Goal: Task Accomplishment & Management: Manage account settings

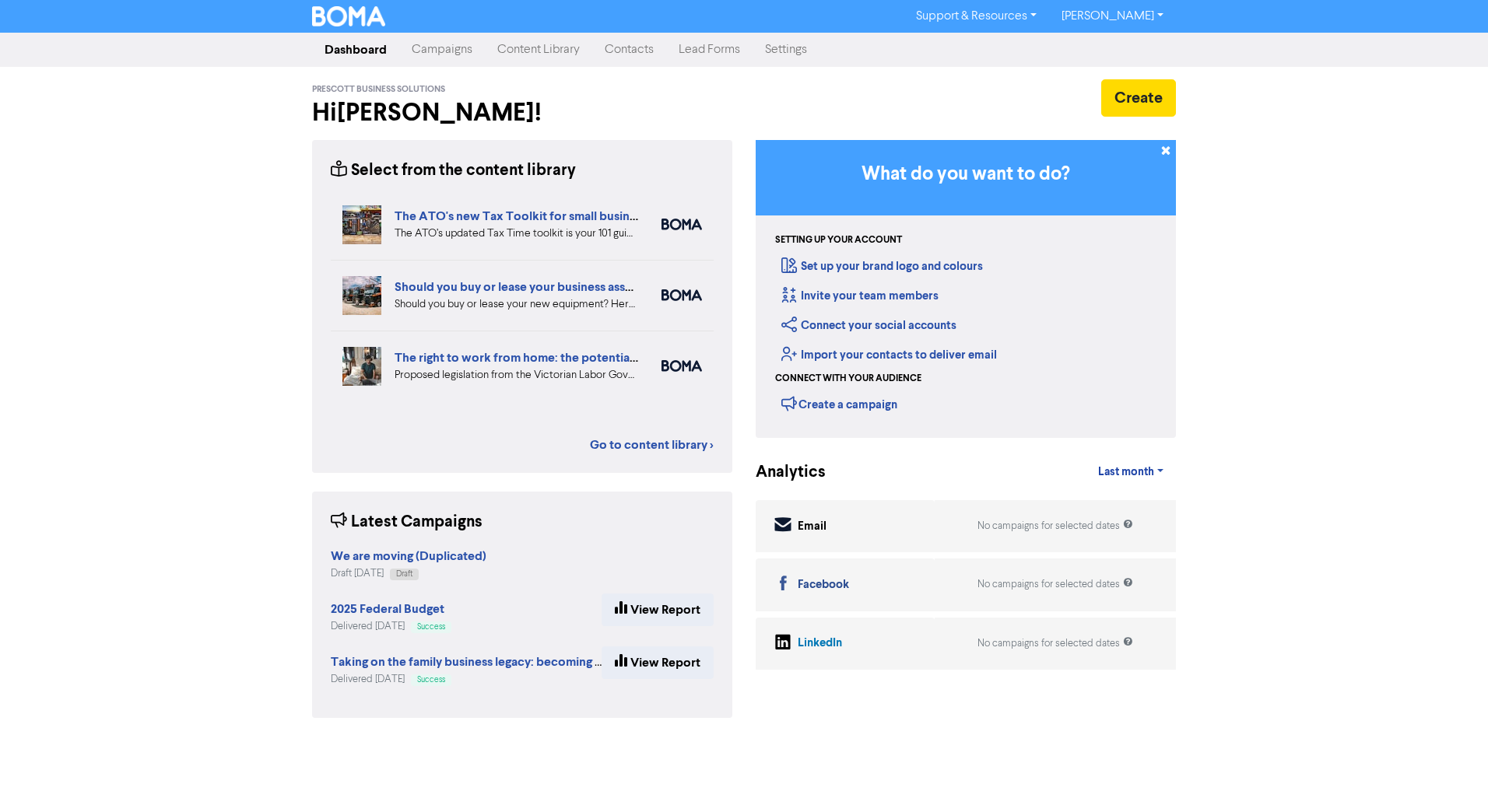
click at [646, 50] on link "Contacts" at bounding box center [629, 50] width 74 height 31
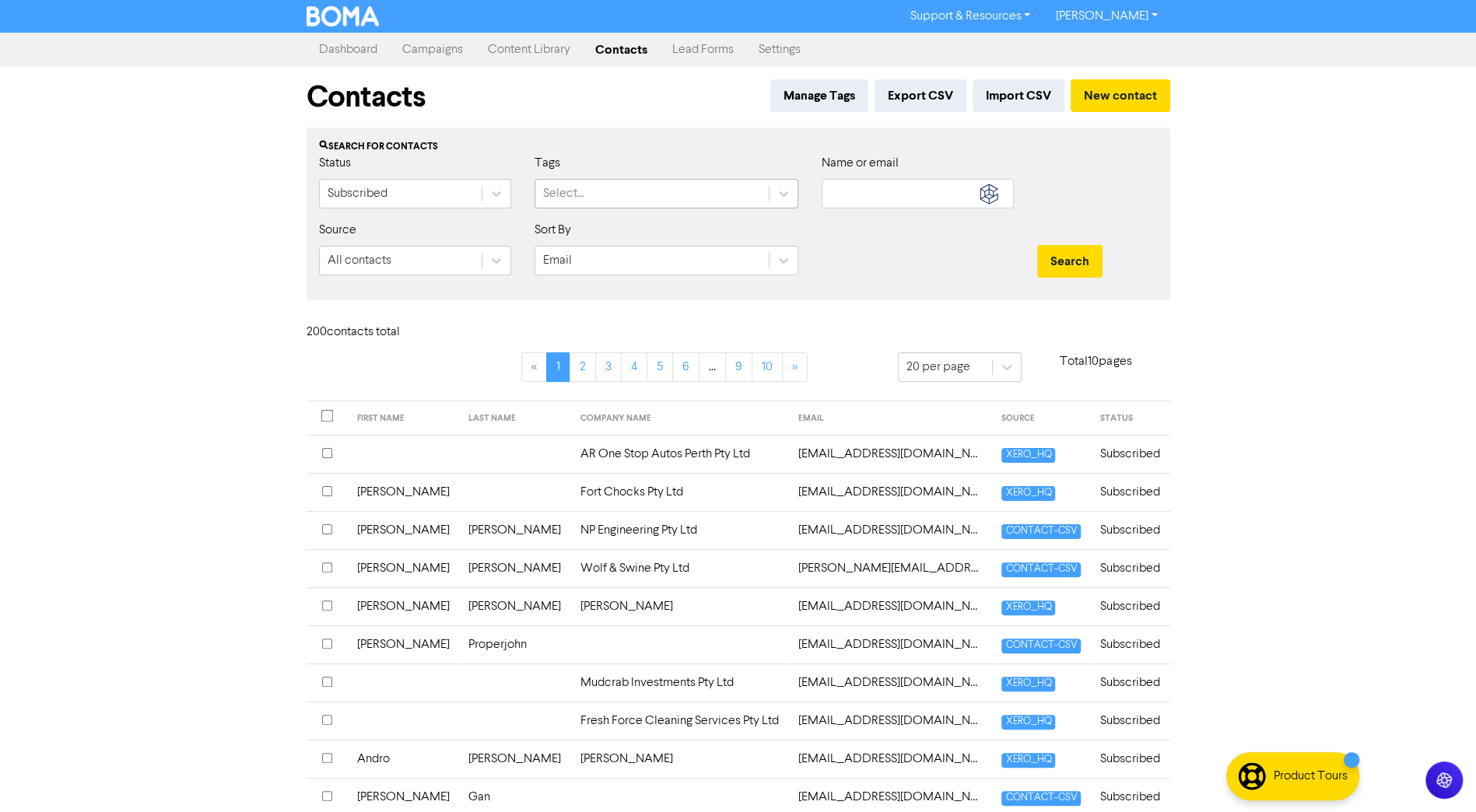
click at [685, 199] on div "Select..." at bounding box center [652, 193] width 234 height 28
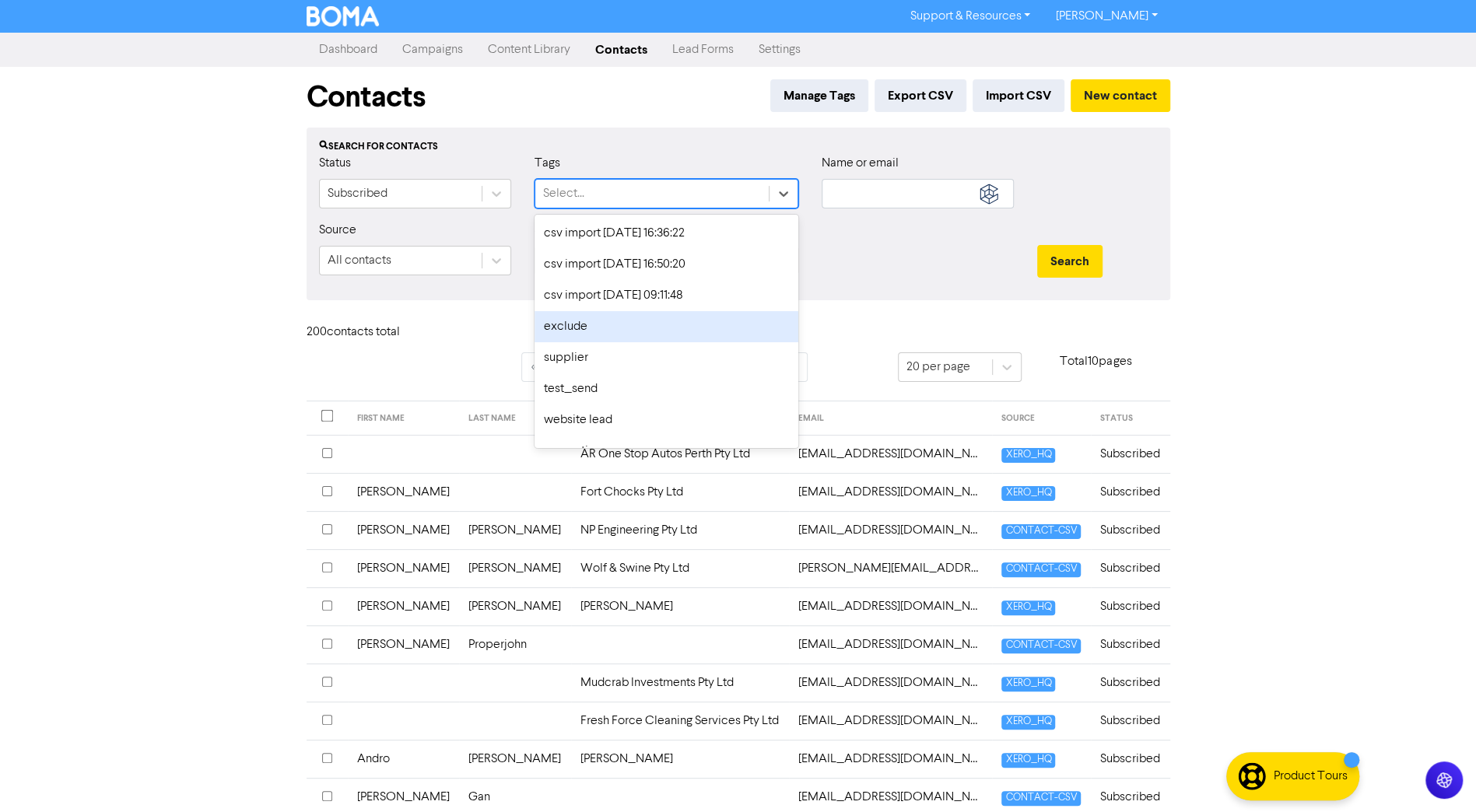
click at [594, 330] on div "exclude" at bounding box center [667, 326] width 264 height 31
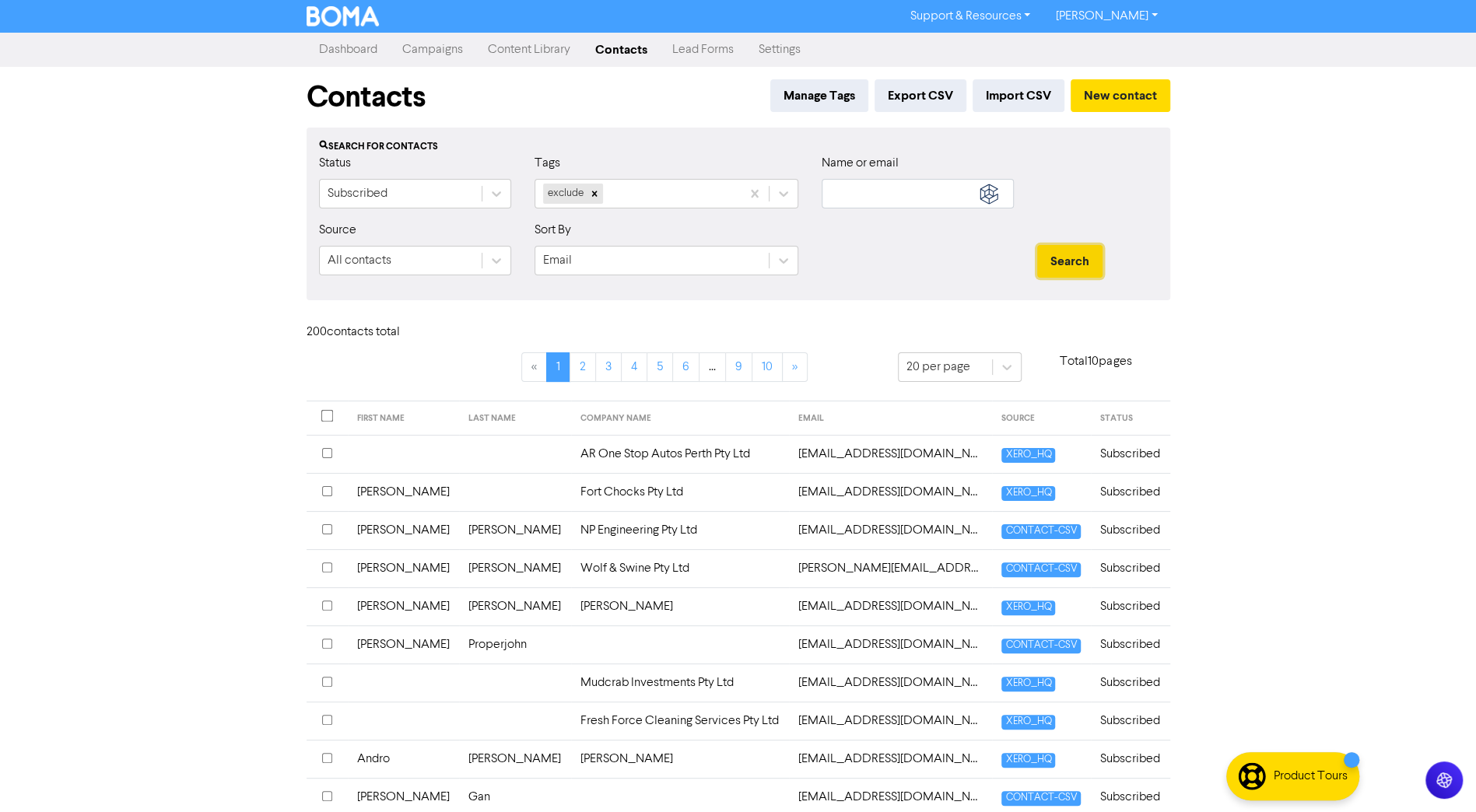
click at [1091, 256] on button "Search" at bounding box center [1070, 261] width 66 height 33
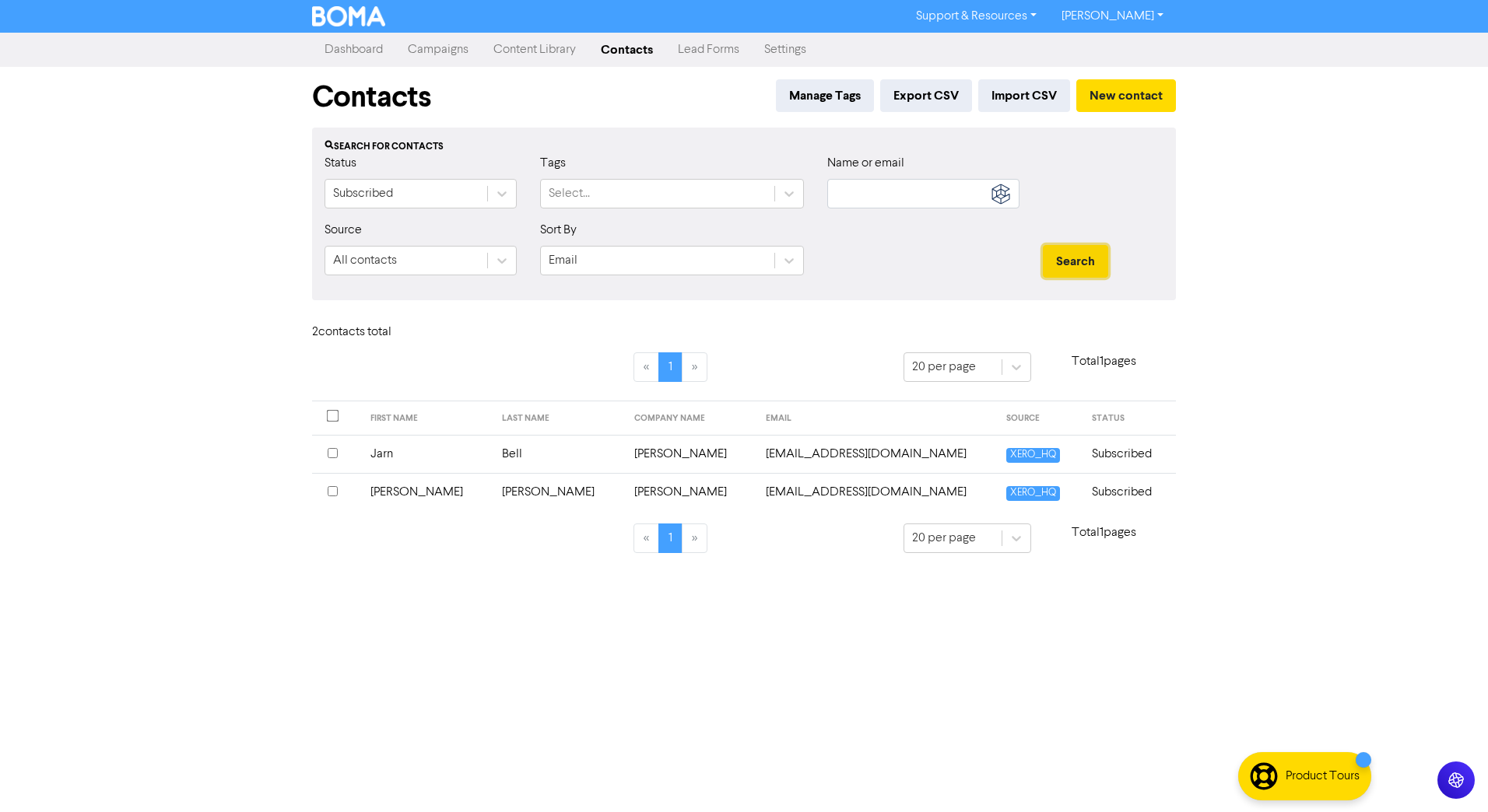
click at [1083, 264] on button "Search" at bounding box center [1075, 261] width 66 height 33
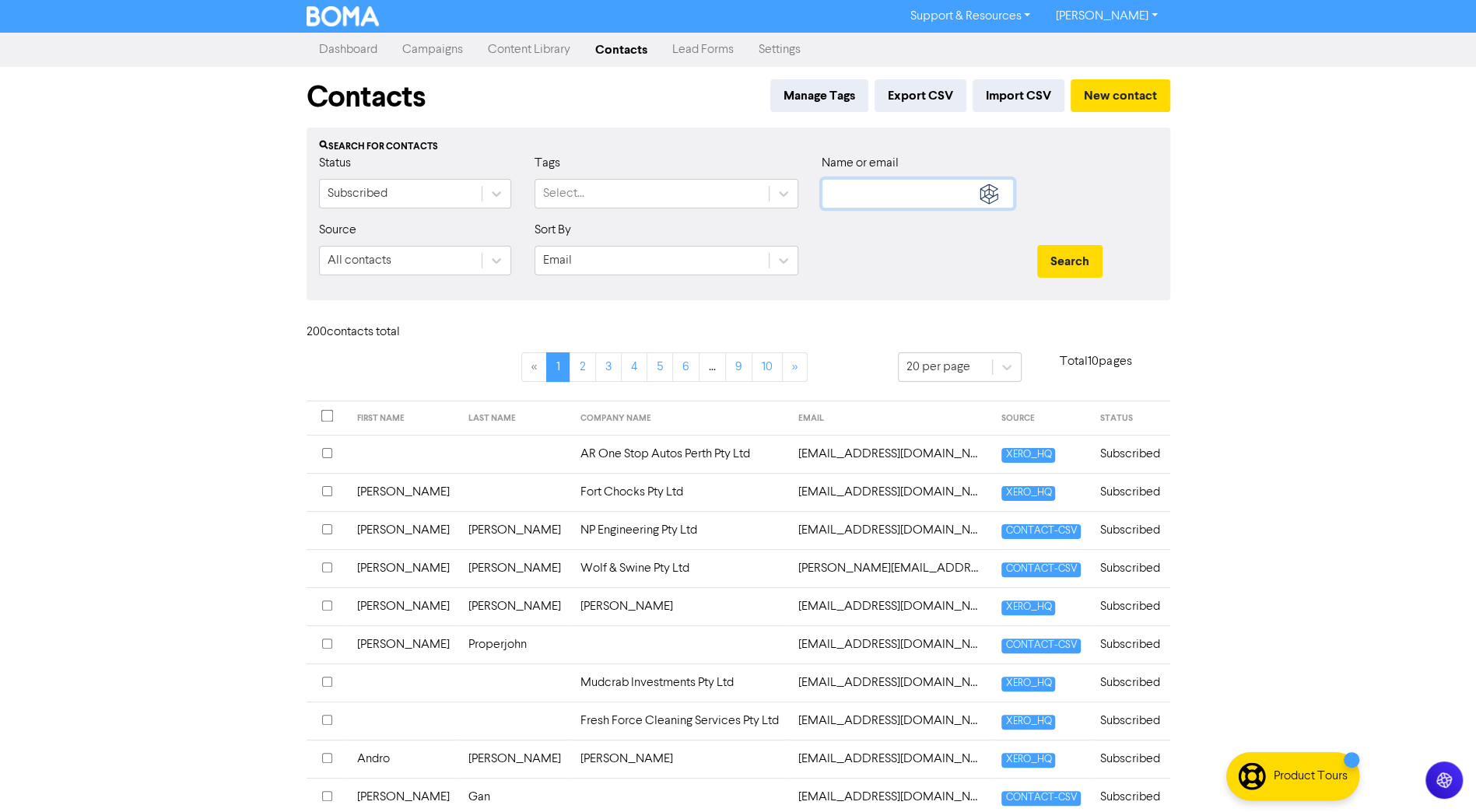
click at [866, 188] on input "text" at bounding box center [918, 193] width 192 height 29
click at [1037, 245] on button "Search" at bounding box center [1070, 261] width 66 height 33
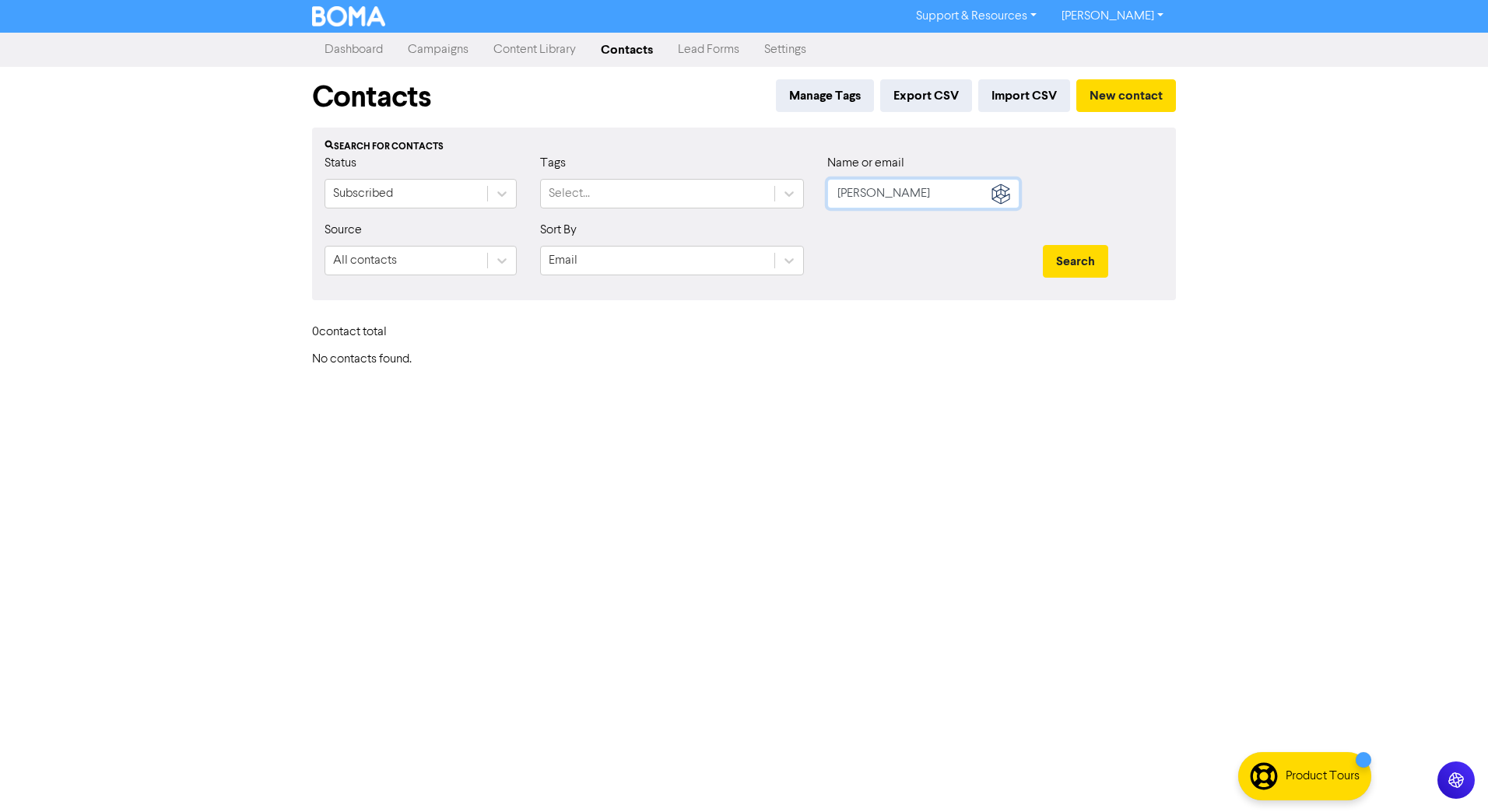
click at [896, 195] on input "[PERSON_NAME]" at bounding box center [923, 193] width 193 height 29
click at [1042, 245] on button "Search" at bounding box center [1075, 261] width 66 height 33
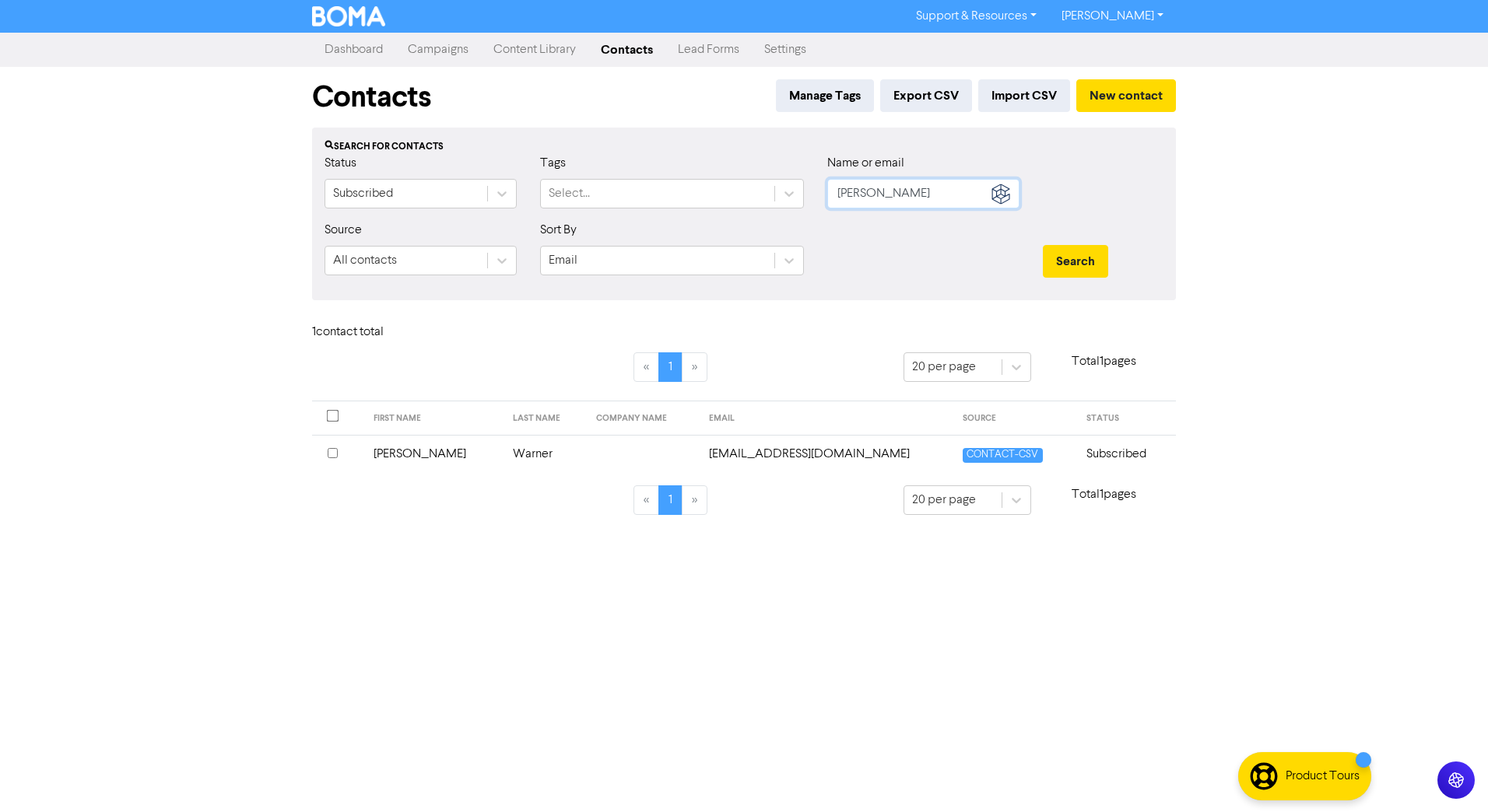
click at [899, 195] on input "[PERSON_NAME]" at bounding box center [923, 193] width 193 height 29
click at [1042, 245] on button "Search" at bounding box center [1075, 261] width 66 height 33
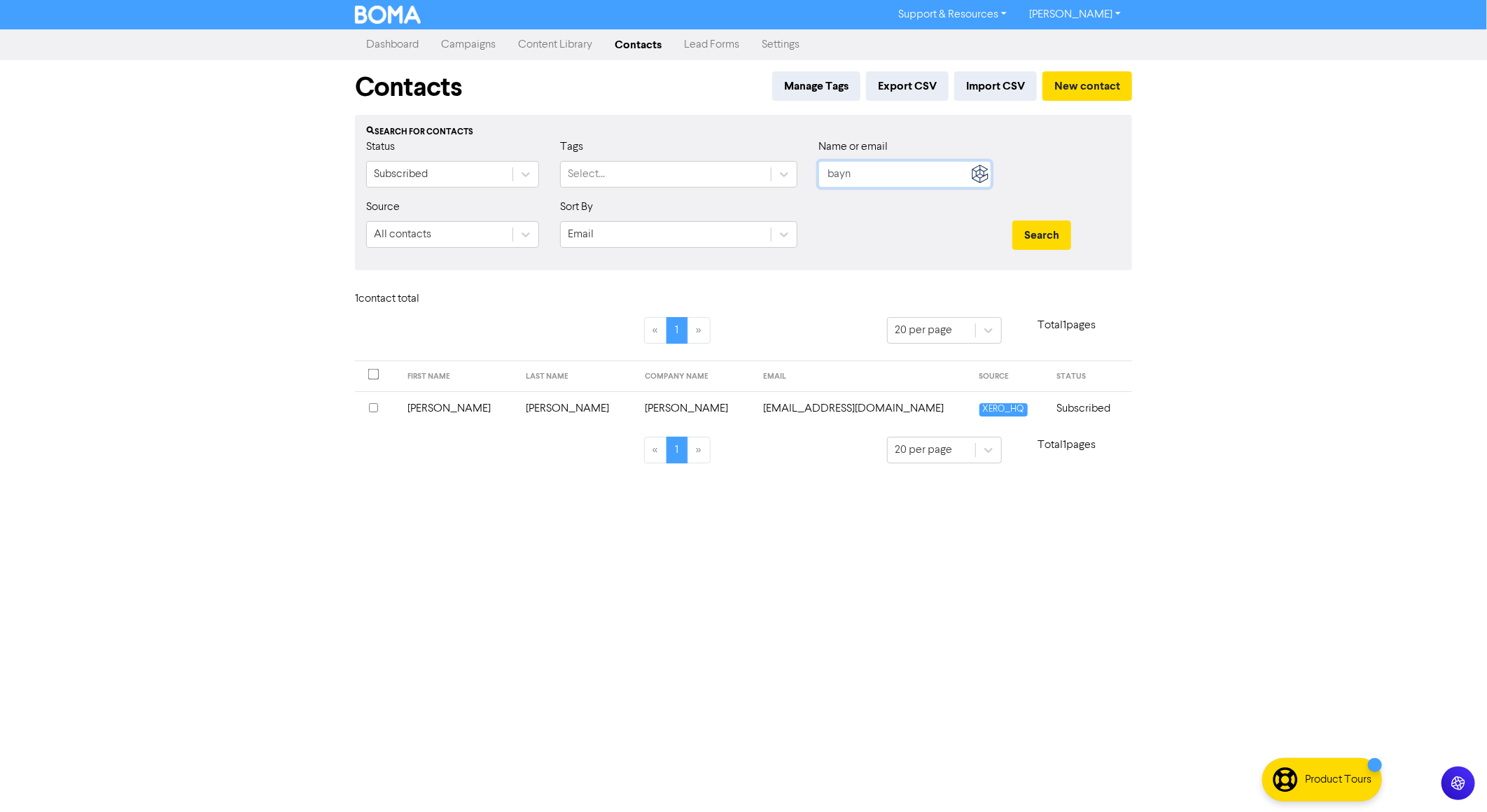
click at [938, 176] on input "bayn" at bounding box center [905, 174] width 173 height 26
type input "audi"
click at [1013, 221] on button "Search" at bounding box center [1042, 235] width 59 height 29
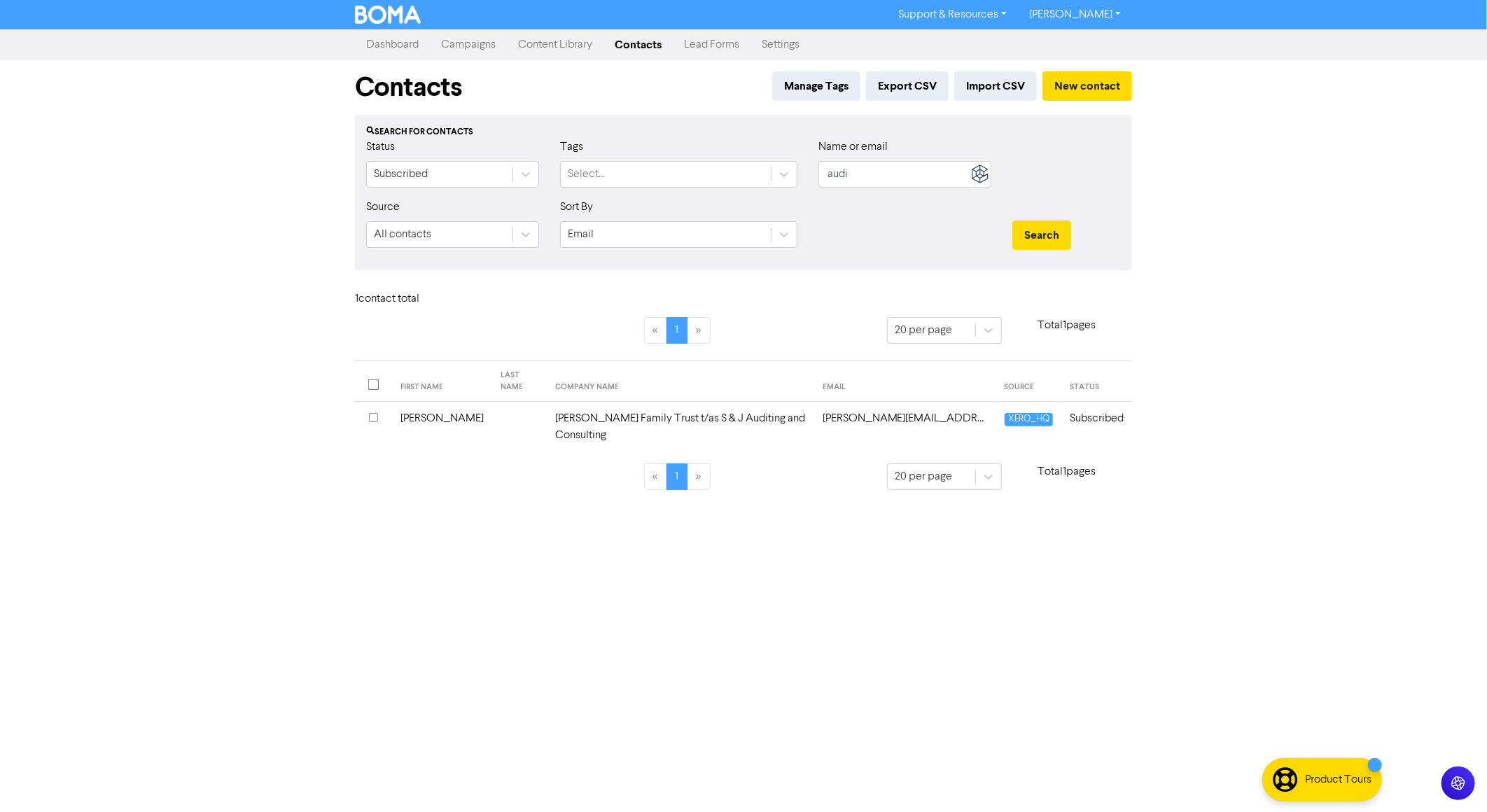
click at [681, 405] on td "[PERSON_NAME] Family Trust t/as S & J Auditing and Consulting" at bounding box center [681, 427] width 268 height 51
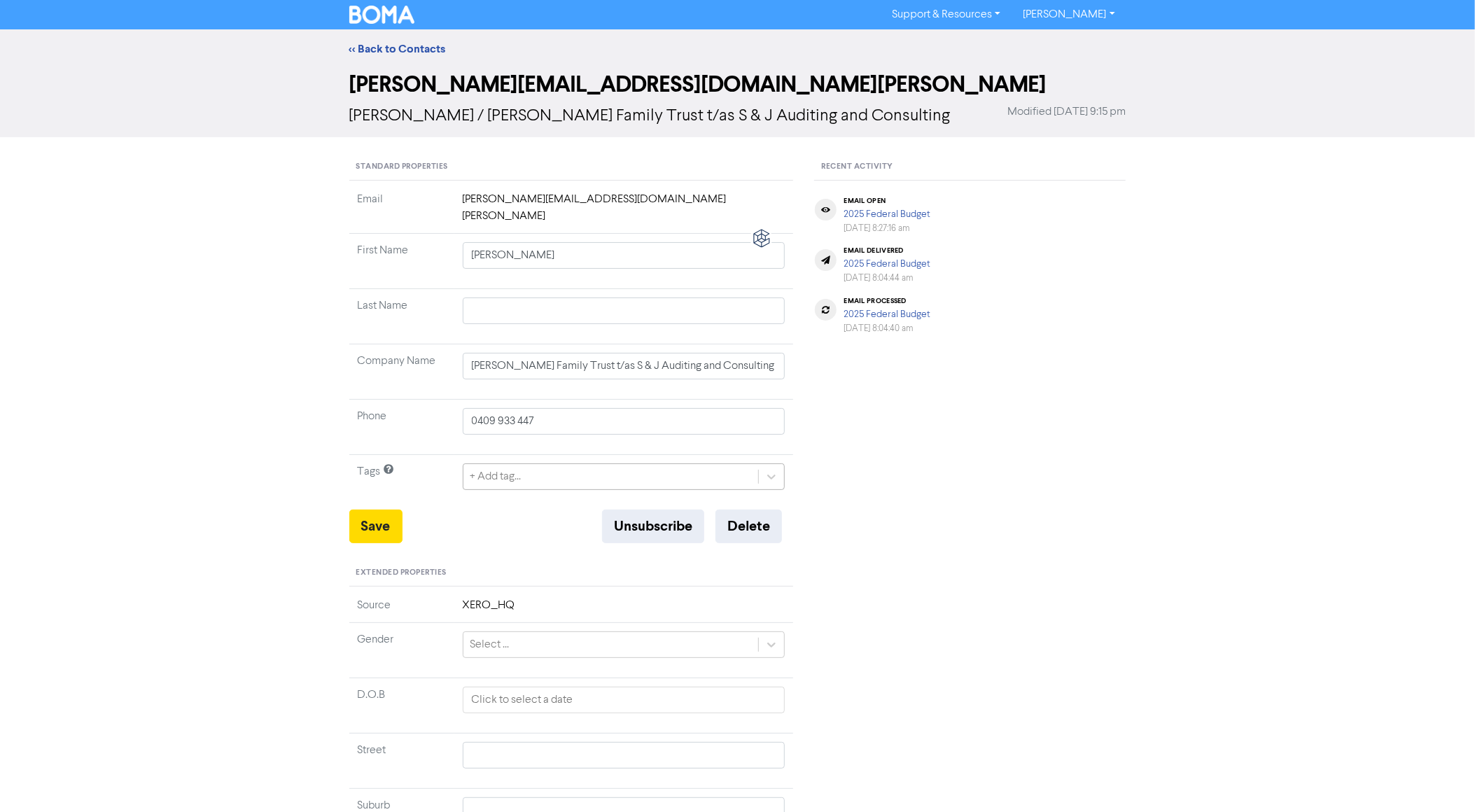
click at [535, 464] on div "+ Add tag..." at bounding box center [611, 476] width 296 height 25
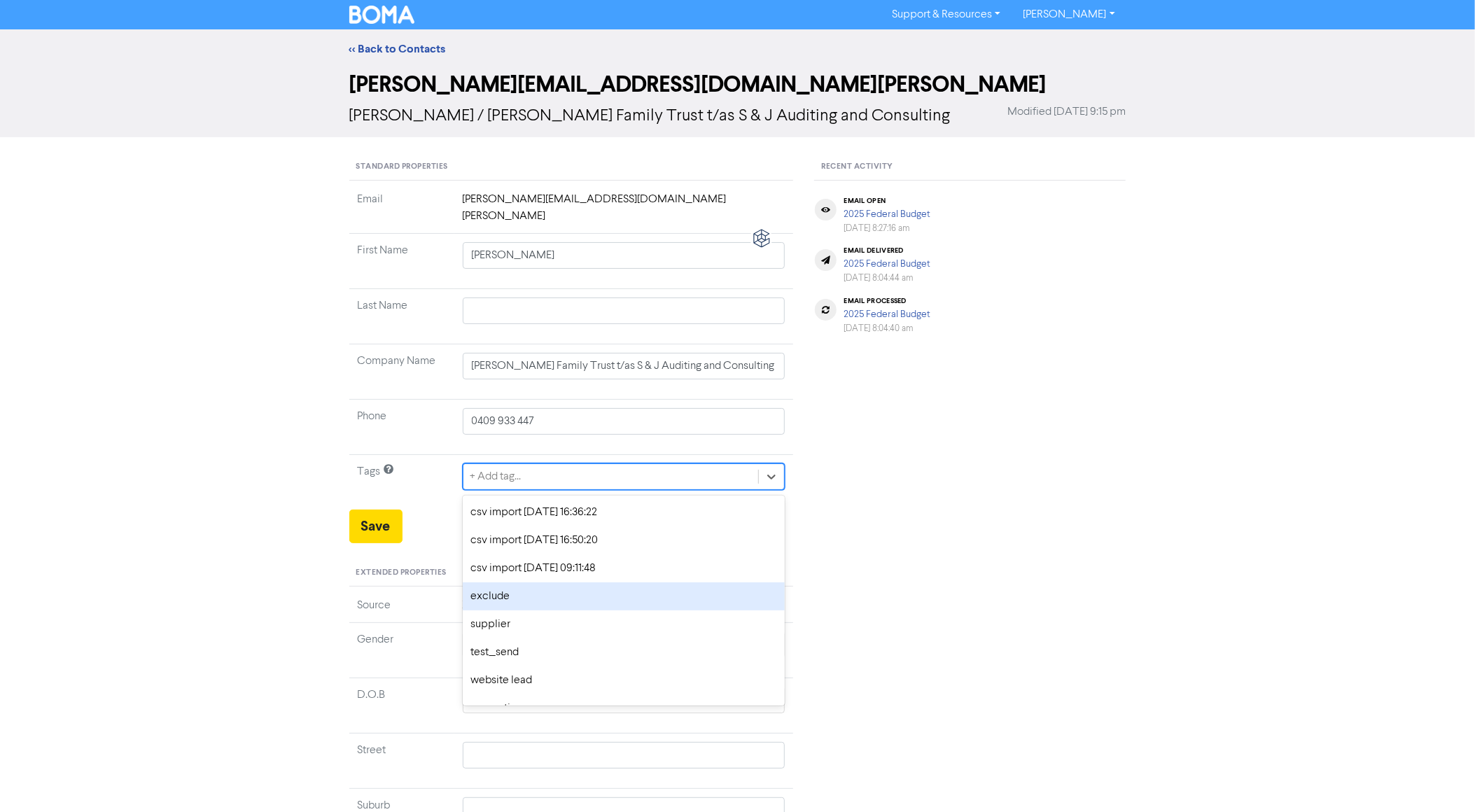
click at [523, 582] on div "exclude" at bounding box center [624, 596] width 323 height 28
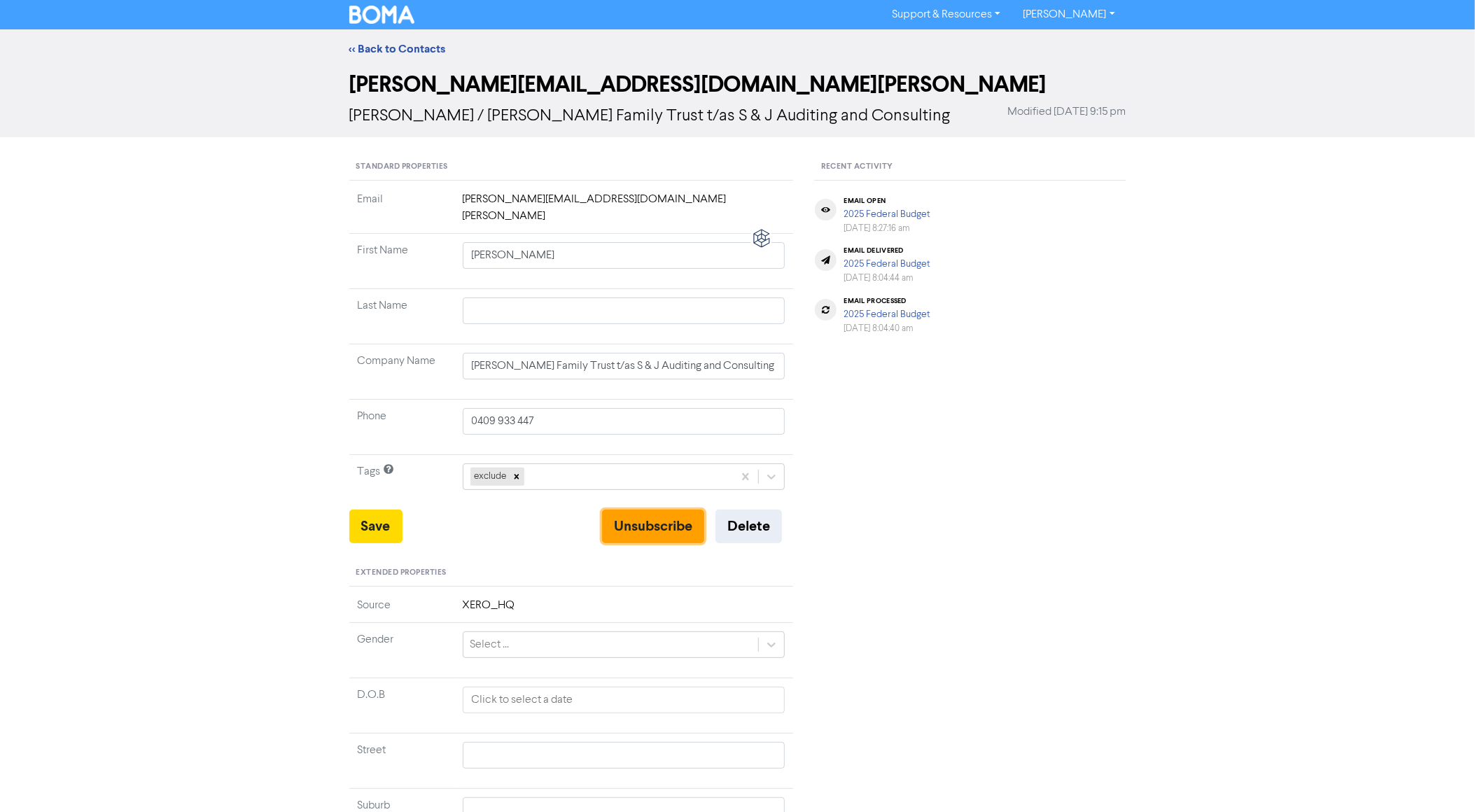
click at [624, 518] on button "Unsubscribe" at bounding box center [653, 526] width 102 height 33
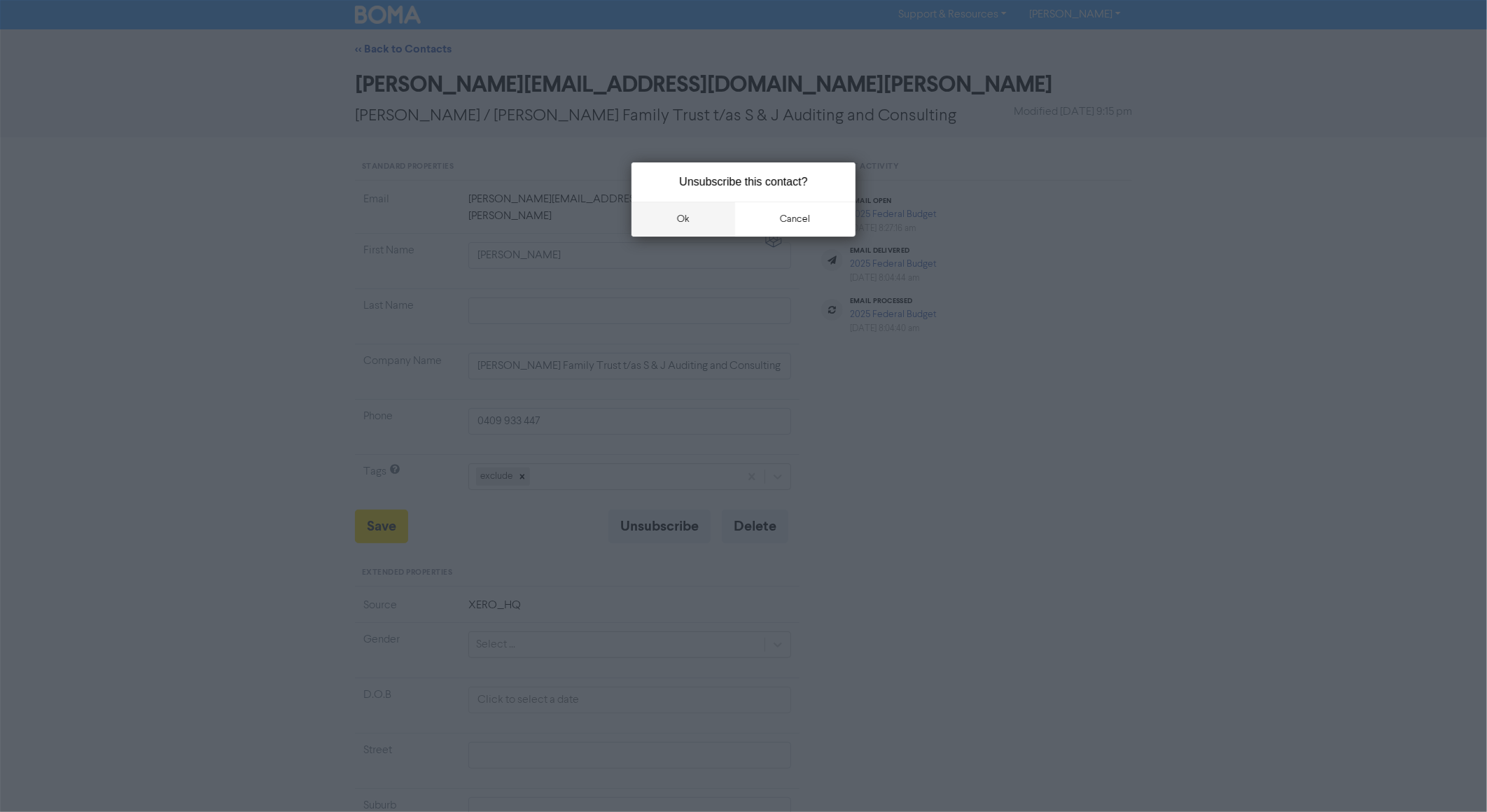
click at [684, 231] on button "ok" at bounding box center [683, 219] width 104 height 35
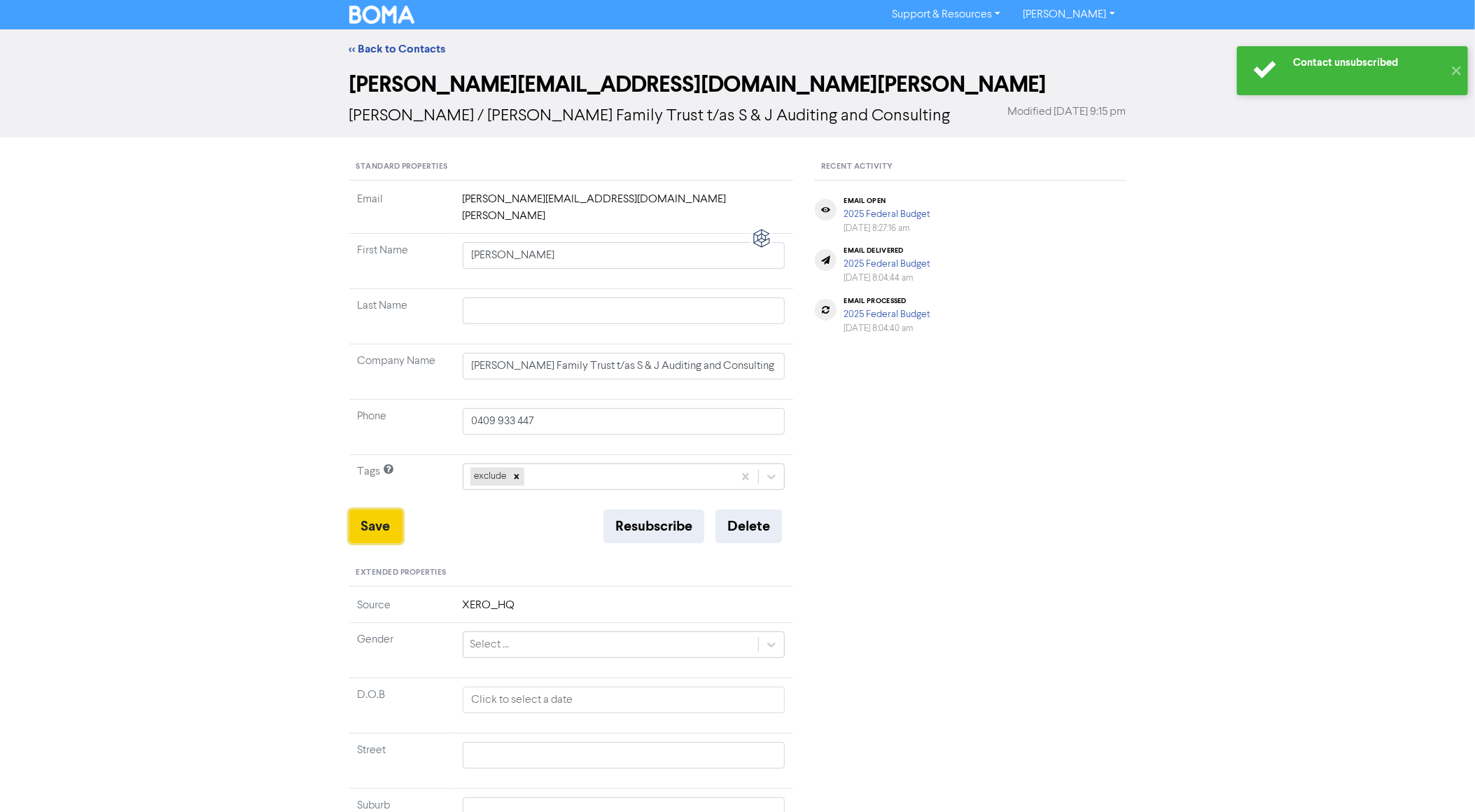
drag, startPoint x: 361, startPoint y: 500, endPoint x: 378, endPoint y: 505, distance: 17.7
click at [362, 510] on button "Save" at bounding box center [376, 526] width 53 height 33
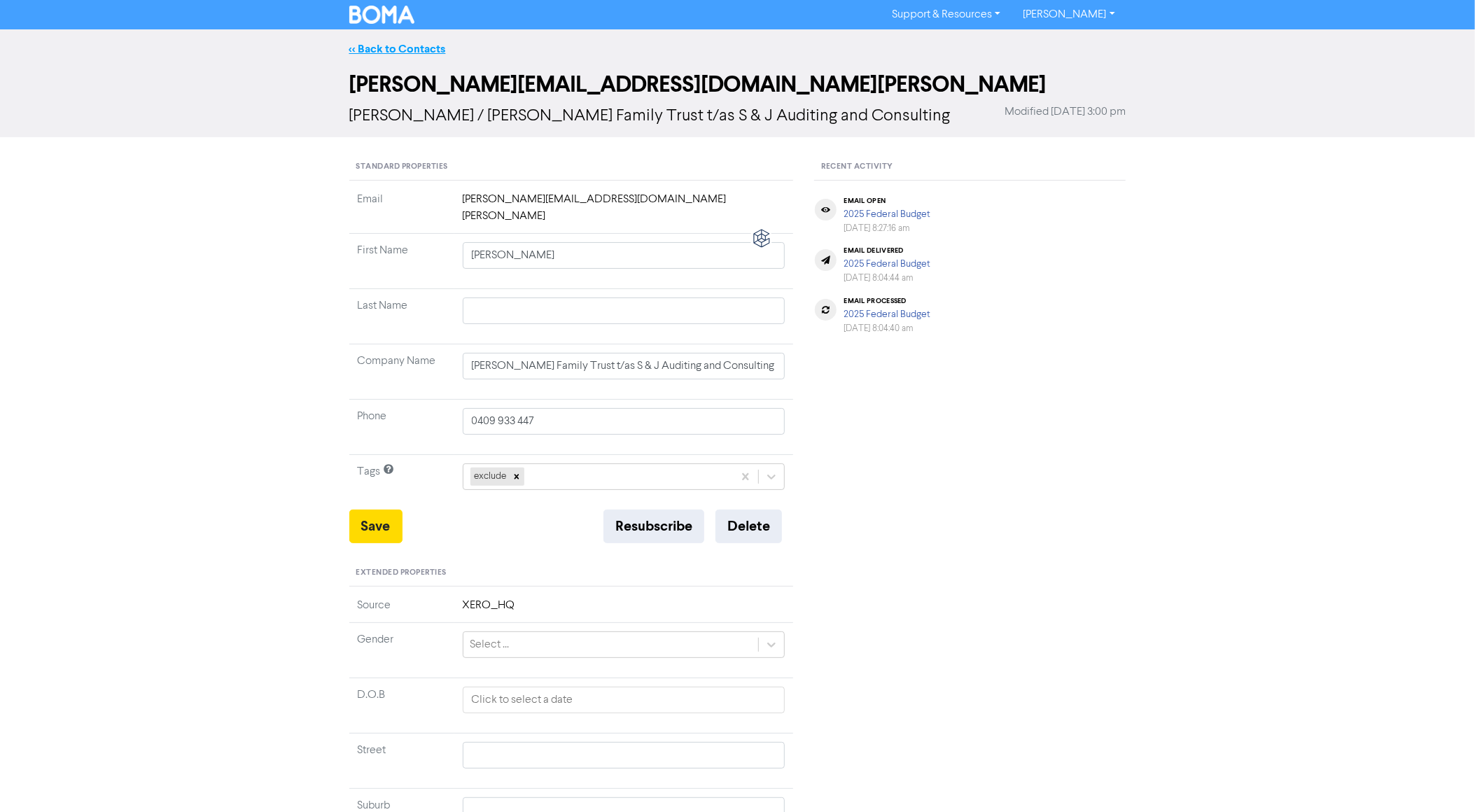
click at [377, 45] on link "<< Back to Contacts" at bounding box center [398, 49] width 97 height 14
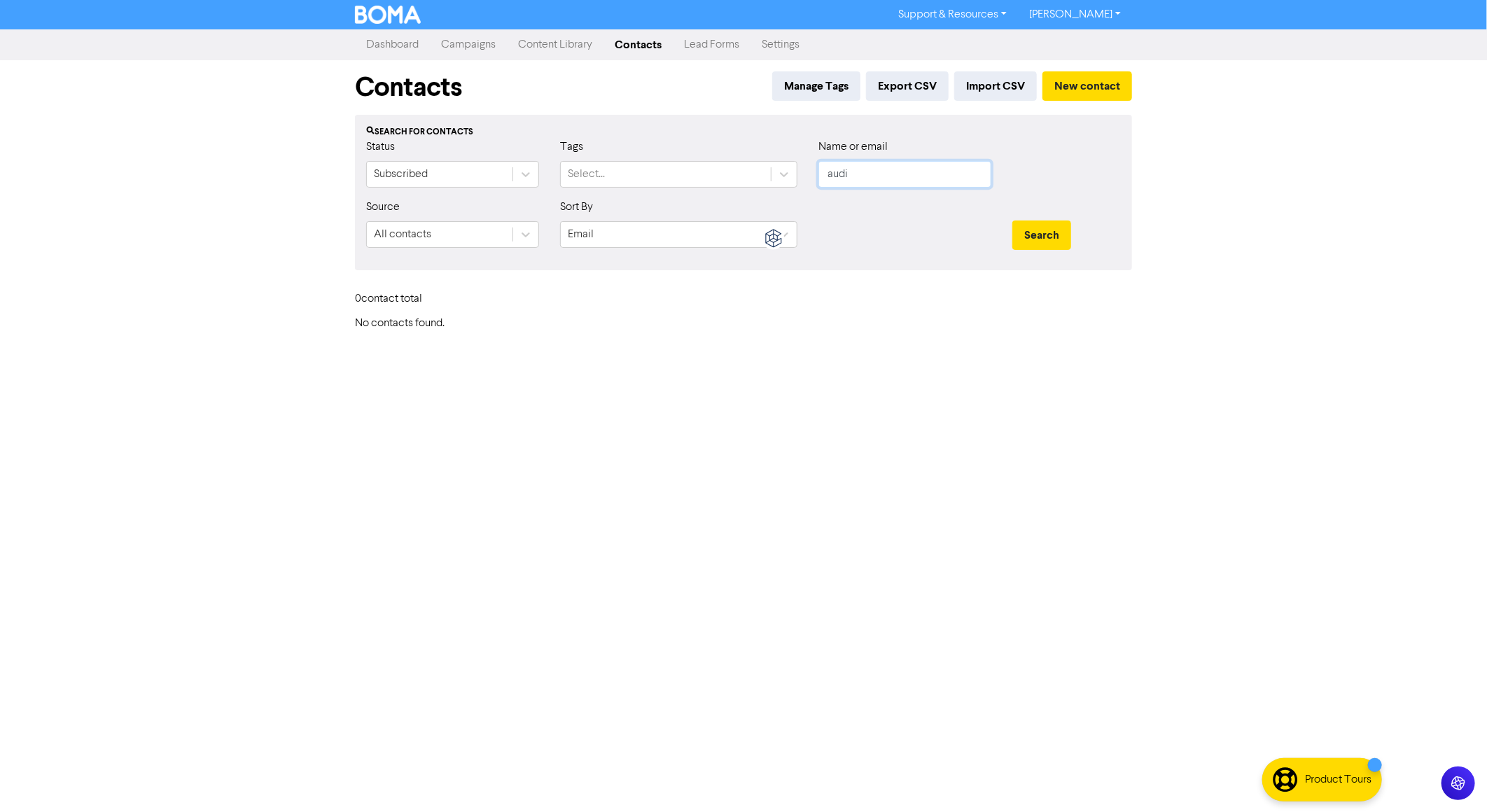
click at [853, 172] on input "audi" at bounding box center [905, 174] width 173 height 26
type input "royc"
click at [1013, 221] on button "Search" at bounding box center [1042, 235] width 59 height 29
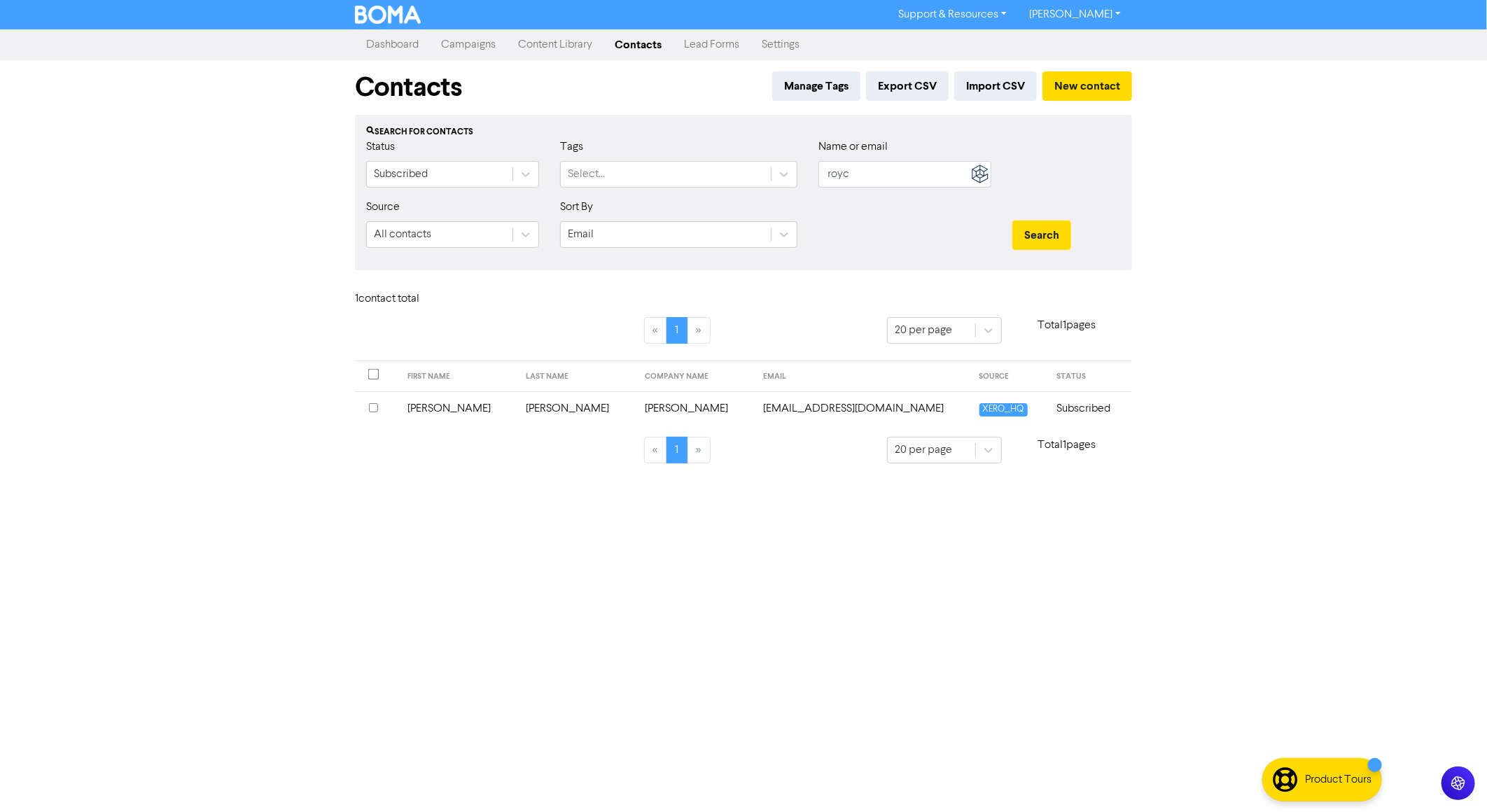
click at [804, 406] on td "[EMAIL_ADDRESS][DOMAIN_NAME]" at bounding box center [862, 408] width 216 height 34
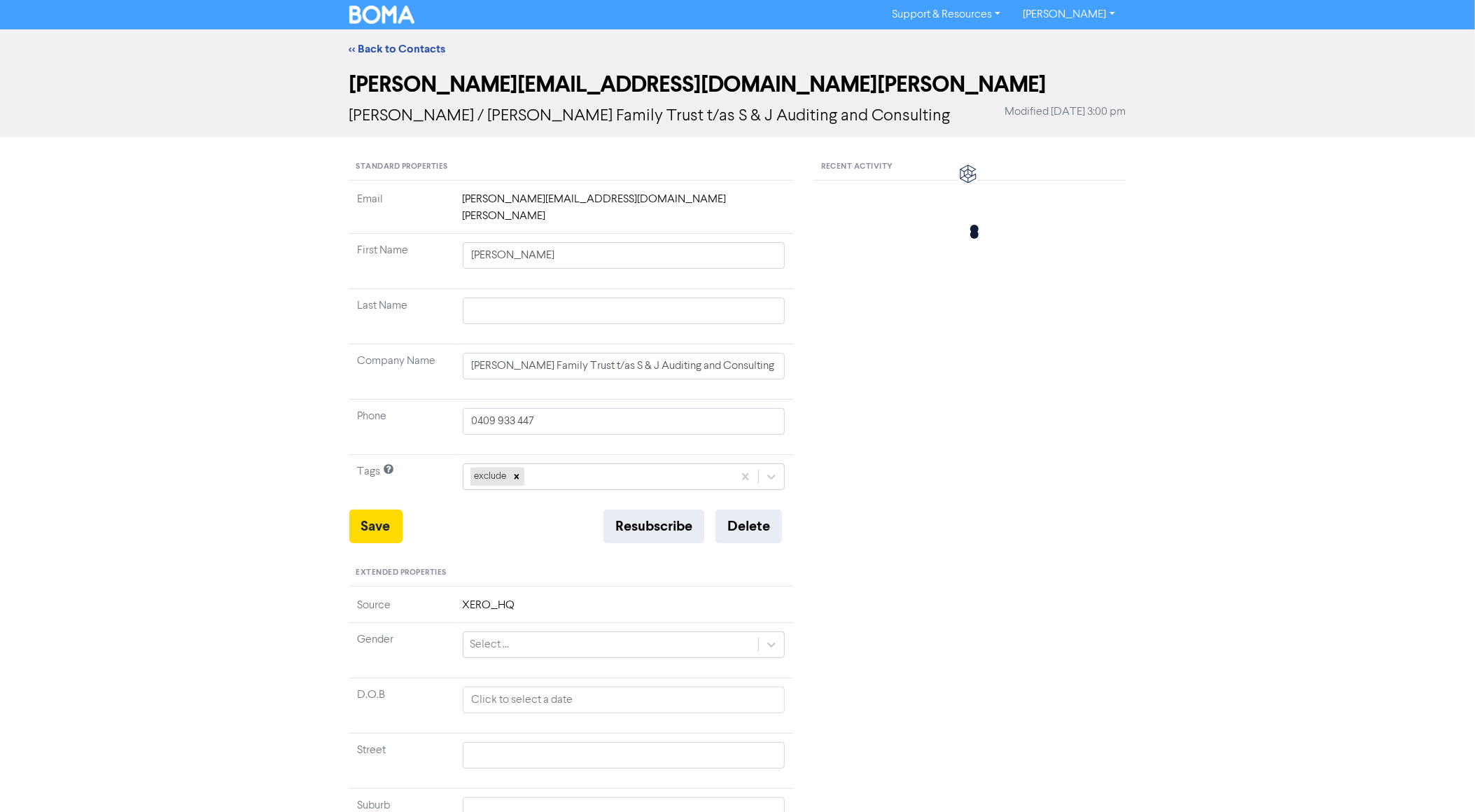
type input "[PERSON_NAME]"
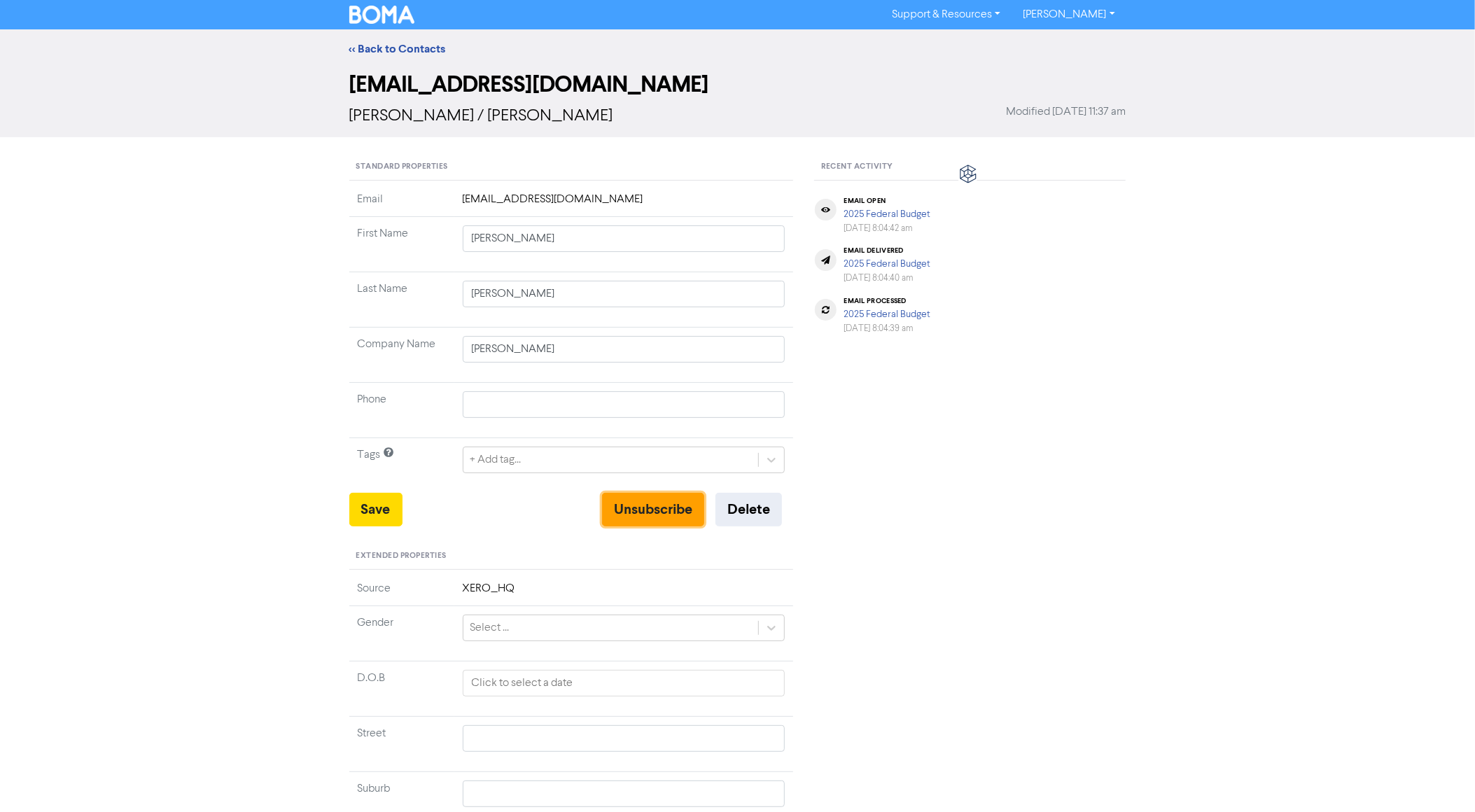
click at [662, 510] on button "Unsubscribe" at bounding box center [653, 510] width 102 height 33
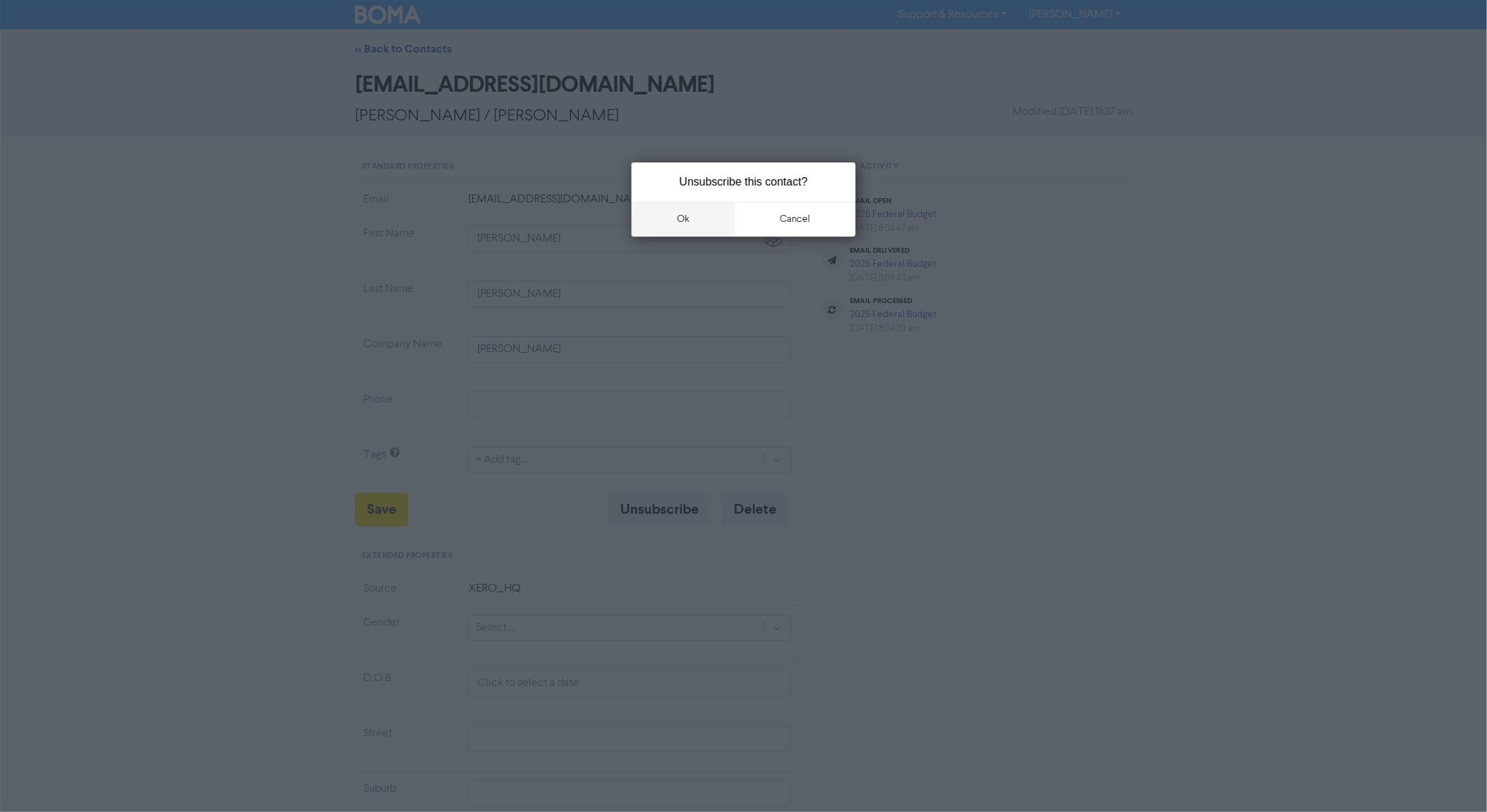
click at [688, 212] on button "ok" at bounding box center [683, 219] width 104 height 35
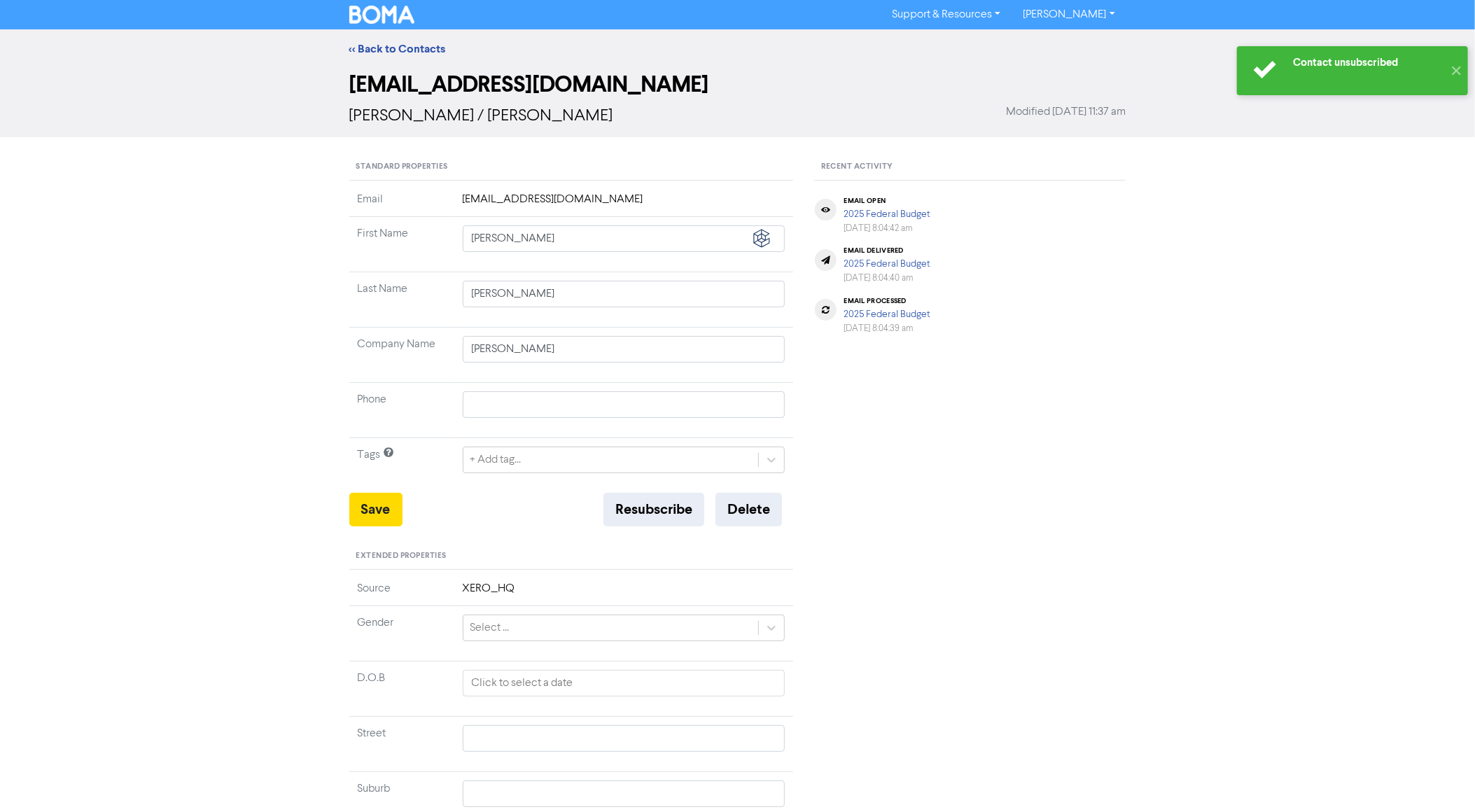
click at [533, 460] on div "+ Add tag..." at bounding box center [611, 460] width 296 height 25
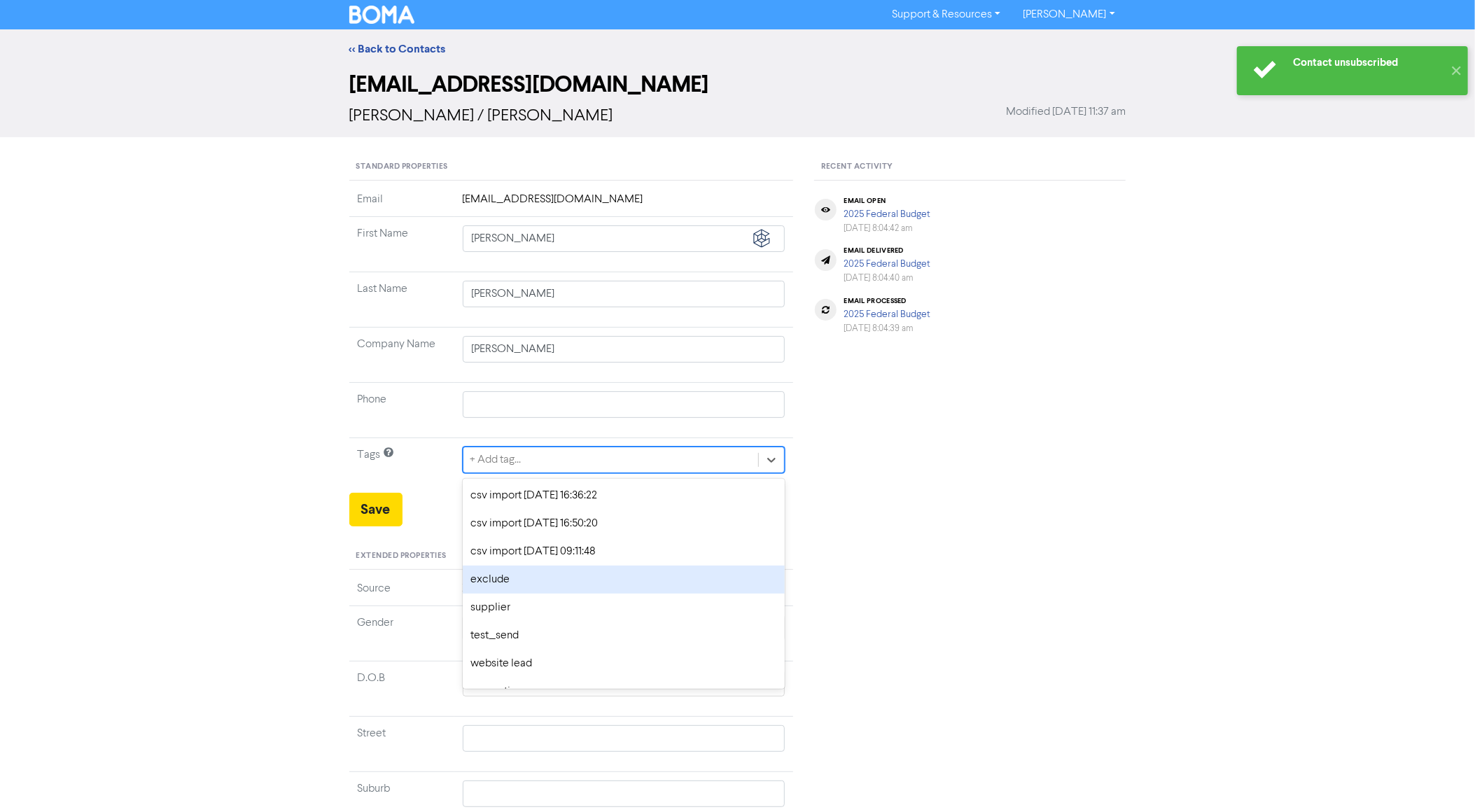
drag, startPoint x: 508, startPoint y: 584, endPoint x: 468, endPoint y: 553, distance: 50.6
click at [508, 584] on div "exclude" at bounding box center [624, 579] width 323 height 28
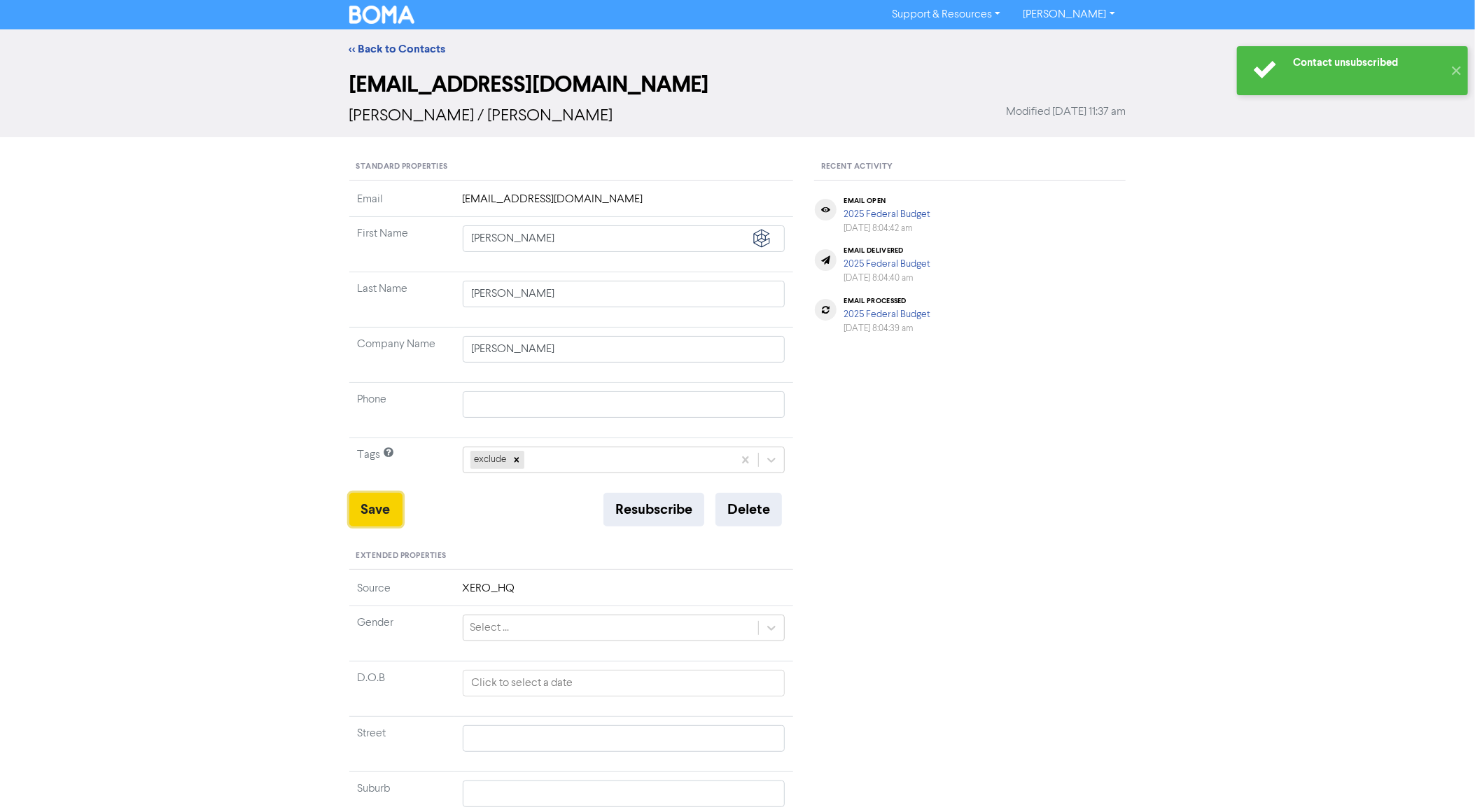
click at [397, 513] on button "Save" at bounding box center [376, 510] width 53 height 33
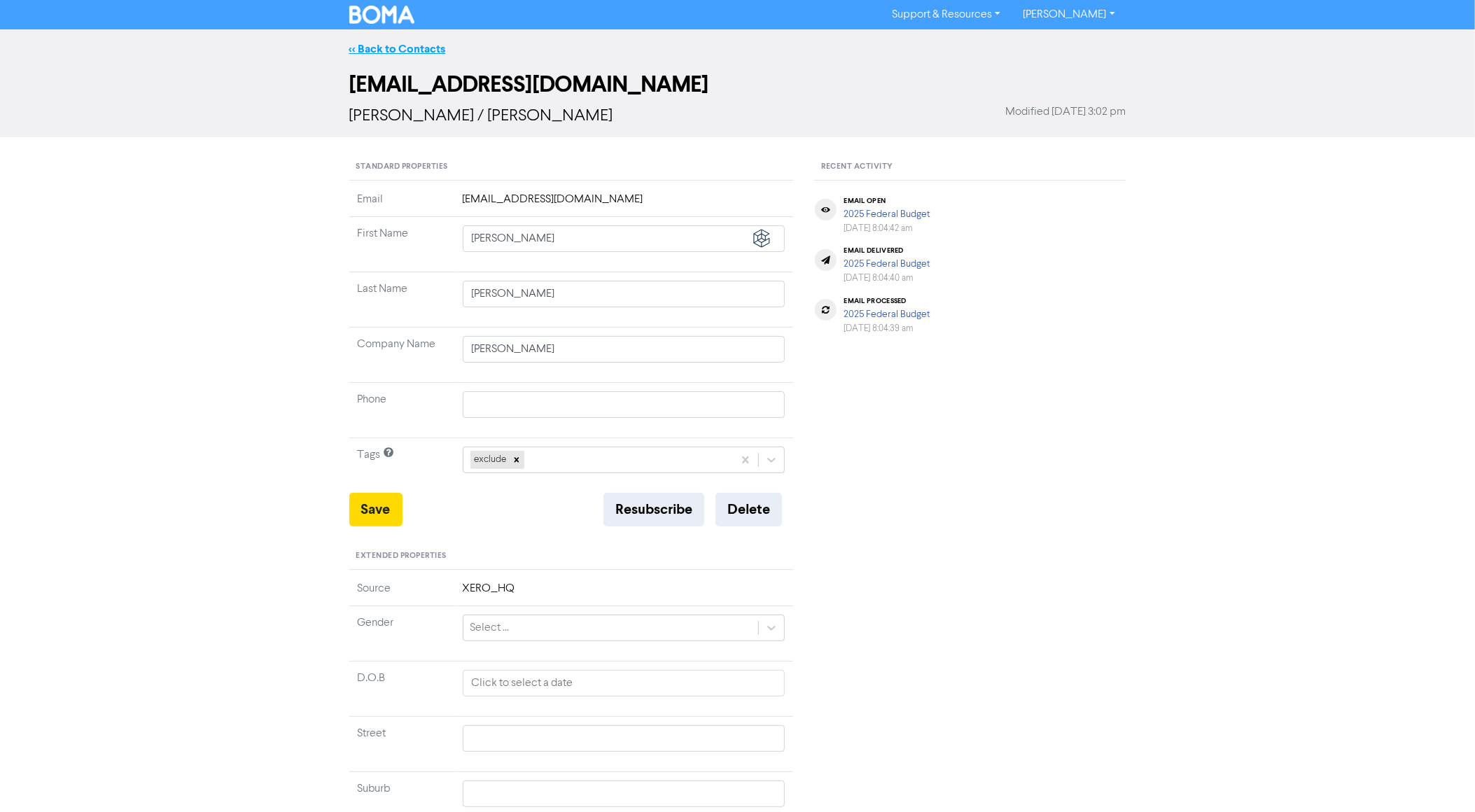
click at [405, 51] on link "<< Back to Contacts" at bounding box center [398, 49] width 97 height 14
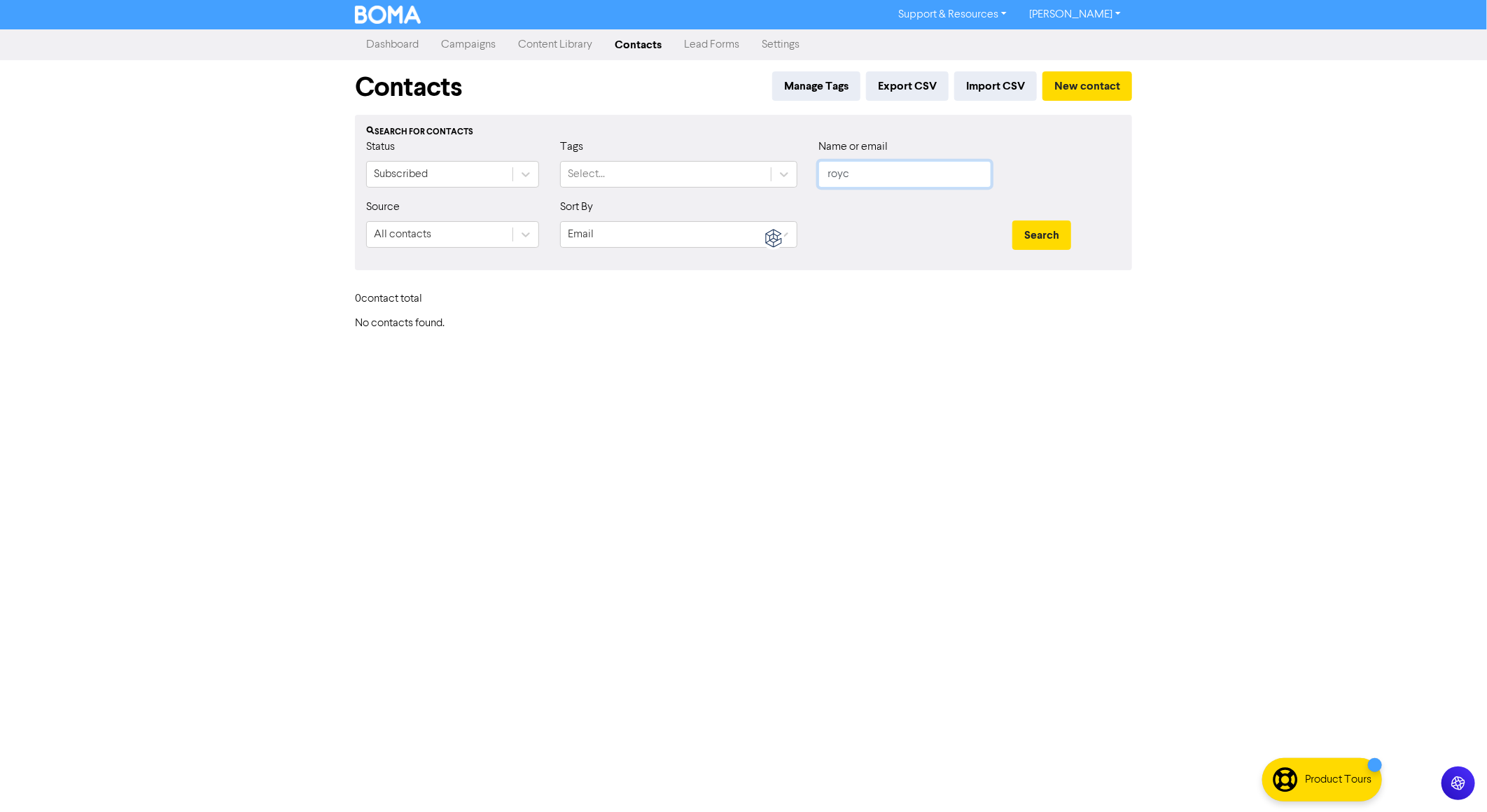
click at [853, 181] on input "royc" at bounding box center [905, 174] width 173 height 26
type input "gos"
click at [1013, 221] on button "Search" at bounding box center [1042, 235] width 59 height 29
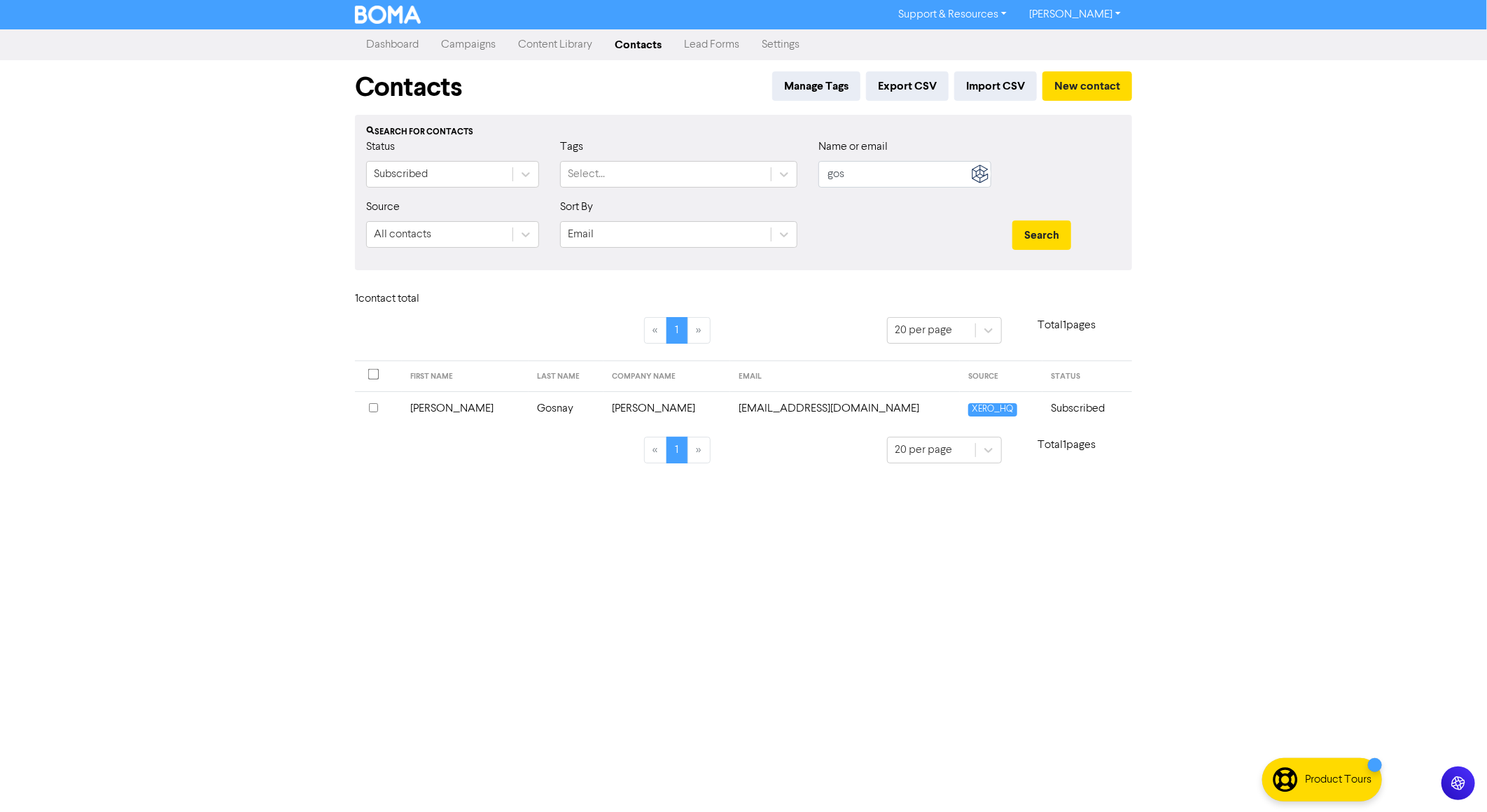
click at [372, 408] on input "checkbox" at bounding box center [374, 408] width 9 height 9
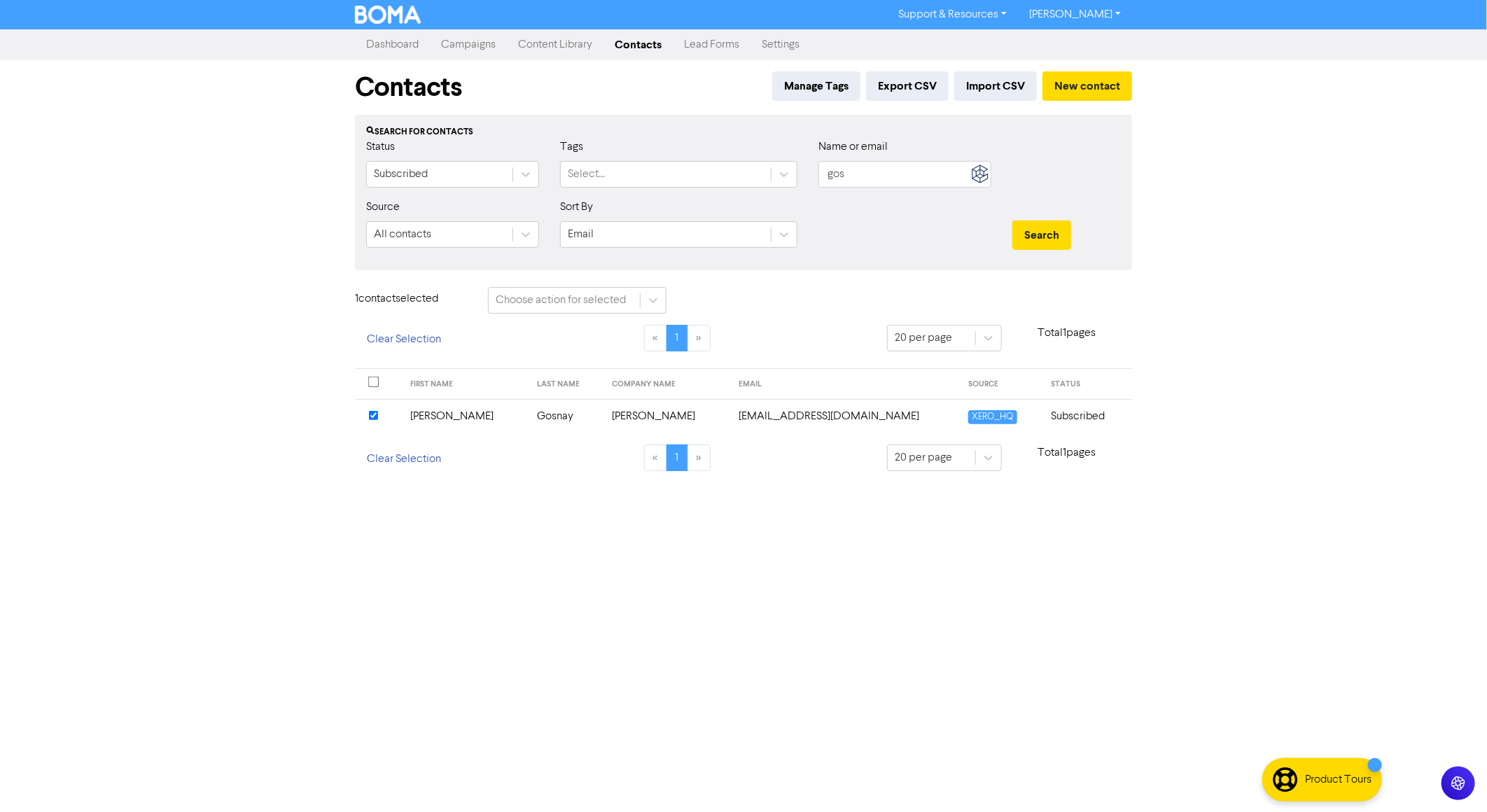
click at [646, 409] on td "[PERSON_NAME]" at bounding box center [667, 416] width 127 height 34
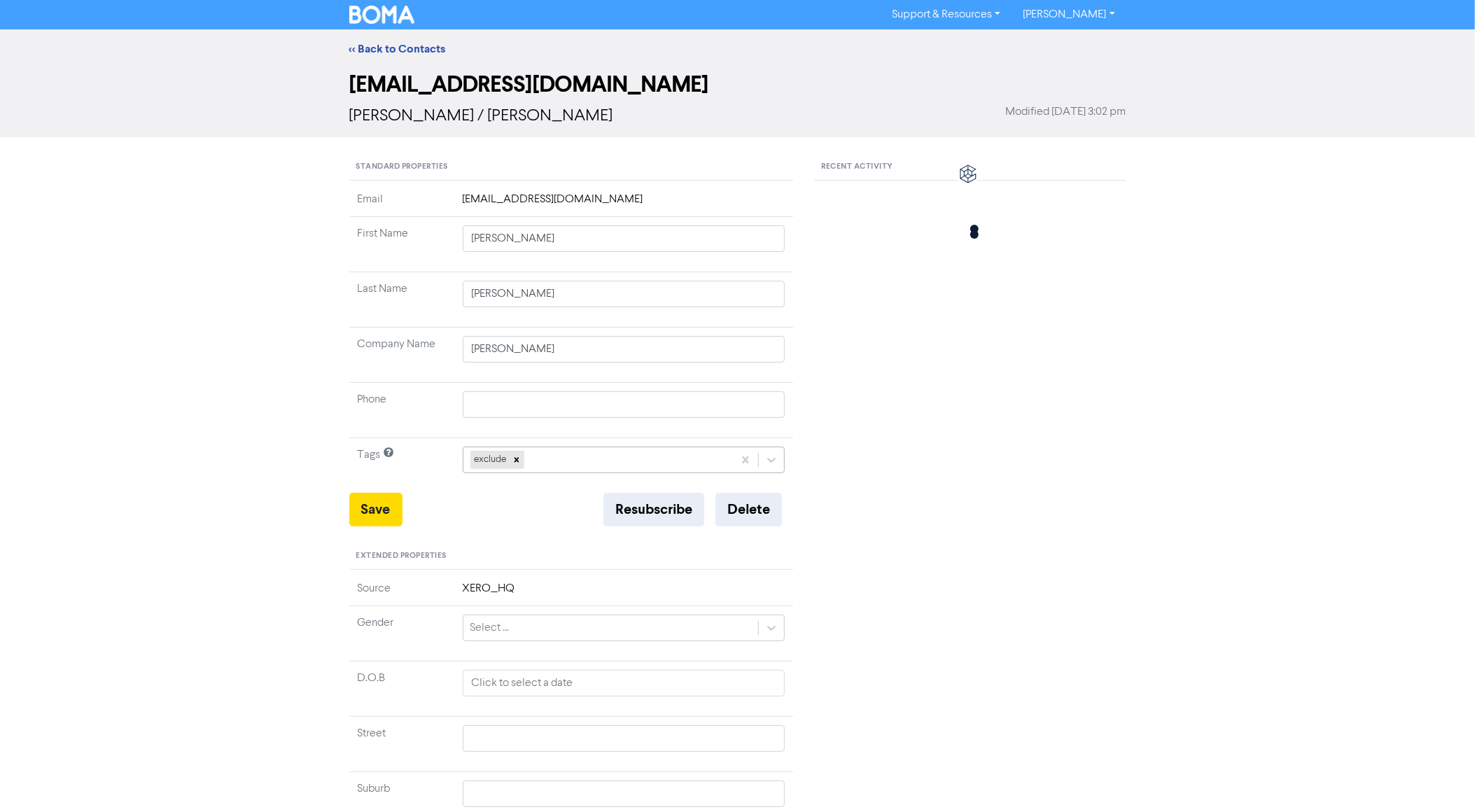
type input "[PERSON_NAME]"
type input "Gosnay"
type input "[PERSON_NAME]"
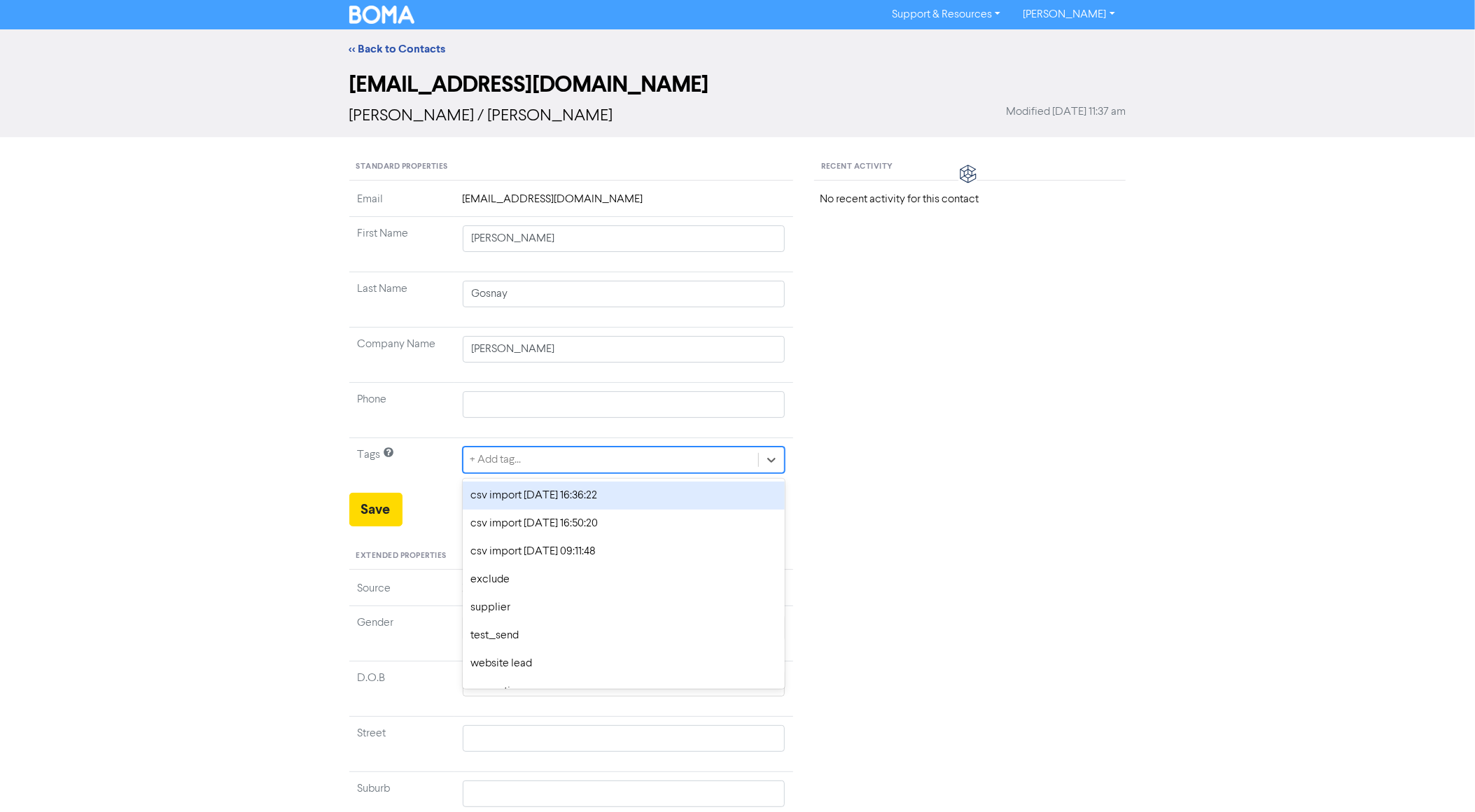
click at [515, 459] on div "+ Add tag..." at bounding box center [496, 460] width 51 height 17
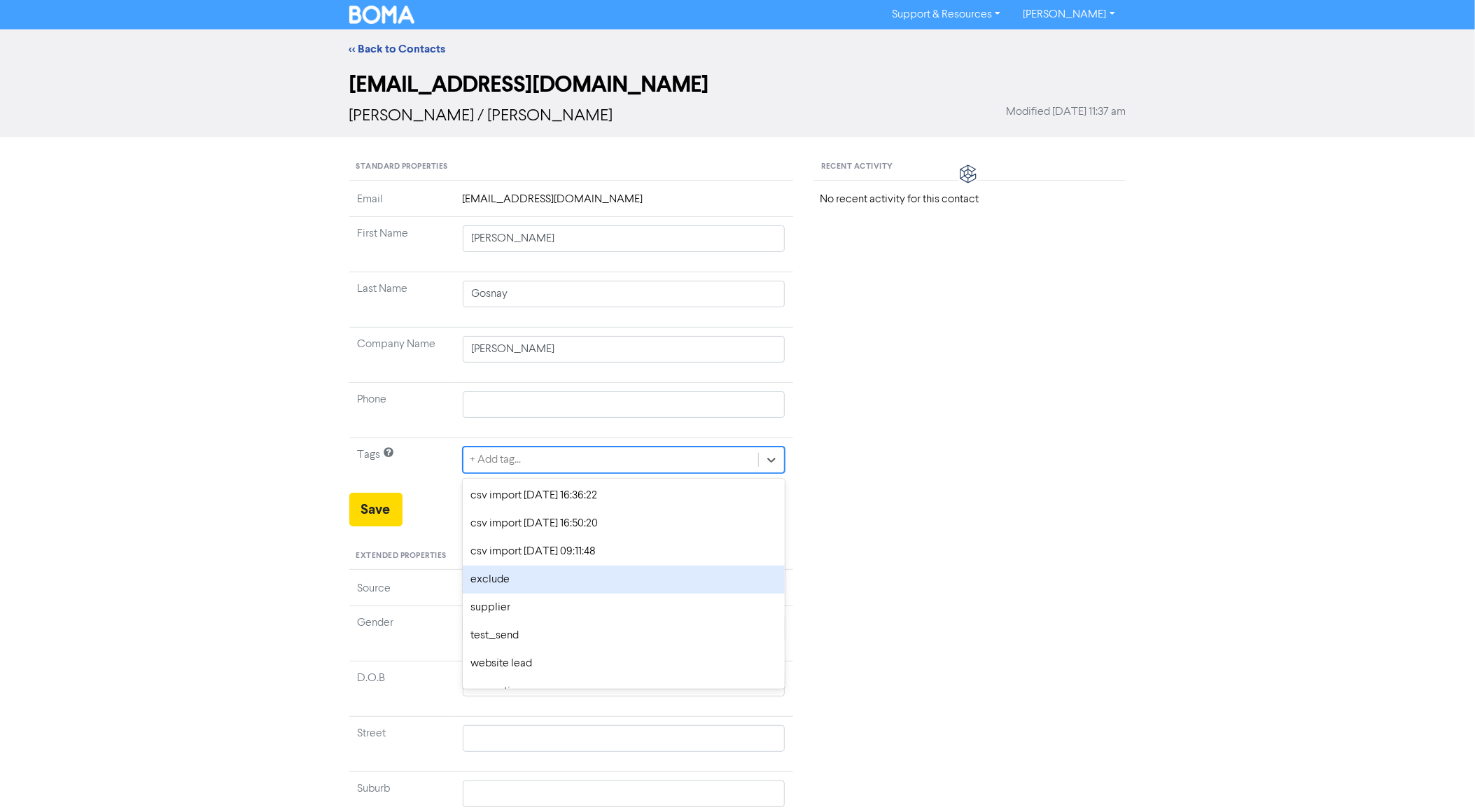
click at [513, 580] on div "exclude" at bounding box center [624, 579] width 323 height 28
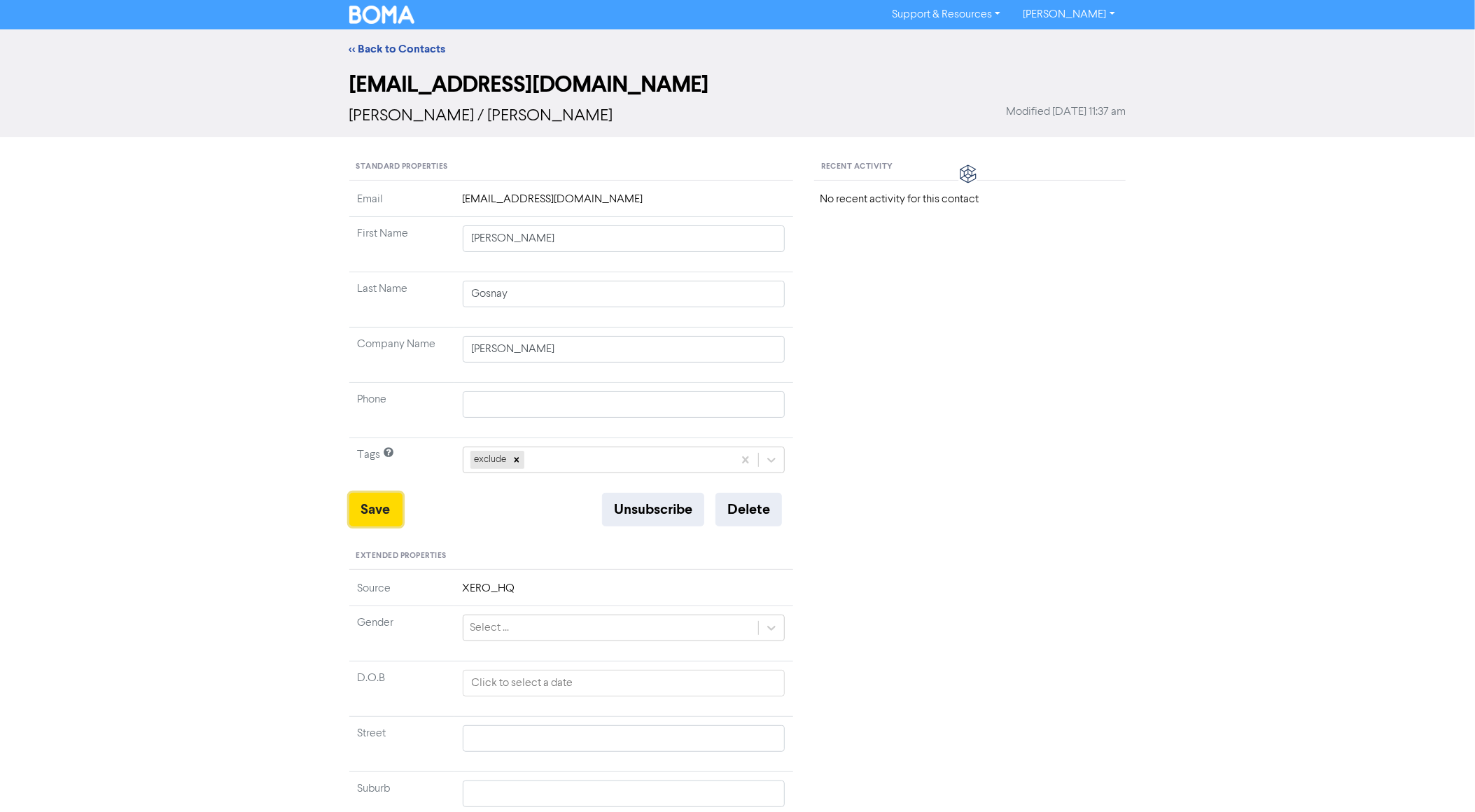
drag, startPoint x: 377, startPoint y: 500, endPoint x: 408, endPoint y: 505, distance: 31.4
click at [378, 501] on button "Save" at bounding box center [376, 510] width 53 height 33
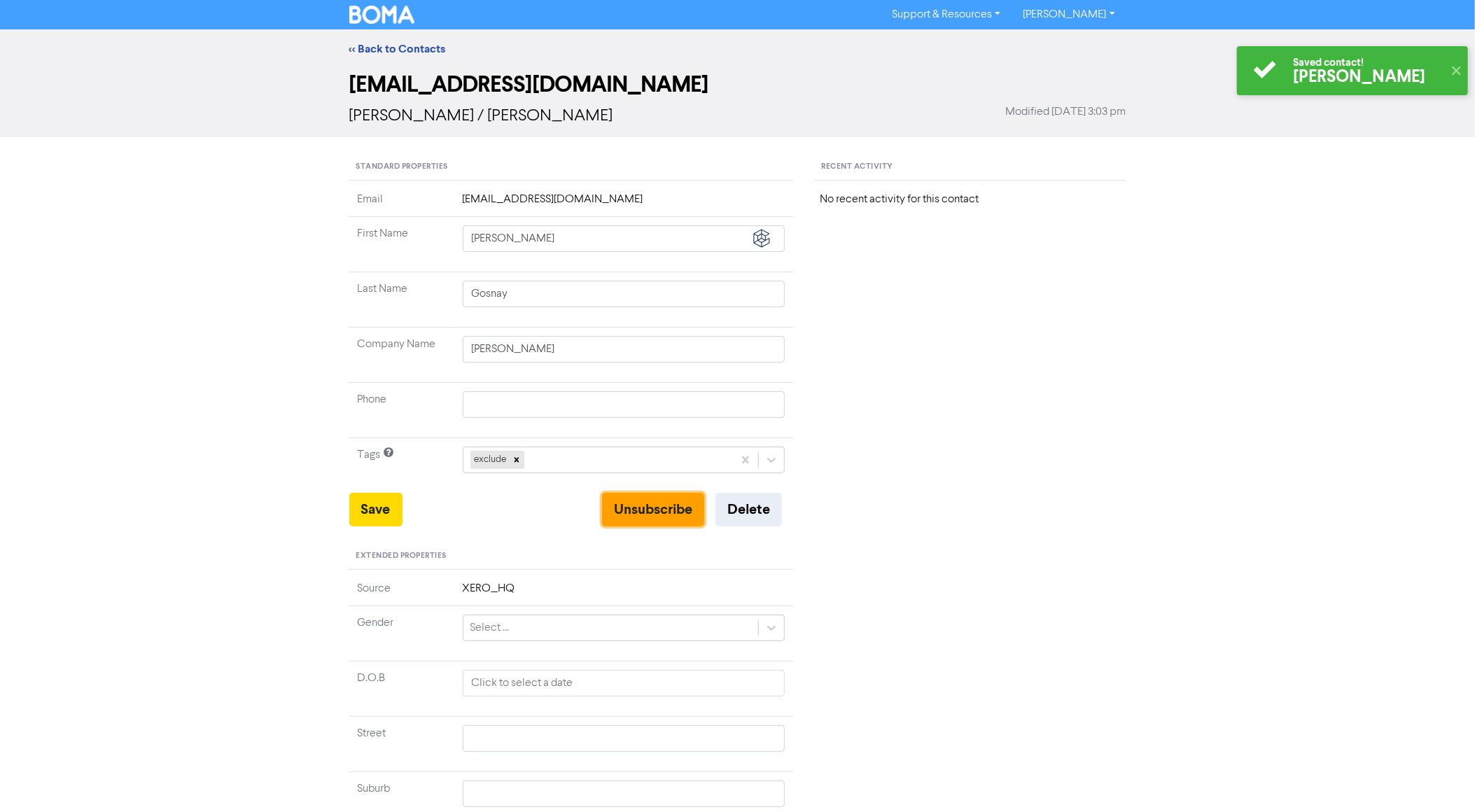
click at [641, 508] on button "Unsubscribe" at bounding box center [653, 510] width 102 height 33
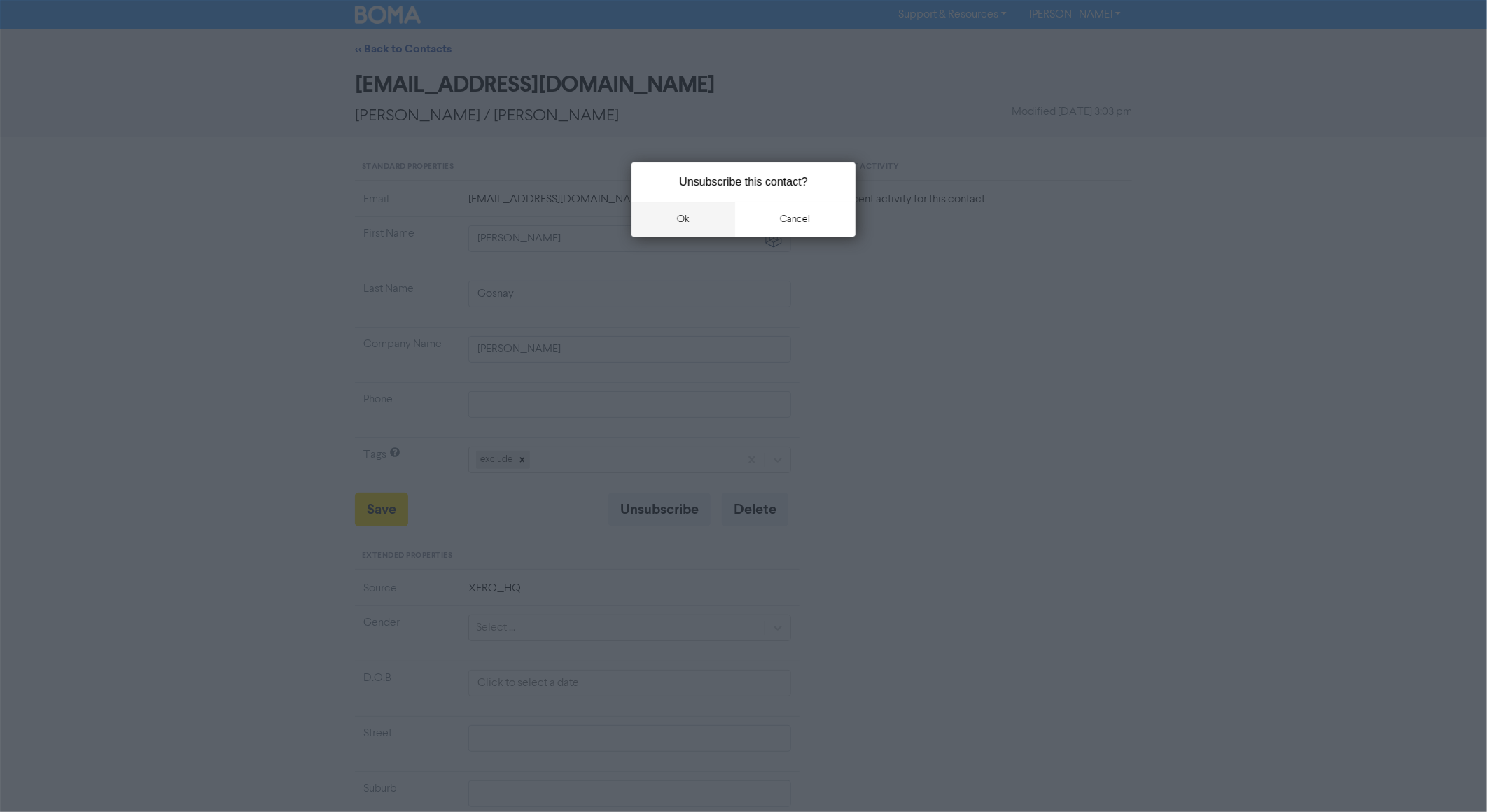
click at [703, 224] on button "ok" at bounding box center [683, 219] width 104 height 35
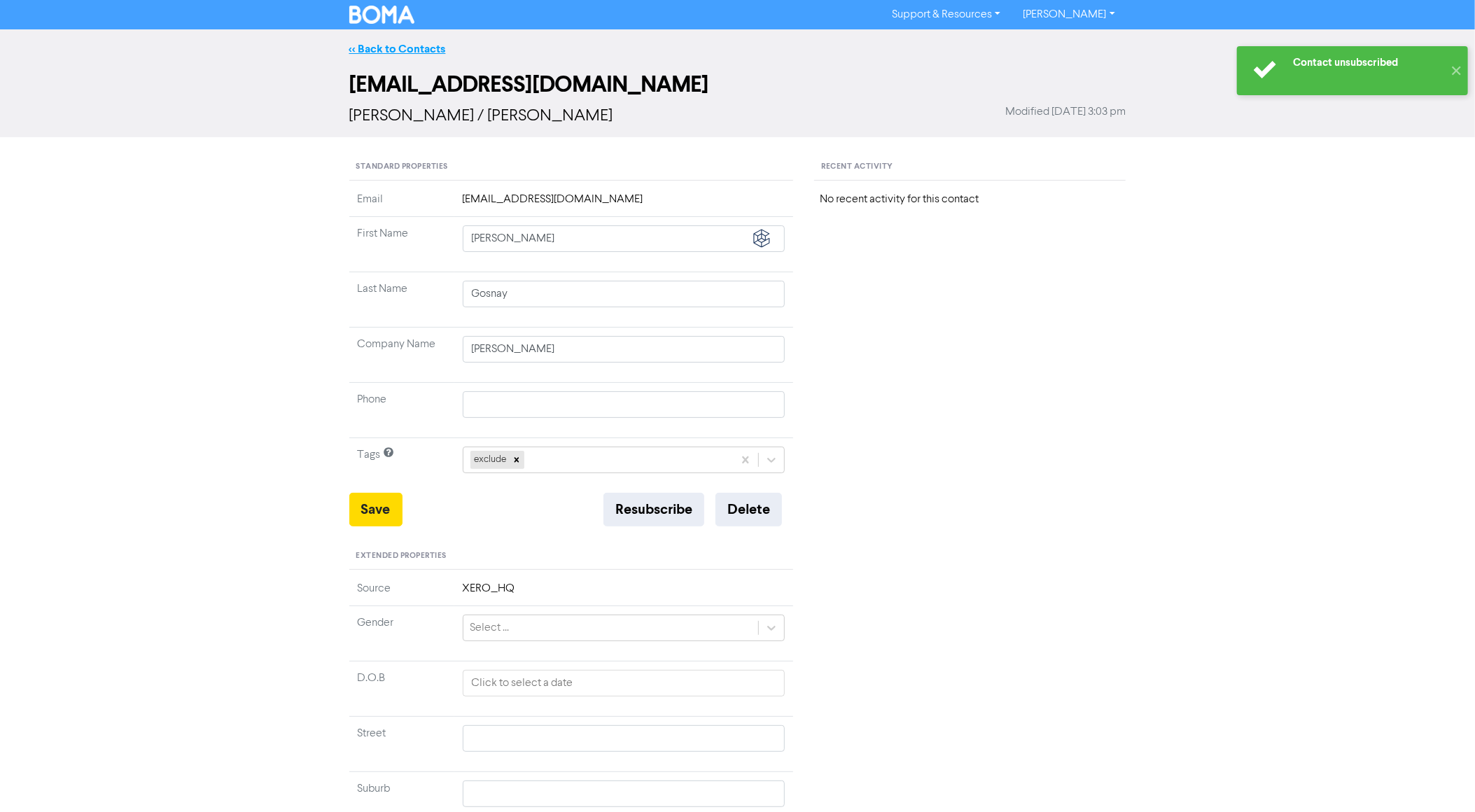
click at [396, 55] on link "<< Back to Contacts" at bounding box center [398, 49] width 97 height 14
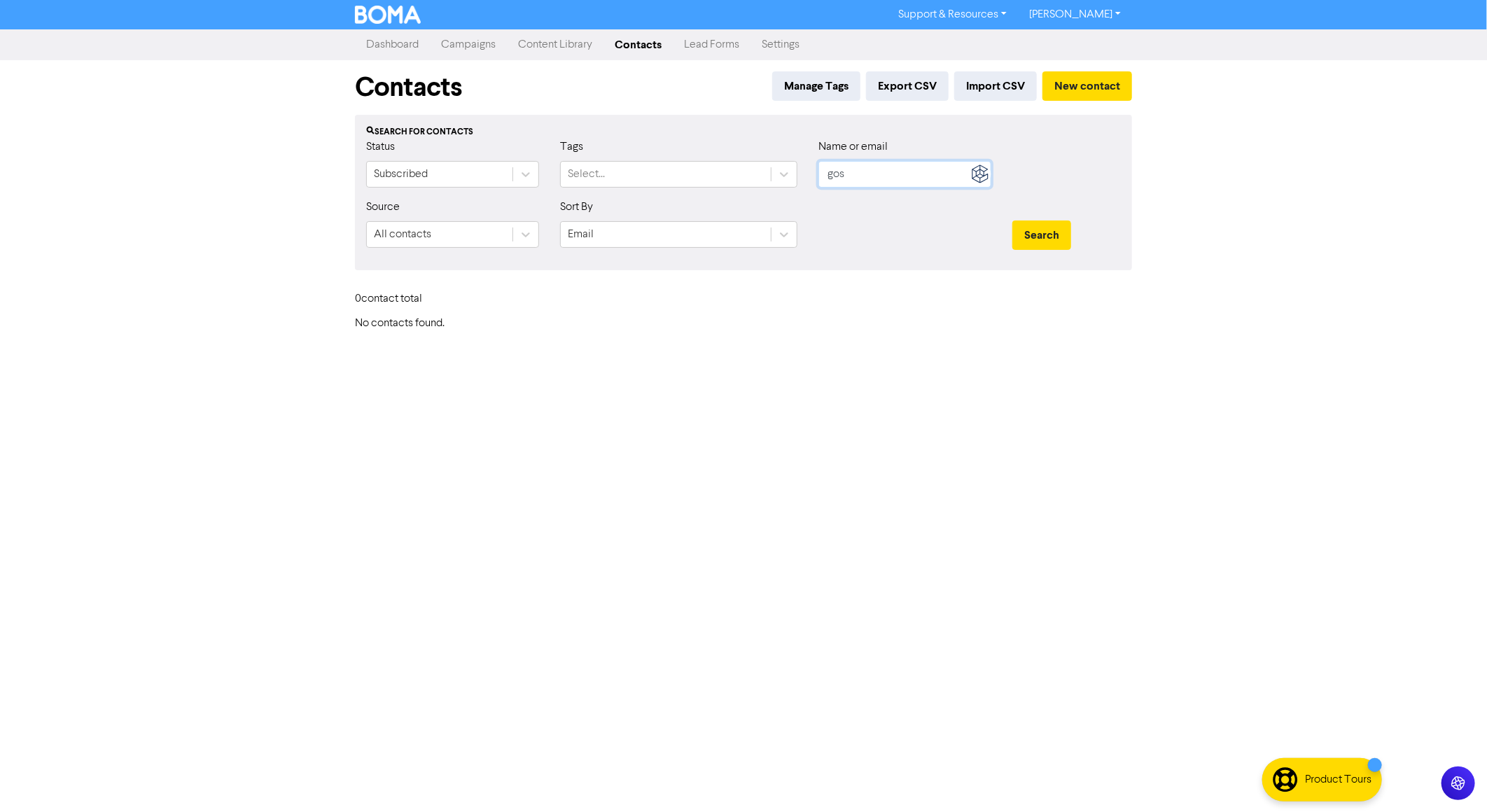
click at [876, 165] on input "gos" at bounding box center [905, 174] width 173 height 26
type input "pie"
click at [1013, 221] on button "Search" at bounding box center [1042, 235] width 59 height 29
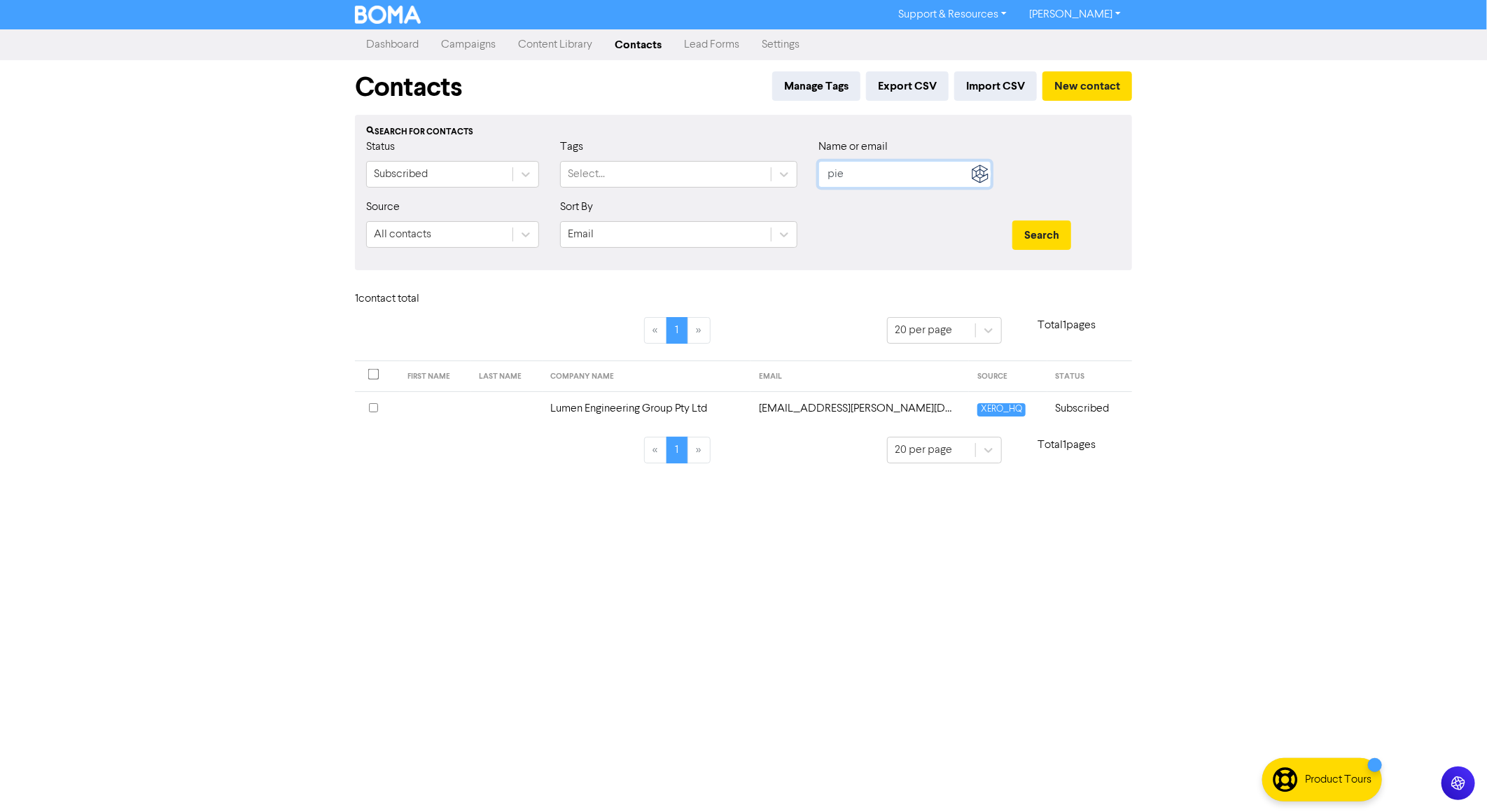
click at [847, 175] on input "pie" at bounding box center [905, 174] width 173 height 26
click at [638, 185] on div "Select..." at bounding box center [666, 174] width 210 height 25
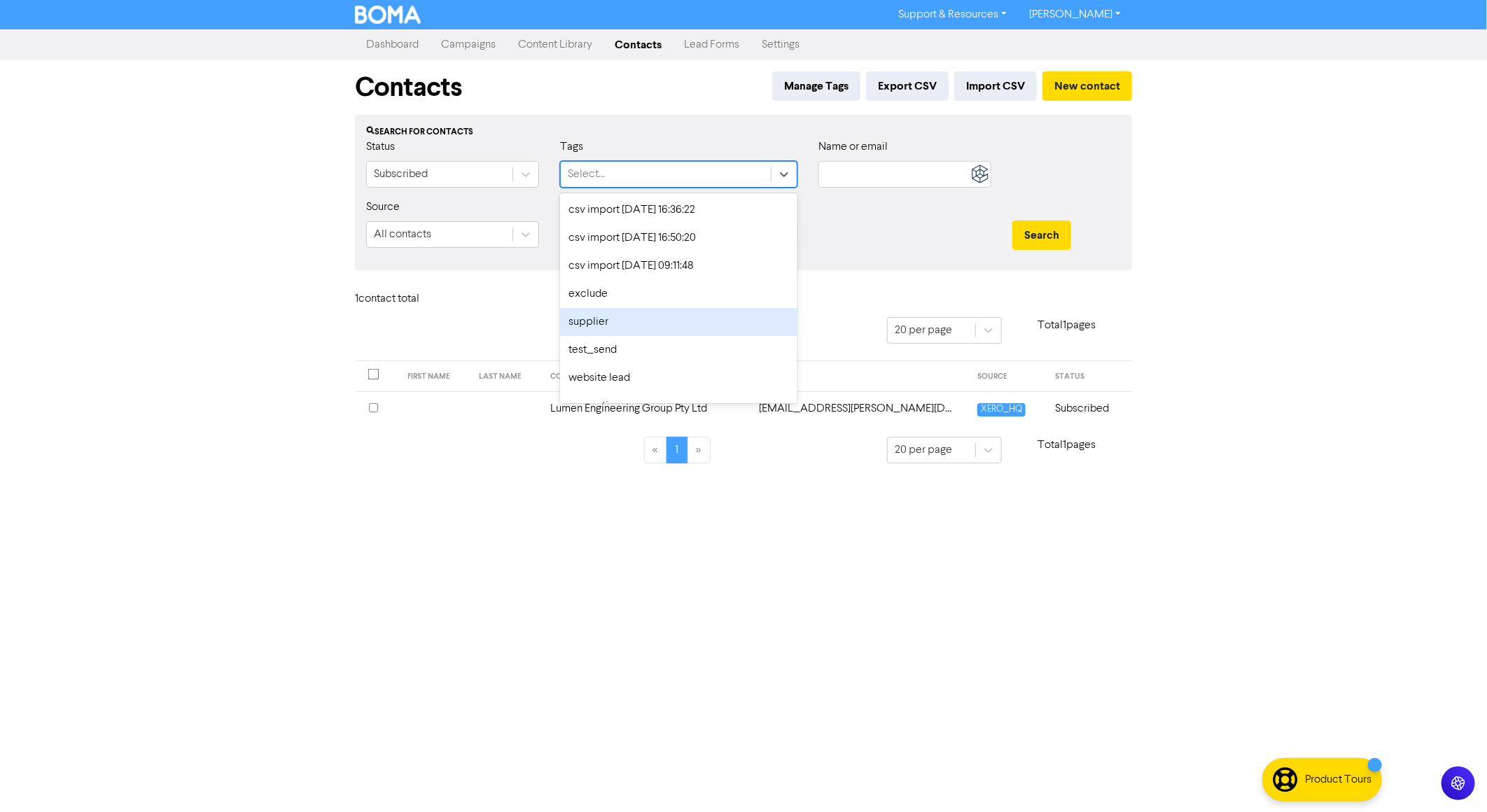
click at [607, 287] on div "exclude" at bounding box center [679, 293] width 237 height 28
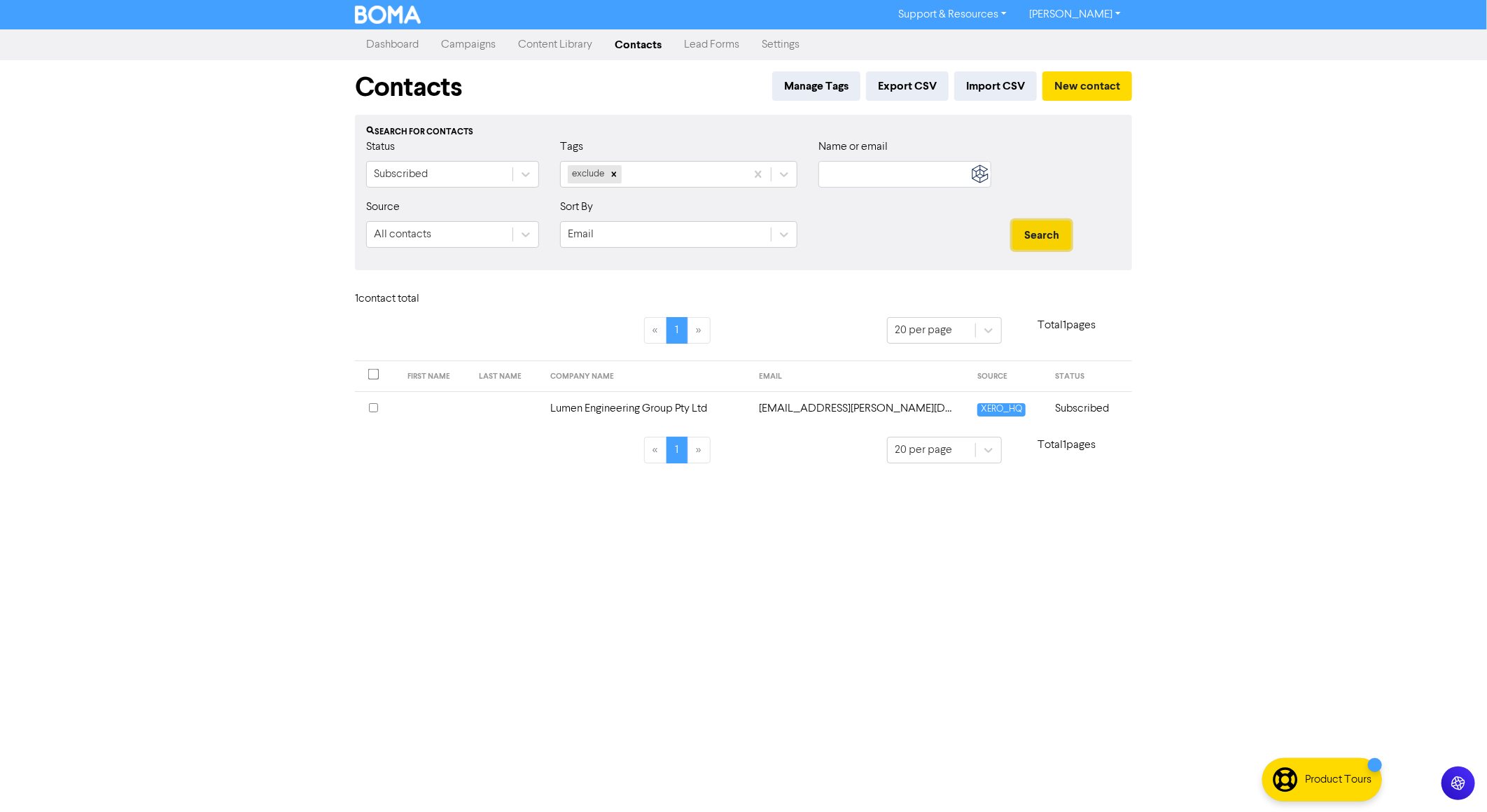
click at [1042, 237] on button "Search" at bounding box center [1042, 235] width 59 height 29
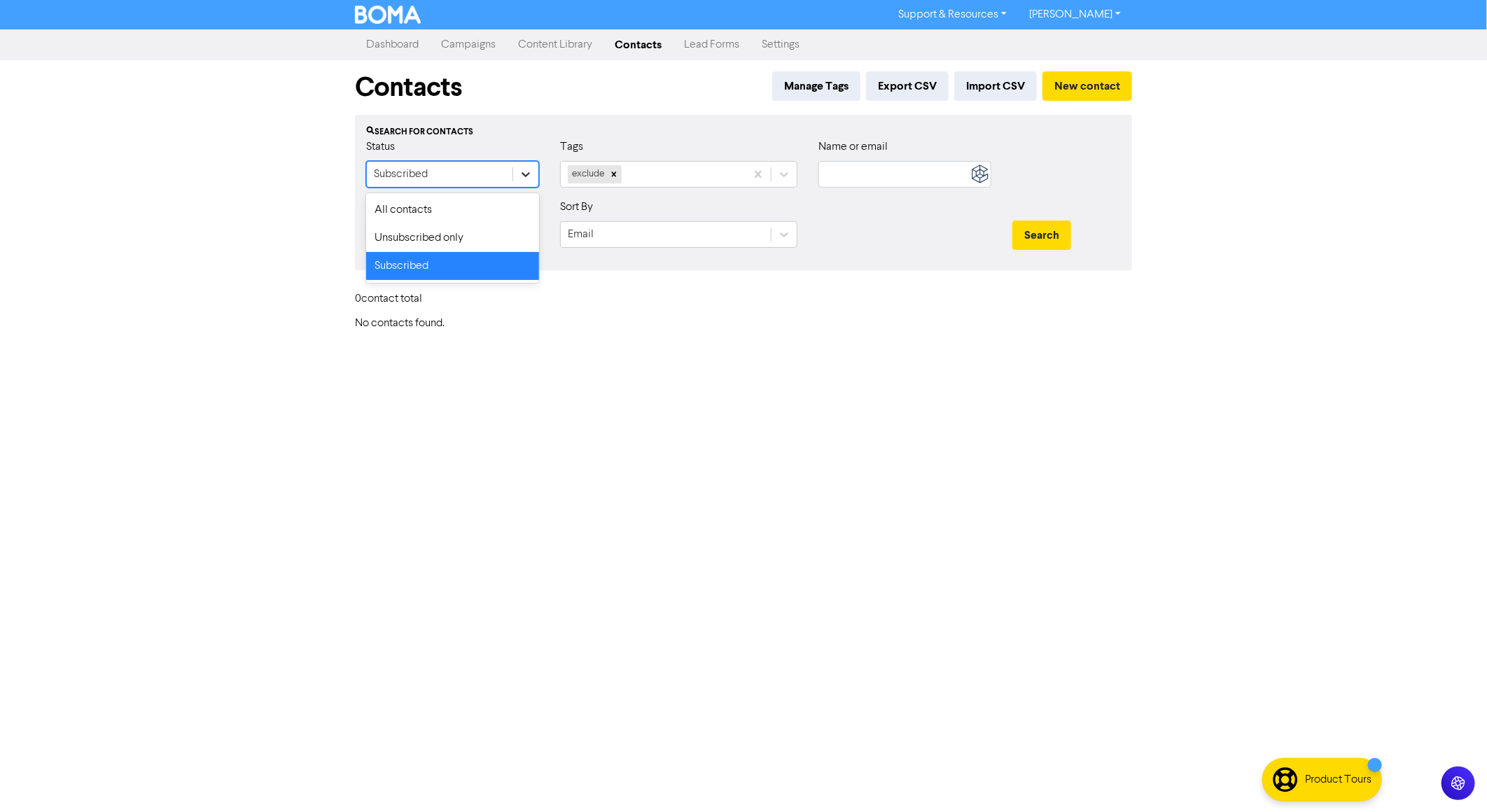
click at [526, 172] on icon at bounding box center [526, 174] width 14 height 14
click at [455, 206] on div "All contacts" at bounding box center [452, 209] width 173 height 28
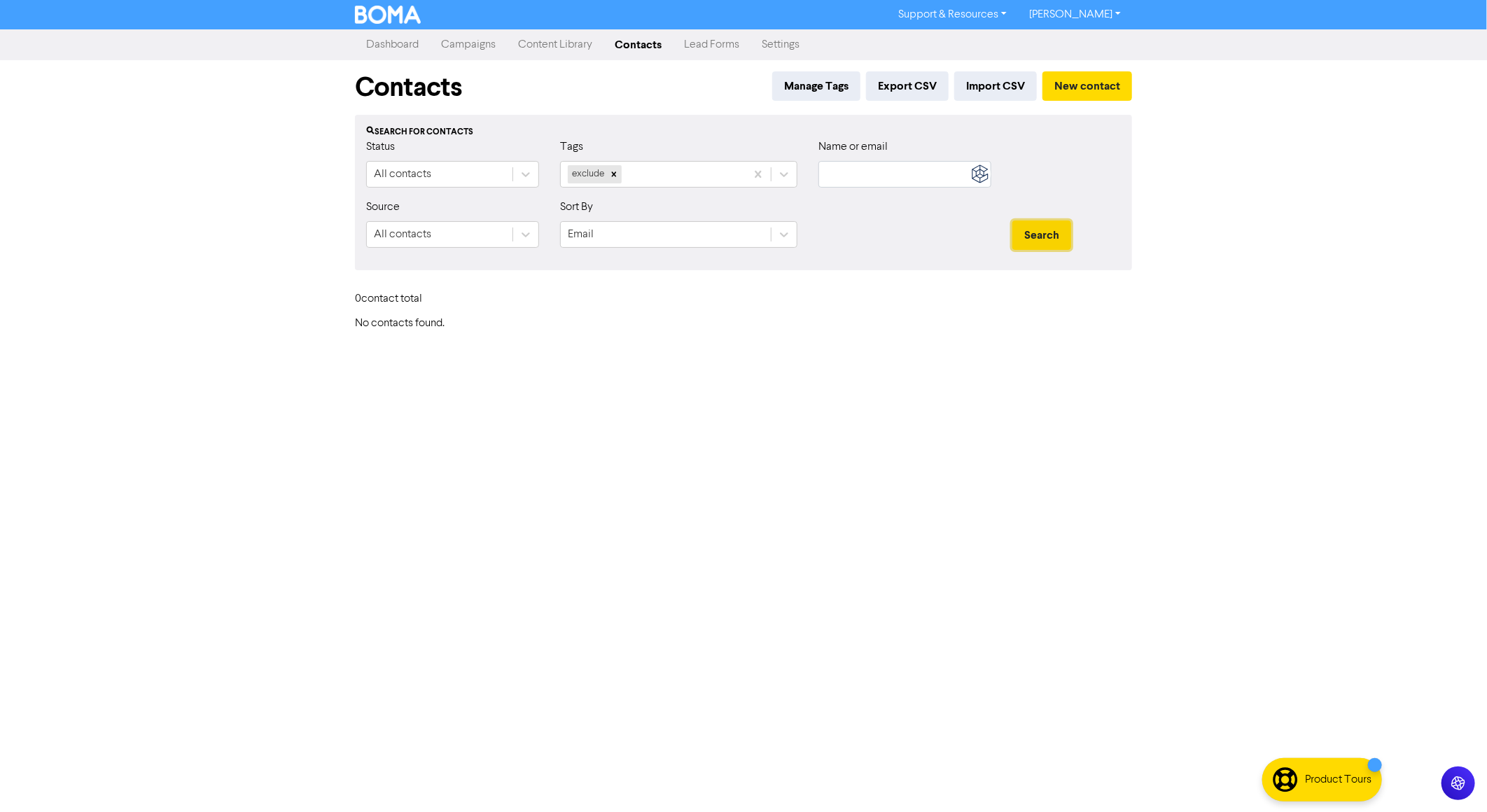
click at [1036, 240] on button "Search" at bounding box center [1042, 235] width 59 height 29
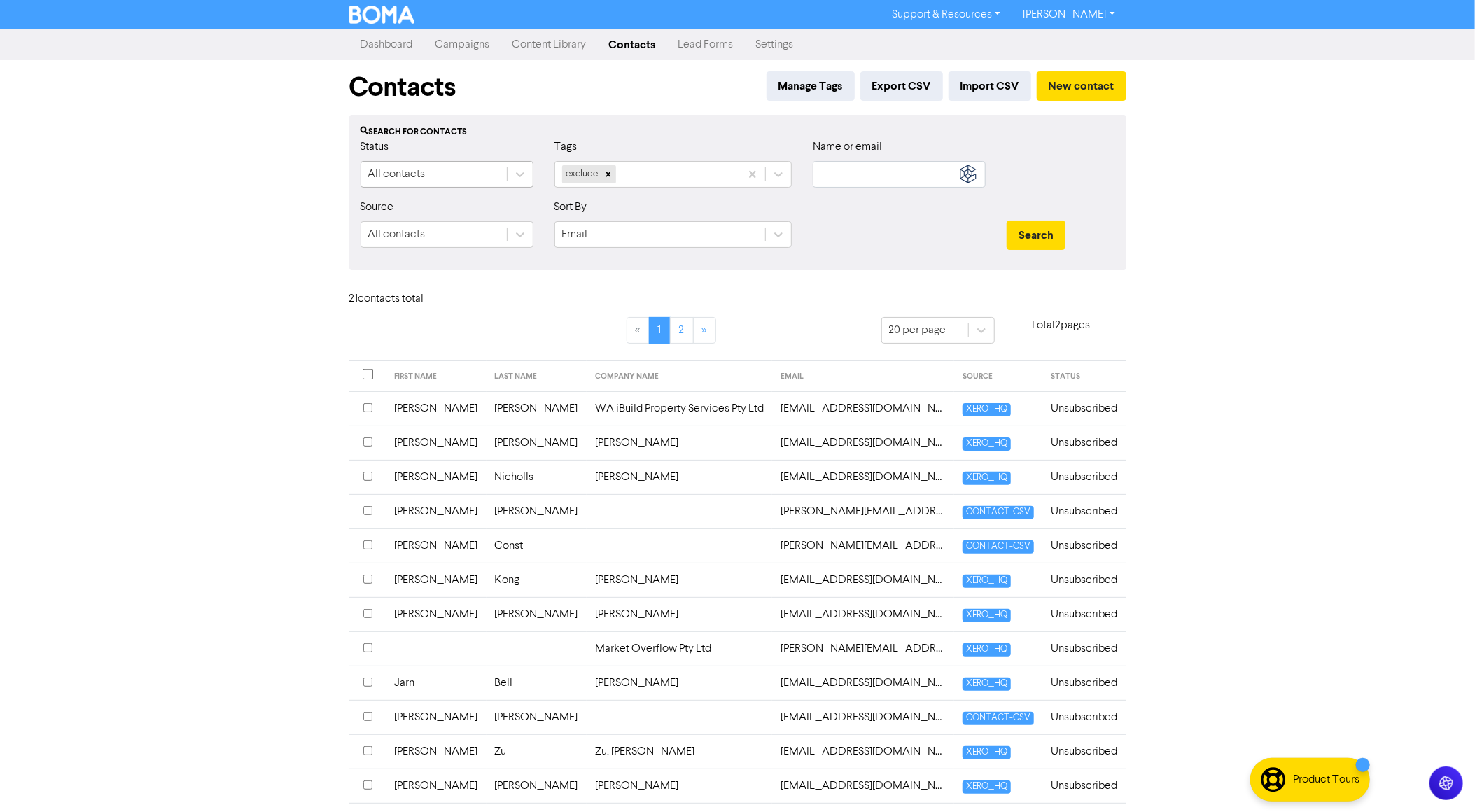
click at [505, 169] on div "All contacts" at bounding box center [434, 174] width 146 height 25
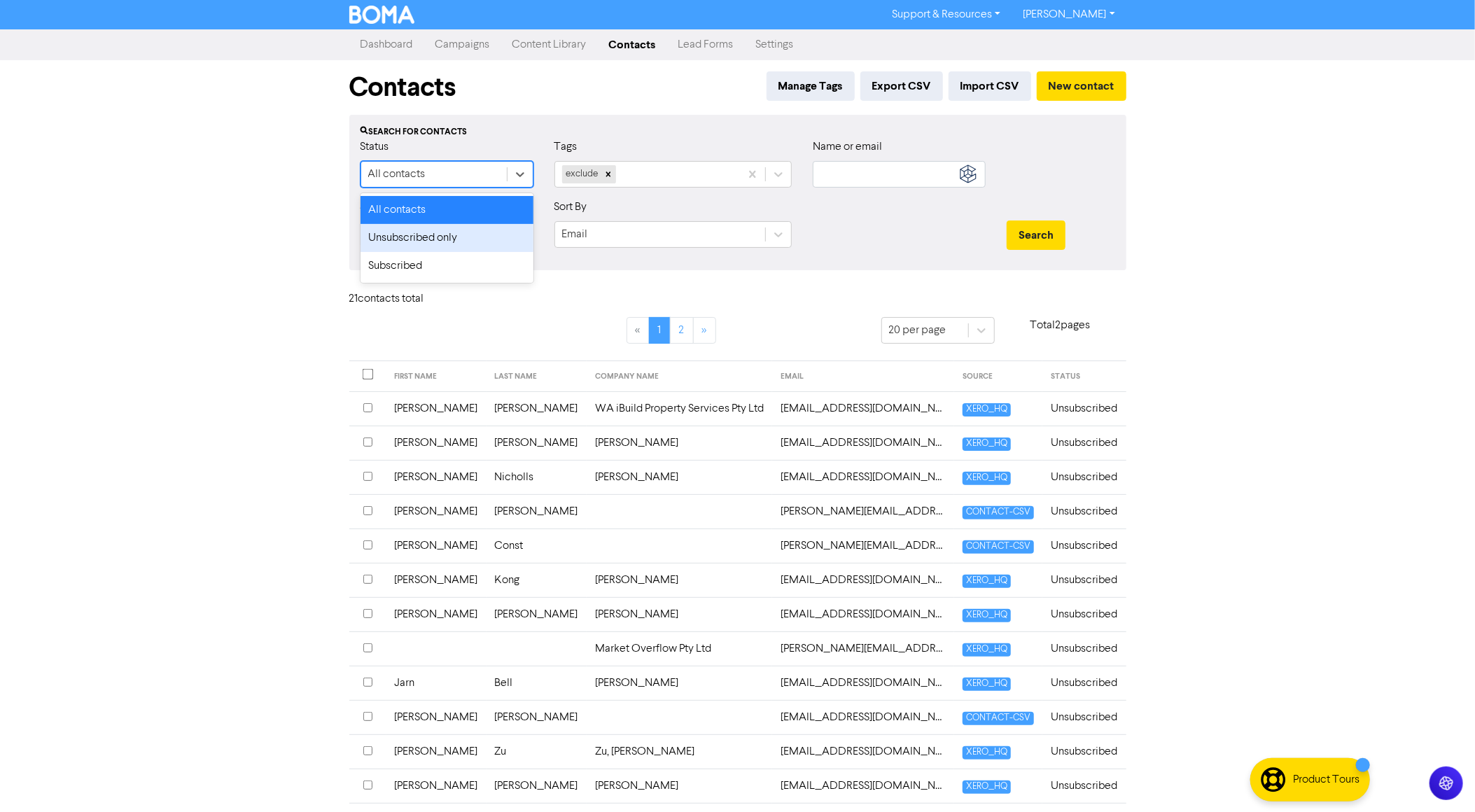
click at [424, 233] on div "Unsubscribed only" at bounding box center [447, 237] width 173 height 28
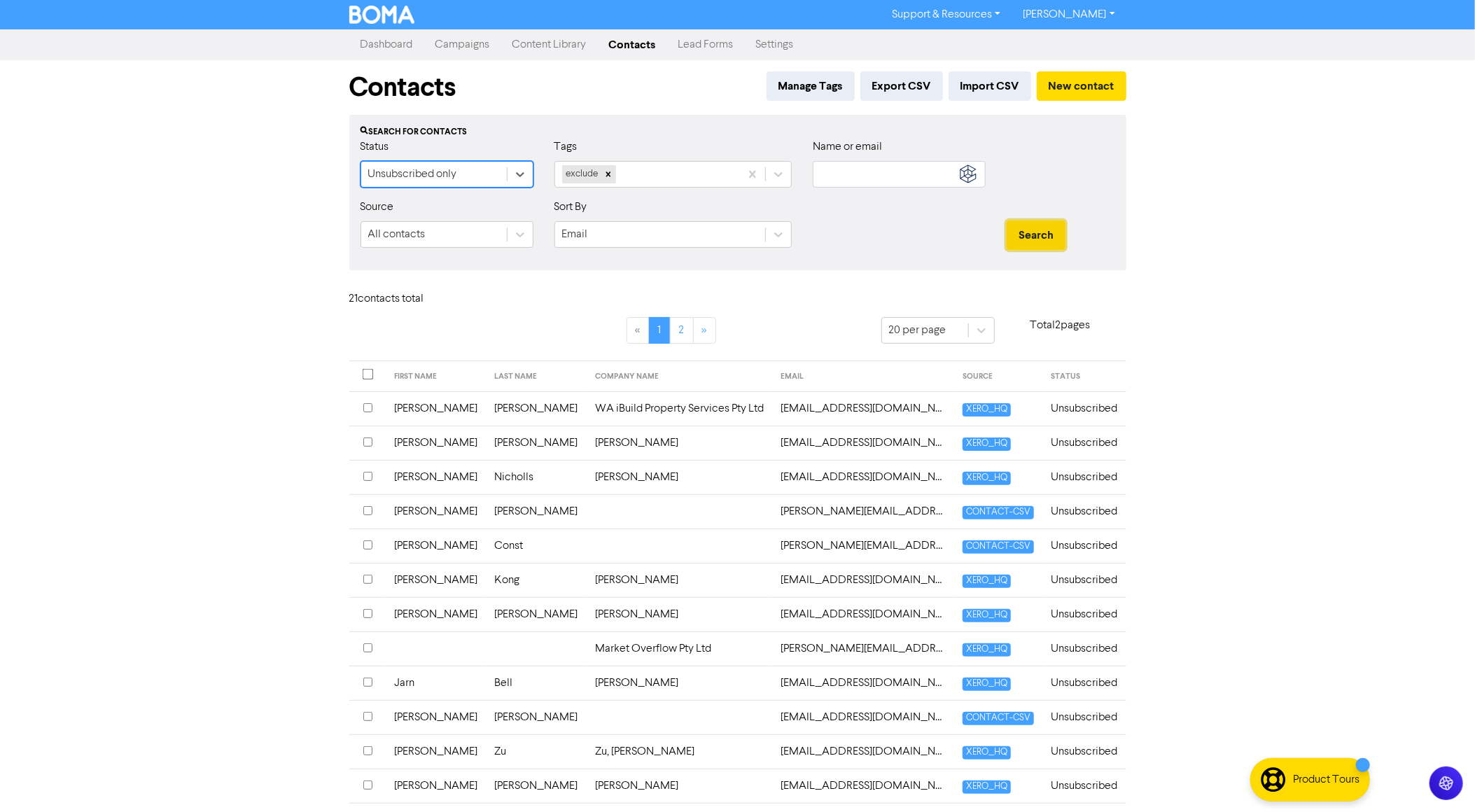
click at [1020, 236] on button "Search" at bounding box center [1036, 235] width 59 height 29
click at [1045, 228] on button "Search" at bounding box center [1036, 235] width 59 height 29
click at [508, 175] on div at bounding box center [520, 174] width 25 height 25
click at [435, 203] on div "All contacts" at bounding box center [447, 209] width 173 height 28
drag, startPoint x: 608, startPoint y: 177, endPoint x: 642, endPoint y: 176, distance: 34.0
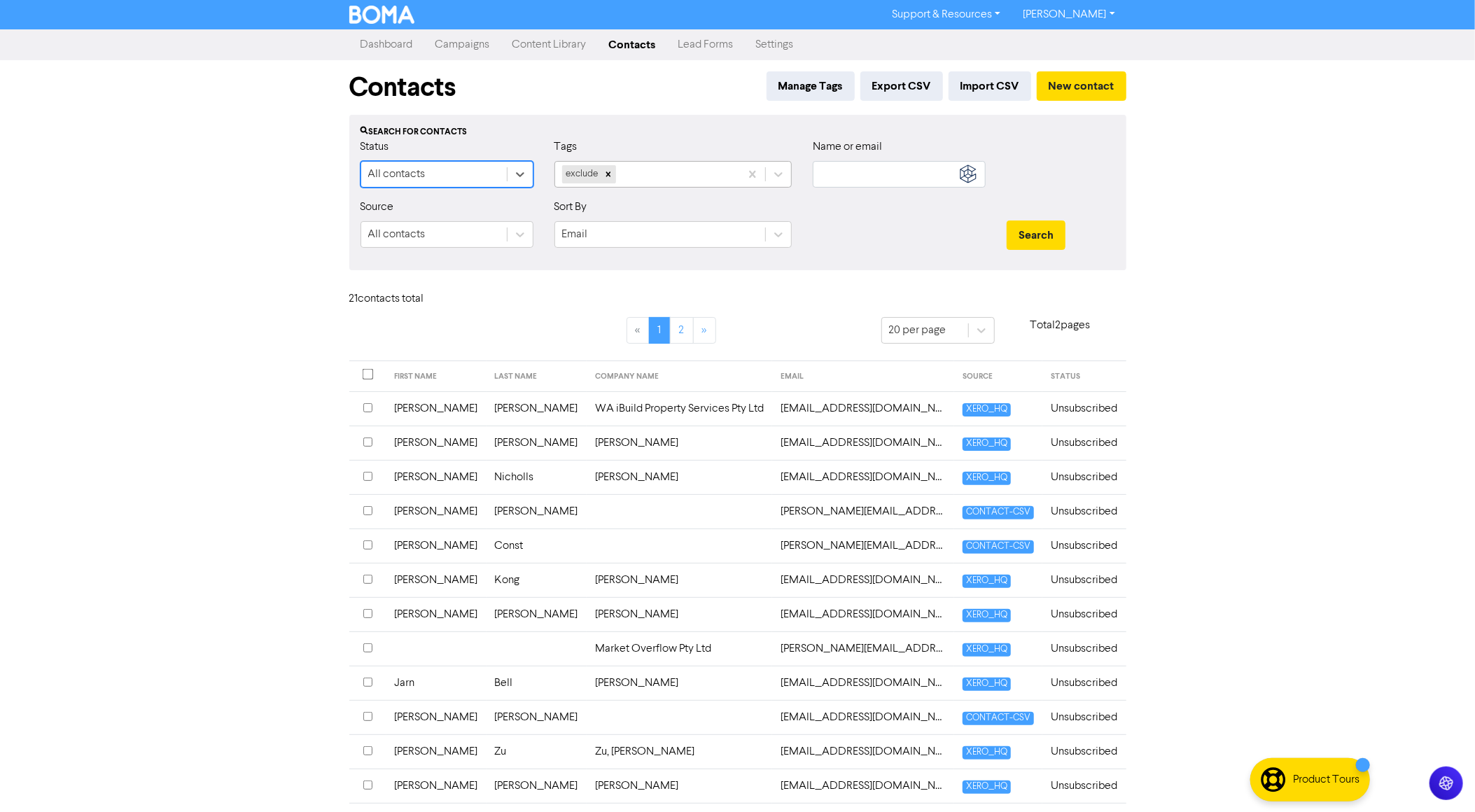
click at [617, 175] on div "exclude" at bounding box center [647, 174] width 185 height 25
click at [608, 180] on div at bounding box center [608, 174] width 15 height 18
click at [1035, 240] on button "Search" at bounding box center [1036, 235] width 59 height 29
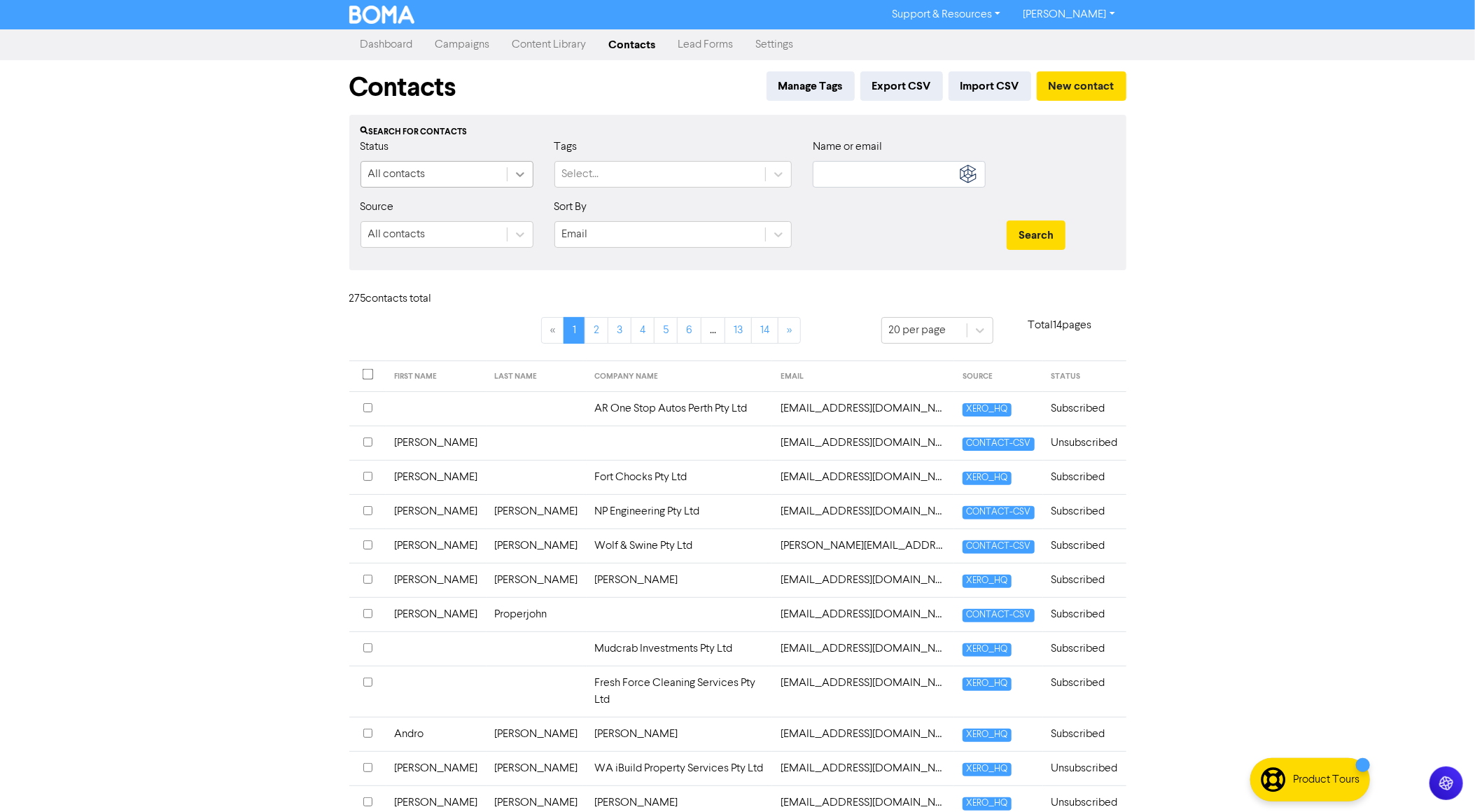
click at [515, 172] on icon at bounding box center [520, 174] width 14 height 14
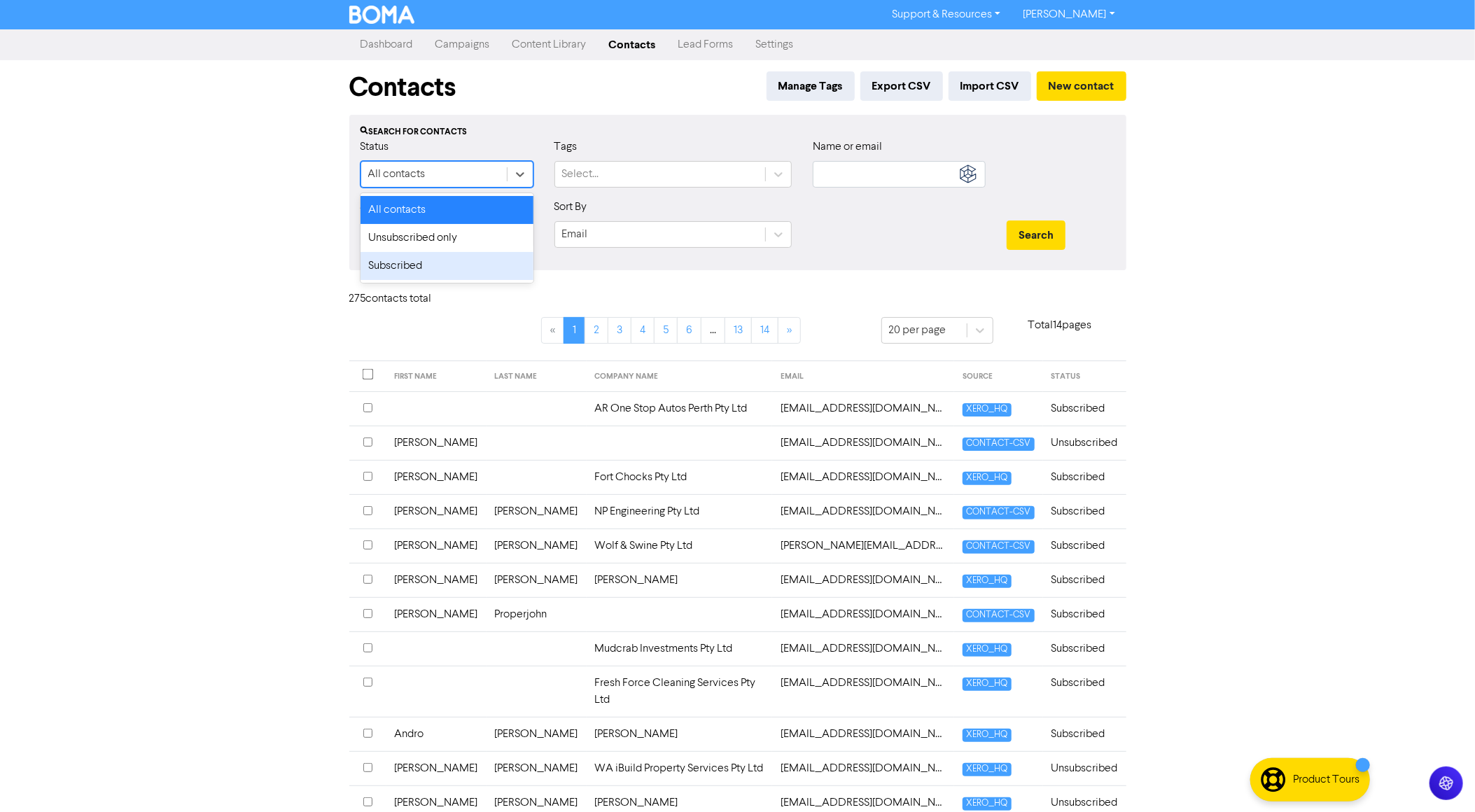
click at [401, 262] on div "Subscribed" at bounding box center [447, 265] width 173 height 28
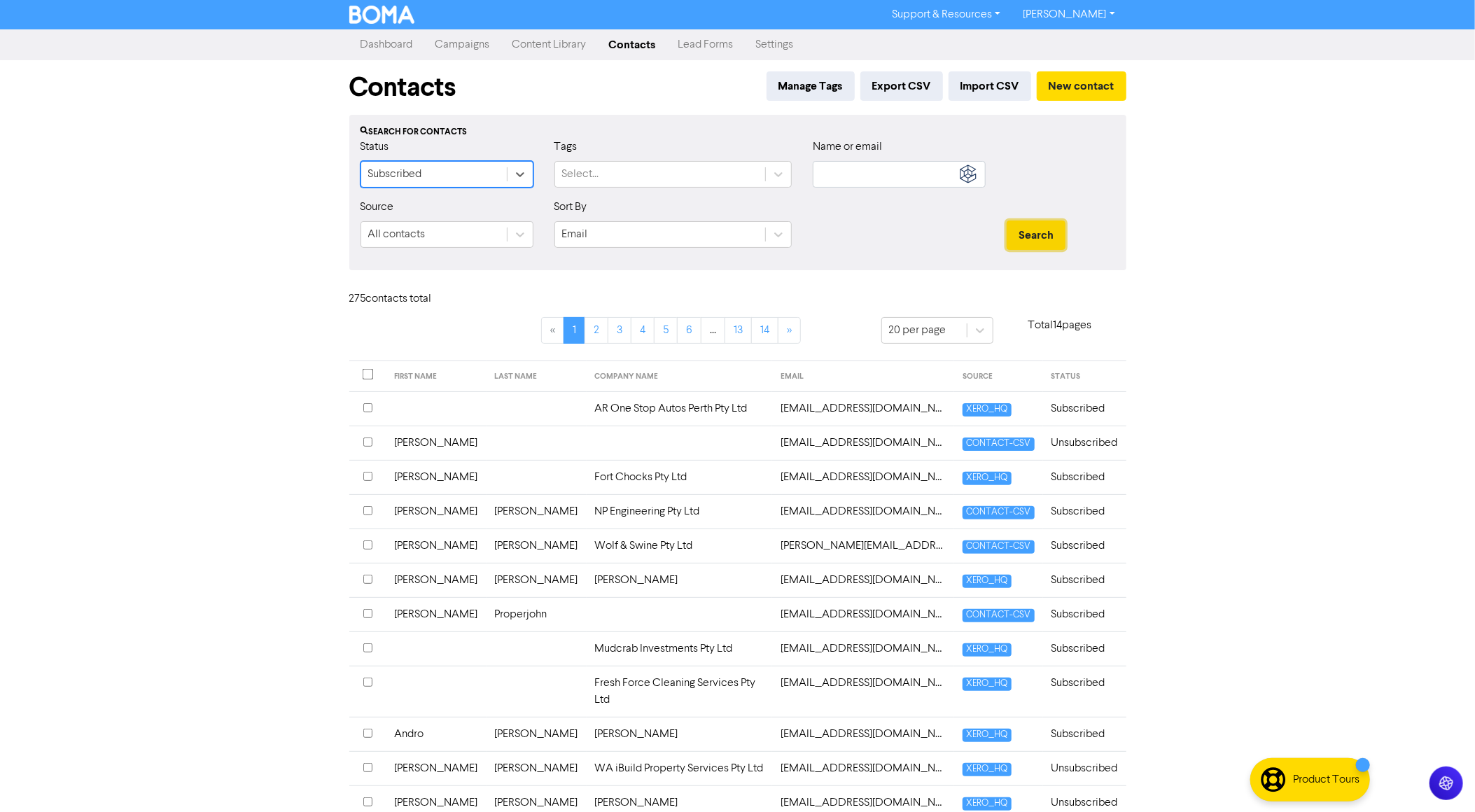
click at [1042, 239] on button "Search" at bounding box center [1036, 235] width 59 height 29
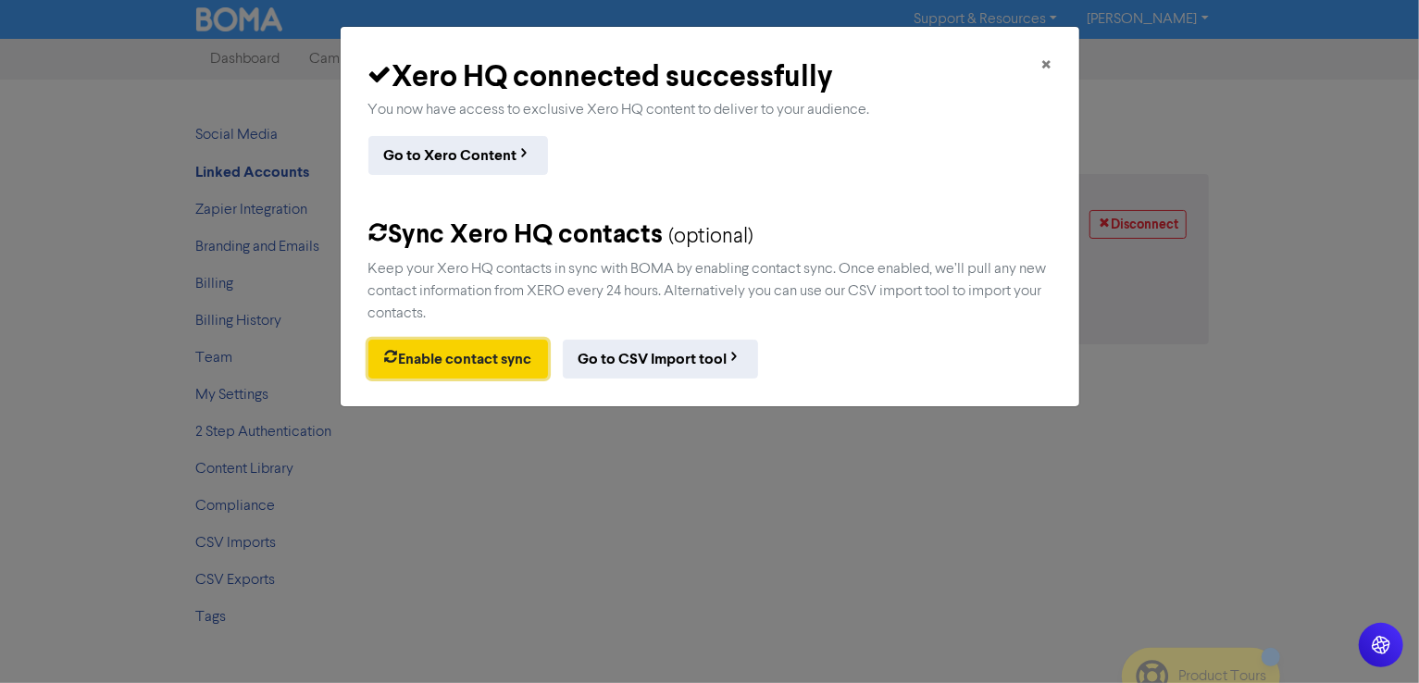
click at [514, 356] on button "Enable contact sync" at bounding box center [458, 359] width 180 height 39
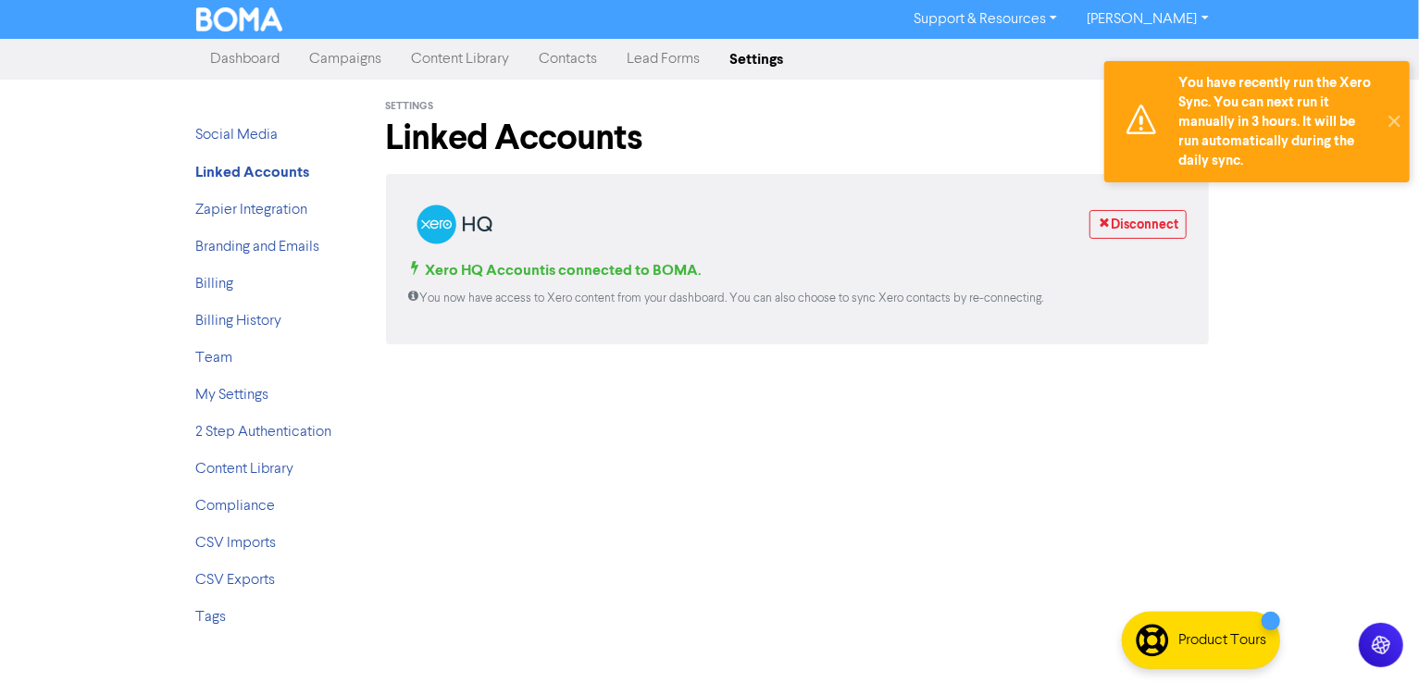
click at [579, 56] on link "Contacts" at bounding box center [569, 59] width 88 height 37
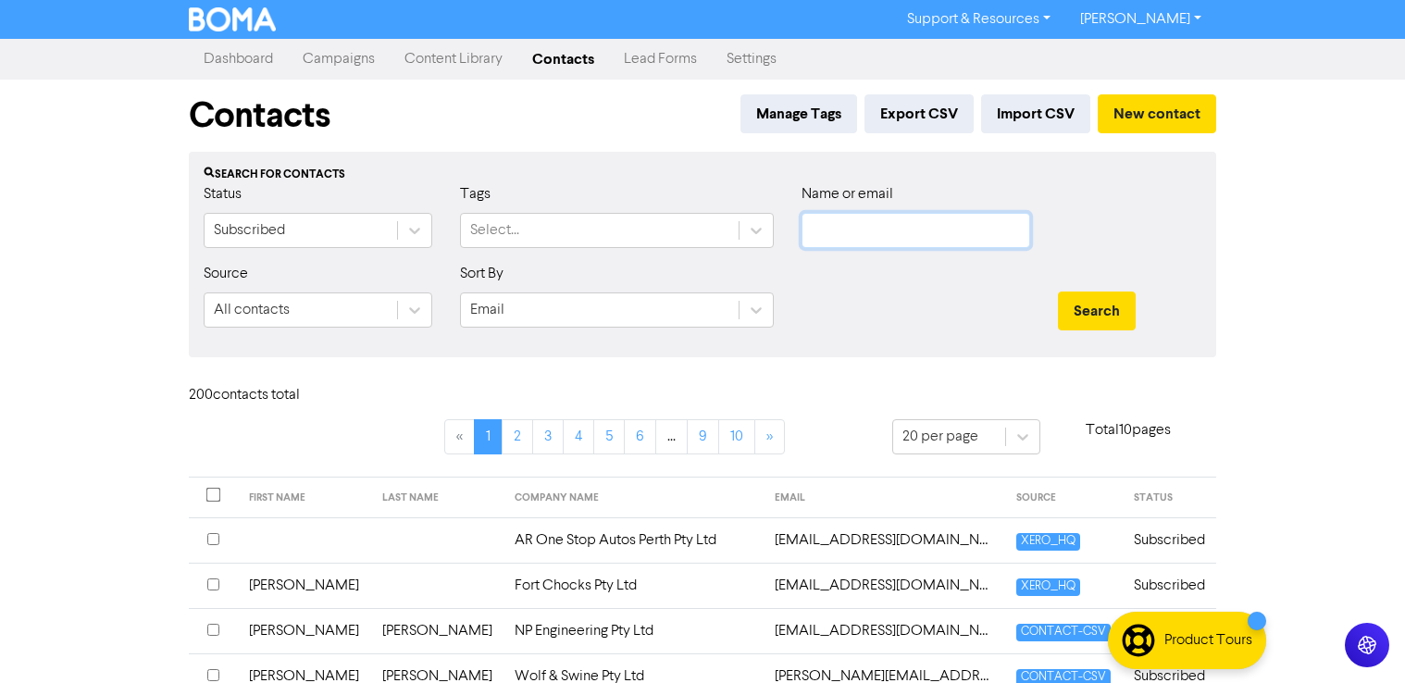
click at [942, 229] on input "text" at bounding box center [916, 230] width 229 height 35
click at [1058, 292] on button "Search" at bounding box center [1097, 311] width 78 height 39
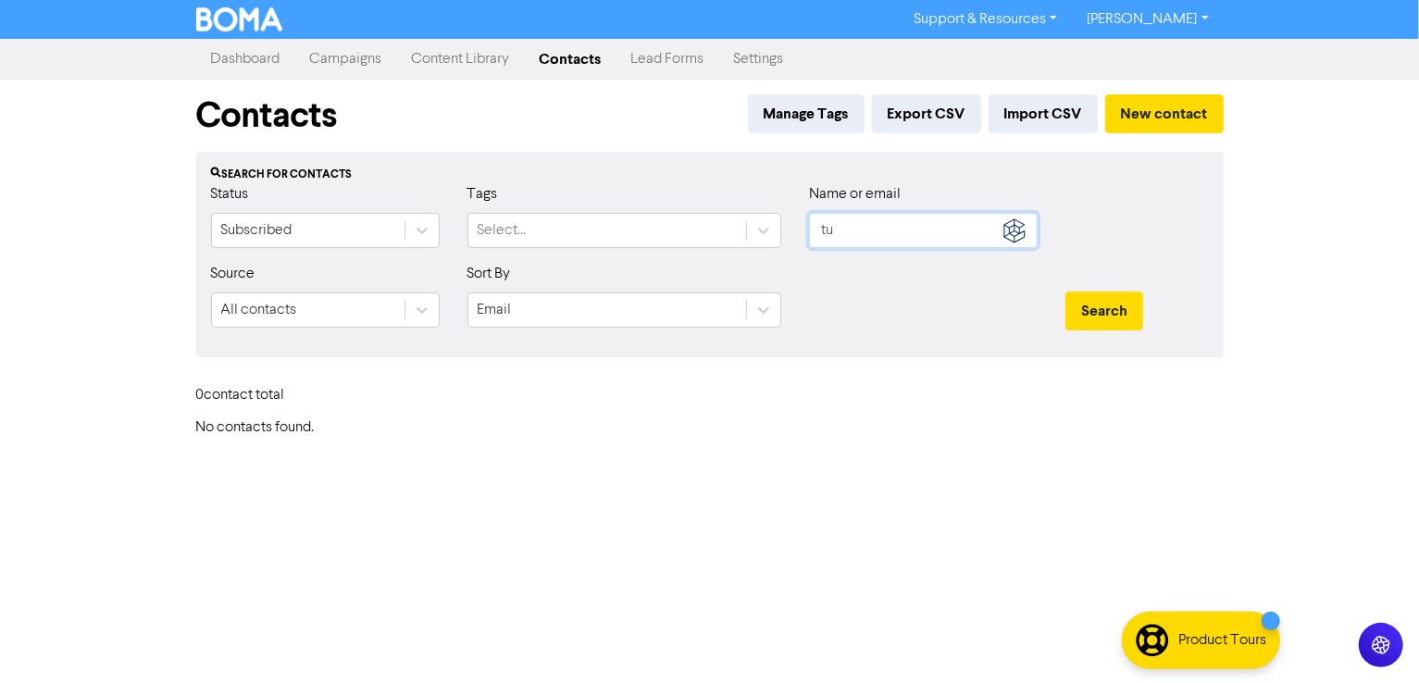
type input "t"
type input "[PERSON_NAME]"
click at [1066, 292] on button "Search" at bounding box center [1105, 311] width 78 height 39
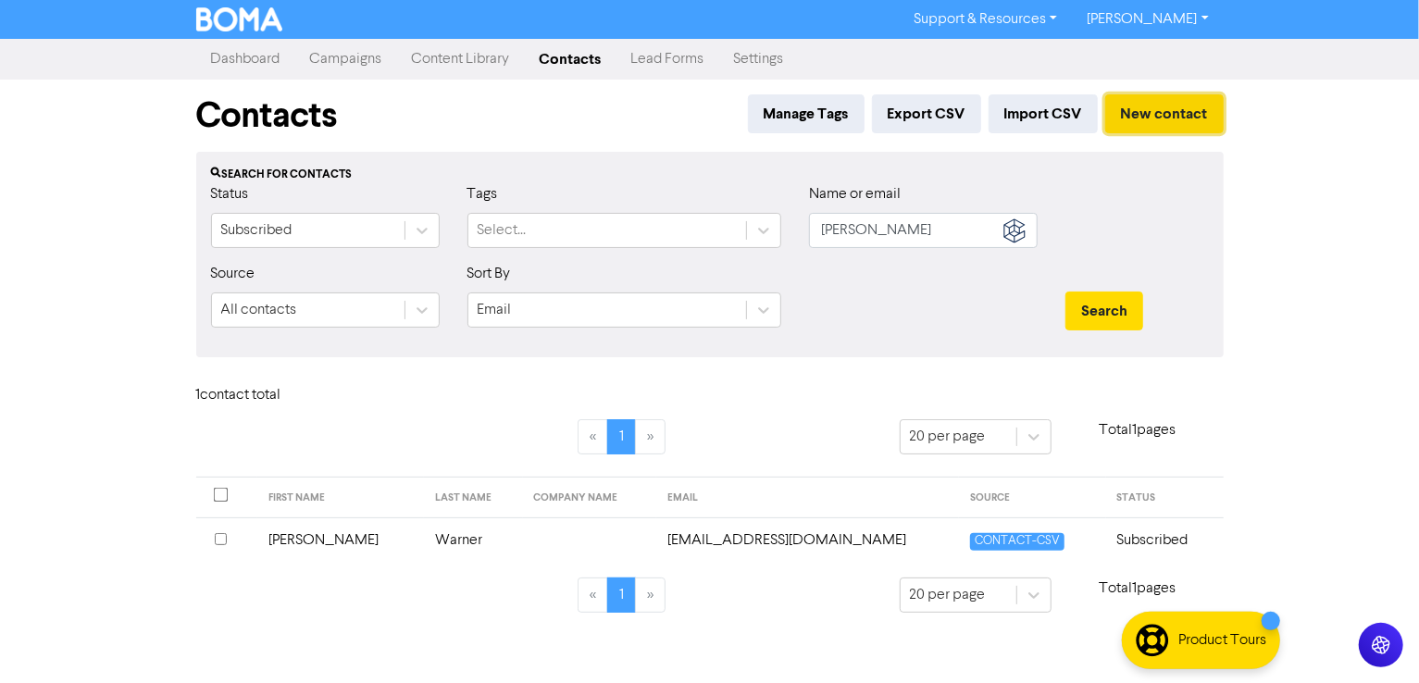
click at [1153, 116] on button "New contact" at bounding box center [1164, 113] width 118 height 39
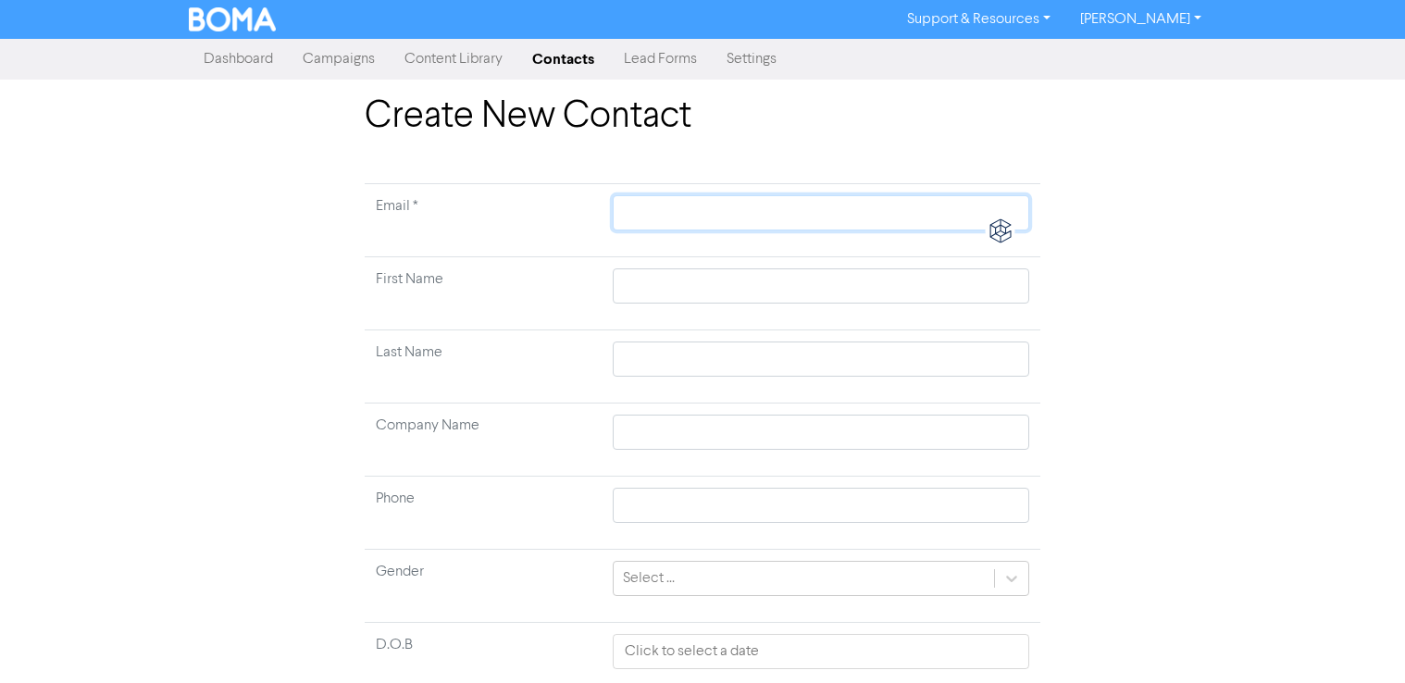
click at [689, 206] on input "text" at bounding box center [821, 212] width 417 height 35
paste input "[EMAIL_ADDRESS][DOMAIN_NAME]"
type input "[EMAIL_ADDRESS][DOMAIN_NAME]"
click at [682, 286] on input "text" at bounding box center [821, 285] width 417 height 35
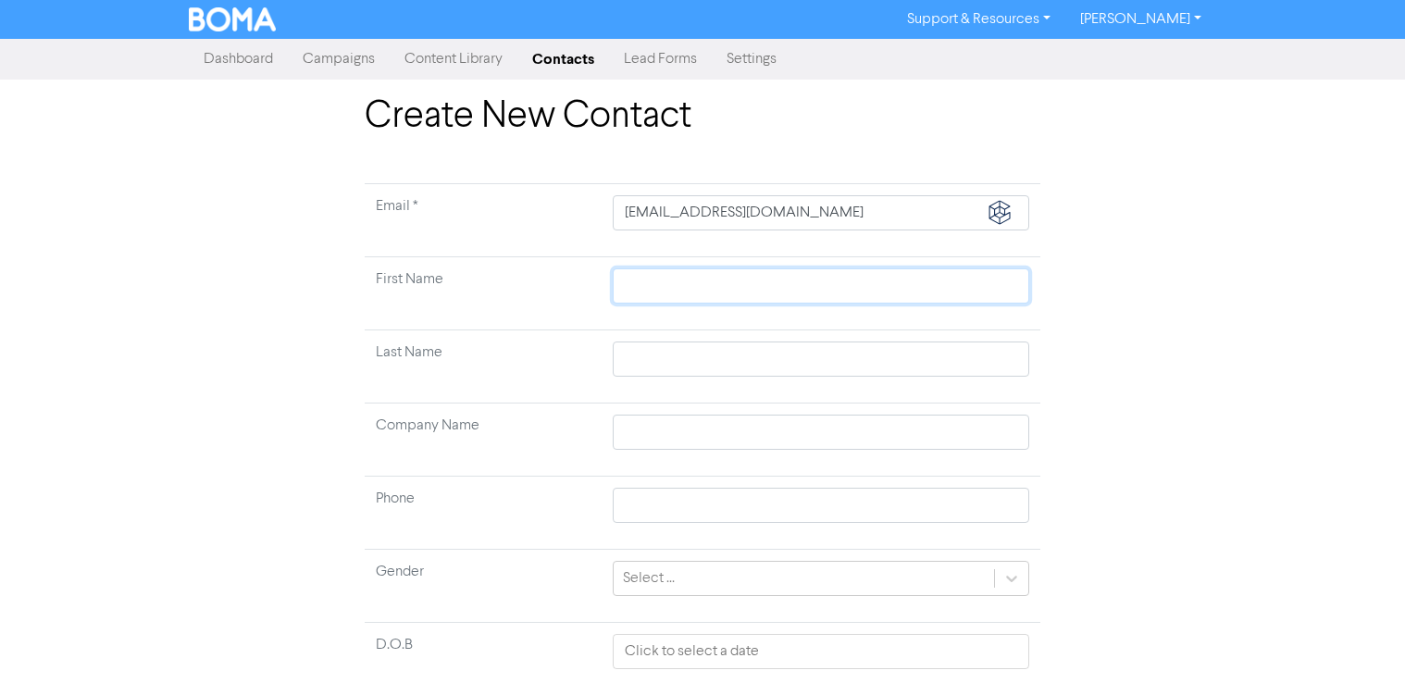
paste input "[EMAIL_ADDRESS][DOMAIN_NAME]"
type input "[EMAIL_ADDRESS][DOMAIN_NAME]"
click at [667, 349] on input "text" at bounding box center [821, 359] width 417 height 35
paste input "[EMAIL_ADDRESS][DOMAIN_NAME]"
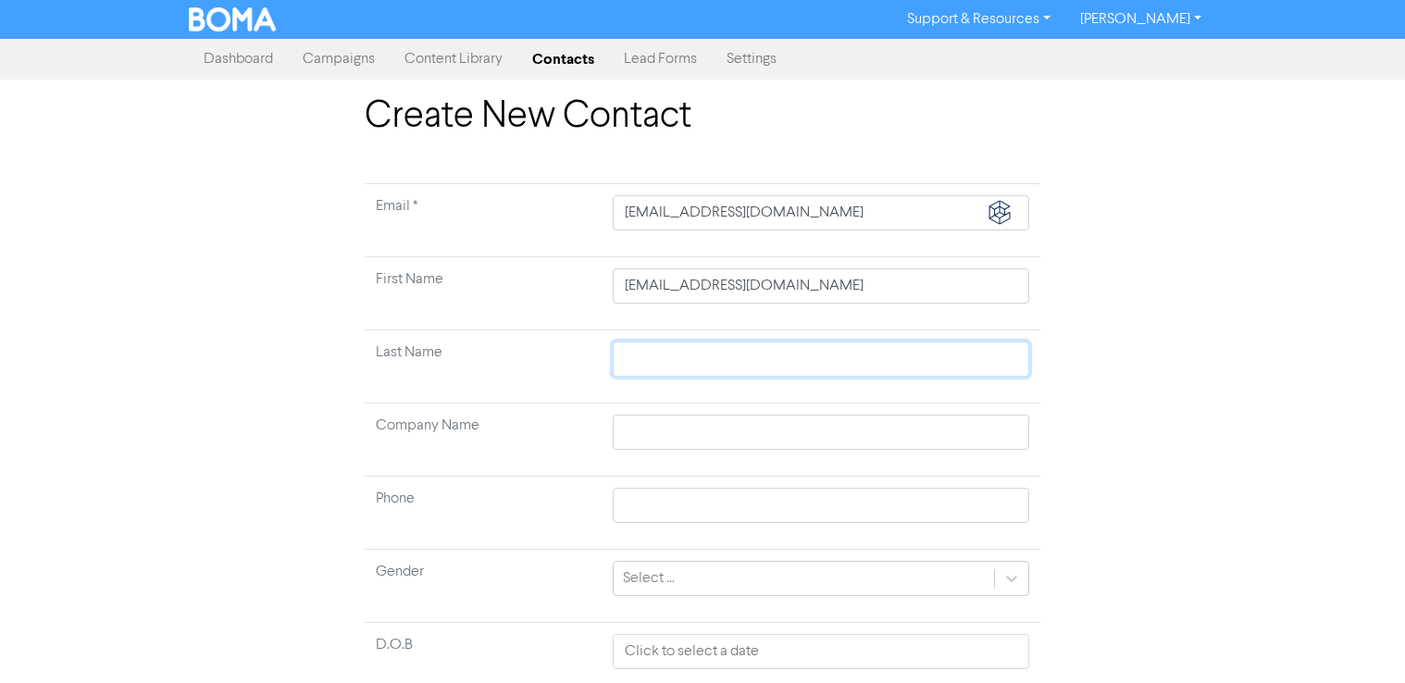
type input "[EMAIL_ADDRESS][DOMAIN_NAME]"
drag, startPoint x: 664, startPoint y: 360, endPoint x: 380, endPoint y: 369, distance: 283.4
click at [380, 369] on tr "Last Name [PERSON_NAME][EMAIL_ADDRESS][DOMAIN_NAME]" at bounding box center [703, 366] width 676 height 73
type input "[PERSON_NAME][EMAIL_ADDRESS][DOMAIN_NAME]"
type input "[DOMAIN_NAME]"
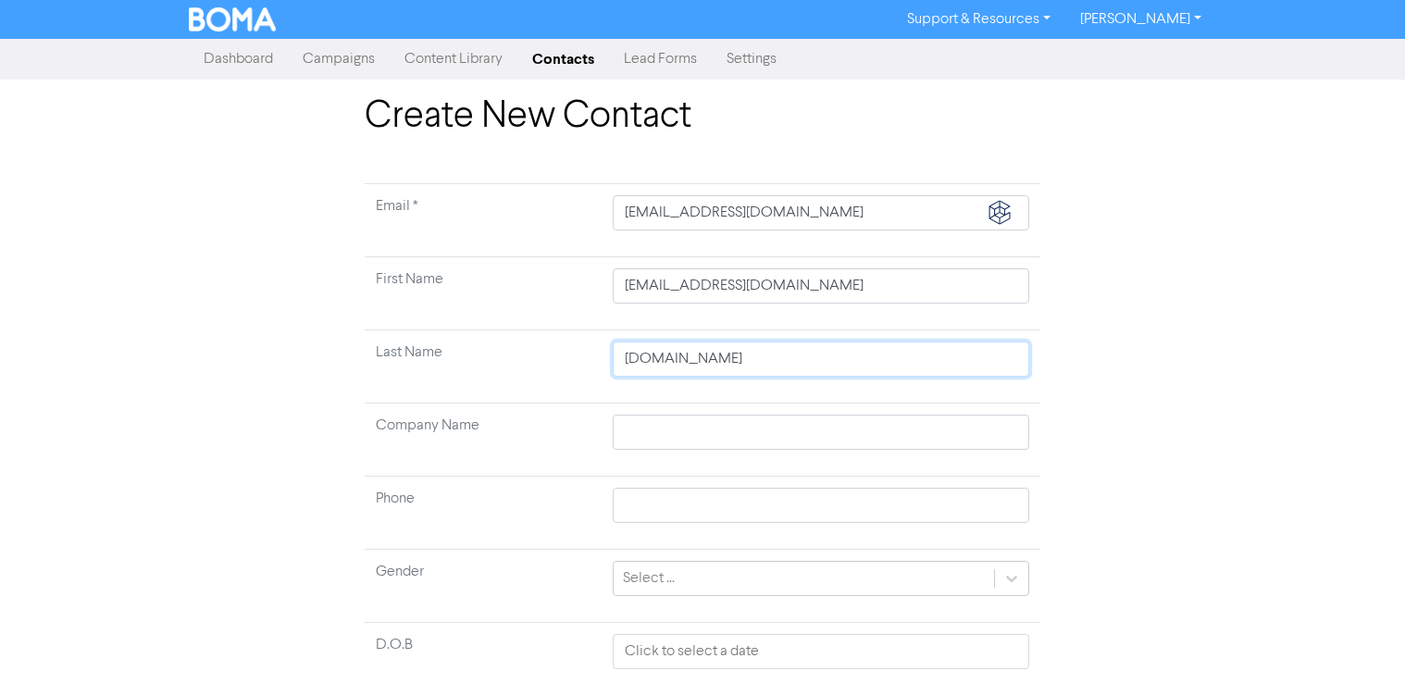
type input "[PERSON_NAME][DOMAIN_NAME]"
type input "Tullochcom"
type input "[PERSON_NAME]"
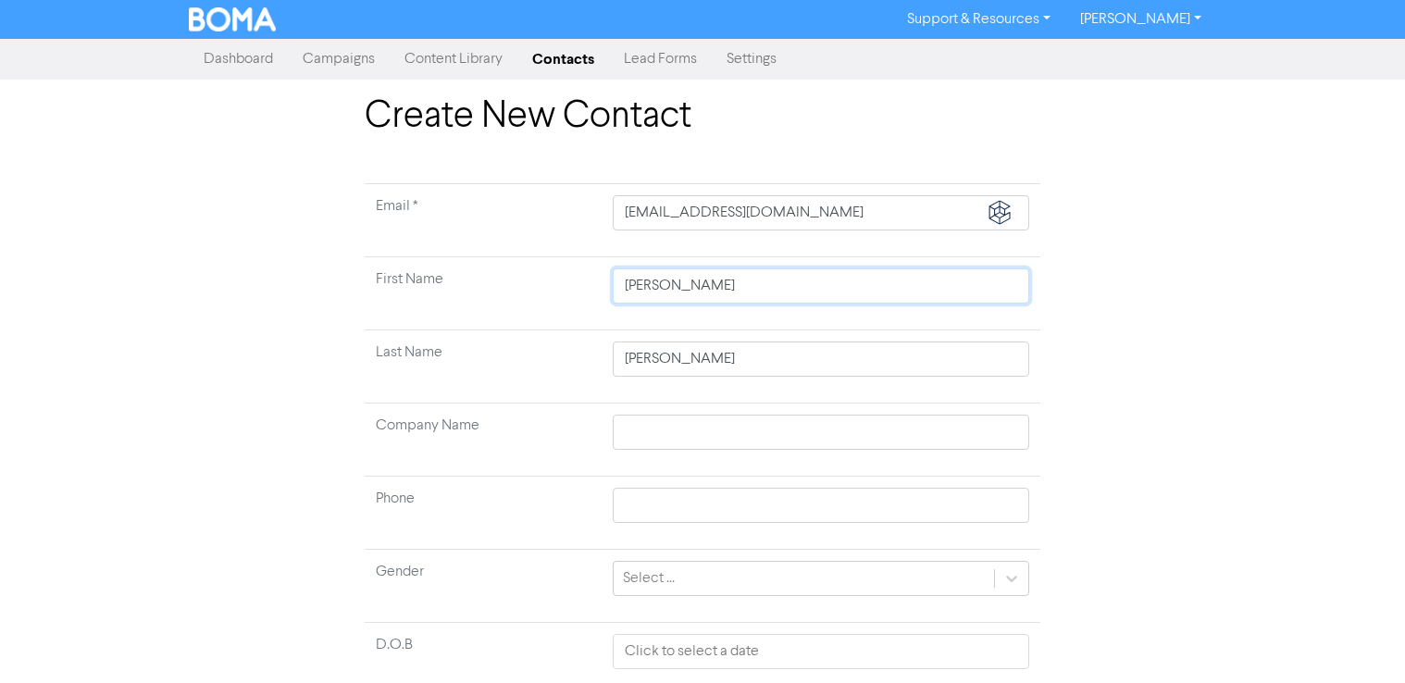
type input "[PERSON_NAME]"
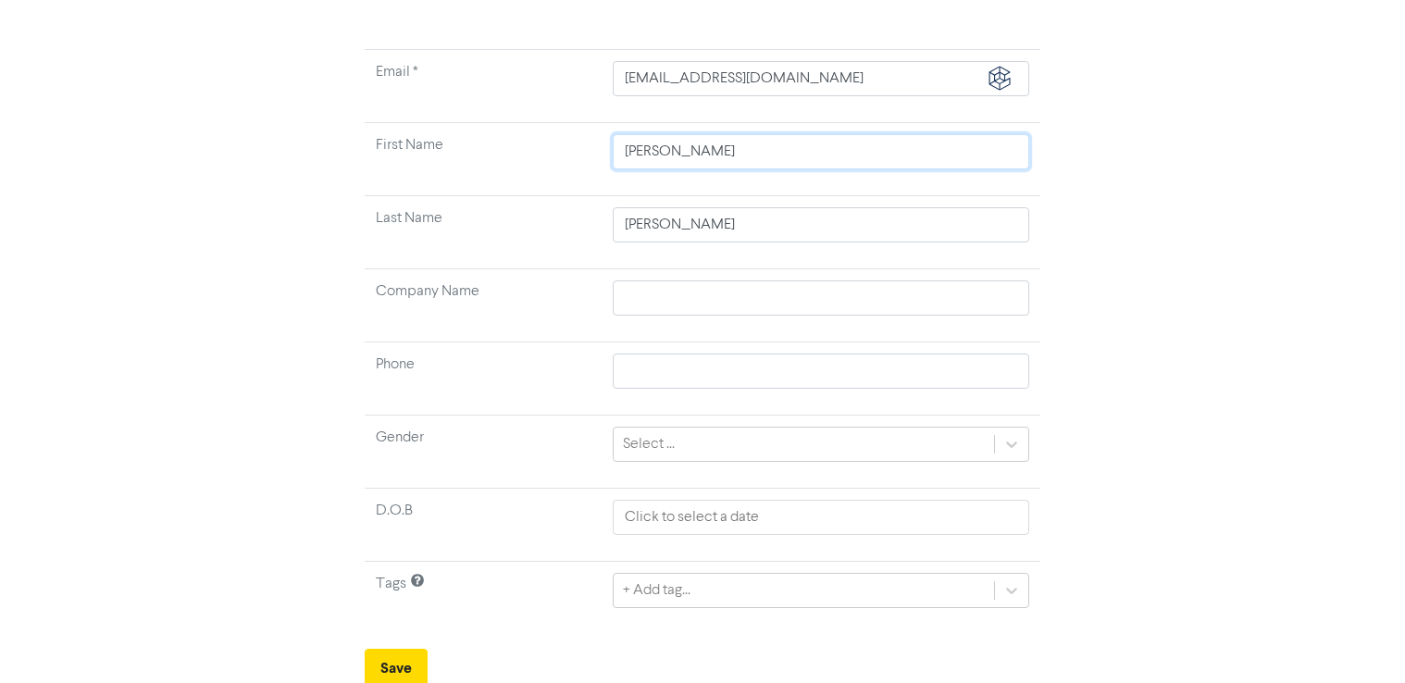
scroll to position [135, 0]
type input "[PERSON_NAME]"
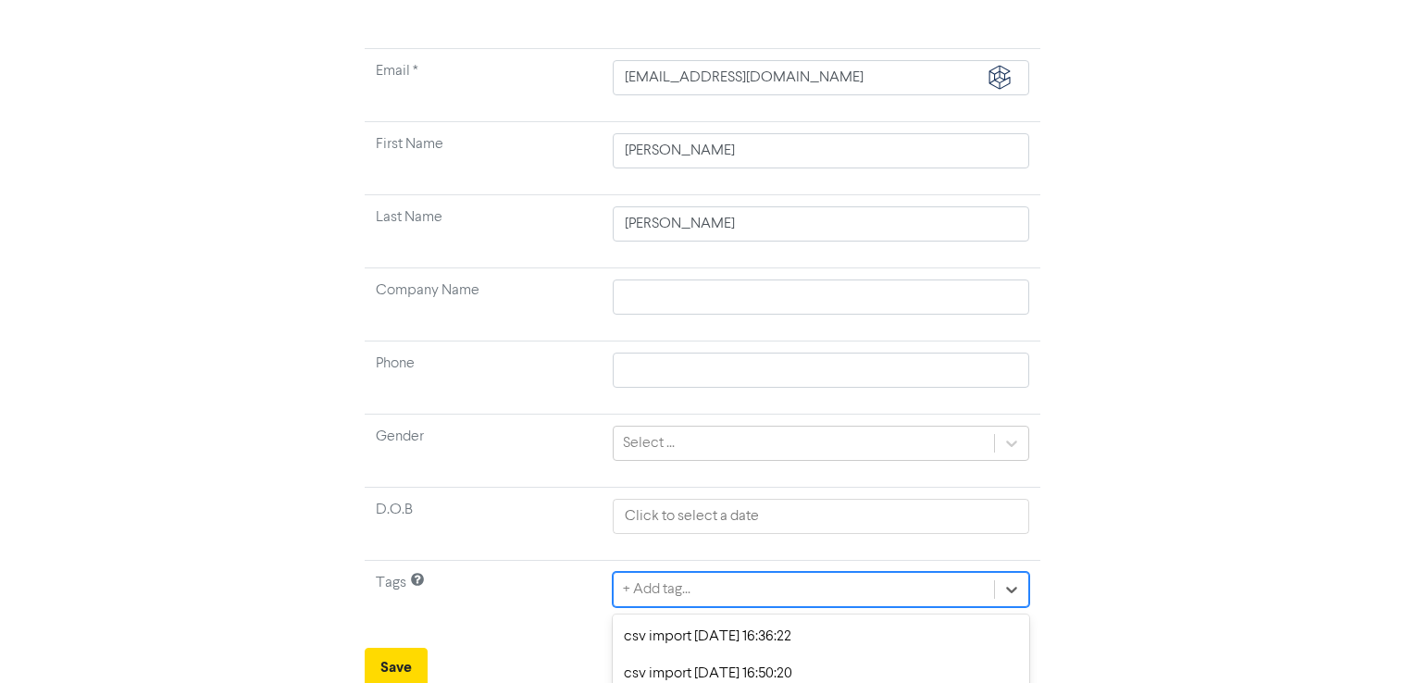
scroll to position [341, 0]
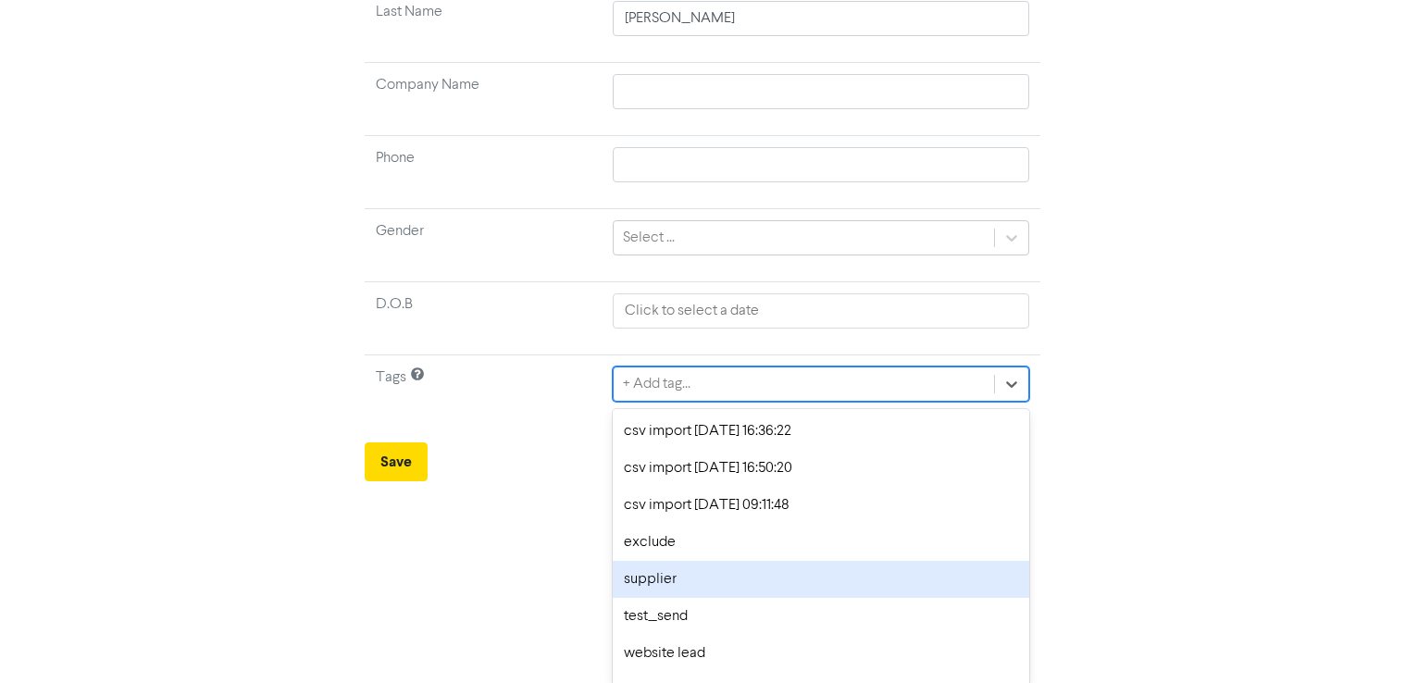
click at [692, 402] on div "option supplier focused, 5 of 9. 9 results available. Use Up and Down to choose…" at bounding box center [821, 384] width 417 height 35
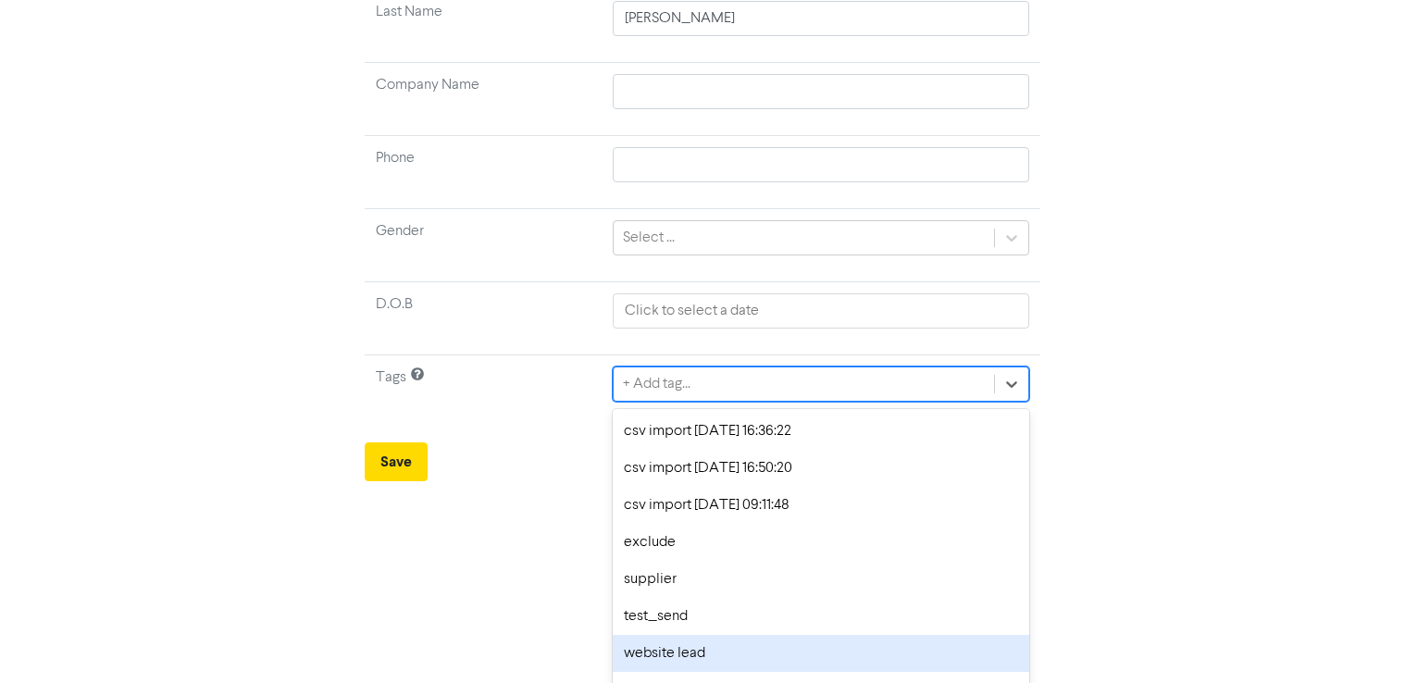
scroll to position [63, 0]
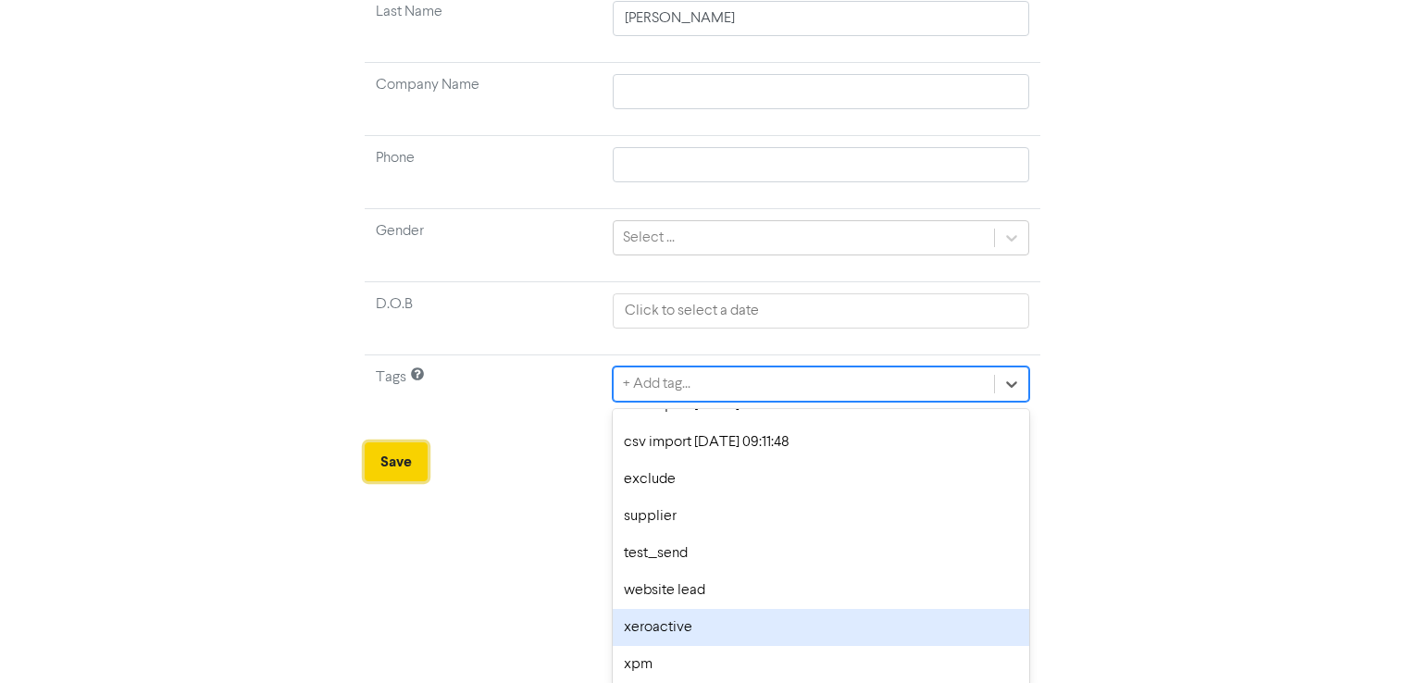
click at [396, 469] on form "Email * [PERSON_NAME][EMAIL_ADDRESS][DOMAIN_NAME] First Name [PERSON_NAME] Last…" at bounding box center [703, 162] width 676 height 639
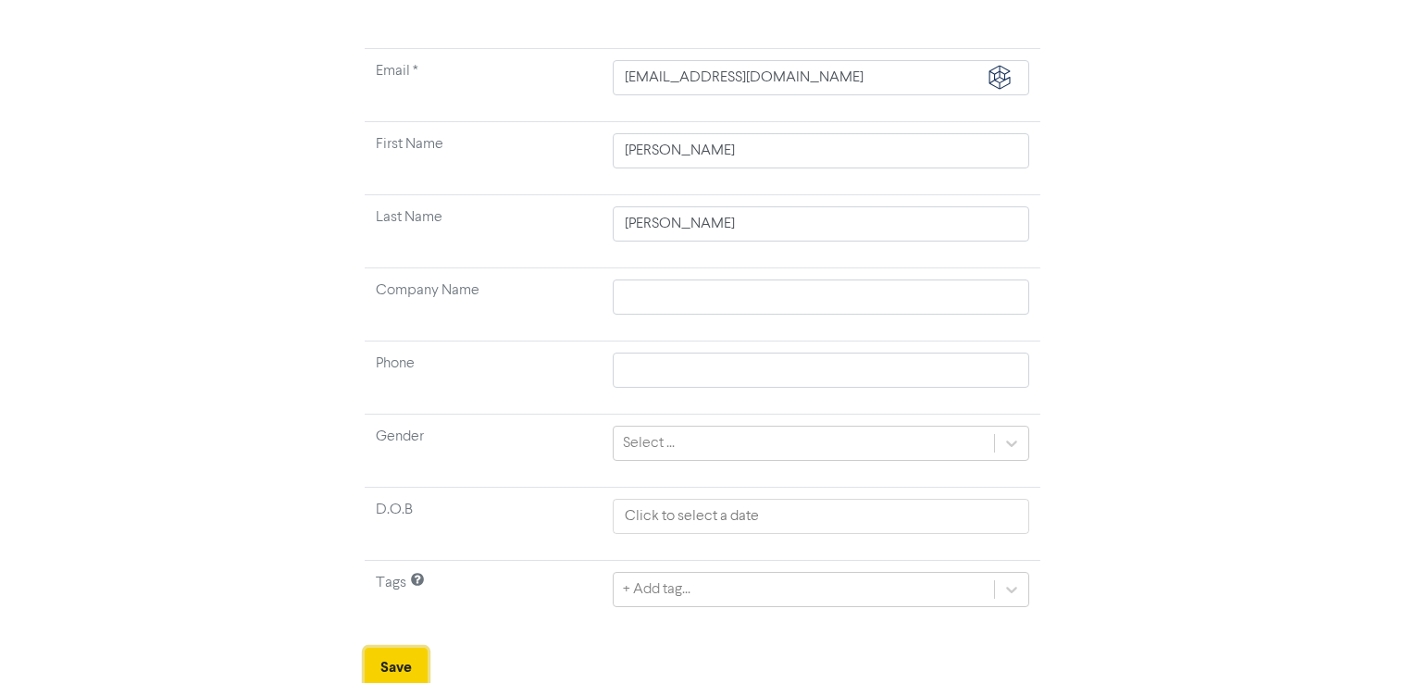
click at [381, 669] on button "Save" at bounding box center [396, 667] width 63 height 39
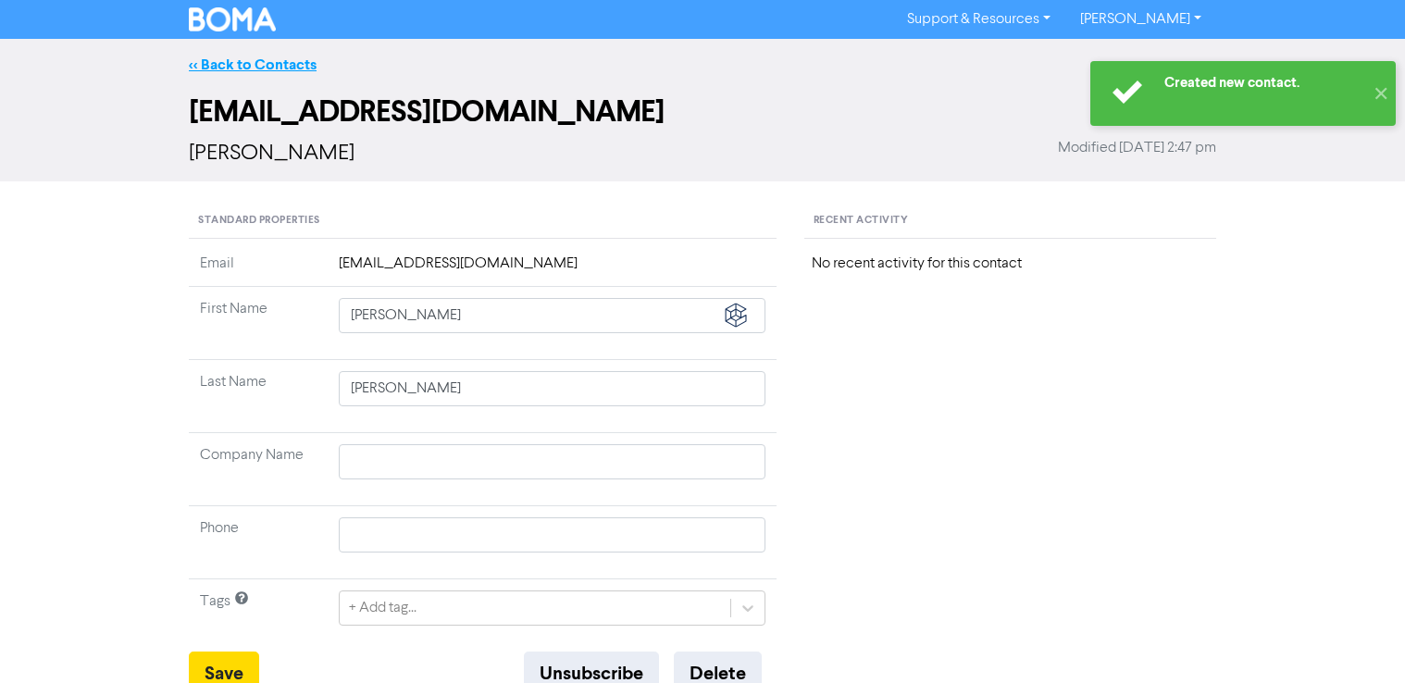
click at [255, 56] on link "<< Back to Contacts" at bounding box center [253, 65] width 128 height 19
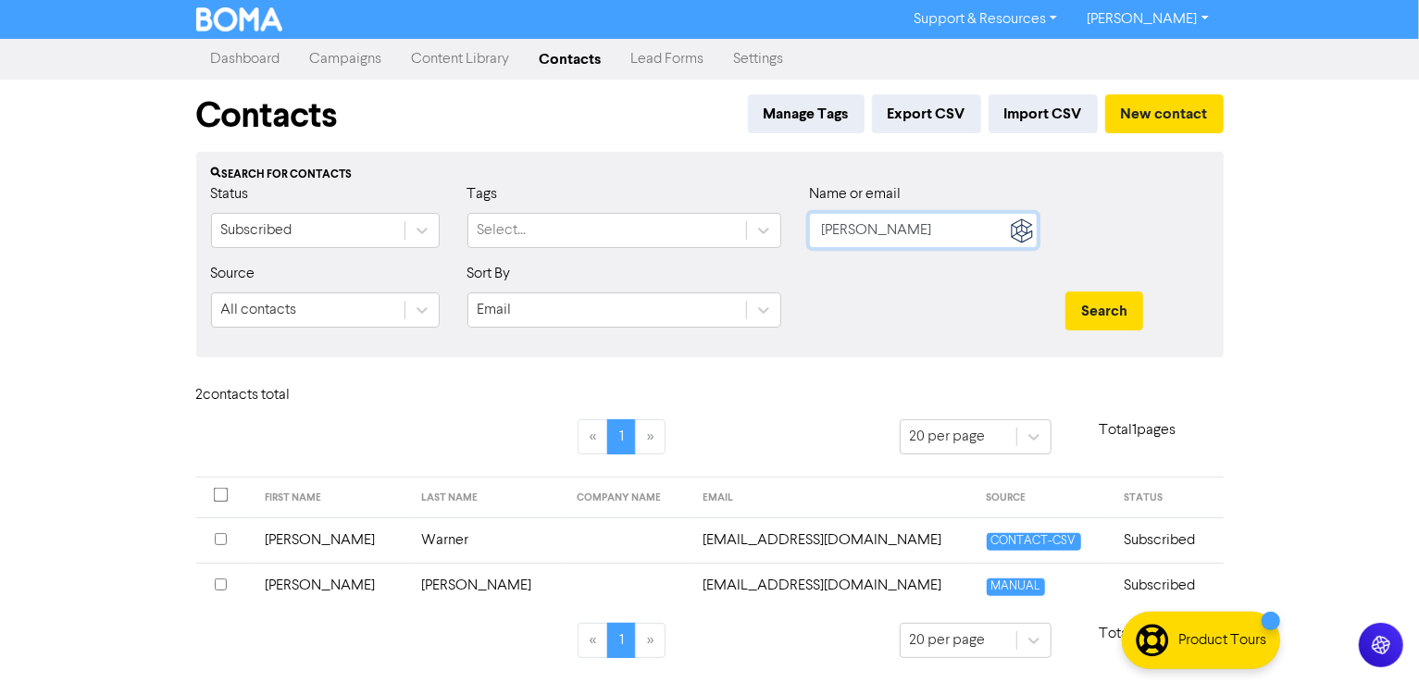
click at [952, 233] on input "[PERSON_NAME]" at bounding box center [923, 230] width 229 height 35
click at [1129, 319] on button "Search" at bounding box center [1105, 311] width 78 height 39
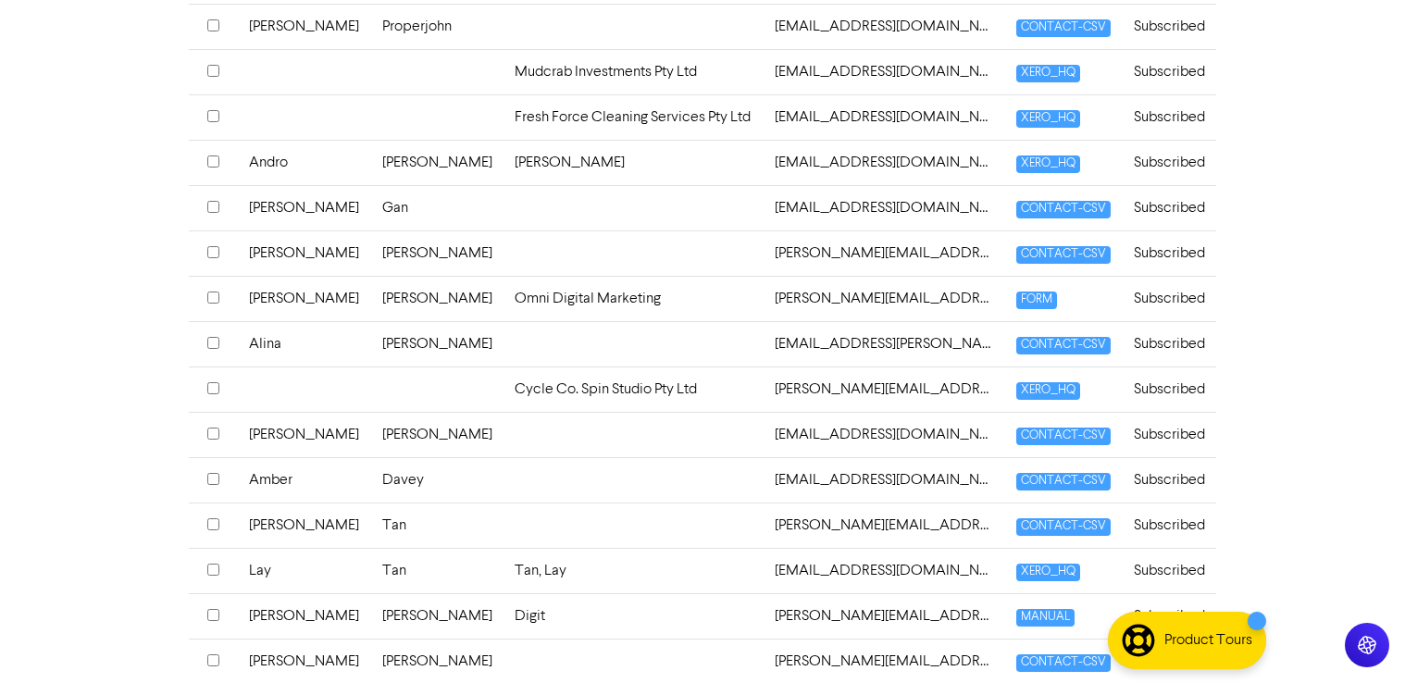
scroll to position [805, 0]
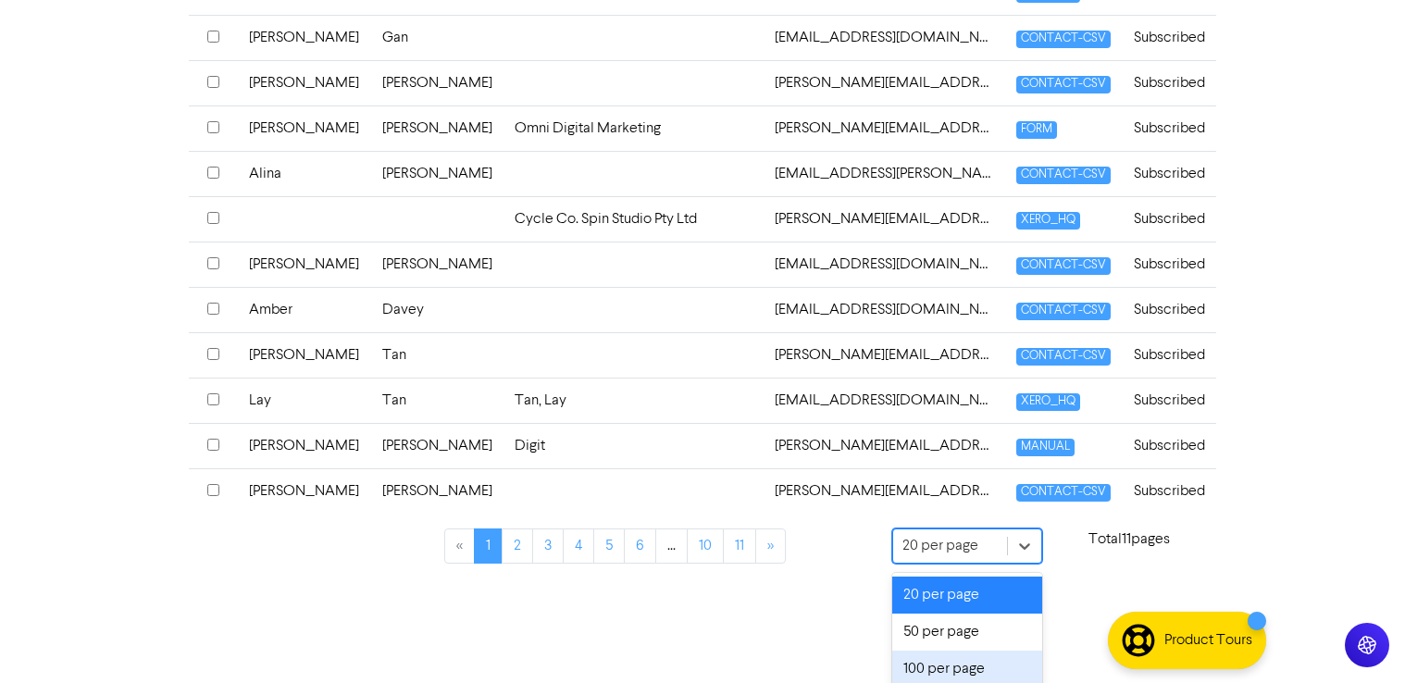
click at [950, 664] on div "100 per page" at bounding box center [967, 669] width 150 height 37
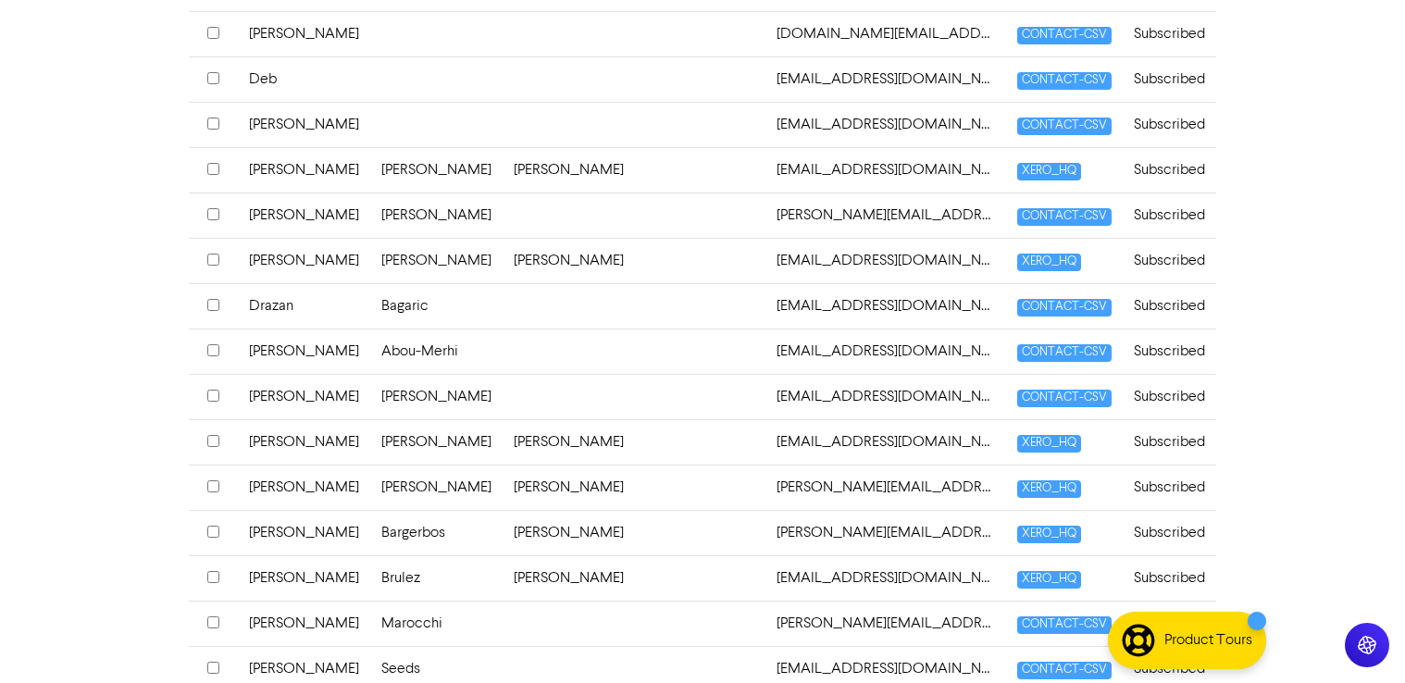
scroll to position [2379, 0]
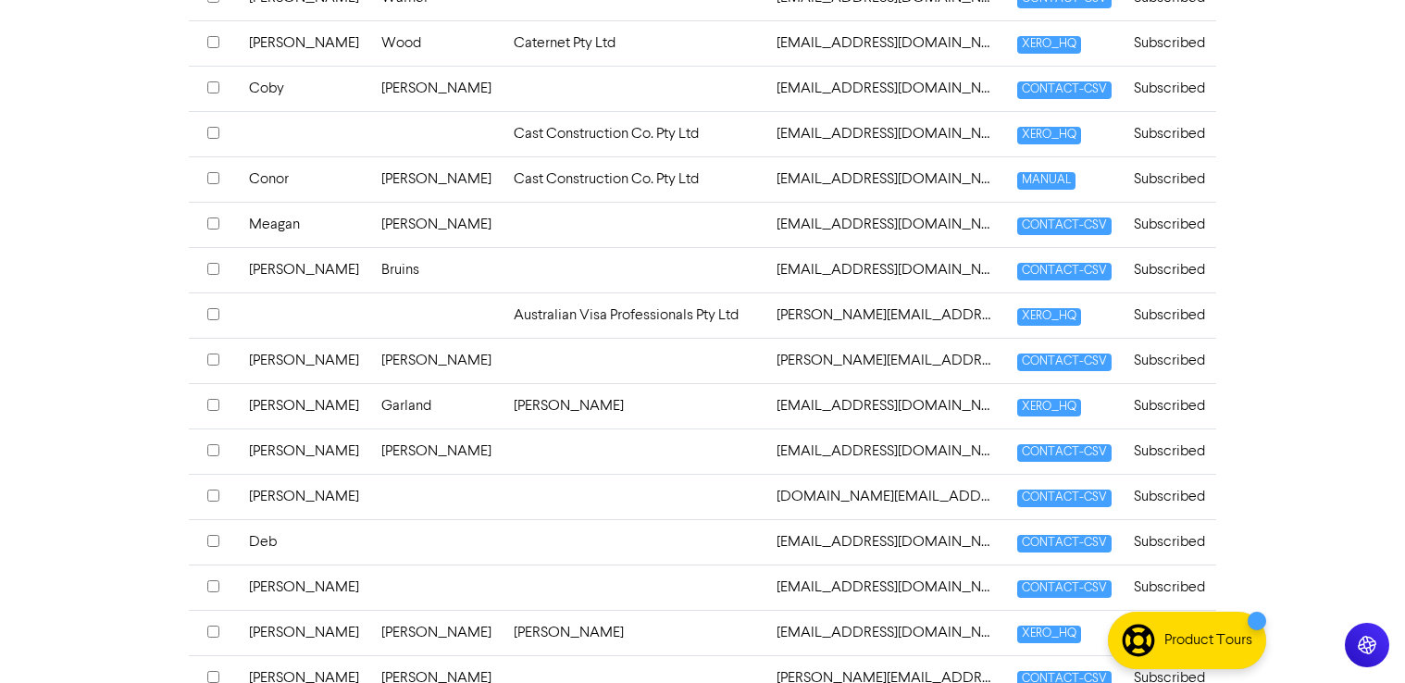
click at [210, 136] on input "checkbox" at bounding box center [213, 133] width 12 height 12
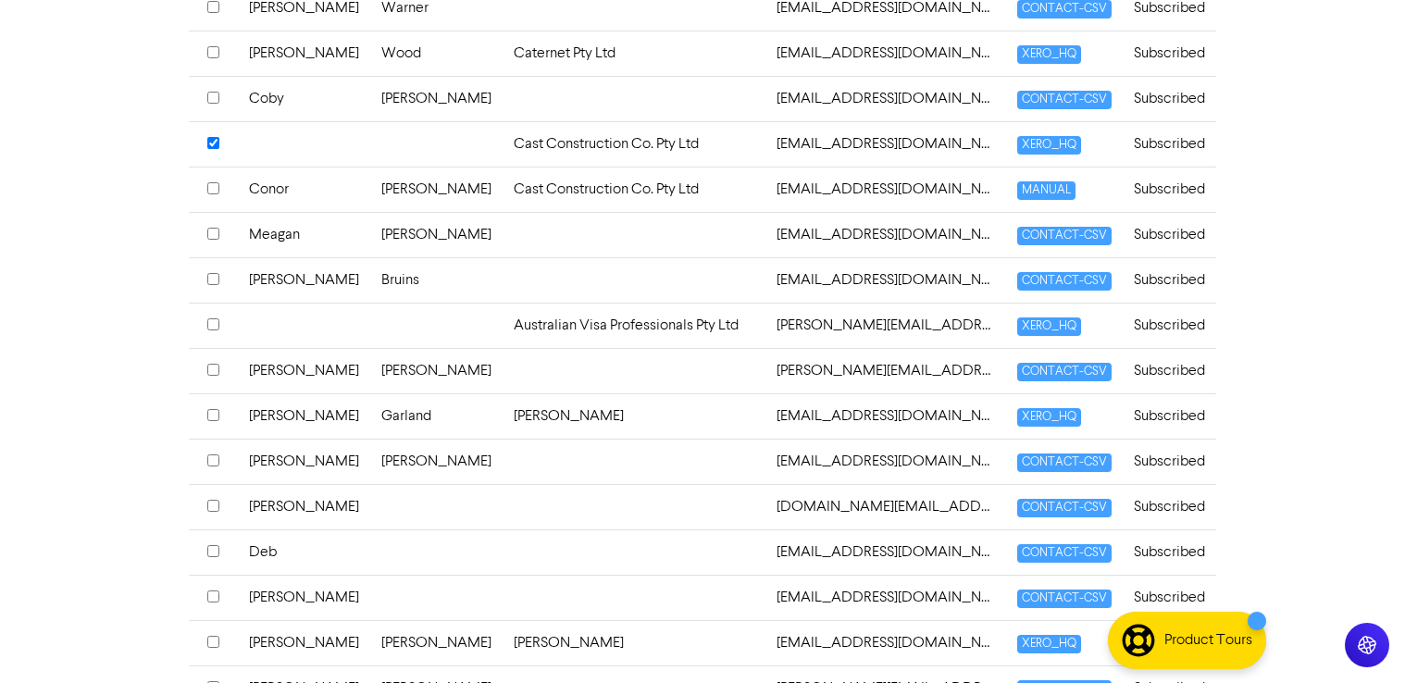
scroll to position [2388, 0]
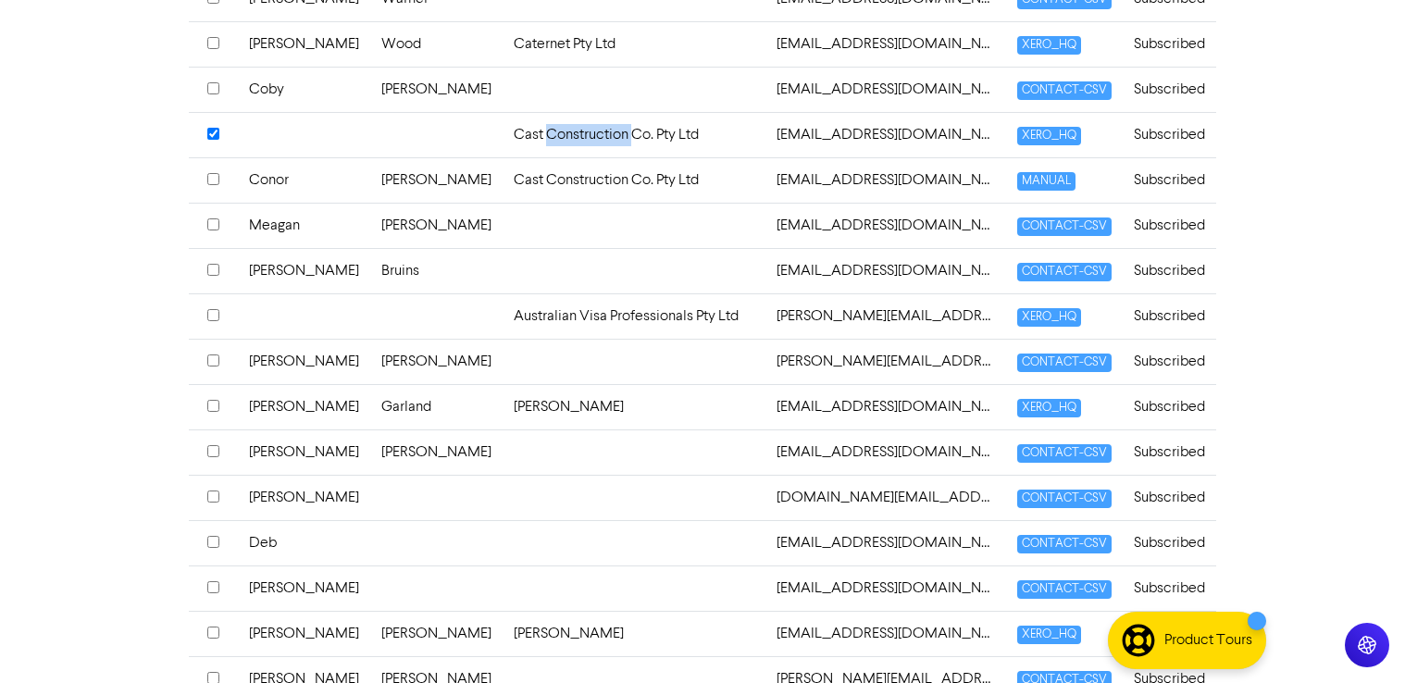
click at [523, 145] on td "Cast Construction Co. Pty Ltd" at bounding box center [634, 134] width 263 height 45
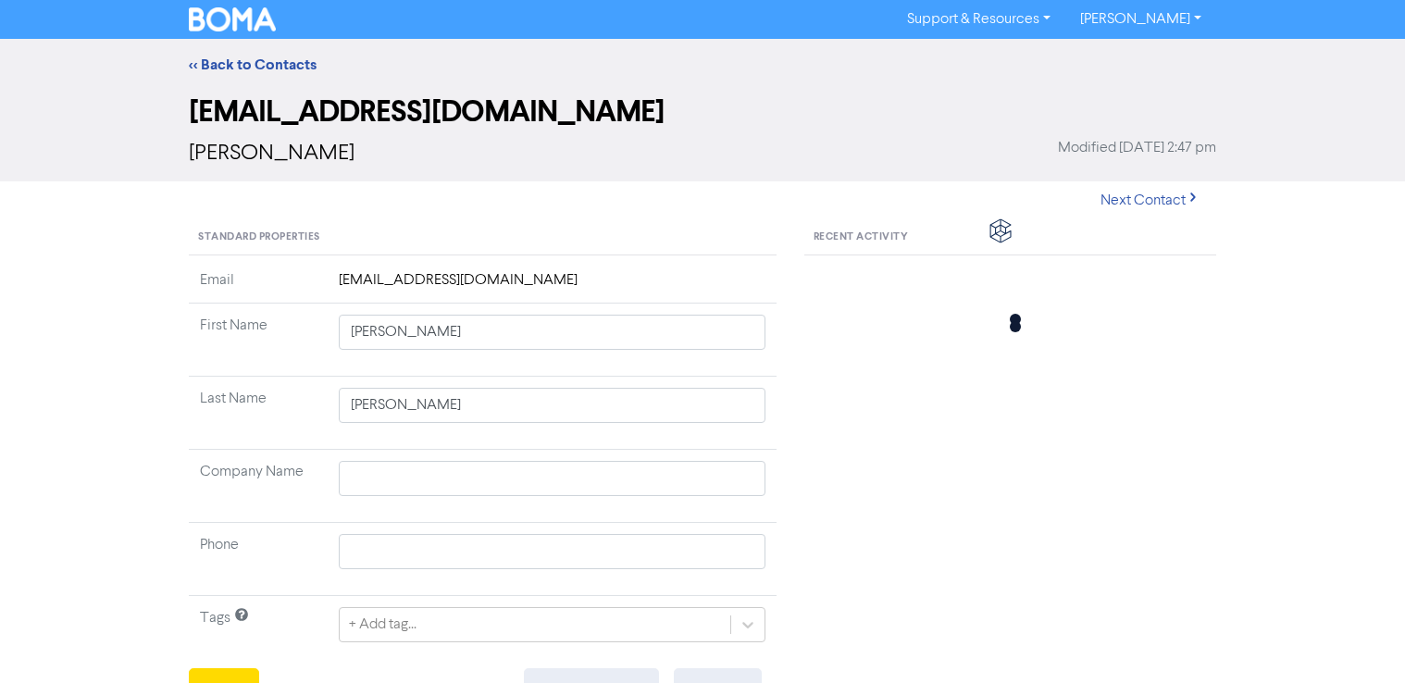
type input "Cast Construction Co. Pty Ltd"
type input "0400 023 980"
type input "[STREET_ADDRESS]"
type input "[PERSON_NAME][GEOGRAPHIC_DATA]"
type input "6017"
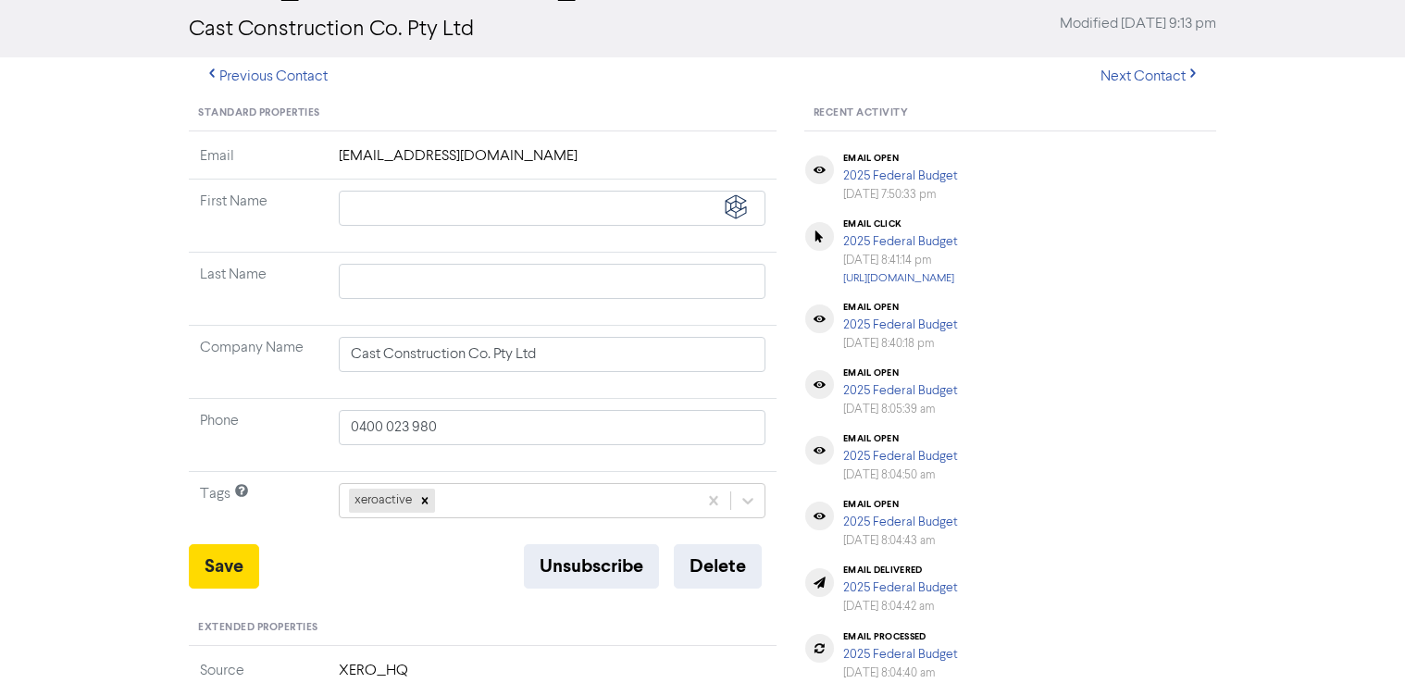
scroll to position [93, 0]
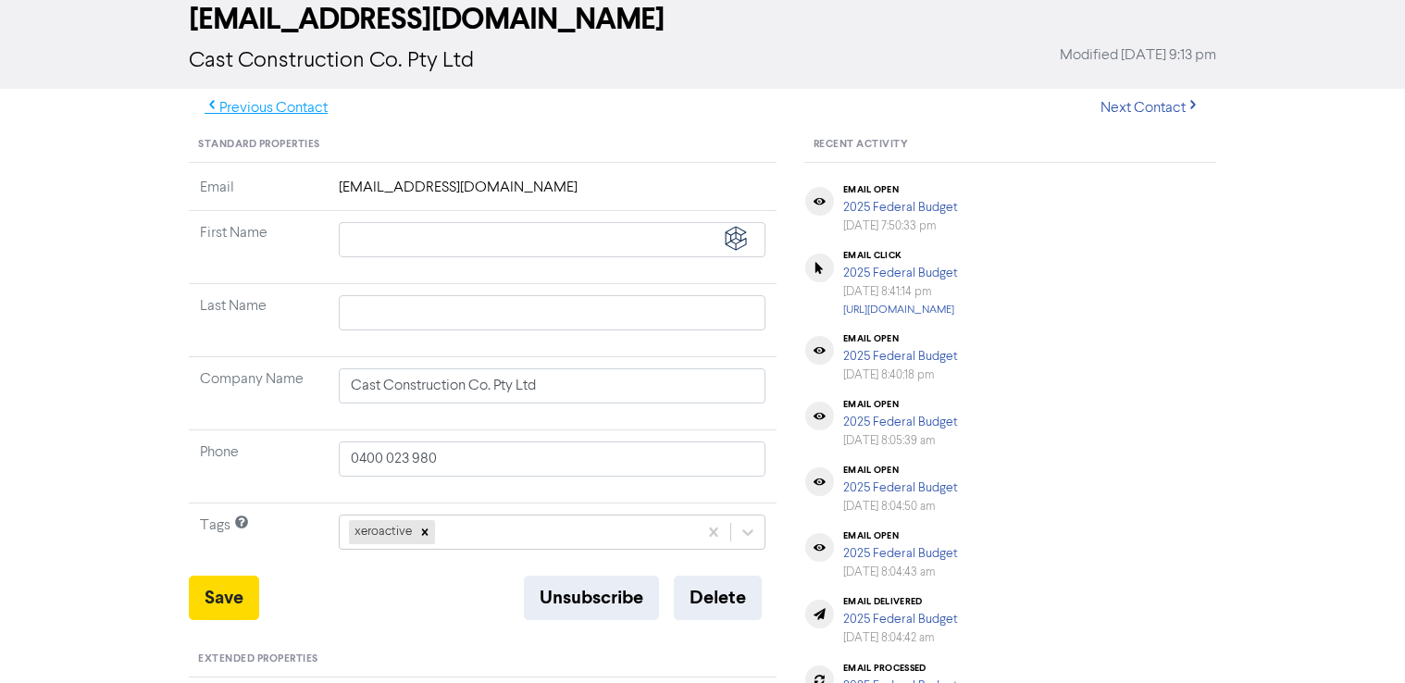
click at [235, 115] on button "Previous Contact" at bounding box center [266, 108] width 155 height 39
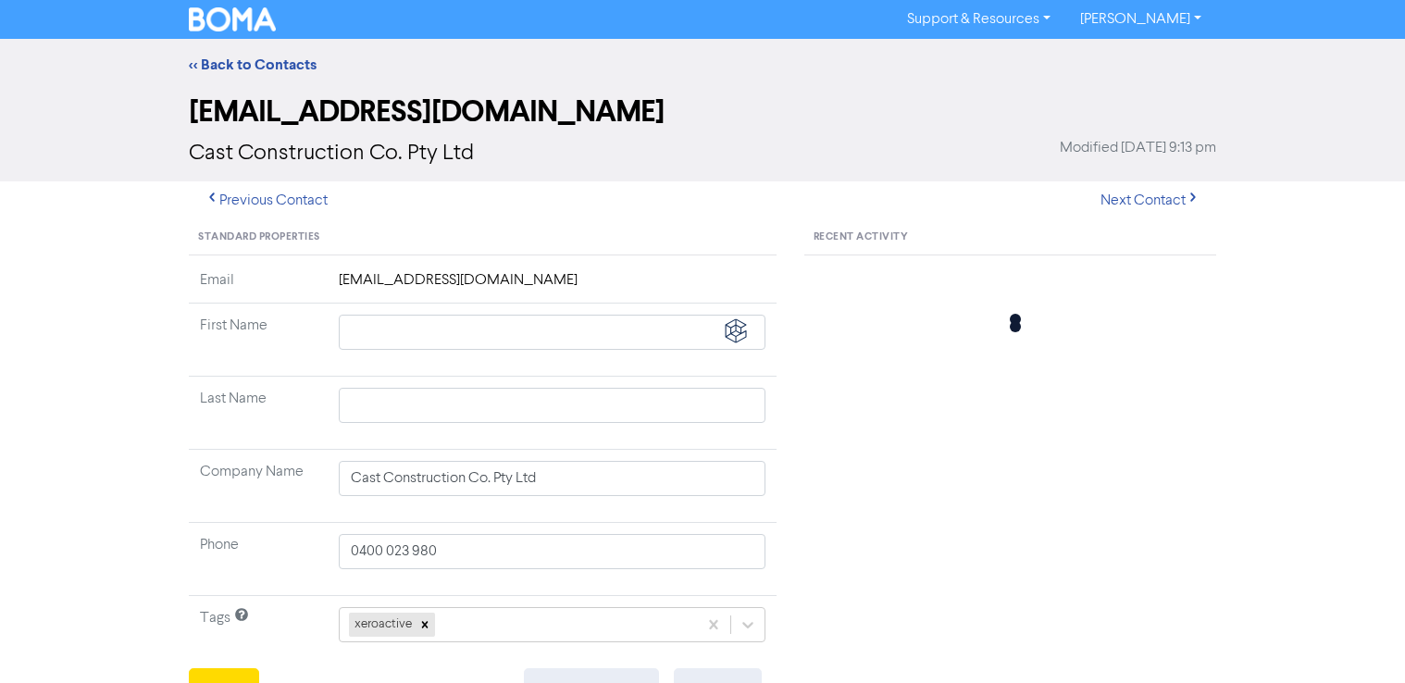
type input "Coby"
type input "[PERSON_NAME]"
type input "0400 275 704"
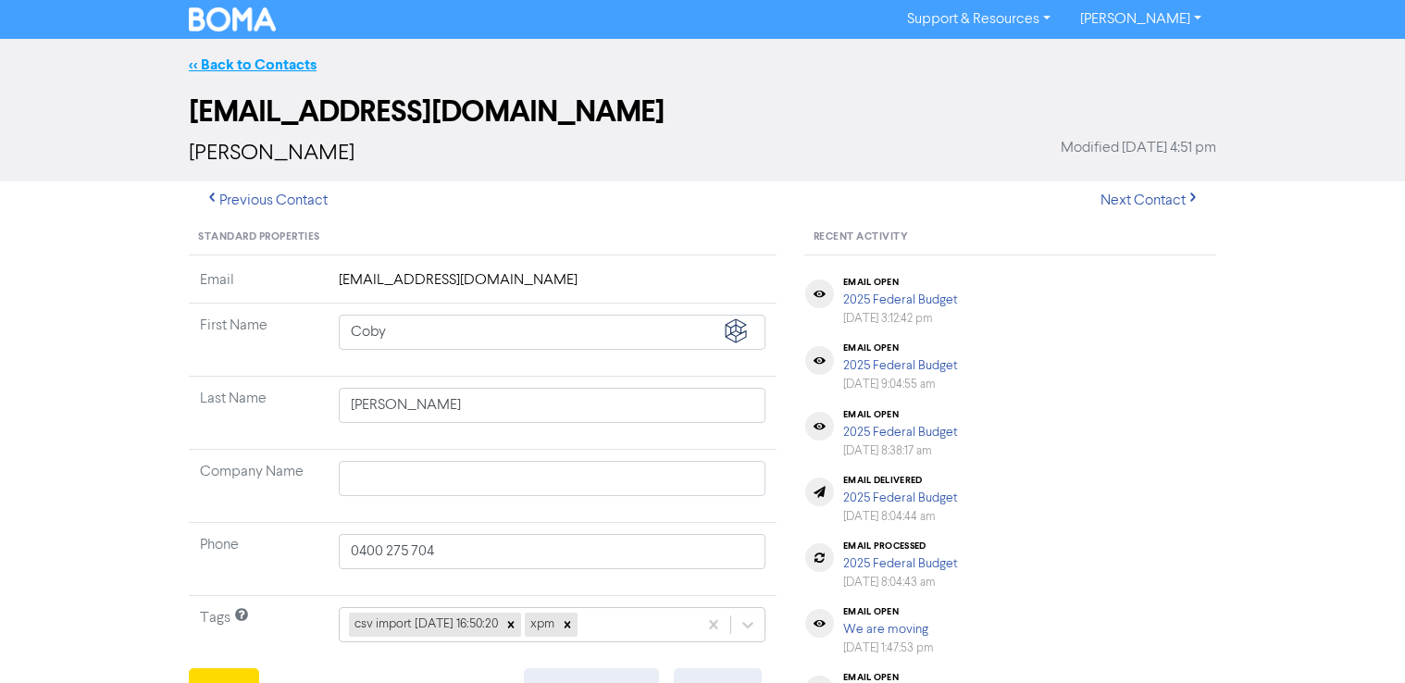
click at [250, 67] on link "<< Back to Contacts" at bounding box center [253, 65] width 128 height 19
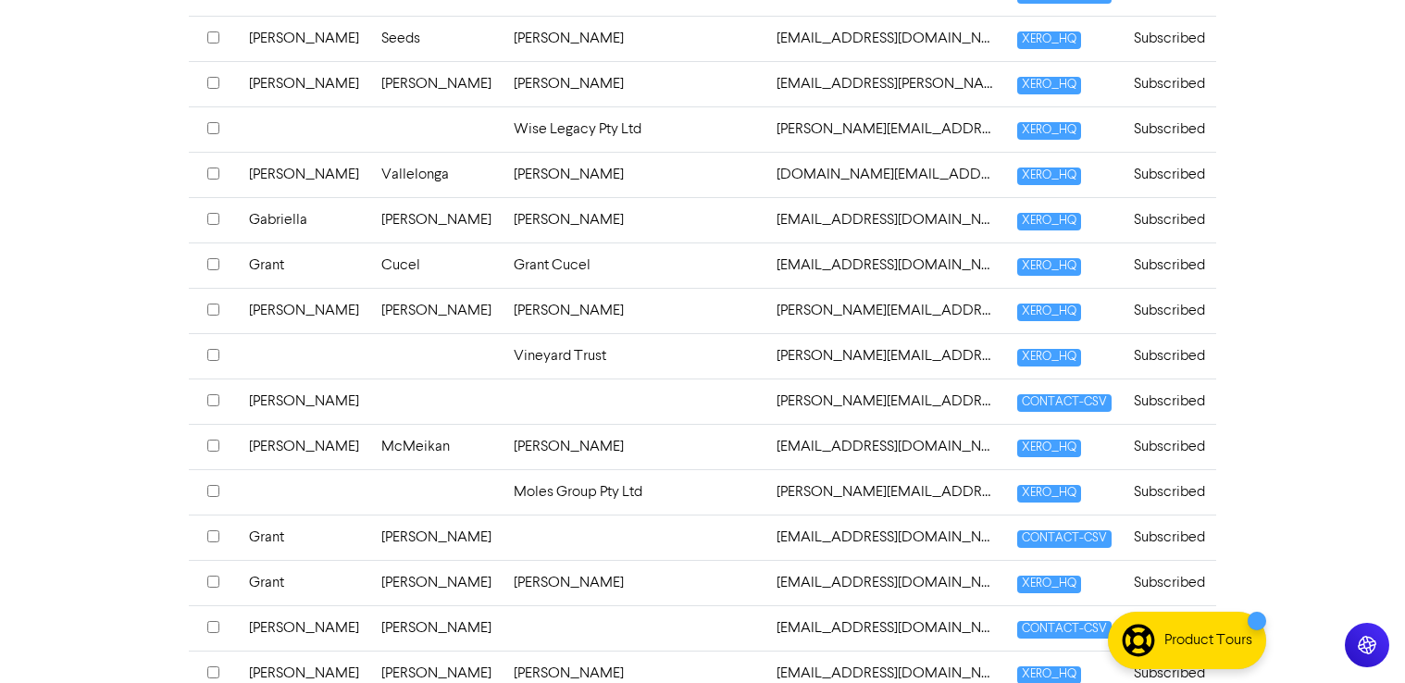
scroll to position [3610, 0]
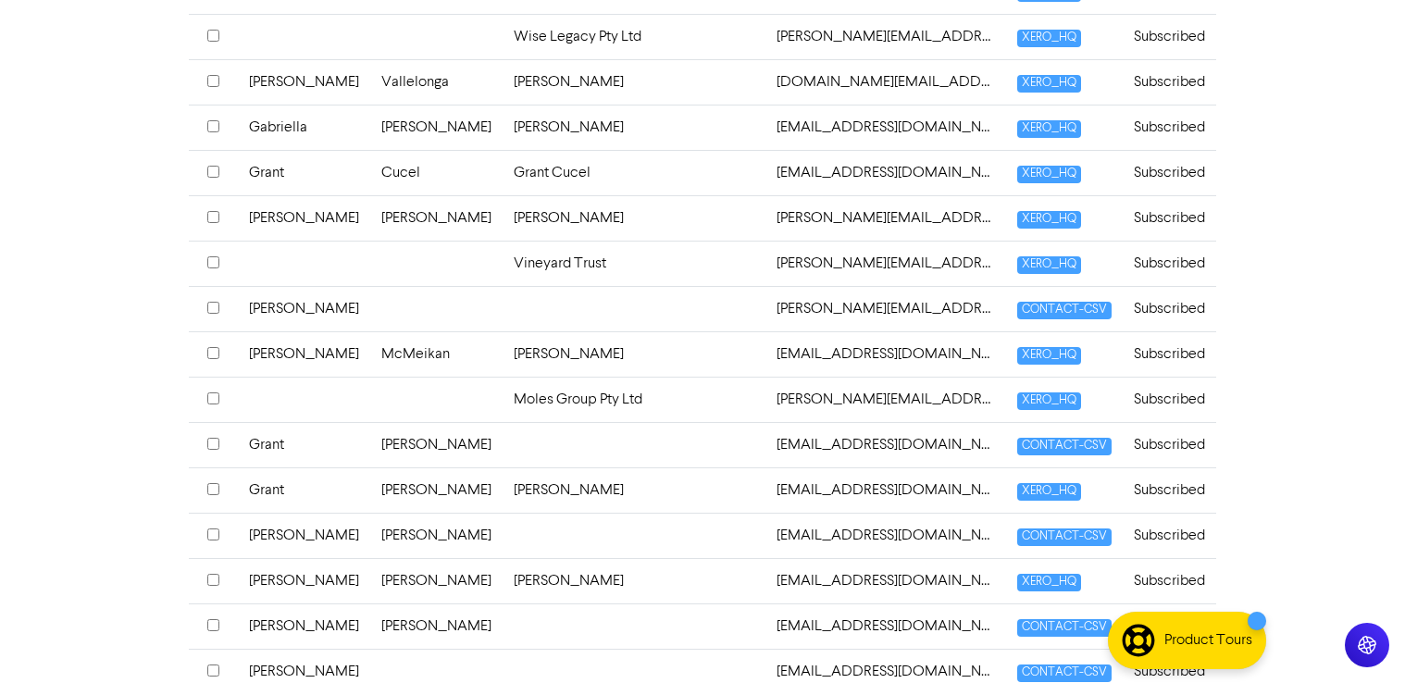
click at [209, 348] on input "checkbox" at bounding box center [213, 353] width 12 height 12
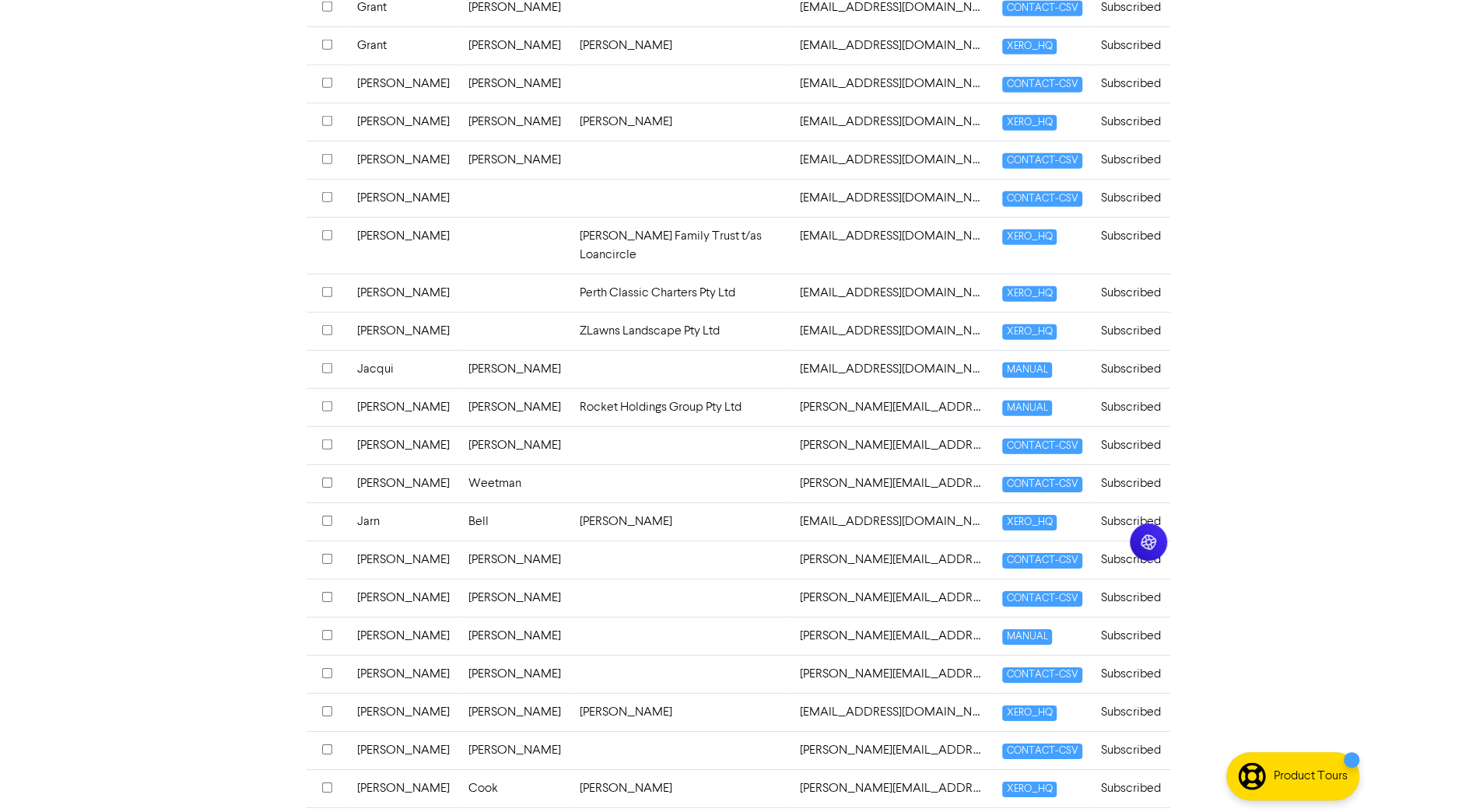
scroll to position [3432, 0]
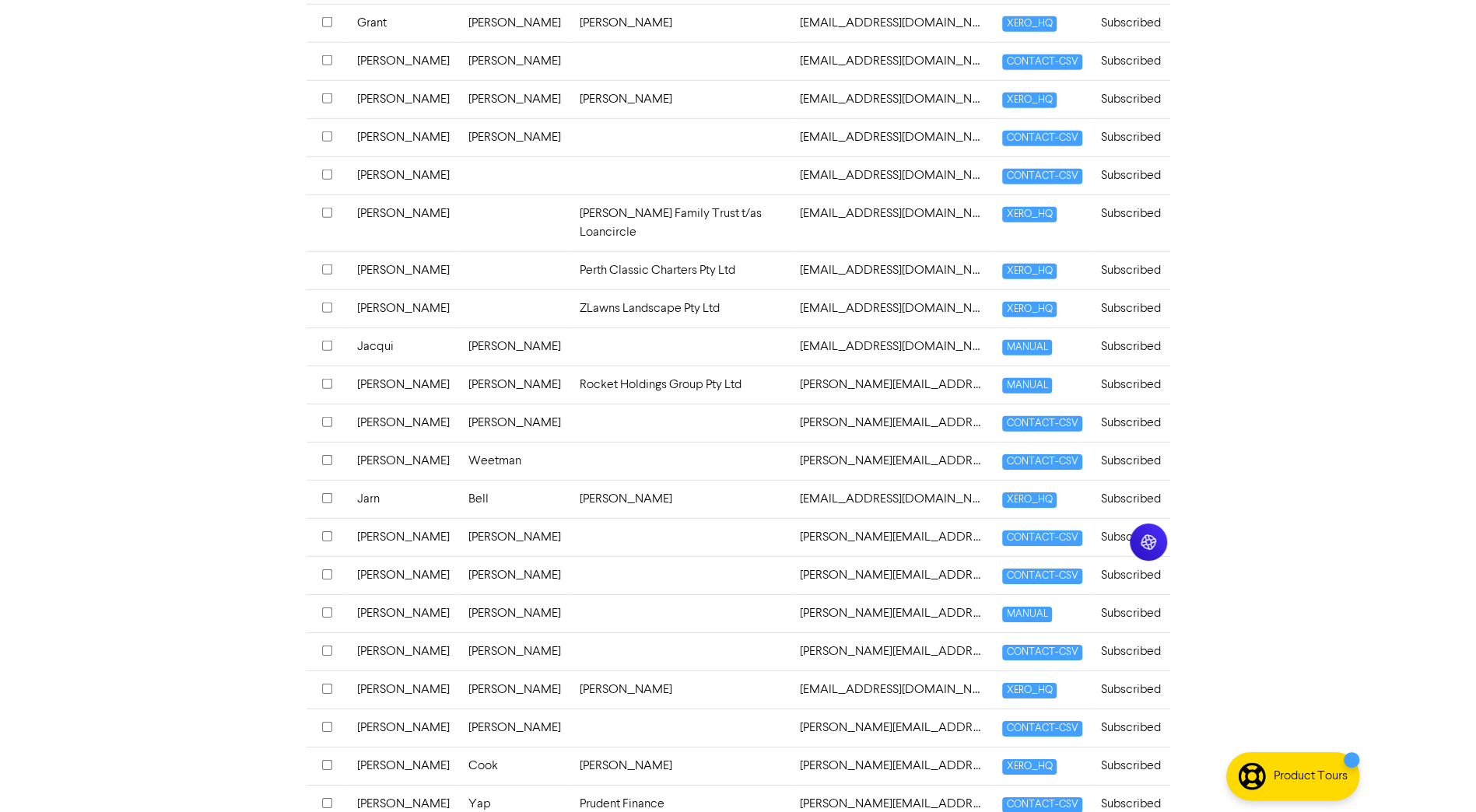
click at [369, 480] on td "Jarn" at bounding box center [403, 498] width 111 height 38
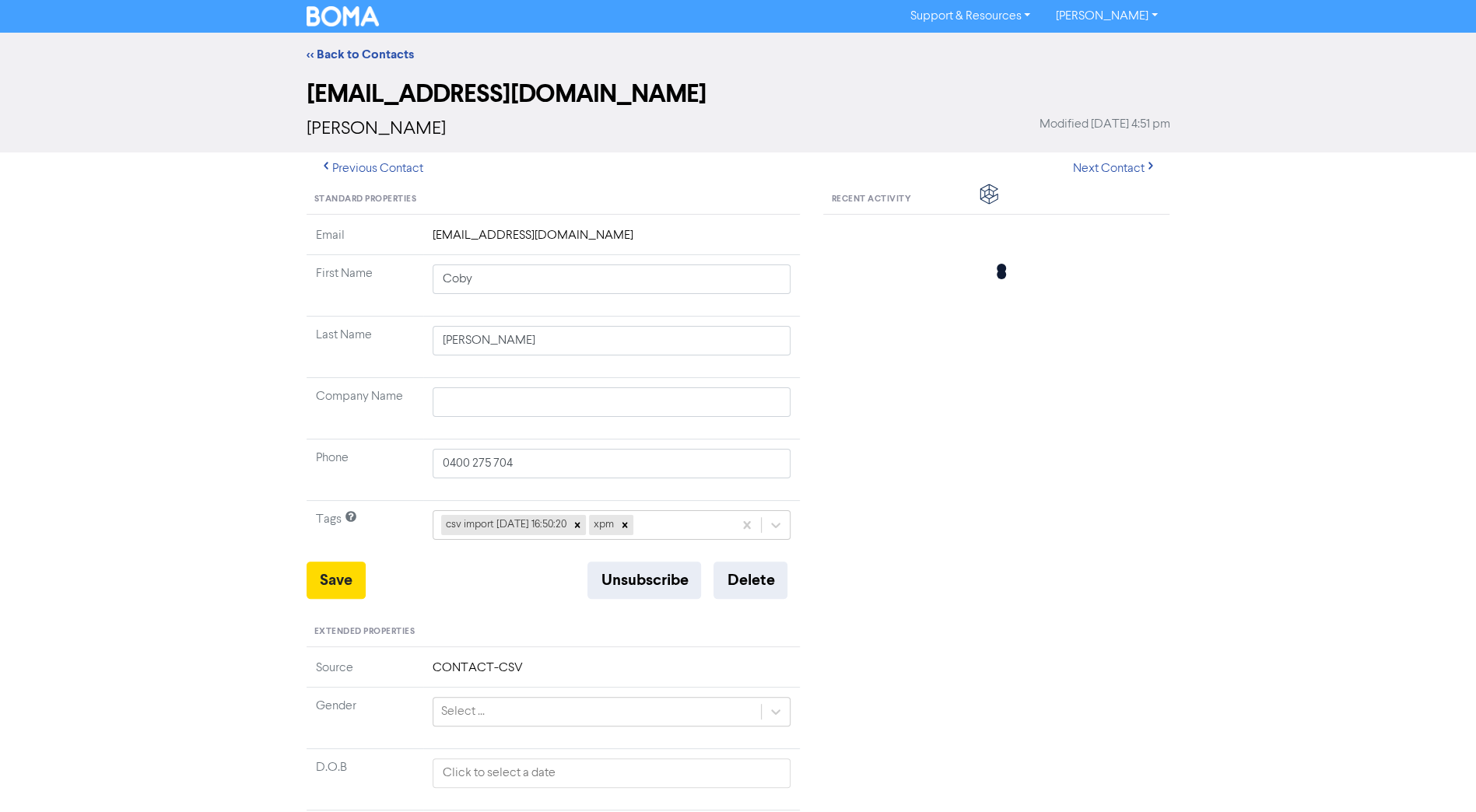
type input "Jarn"
type input "Bell"
type input "[PERSON_NAME]"
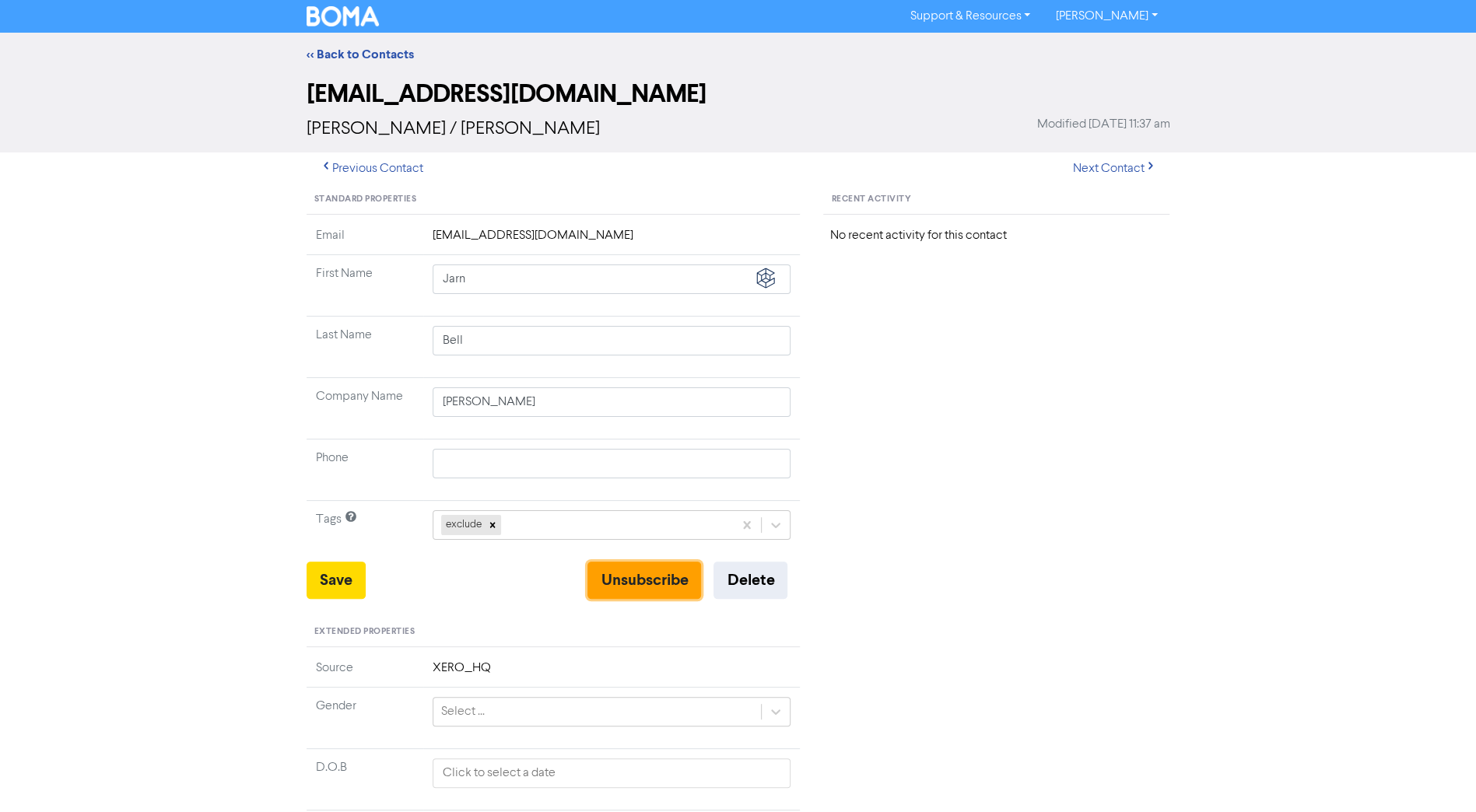
click at [620, 569] on button "Unsubscribe" at bounding box center [644, 580] width 113 height 37
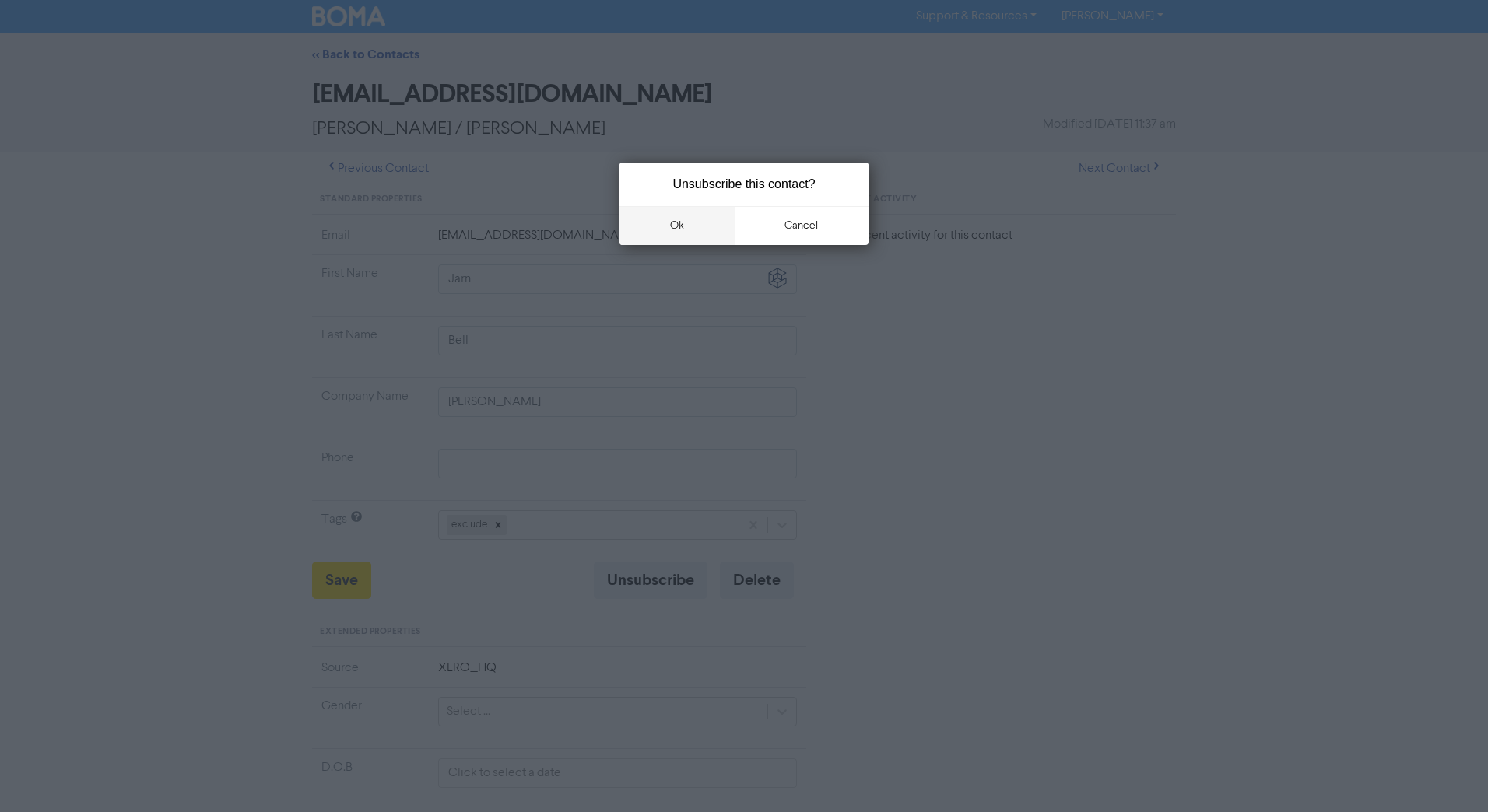
click at [693, 232] on button "ok" at bounding box center [677, 225] width 115 height 39
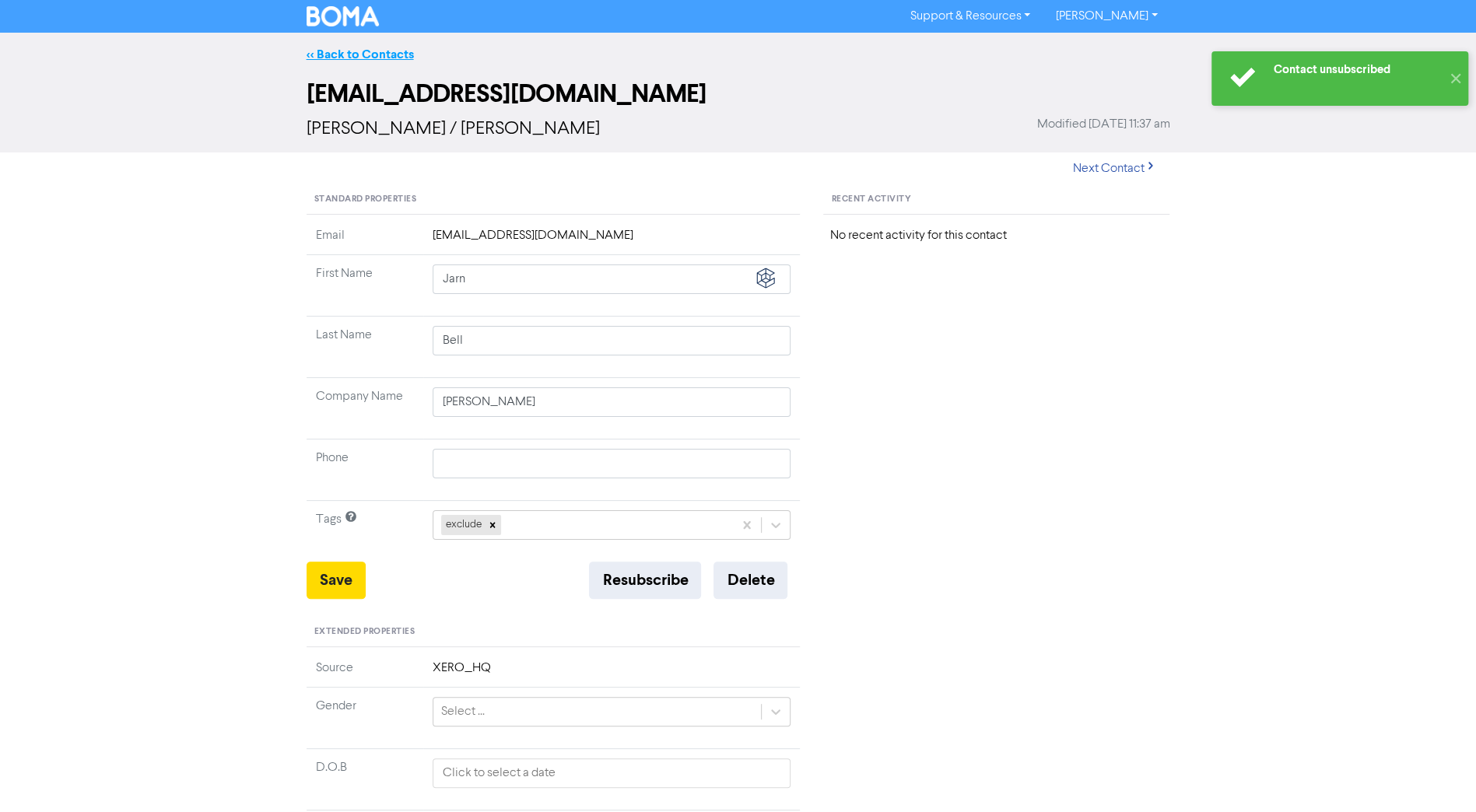
click at [362, 59] on link "<< Back to Contacts" at bounding box center [361, 55] width 108 height 16
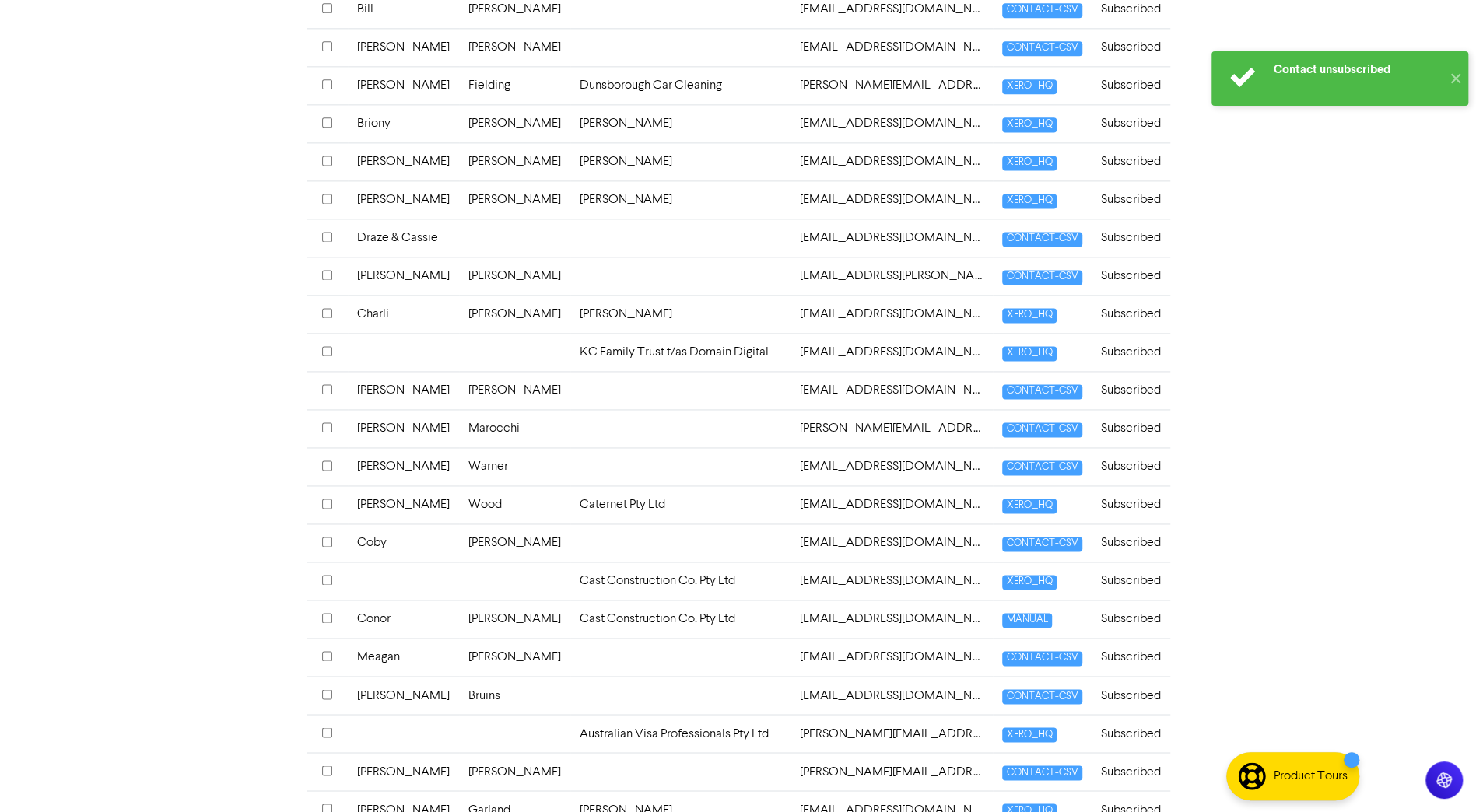
scroll to position [1556, 0]
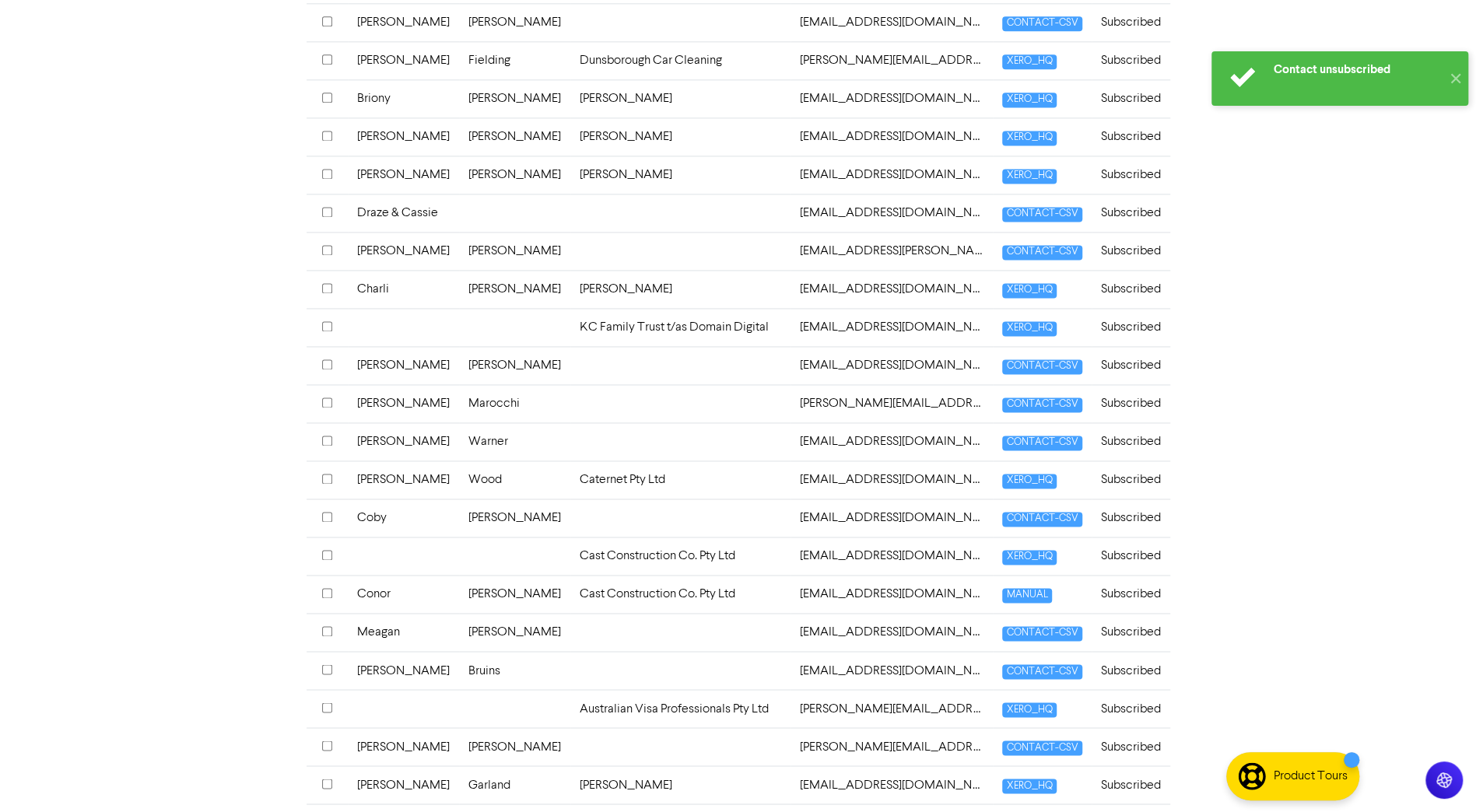
click at [606, 491] on td "Caternet Pty Ltd" at bounding box center [681, 479] width 221 height 38
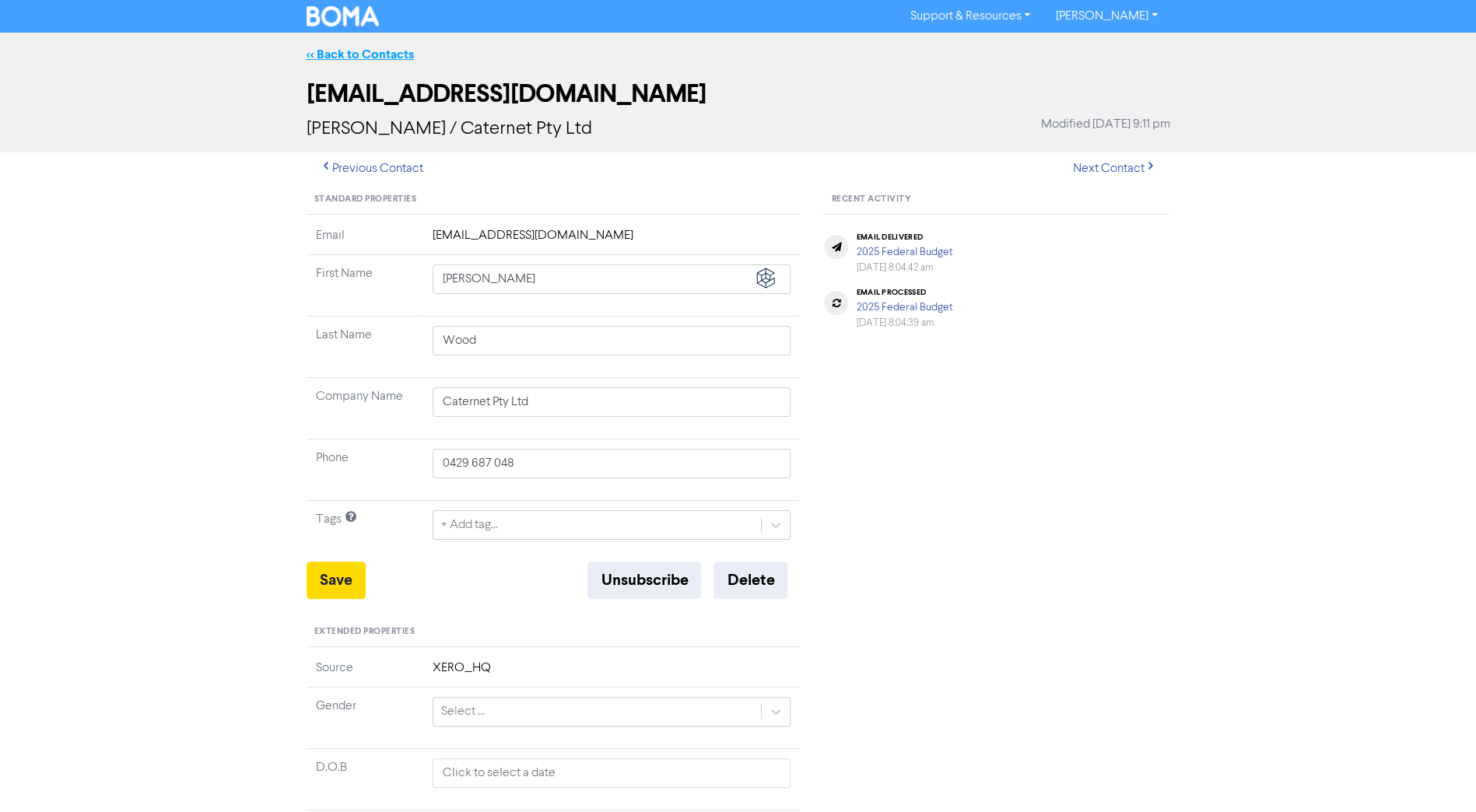
click at [342, 55] on link "<< Back to Contacts" at bounding box center [361, 55] width 108 height 16
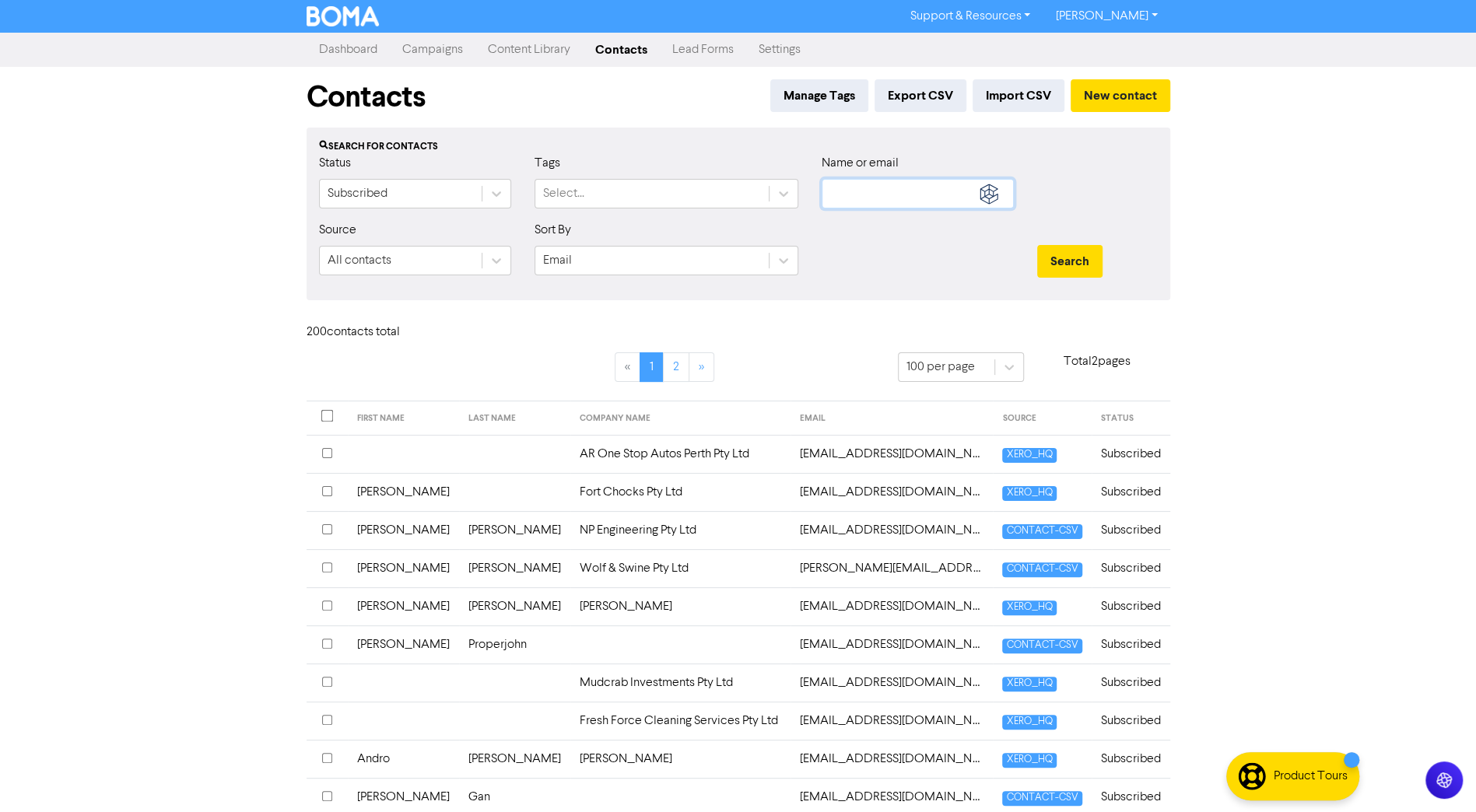
click at [932, 194] on input "text" at bounding box center [918, 193] width 192 height 29
click at [1037, 245] on button "Search" at bounding box center [1070, 261] width 66 height 33
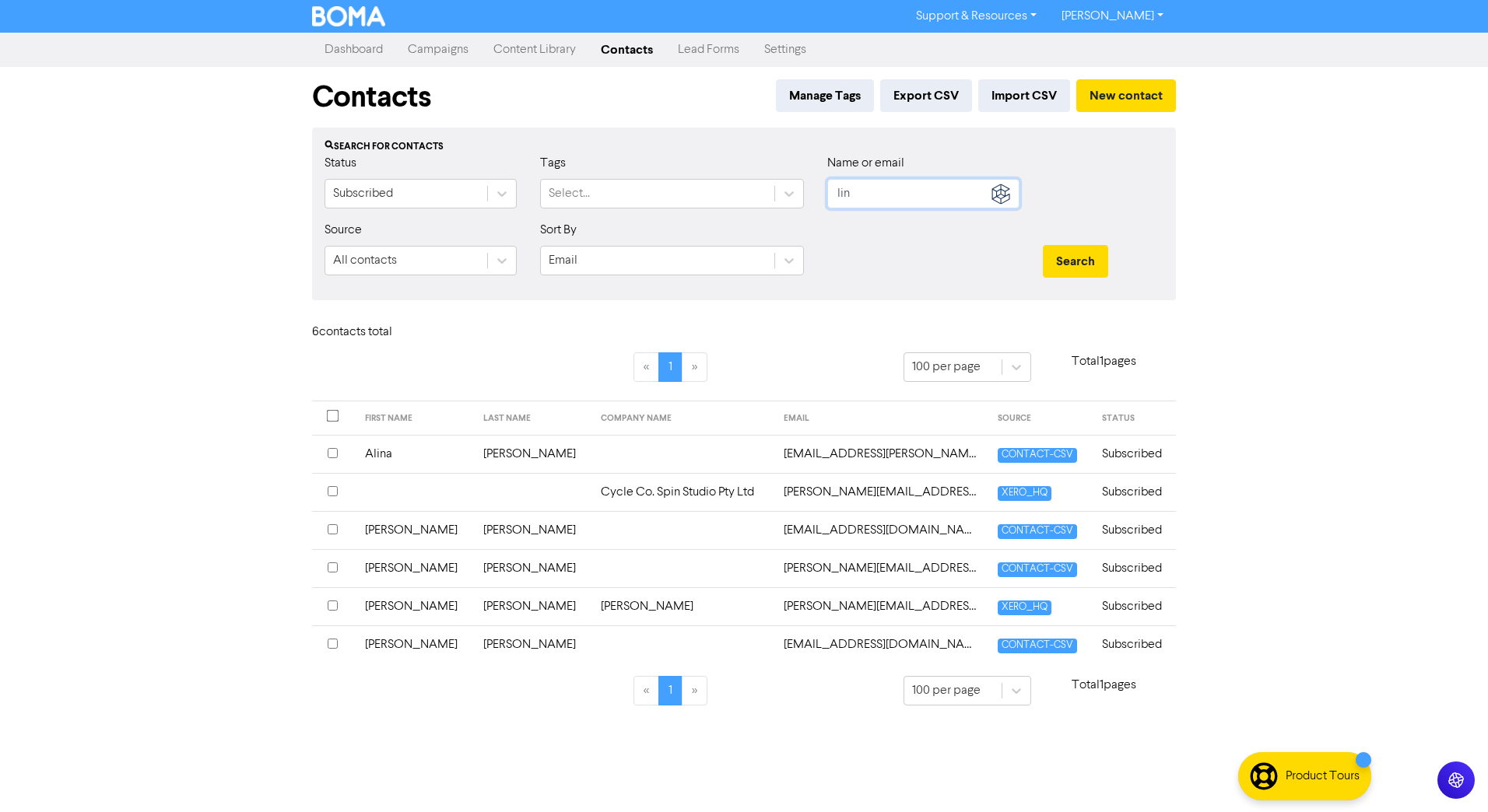
click at [925, 194] on input "lin" at bounding box center [923, 193] width 193 height 29
type input "fot"
click at [1042, 245] on button "Search" at bounding box center [1075, 261] width 66 height 33
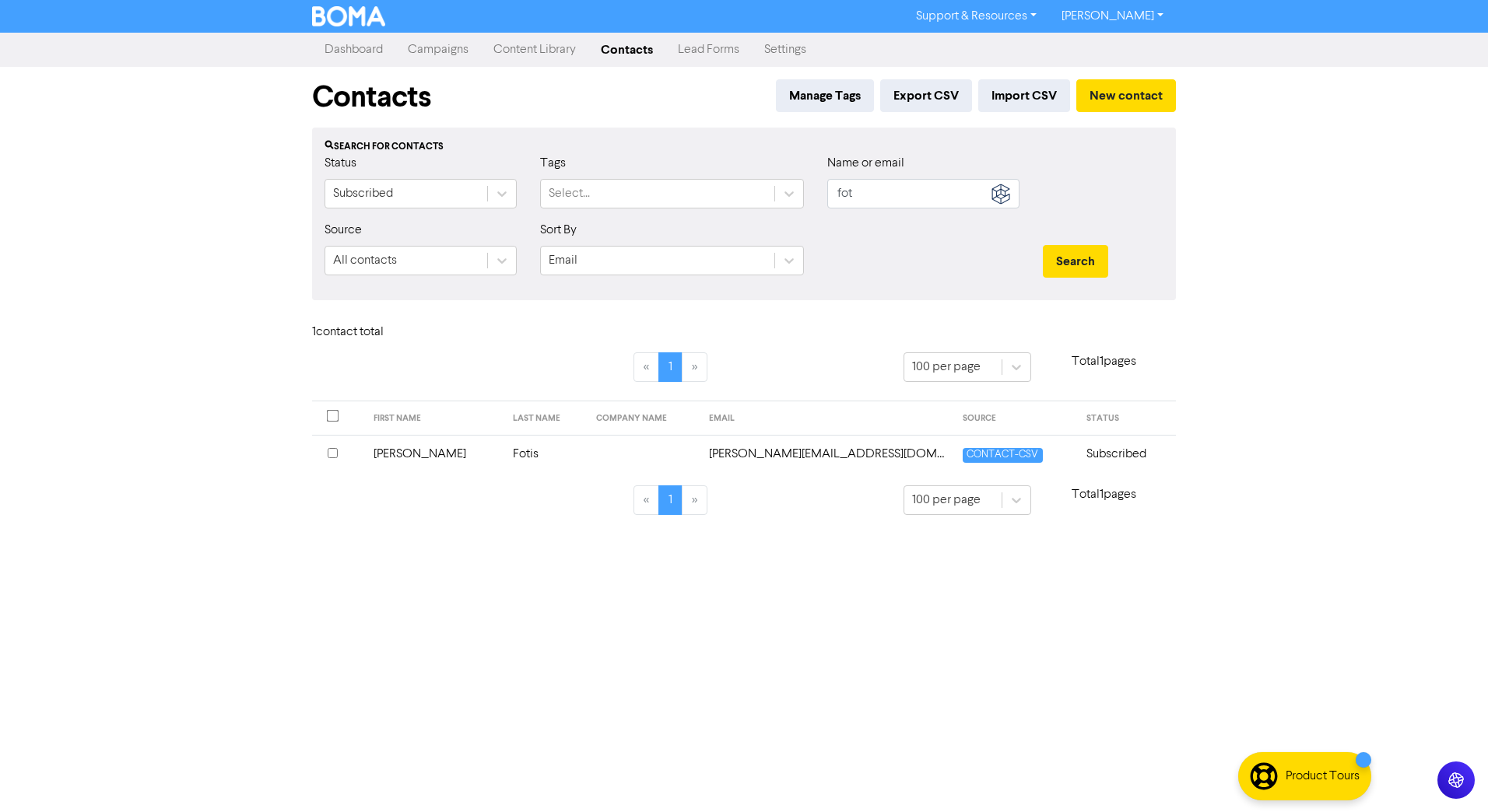
click at [504, 451] on td "Fotis" at bounding box center [545, 453] width 83 height 38
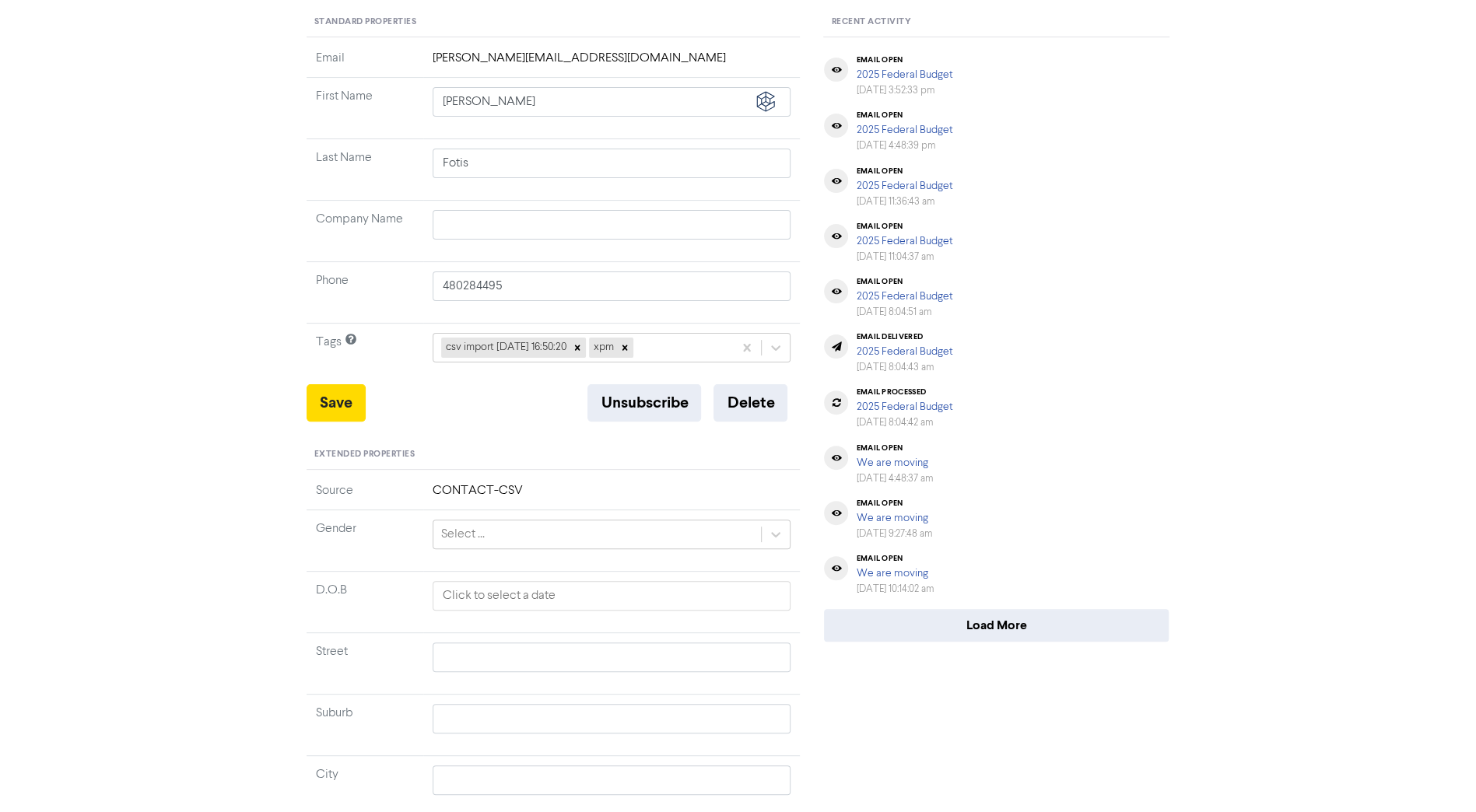
scroll to position [97, 0]
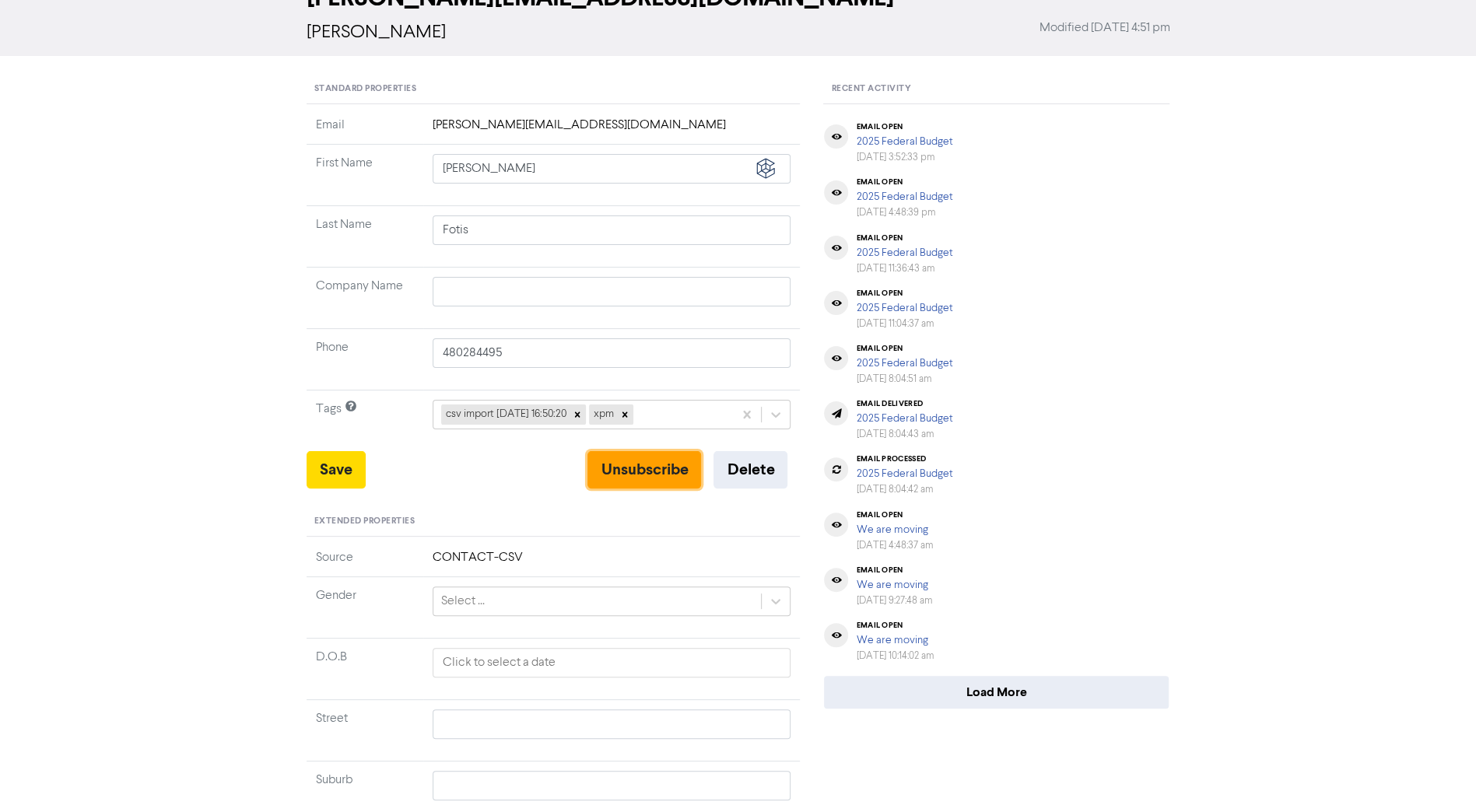
click at [637, 472] on button "Unsubscribe" at bounding box center [644, 470] width 113 height 37
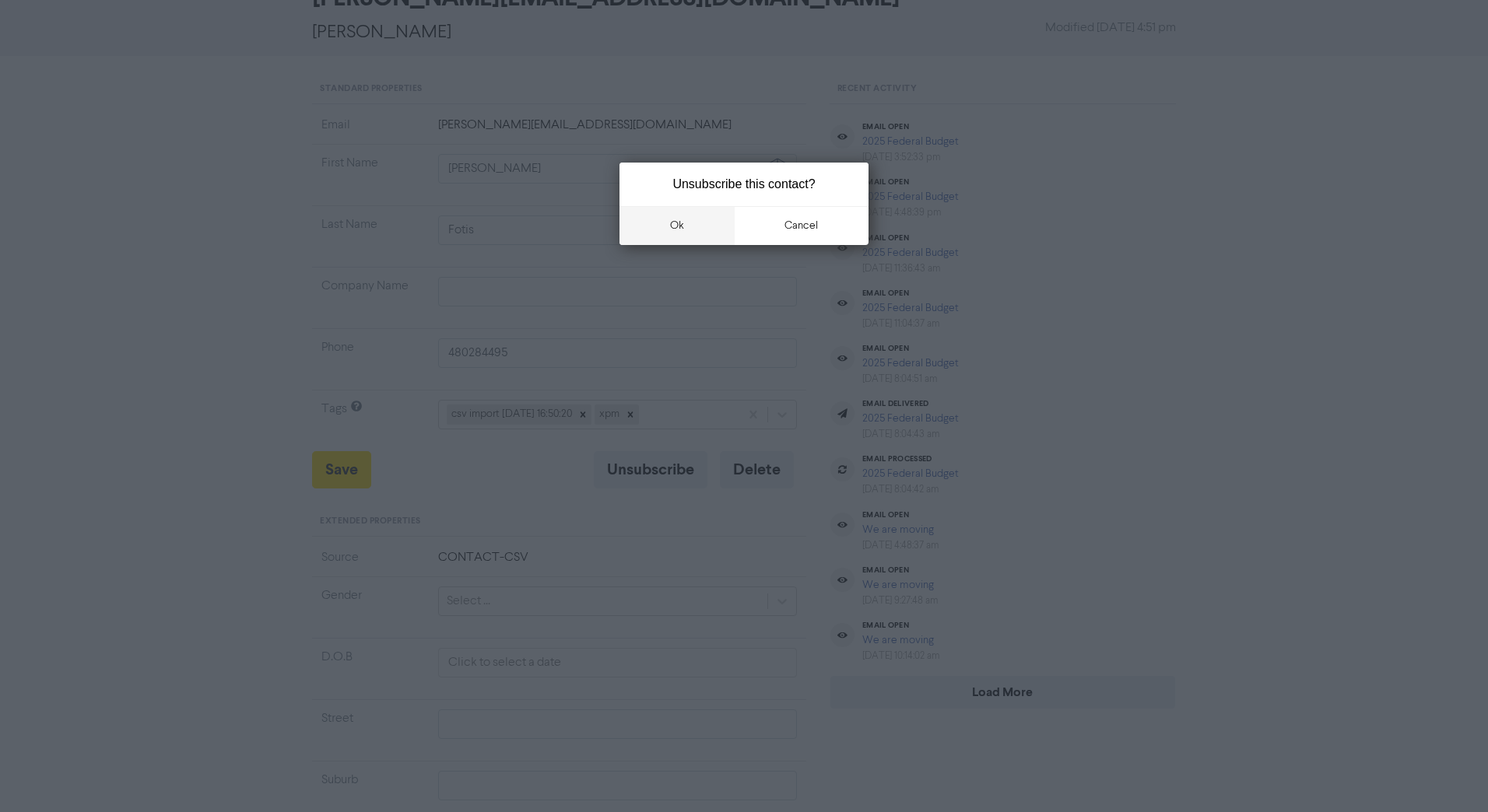
click at [686, 225] on button "ok" at bounding box center [677, 225] width 115 height 39
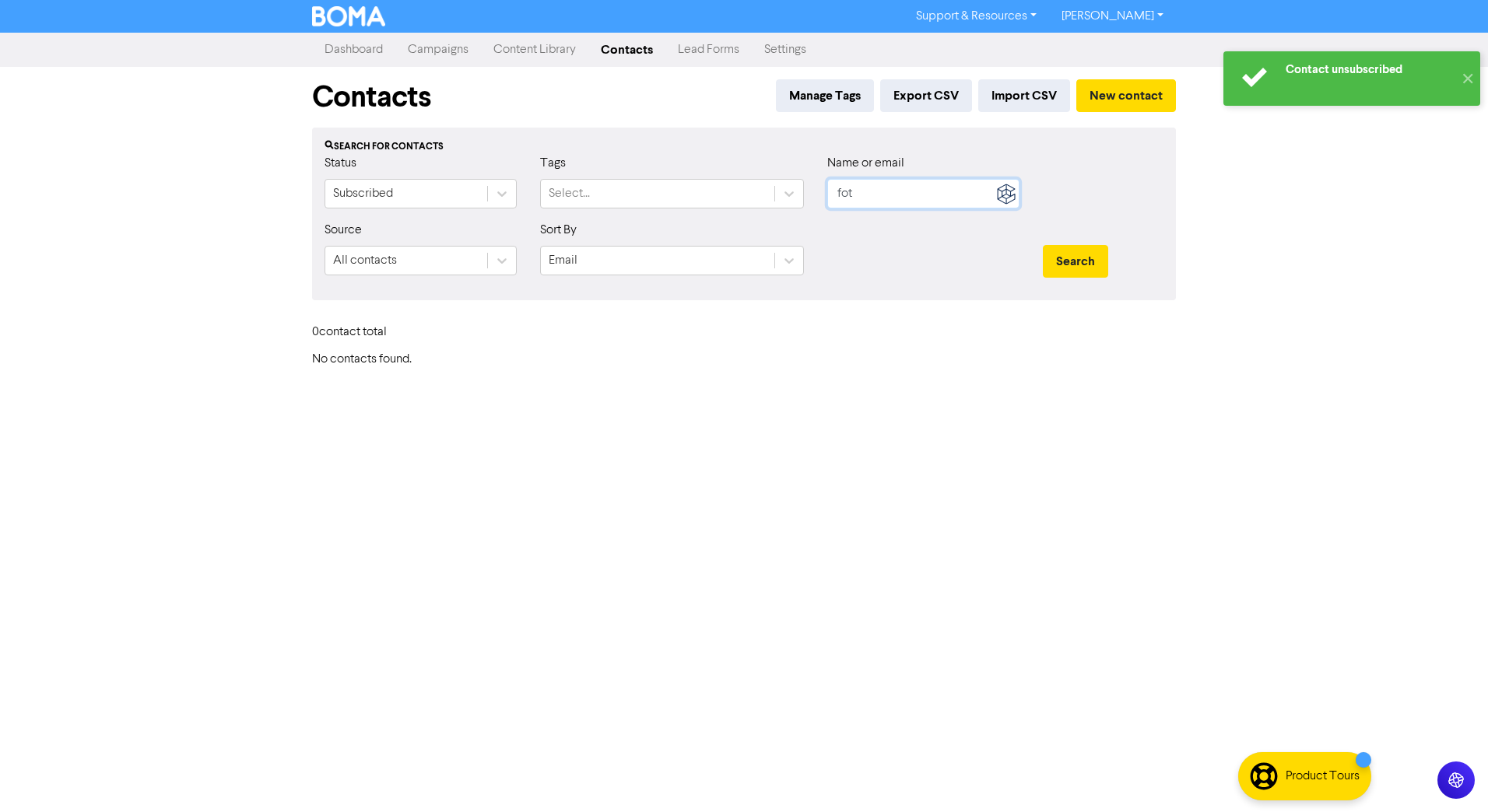
click at [940, 189] on input "fot" at bounding box center [923, 193] width 193 height 29
click at [1042, 245] on button "Search" at bounding box center [1075, 261] width 66 height 33
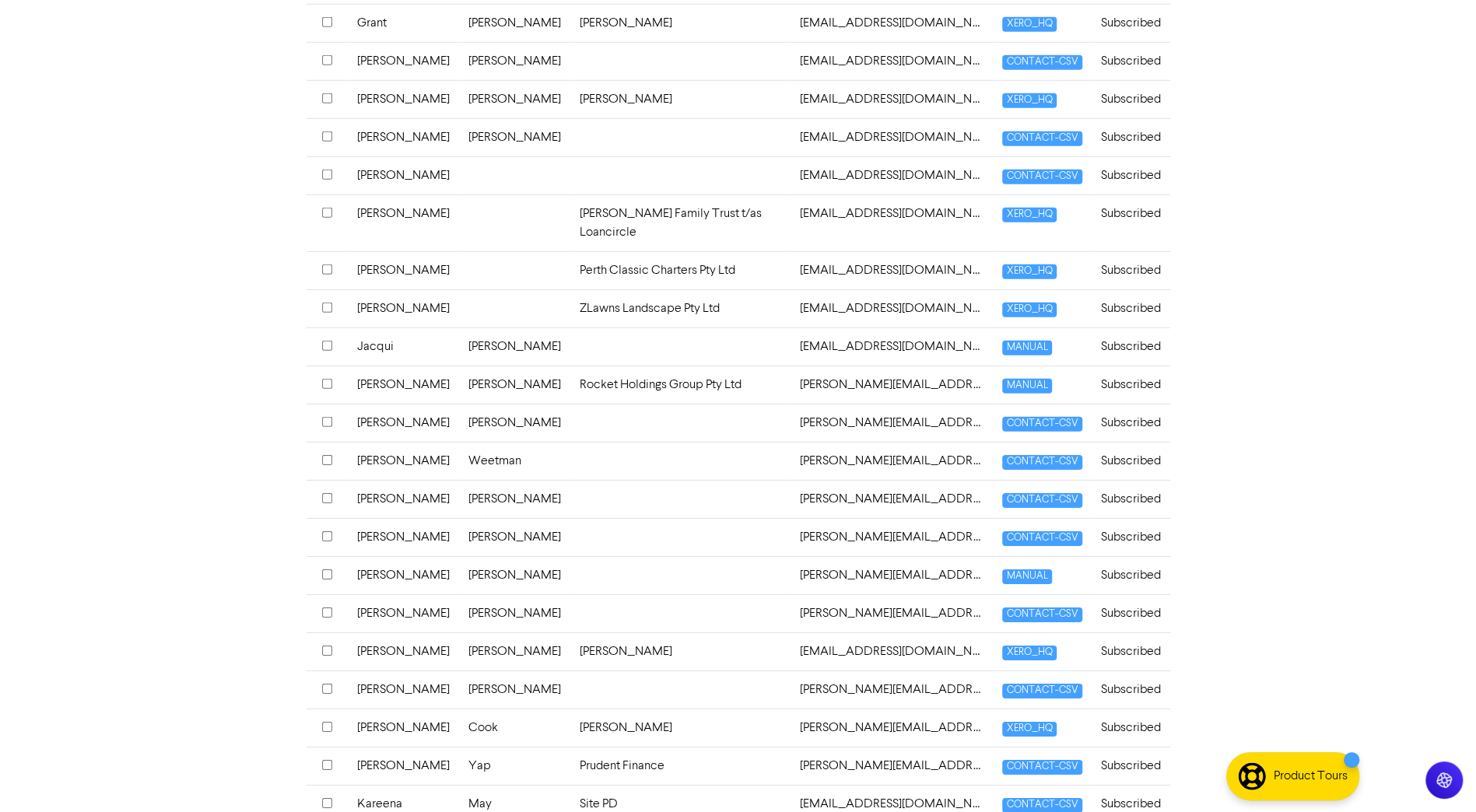
scroll to position [3505, 0]
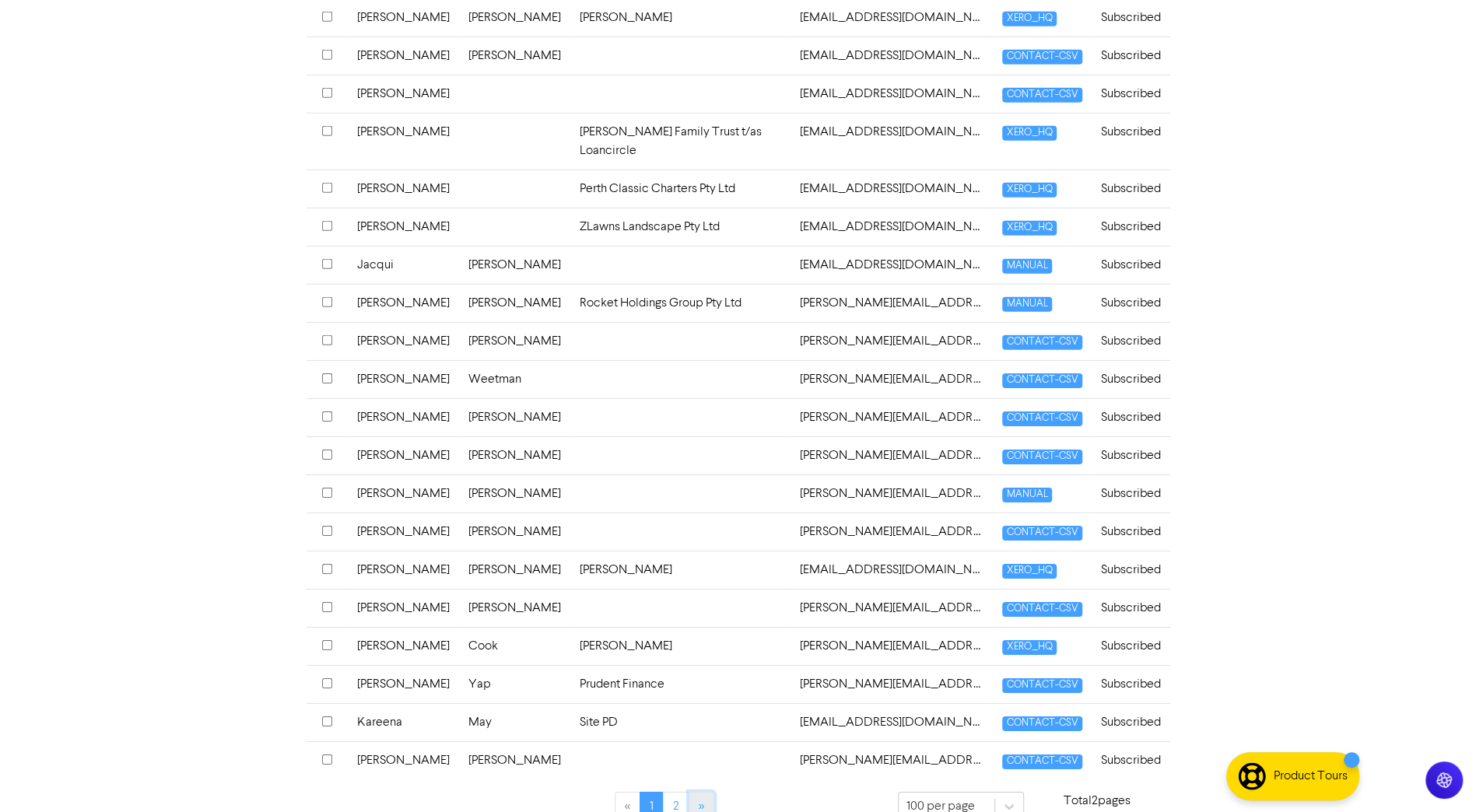
click at [698, 573] on link "»" at bounding box center [701, 806] width 26 height 29
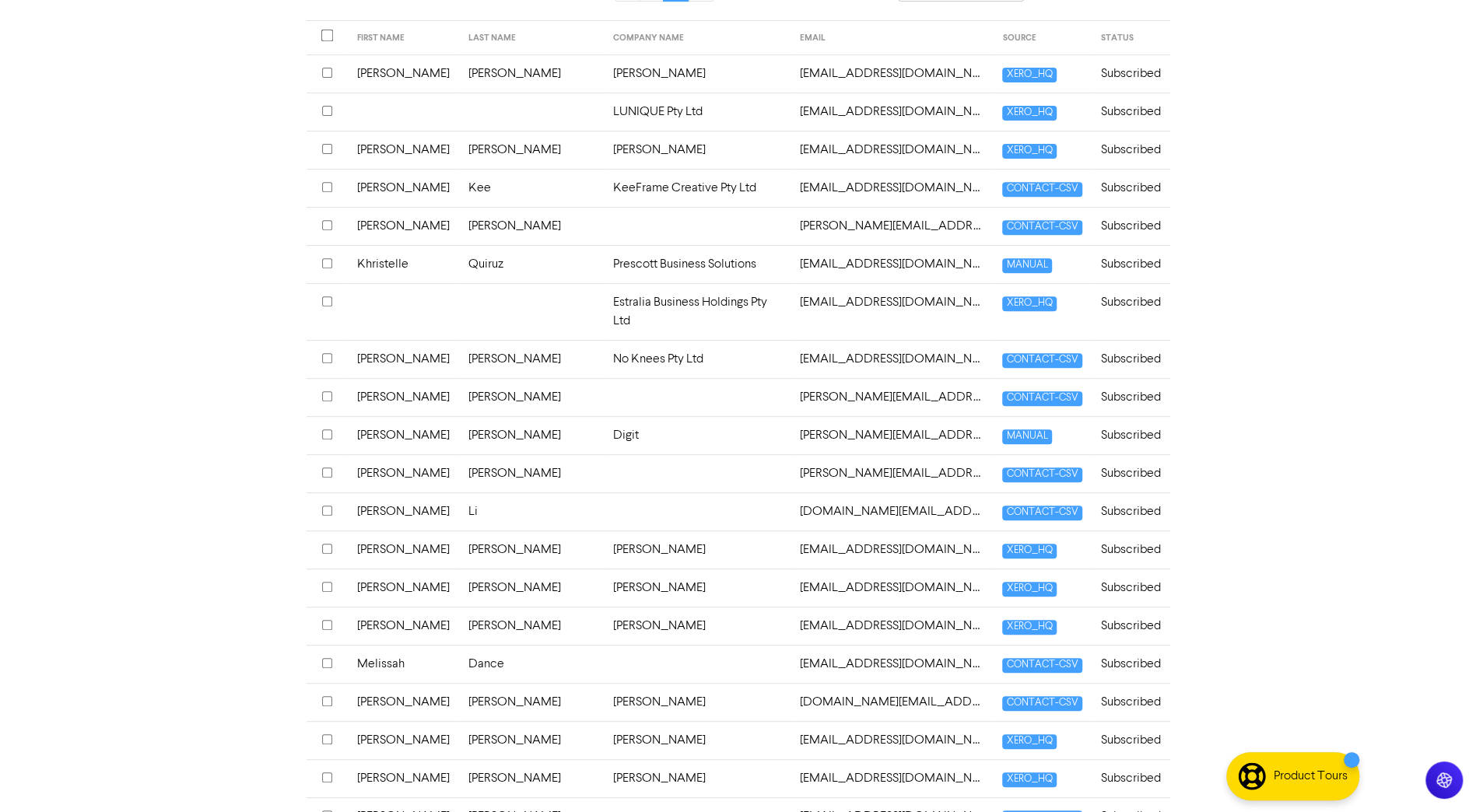
scroll to position [0, 0]
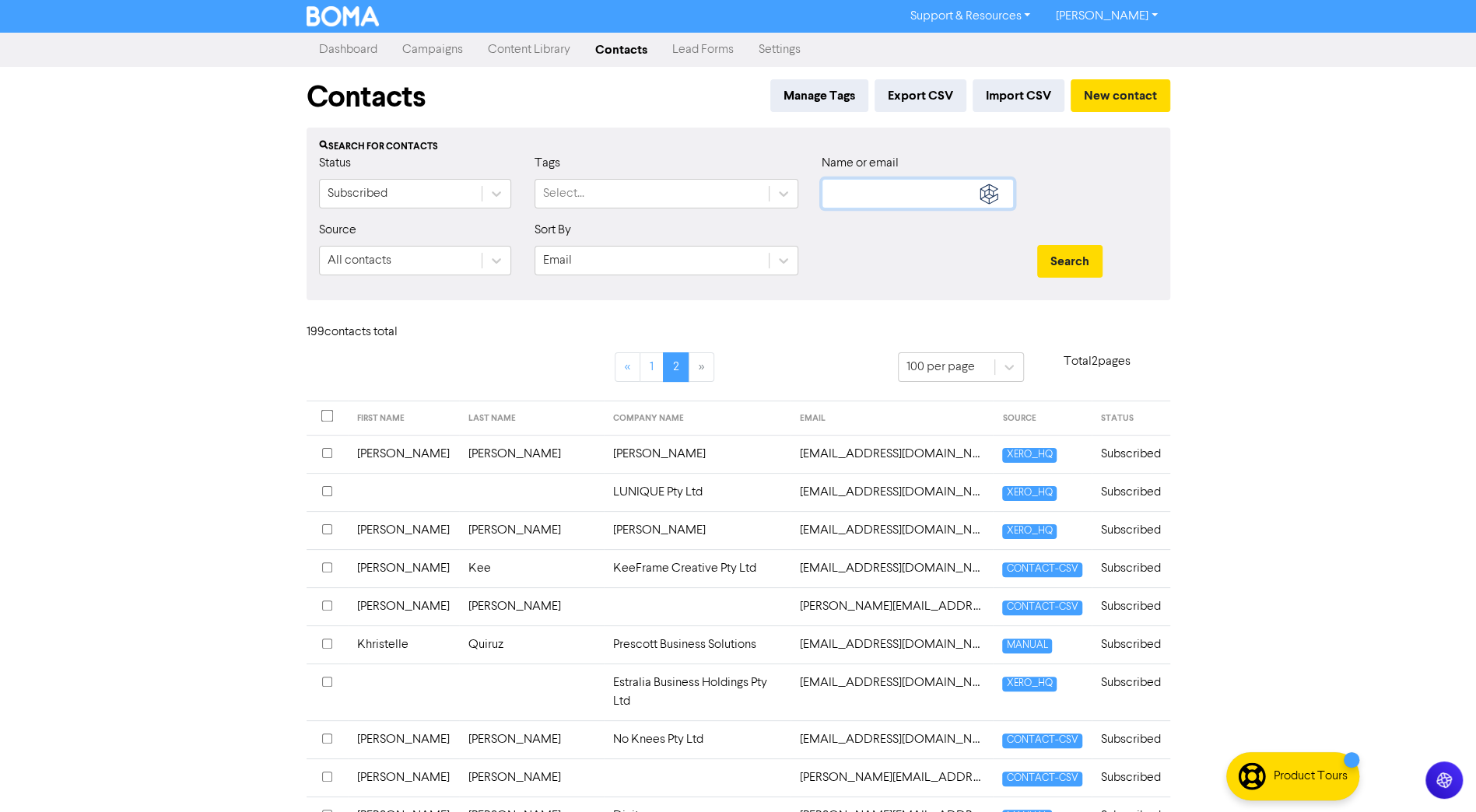
click at [867, 204] on input "text" at bounding box center [918, 193] width 192 height 29
type input "y"
click at [1037, 245] on button "Search" at bounding box center [1070, 261] width 66 height 33
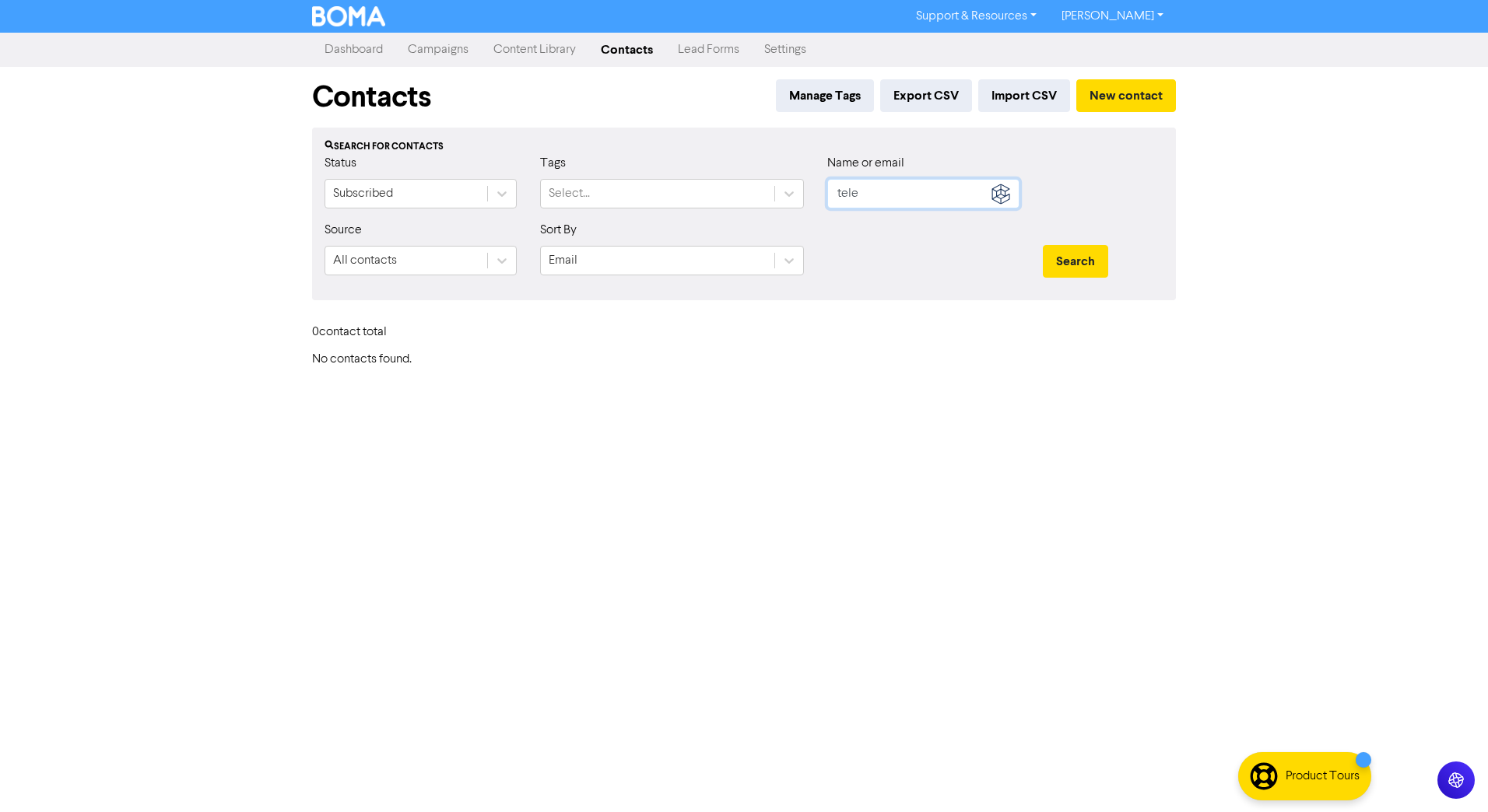
type input "tele"
click at [1042, 245] on button "Search" at bounding box center [1075, 261] width 66 height 33
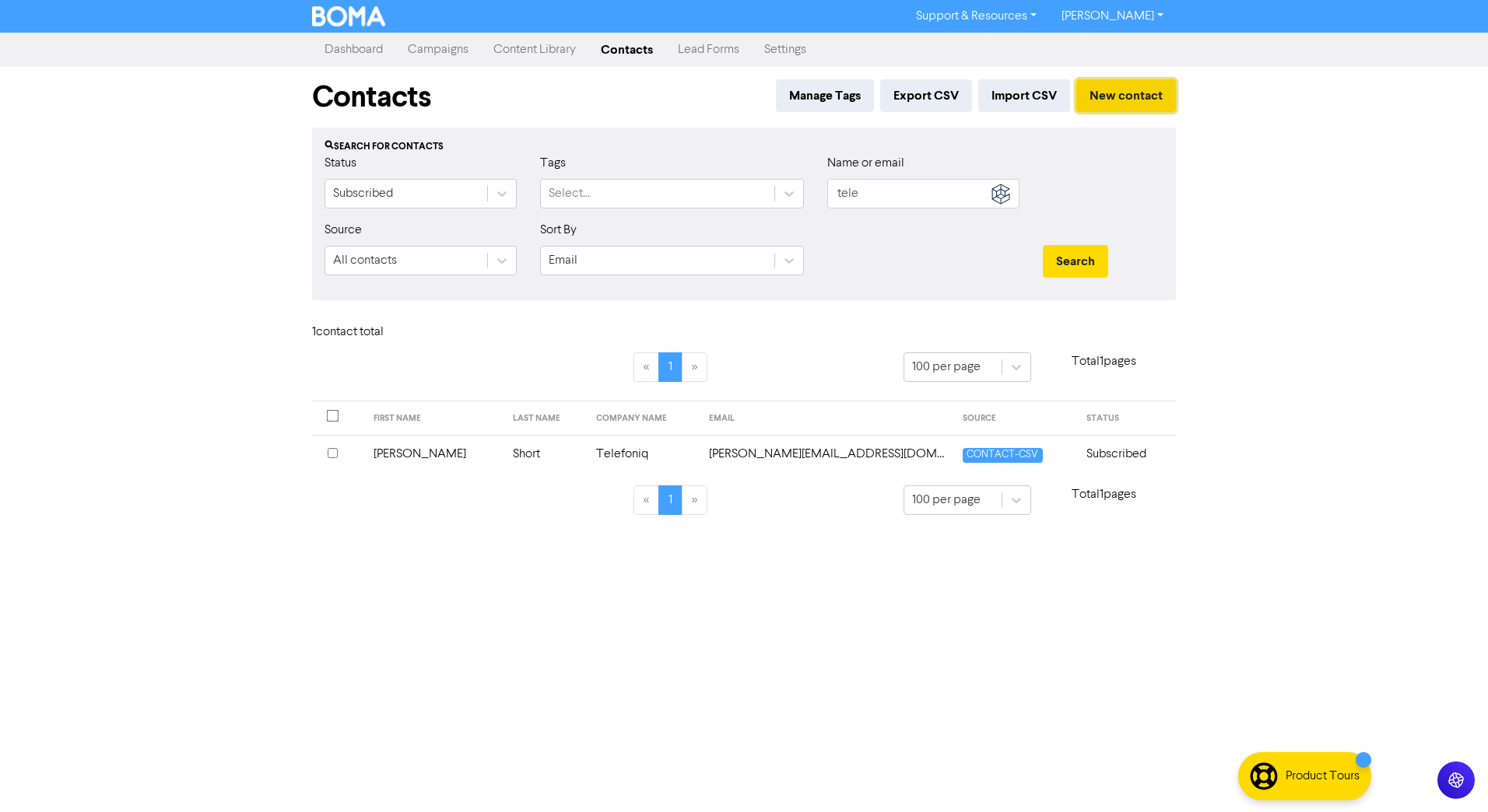
click at [1146, 99] on button "New contact" at bounding box center [1126, 95] width 99 height 33
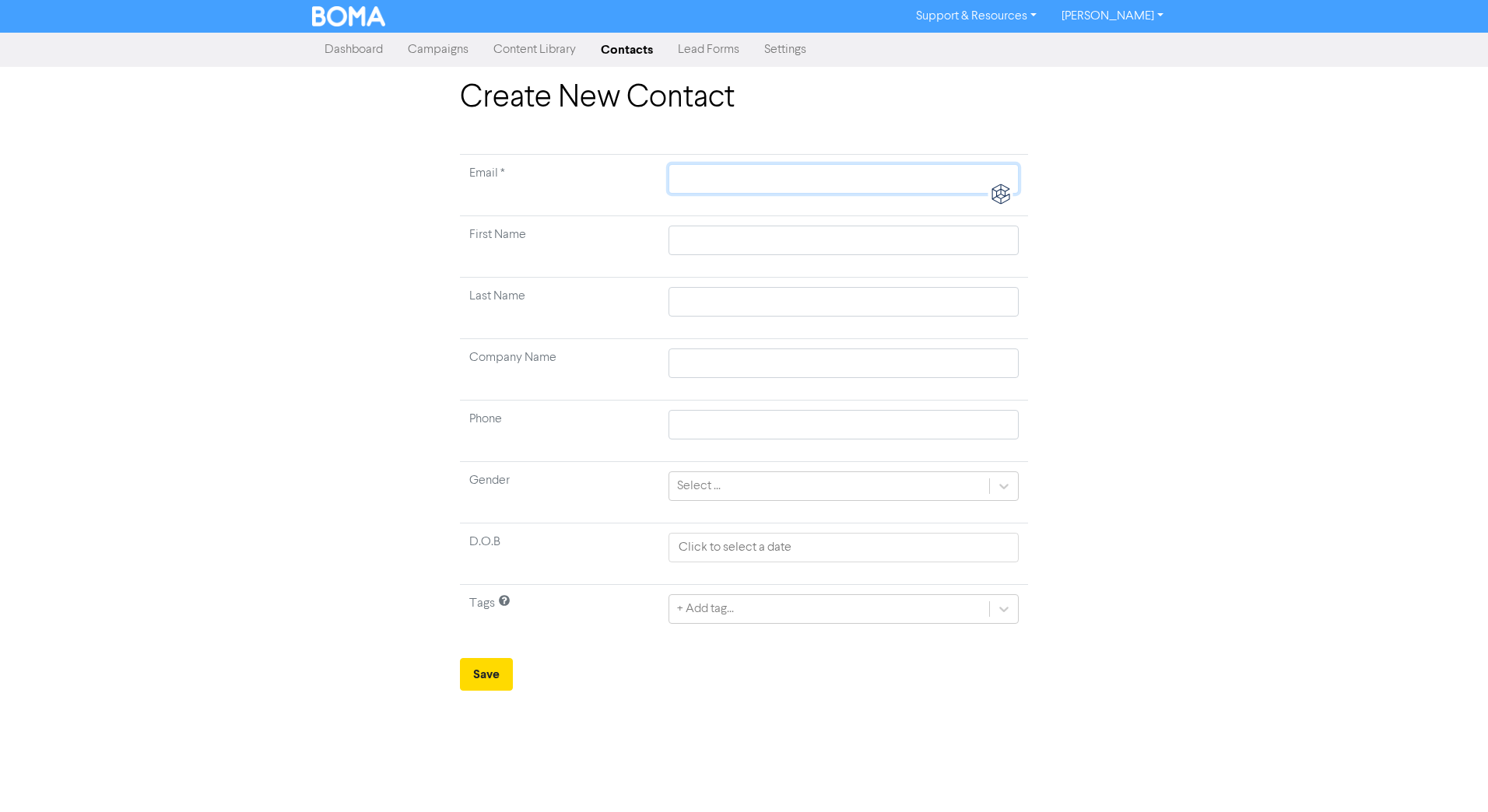
click at [724, 179] on input "text" at bounding box center [843, 178] width 351 height 29
paste input "[PERSON_NAME] <[EMAIL_ADDRESS][DOMAIN_NAME]>"
type input "[PERSON_NAME] <[EMAIL_ADDRESS][DOMAIN_NAME]>"
click at [716, 240] on td at bounding box center [843, 246] width 369 height 61
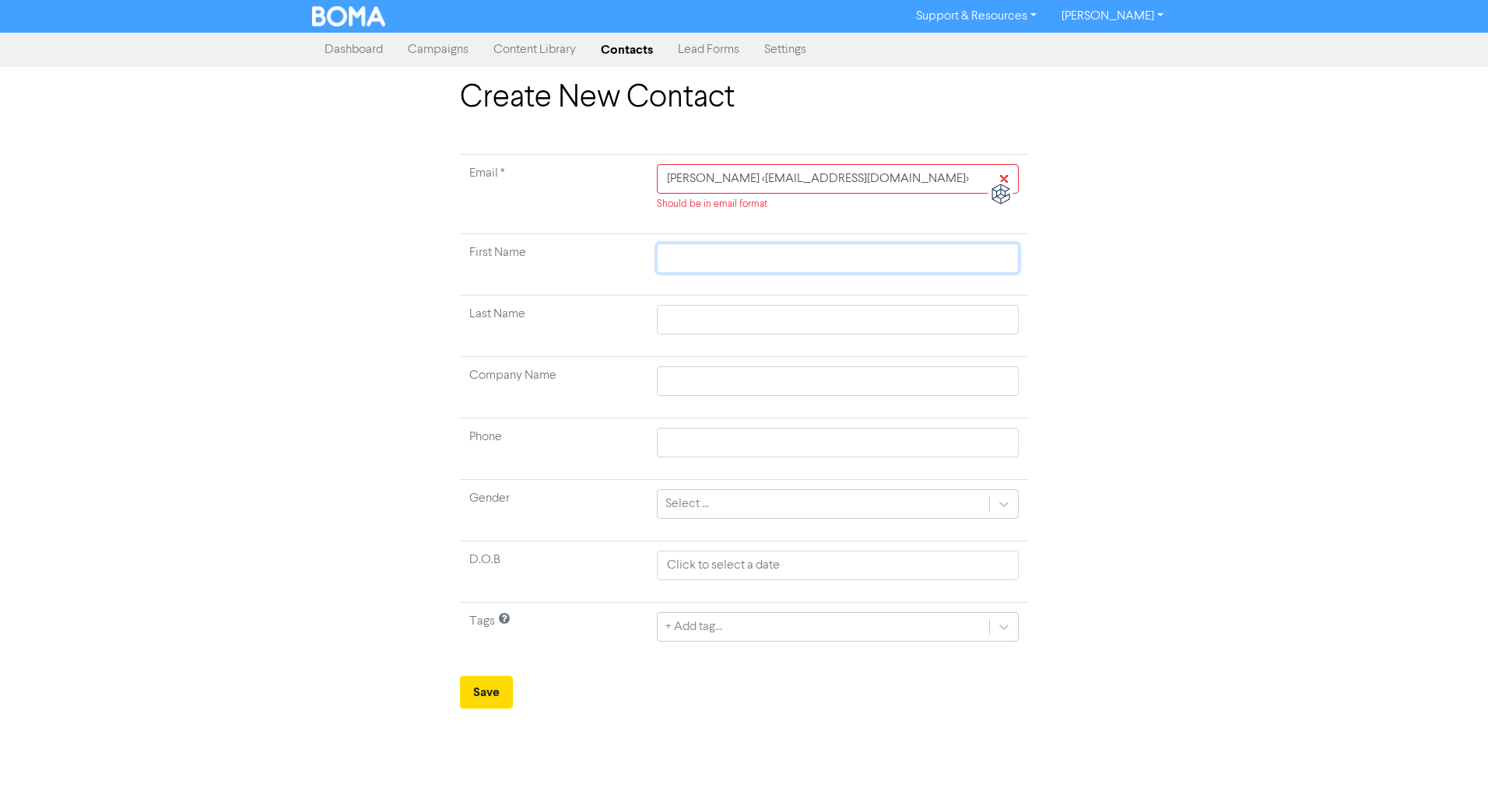
paste input "[PERSON_NAME] <[EMAIL_ADDRESS][DOMAIN_NAME]>"
type input "[PERSON_NAME] <[EMAIL_ADDRESS][DOMAIN_NAME]>"
click at [716, 298] on td at bounding box center [837, 326] width 381 height 61
click at [715, 317] on input "text" at bounding box center [837, 319] width 361 height 29
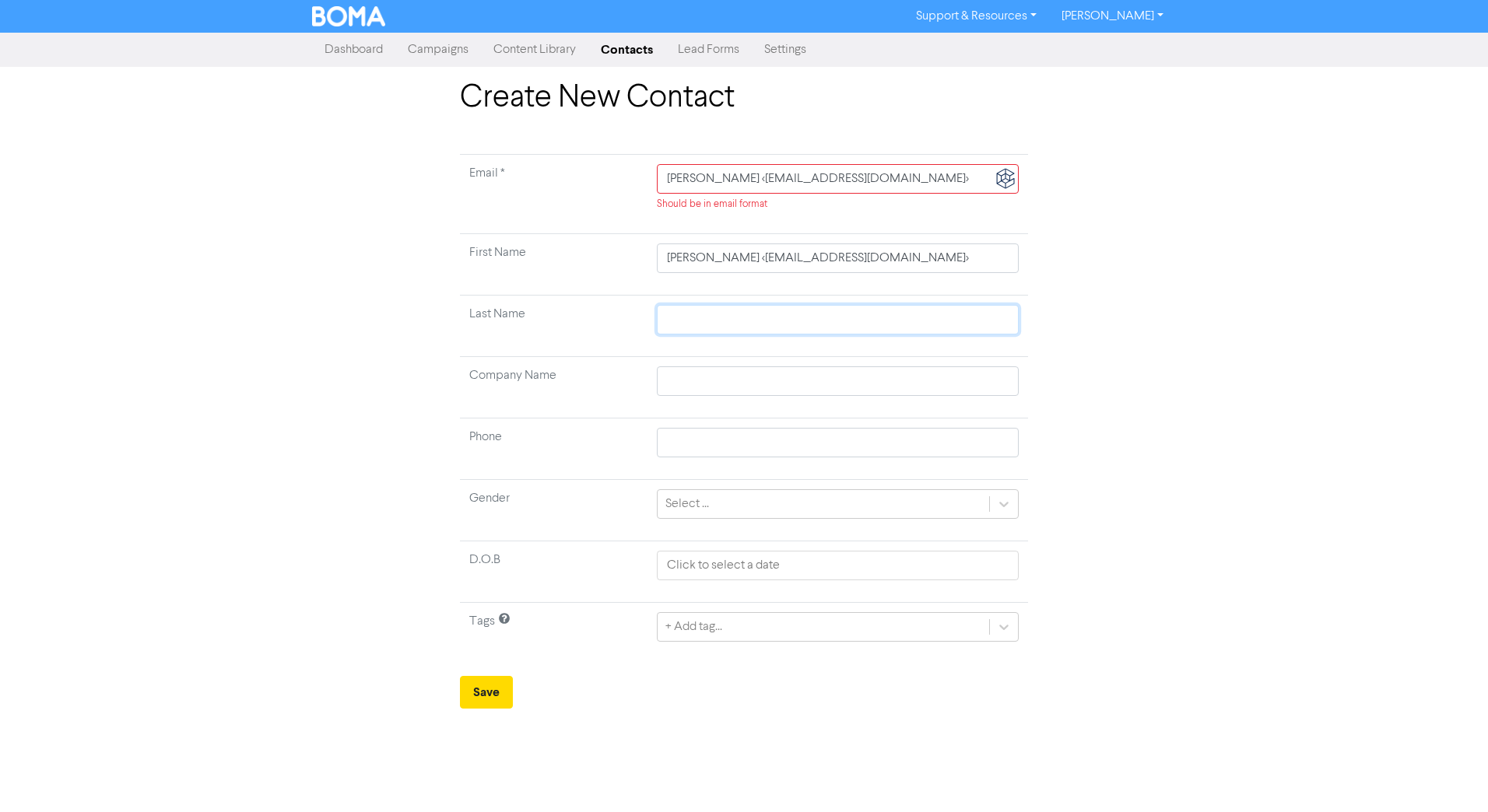
paste input "[PERSON_NAME] <[EMAIL_ADDRESS][DOMAIN_NAME]>"
type input "[PERSON_NAME] <[EMAIL_ADDRESS][DOMAIN_NAME]>"
drag, startPoint x: 810, startPoint y: 322, endPoint x: 1591, endPoint y: 375, distance: 782.8
click at [1192, 375] on html "Support & Resources Video Tutorials FAQ & Guides Marketing Education [PERSON_NA…" at bounding box center [744, 406] width 1488 height 812
type input "[PERSON_NAME]"
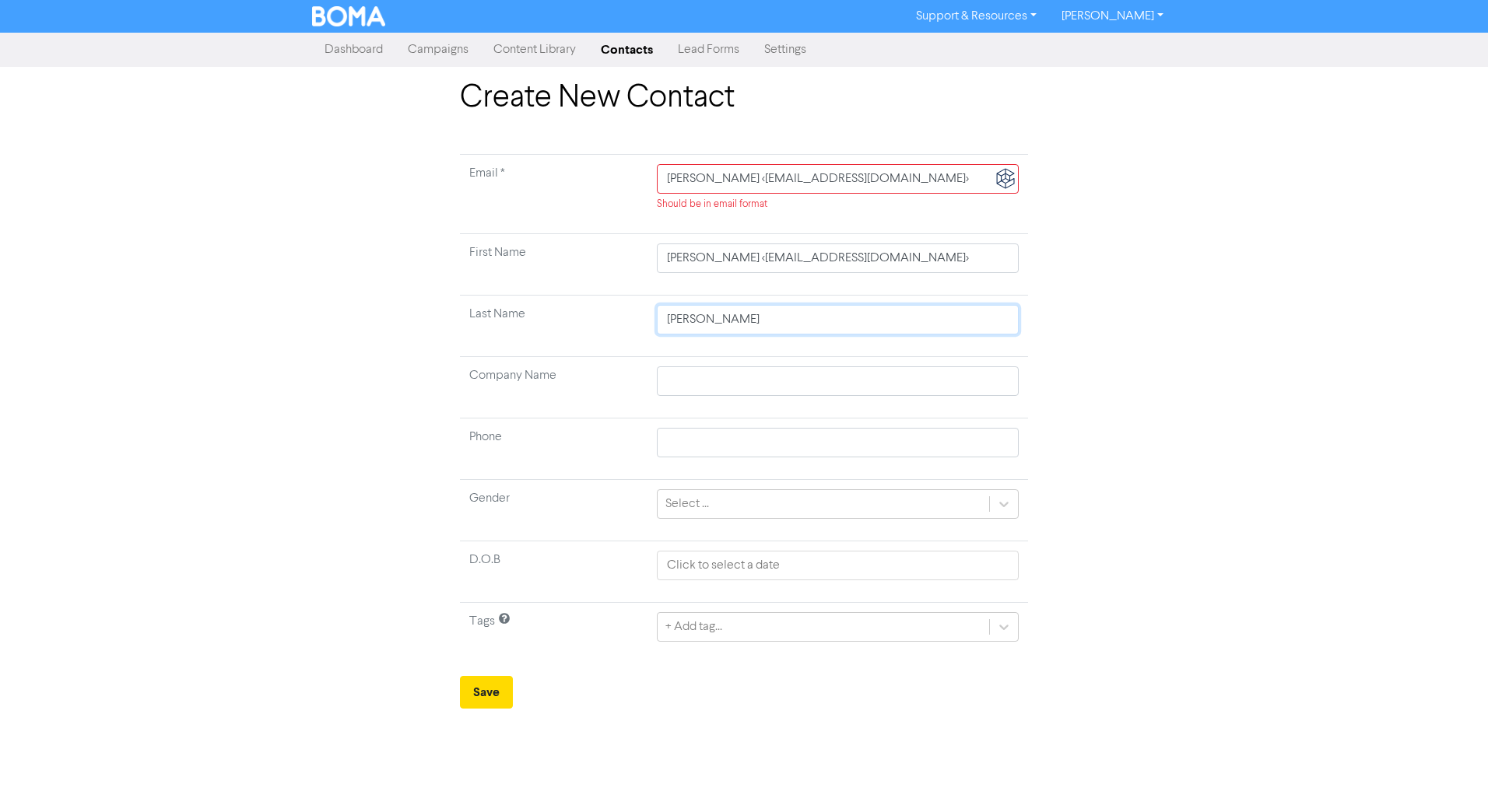
type input "[PERSON_NAME]"
type input "Reyhan"
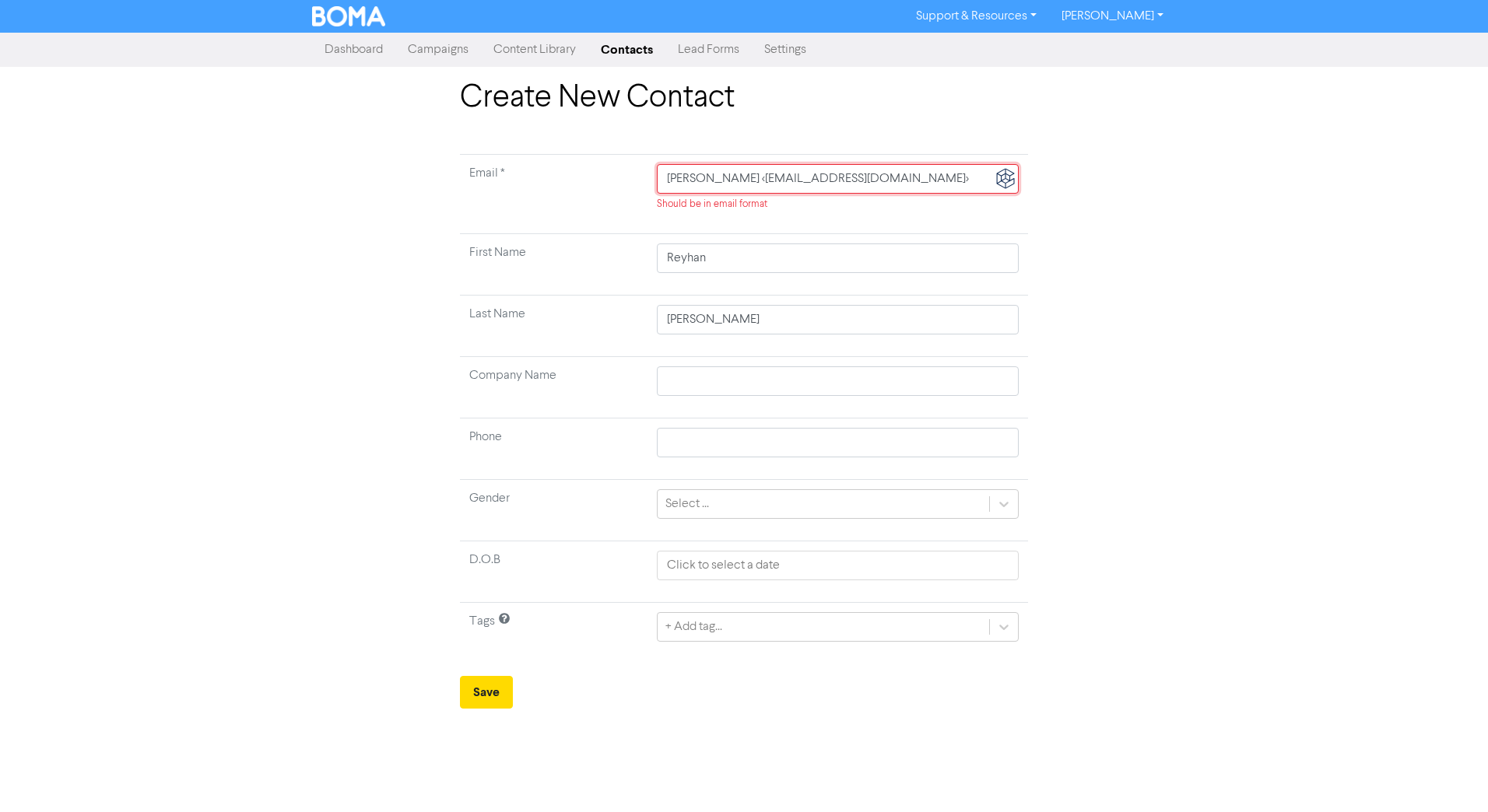
type input "[PERSON_NAME] <[EMAIL_ADDRESS][DOMAIN_NAME]"
type input "[EMAIL_ADDRESS][DOMAIN_NAME]"
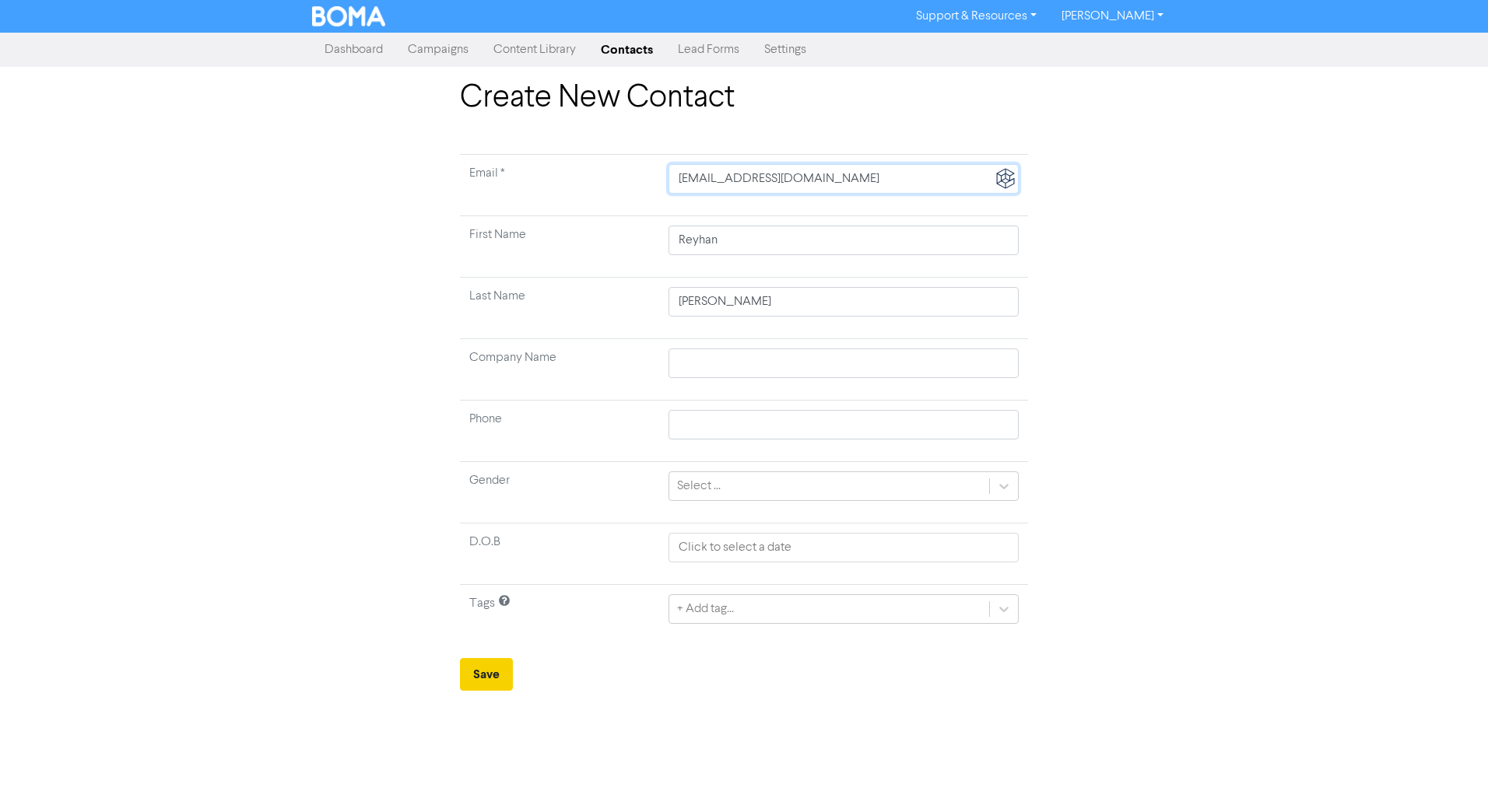
type input "[EMAIL_ADDRESS][DOMAIN_NAME]"
click at [504, 573] on button "Save" at bounding box center [486, 674] width 53 height 33
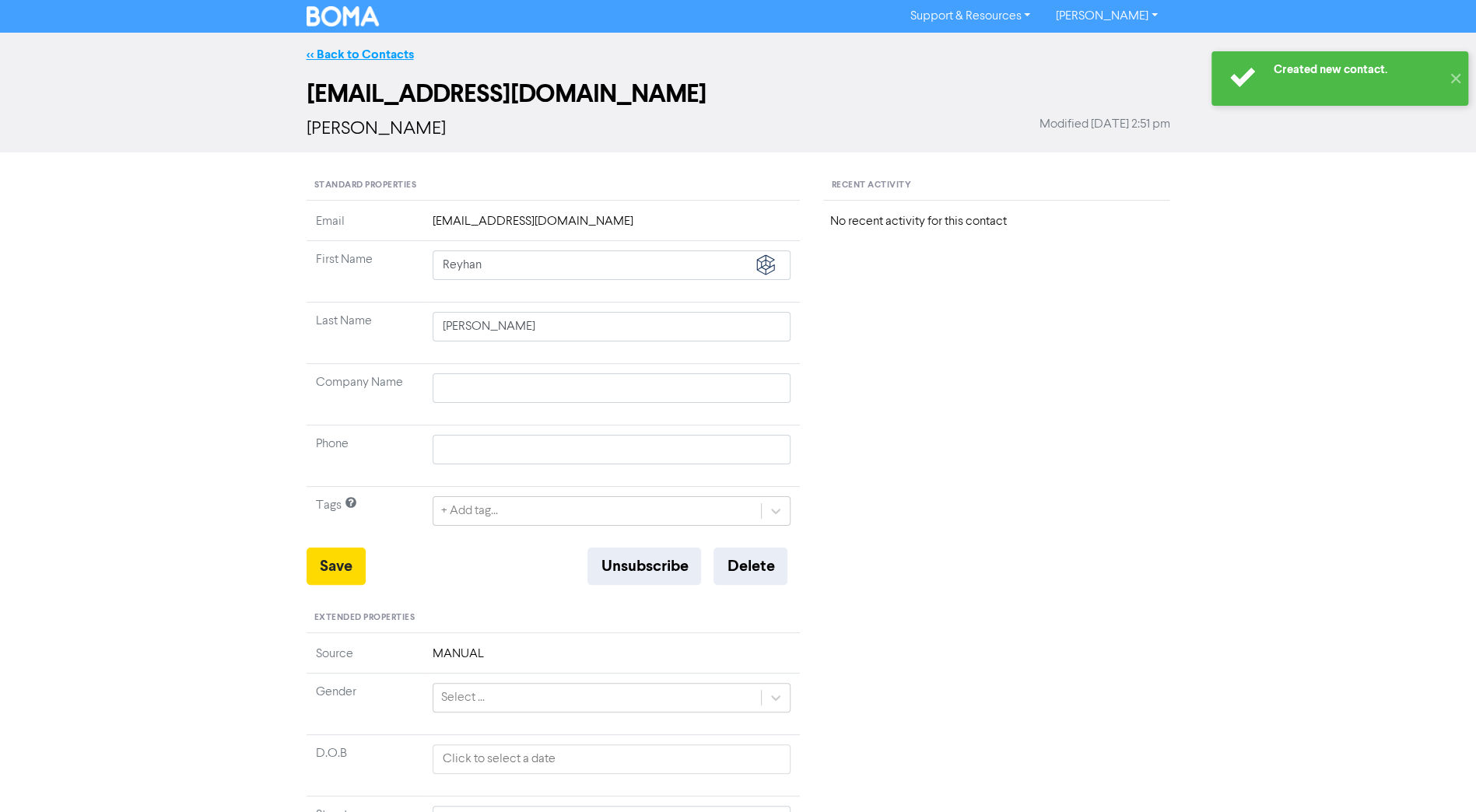
click at [393, 55] on link "<< Back to Contacts" at bounding box center [361, 55] width 108 height 16
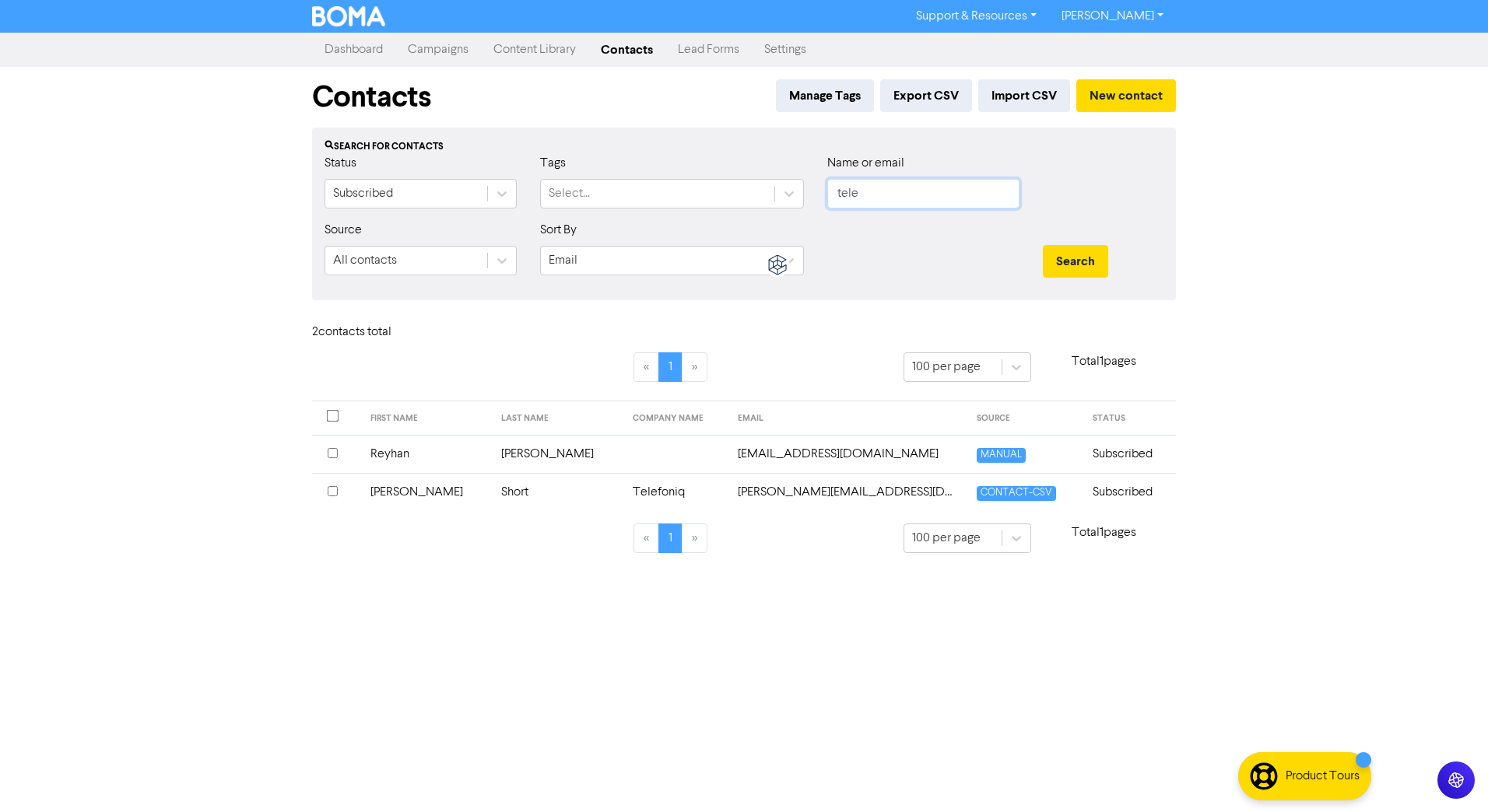
click at [926, 191] on input "tele" at bounding box center [923, 193] width 193 height 29
type input "kie"
click at [1042, 245] on button "Search" at bounding box center [1075, 261] width 66 height 33
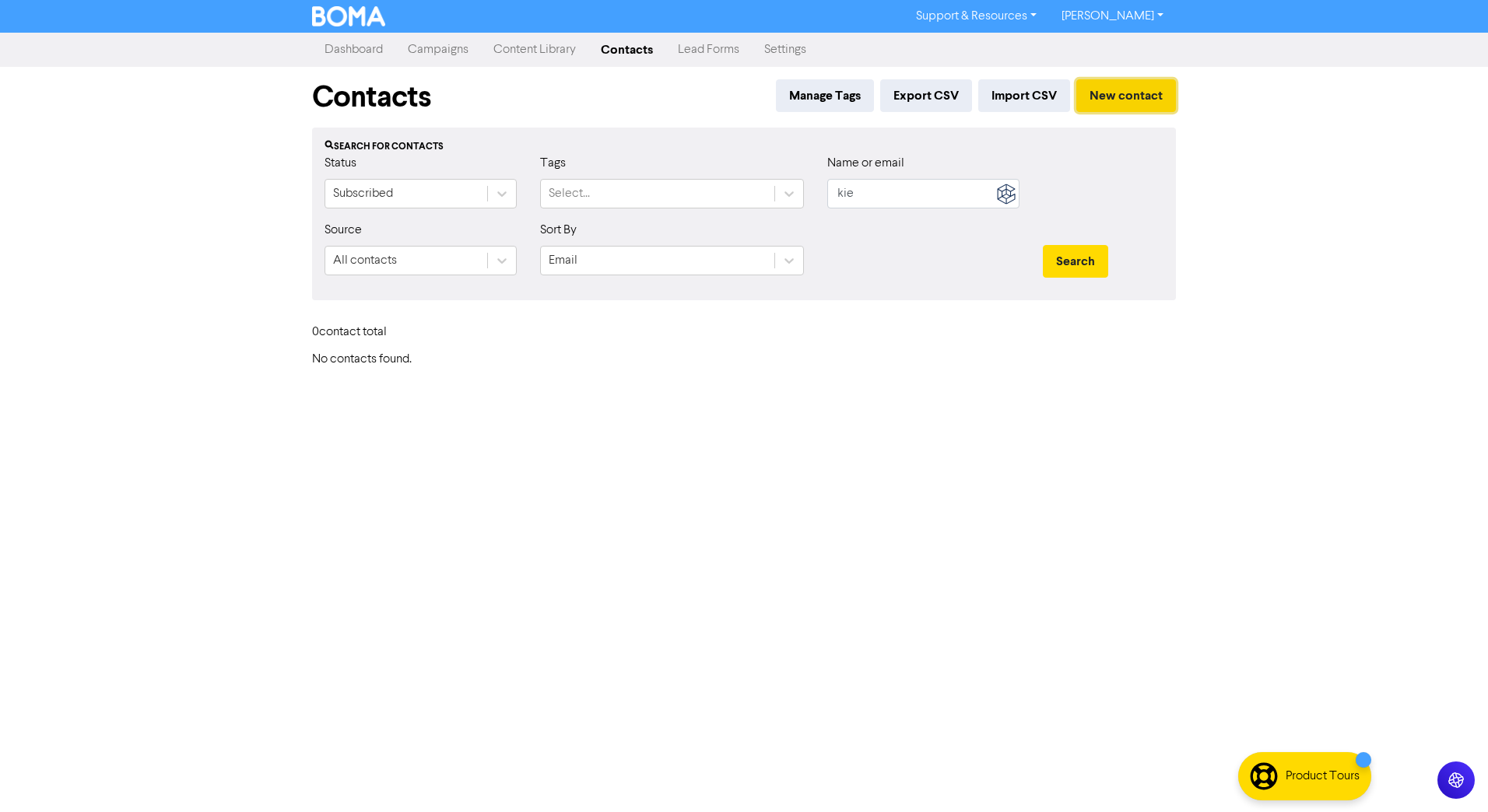
click at [1111, 98] on button "New contact" at bounding box center [1126, 95] width 99 height 33
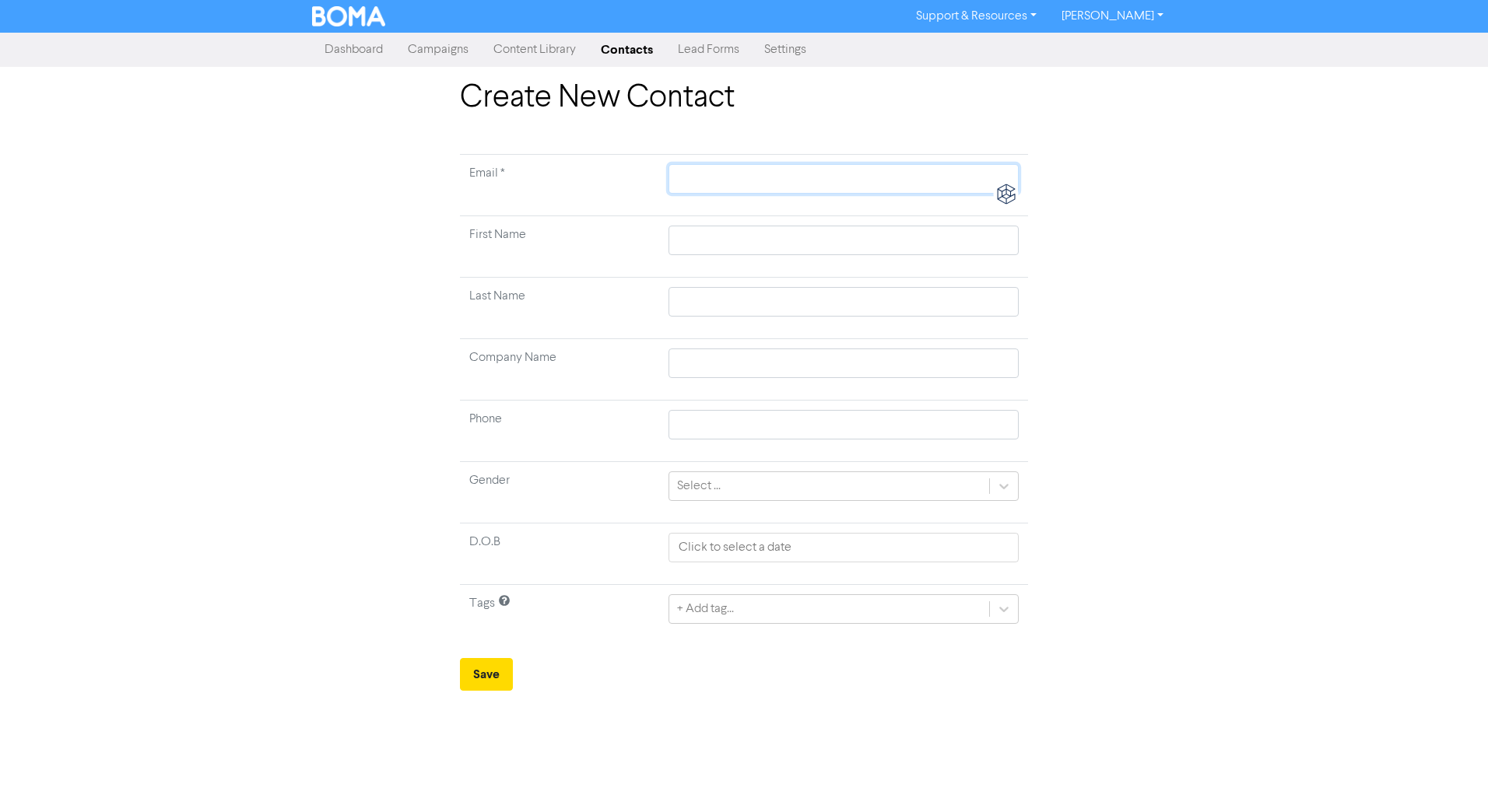
click at [700, 179] on input "text" at bounding box center [843, 178] width 351 height 29
paste input "[EMAIL_ADDRESS][DOMAIN_NAME]"
type input "[EMAIL_ADDRESS][DOMAIN_NAME]"
click at [711, 243] on input "text" at bounding box center [843, 240] width 351 height 29
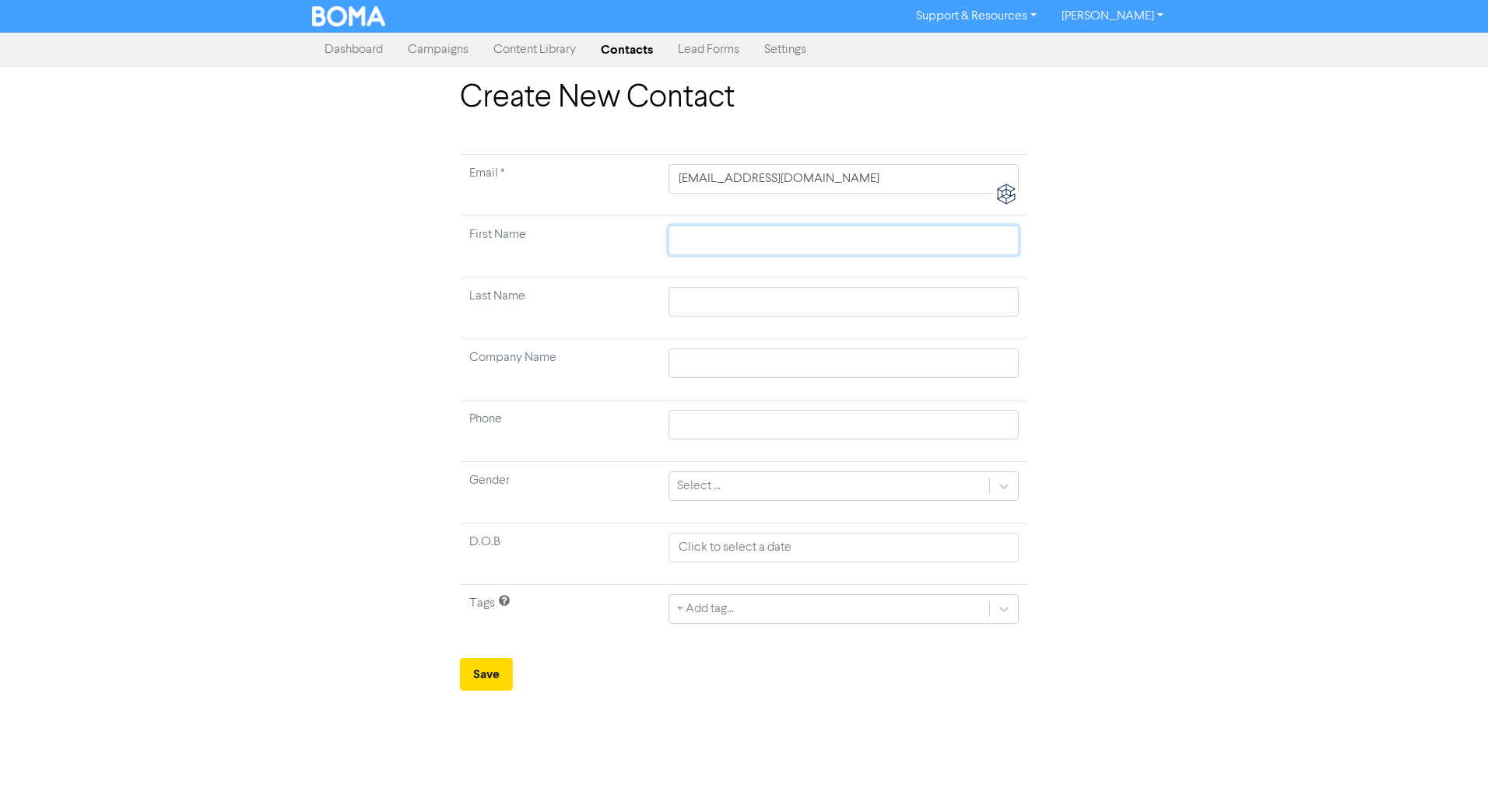
paste input "[EMAIL_ADDRESS][DOMAIN_NAME]"
type input "[EMAIL_ADDRESS][DOMAIN_NAME]"
drag, startPoint x: 715, startPoint y: 241, endPoint x: 1325, endPoint y: 272, distance: 610.8
click at [1192, 271] on div "Create New Contact Email * [EMAIL_ADDRESS][DOMAIN_NAME] First Name [EMAIL_ADDRE…" at bounding box center [744, 385] width 1488 height 612
type input "kieranw"
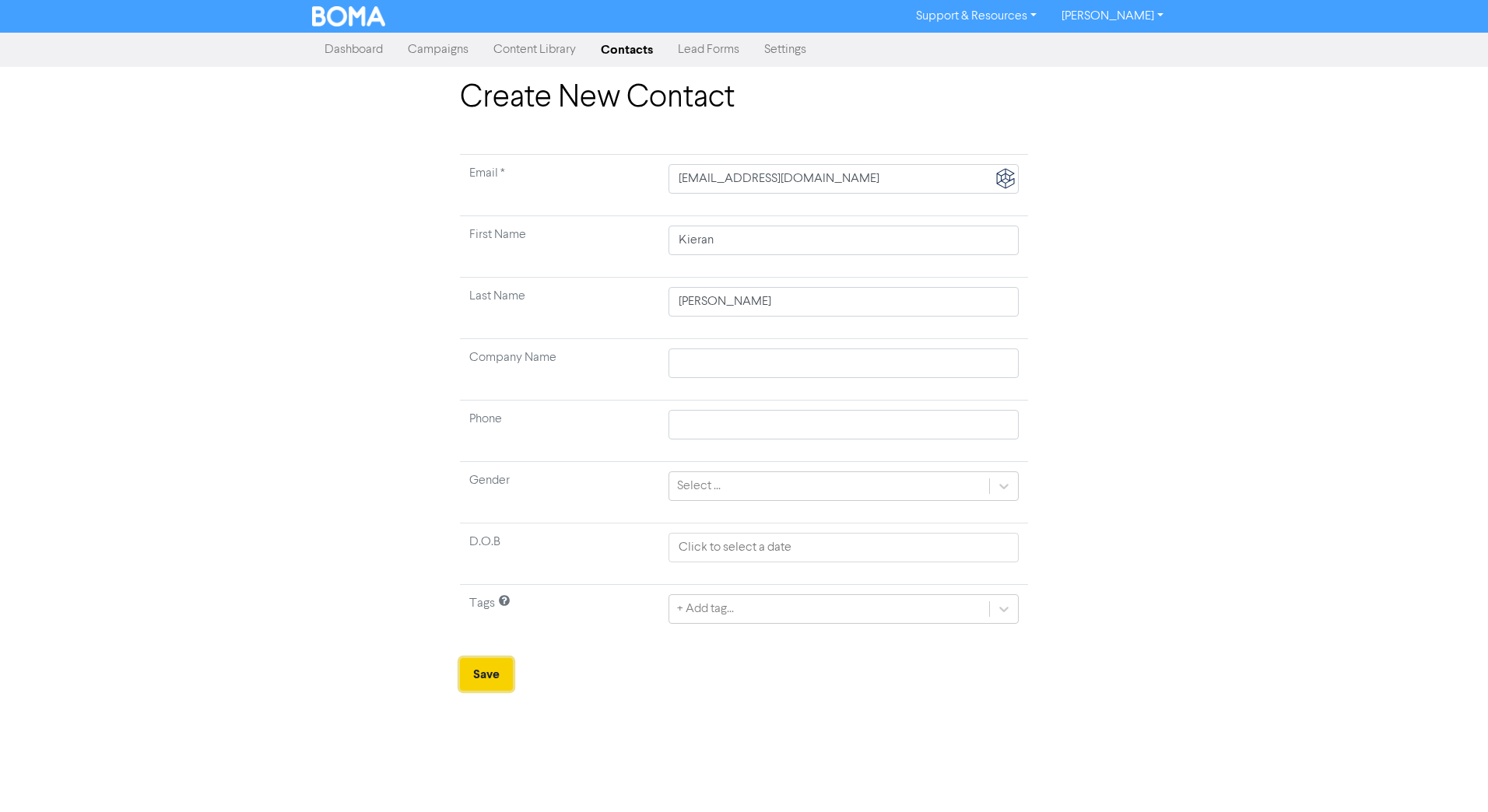
click at [483, 573] on button "Save" at bounding box center [486, 674] width 53 height 33
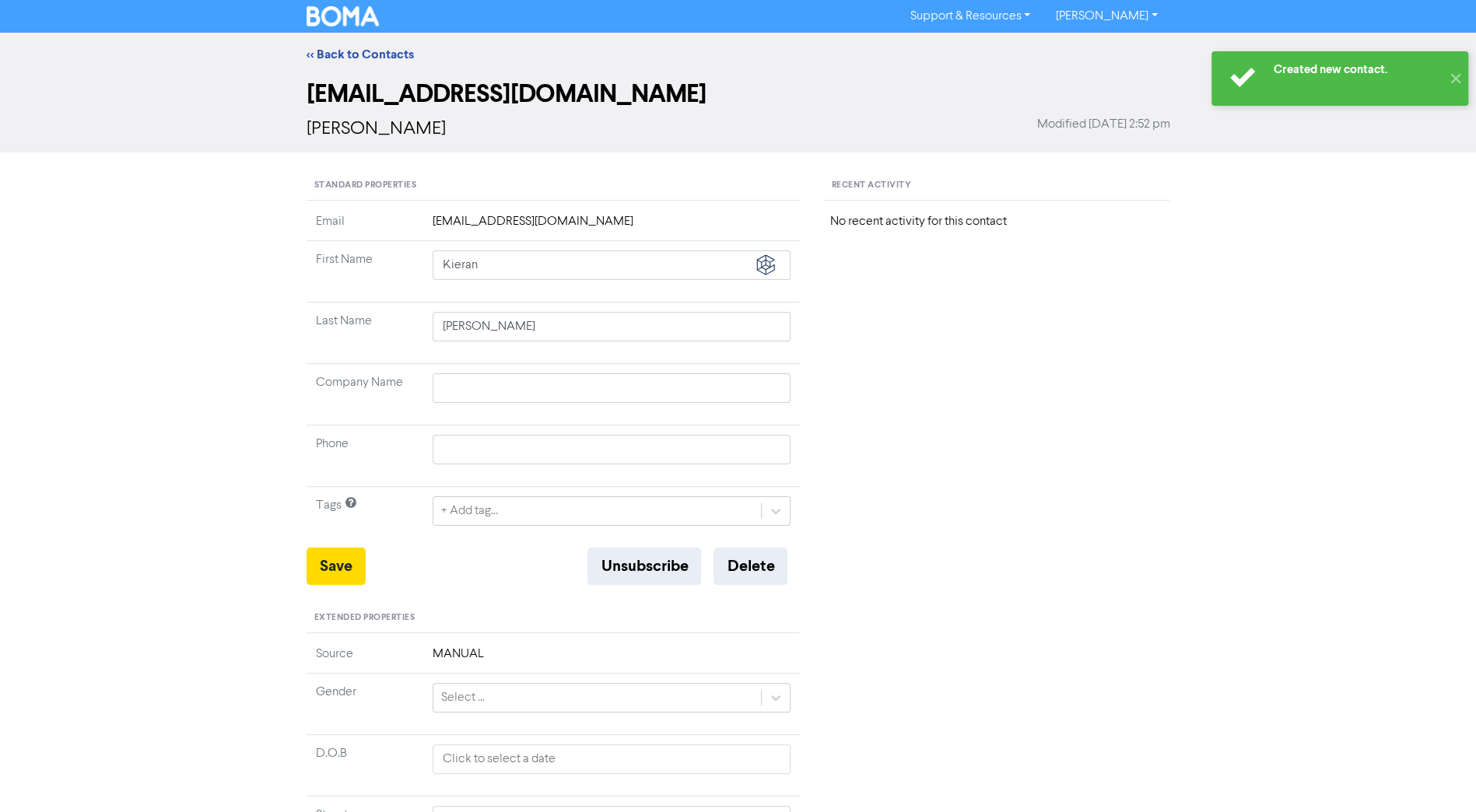
click at [344, 62] on div "<< Back to Contacts" at bounding box center [738, 55] width 887 height 18
click at [349, 52] on link "<< Back to Contacts" at bounding box center [361, 55] width 108 height 16
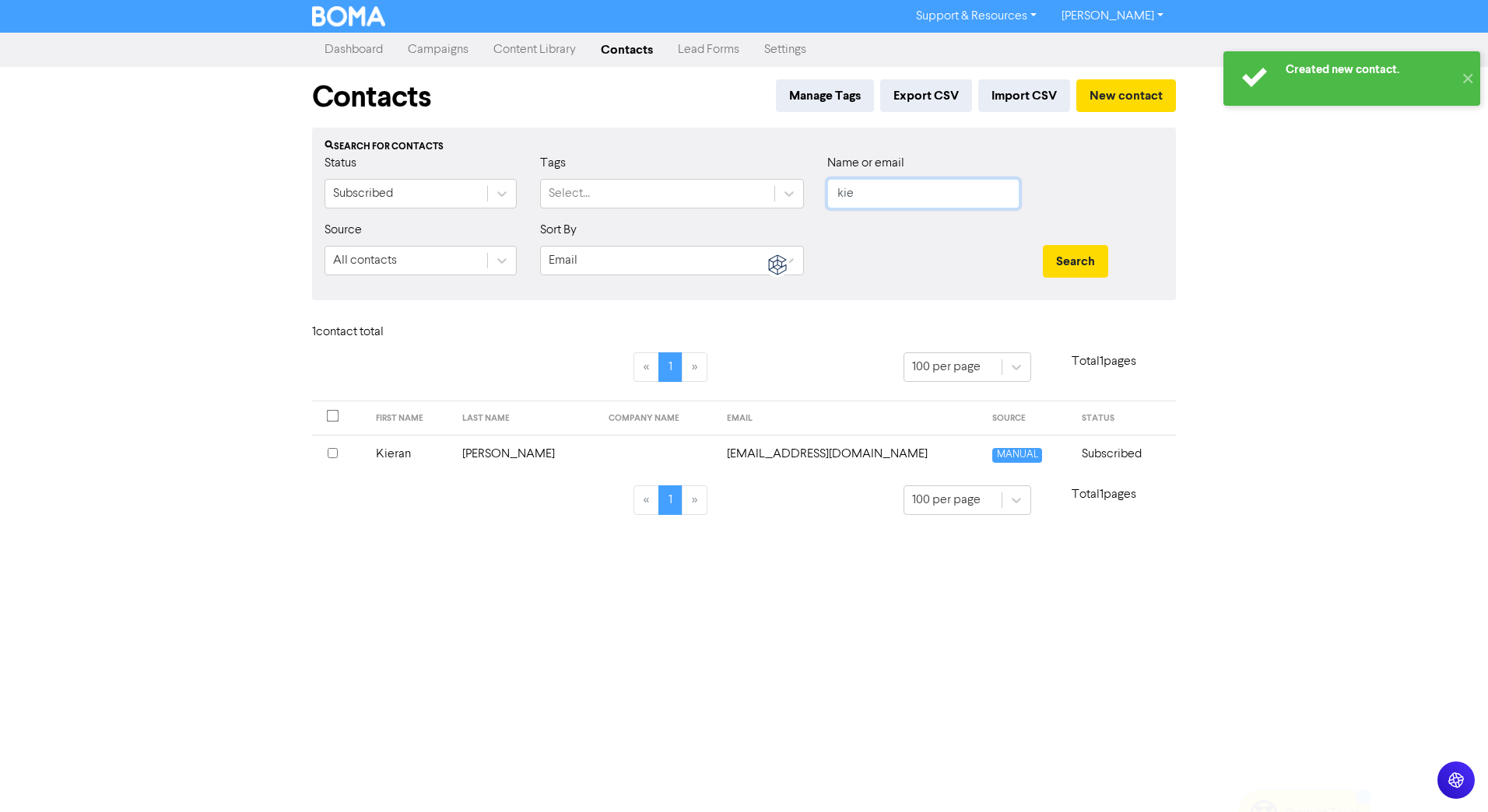
click at [915, 198] on input "kie" at bounding box center [923, 193] width 193 height 29
click at [1042, 245] on button "Search" at bounding box center [1075, 261] width 66 height 33
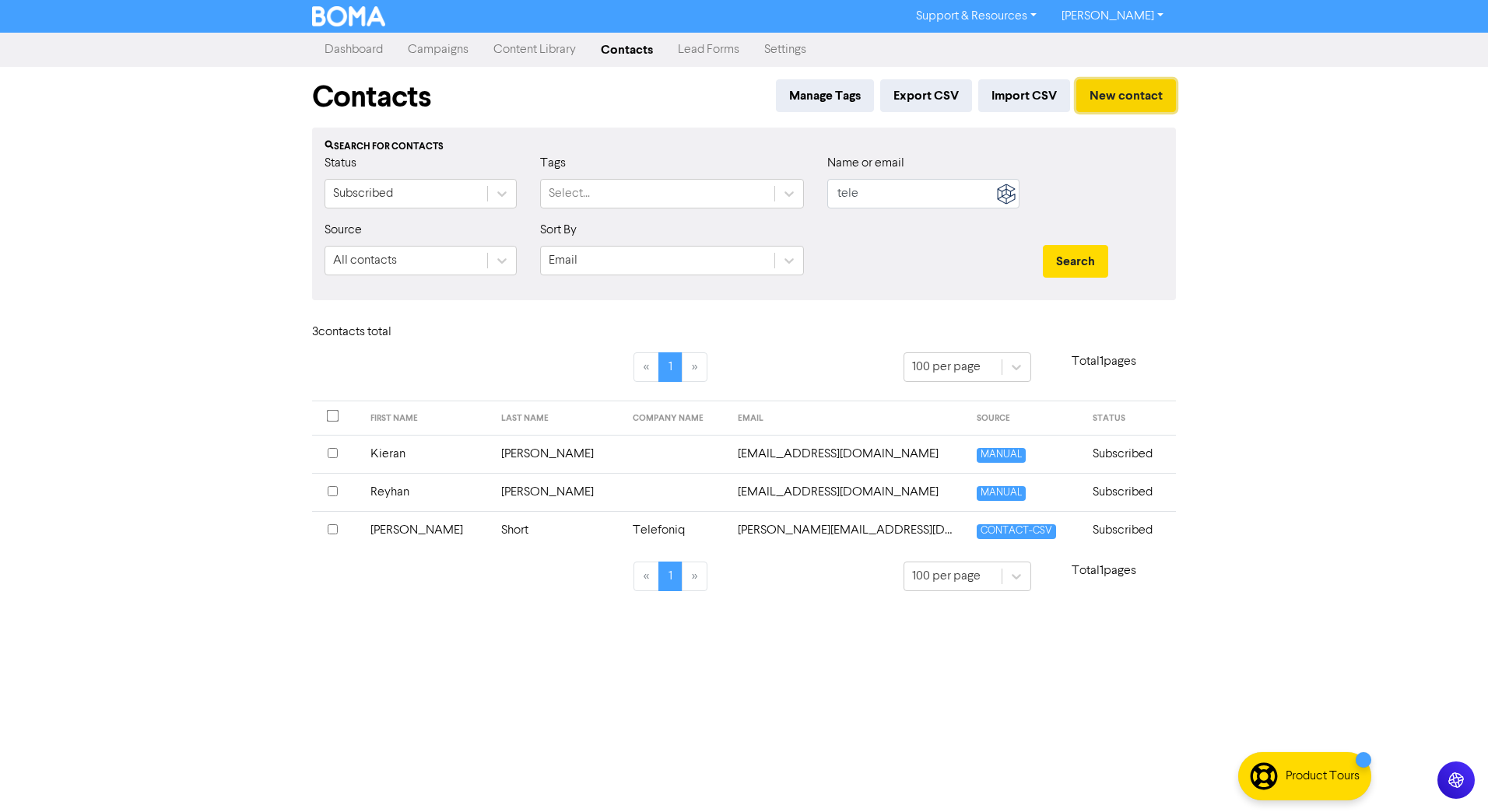
click at [1139, 101] on button "New contact" at bounding box center [1126, 95] width 99 height 33
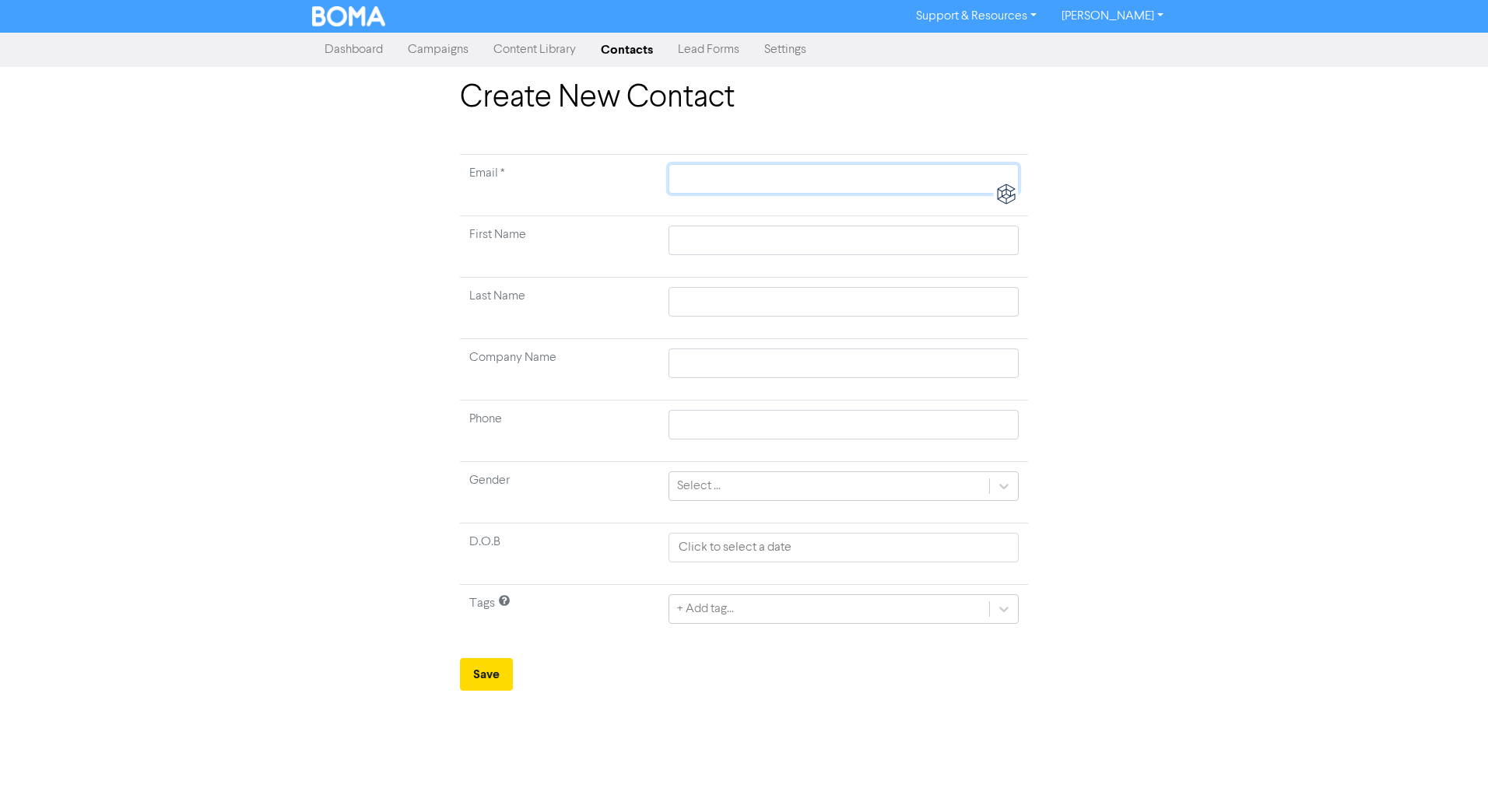
click at [730, 177] on input "text" at bounding box center [843, 178] width 351 height 29
paste input "[PERSON_NAME] <[EMAIL_ADDRESS][DOMAIN_NAME]>"
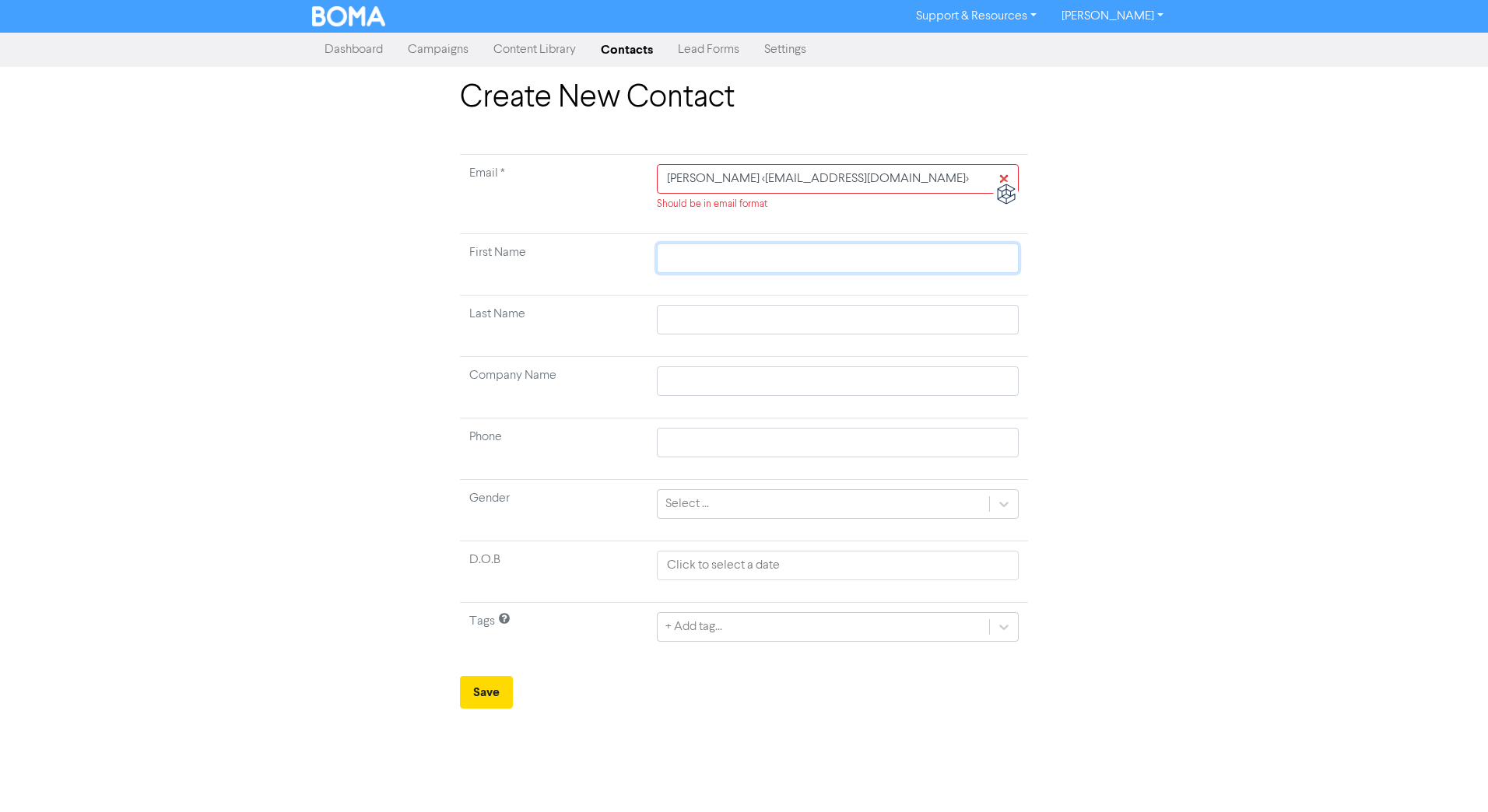
click at [778, 244] on input "text" at bounding box center [837, 258] width 361 height 29
paste input "[PERSON_NAME] <[EMAIL_ADDRESS][DOMAIN_NAME]>"
click at [724, 318] on input "text" at bounding box center [837, 319] width 361 height 29
paste input "[PERSON_NAME] <[EMAIL_ADDRESS][DOMAIN_NAME]>"
drag, startPoint x: 966, startPoint y: 319, endPoint x: 750, endPoint y: 328, distance: 216.2
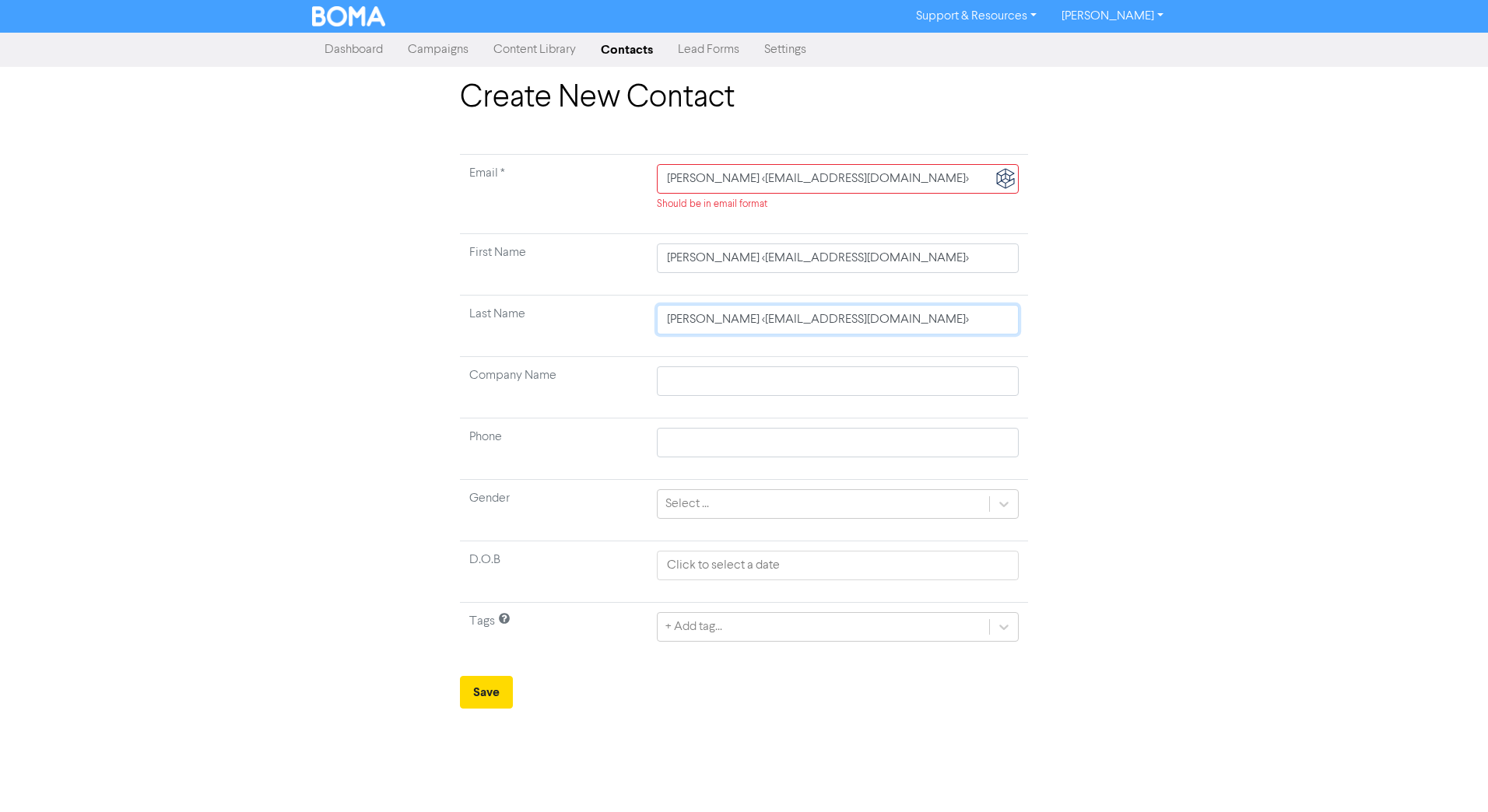
click at [750, 328] on input "[PERSON_NAME] <[EMAIL_ADDRESS][DOMAIN_NAME]>" at bounding box center [837, 319] width 361 height 29
drag, startPoint x: 757, startPoint y: 182, endPoint x: 152, endPoint y: 203, distance: 605.4
click at [152, 203] on div "Create New Contact Email * [PERSON_NAME] <[EMAIL_ADDRESS][DOMAIN_NAME]> Should …" at bounding box center [744, 393] width 1488 height 630
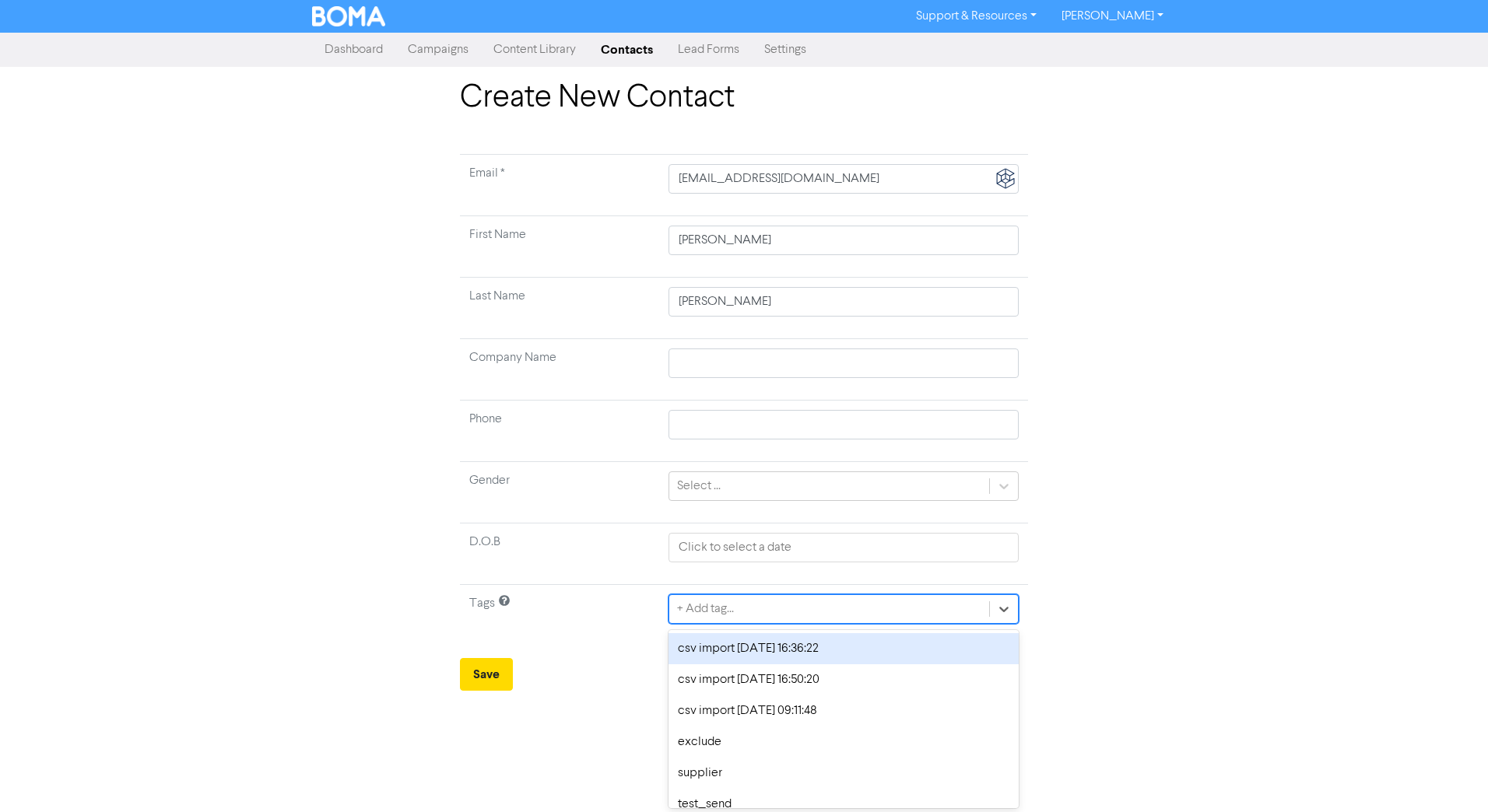
click at [712, 573] on div "+ Add tag..." at bounding box center [705, 609] width 57 height 18
click at [713, 573] on div "supplier" at bounding box center [843, 649] width 351 height 31
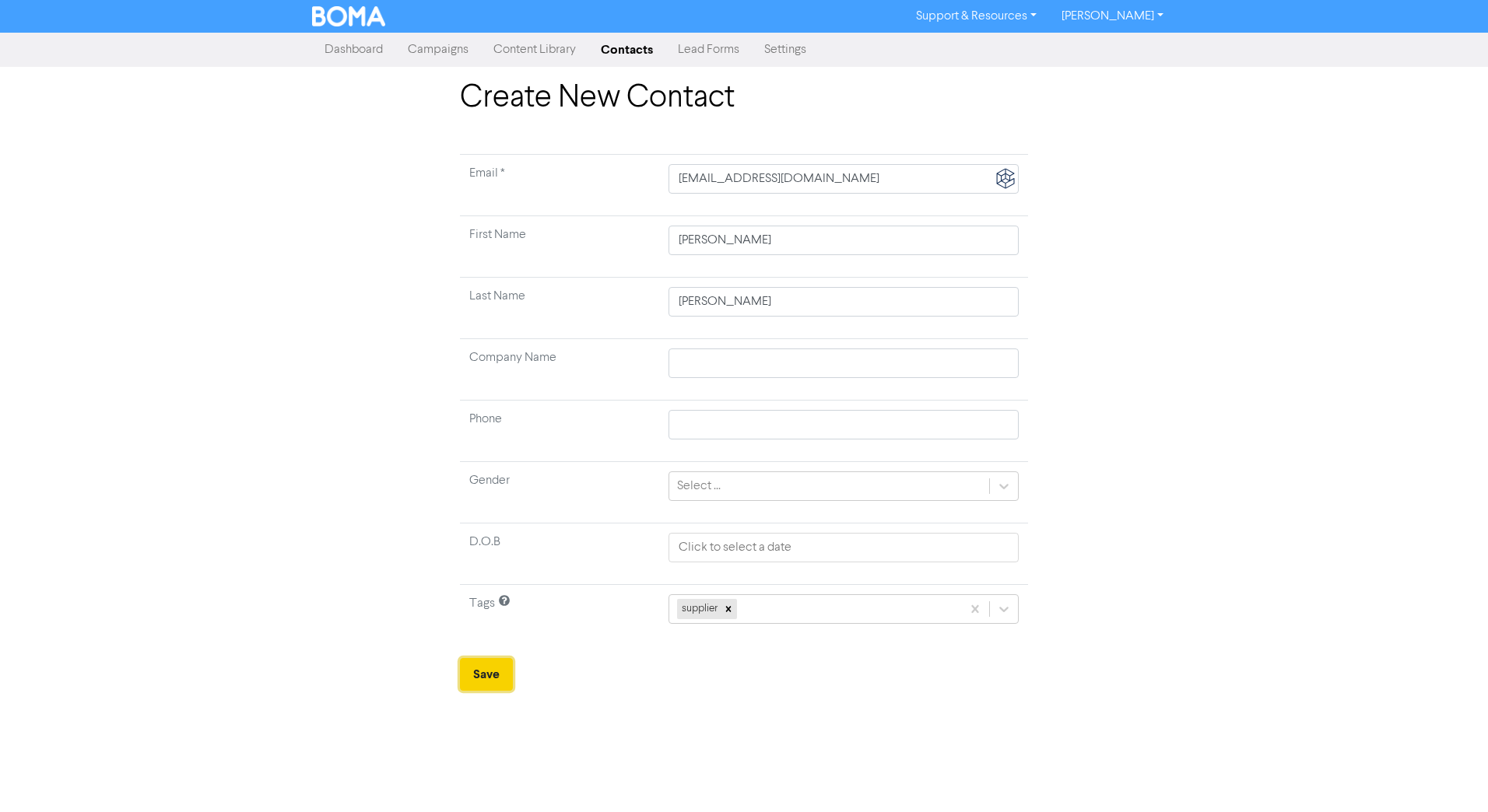
click at [482, 573] on button "Save" at bounding box center [486, 674] width 53 height 33
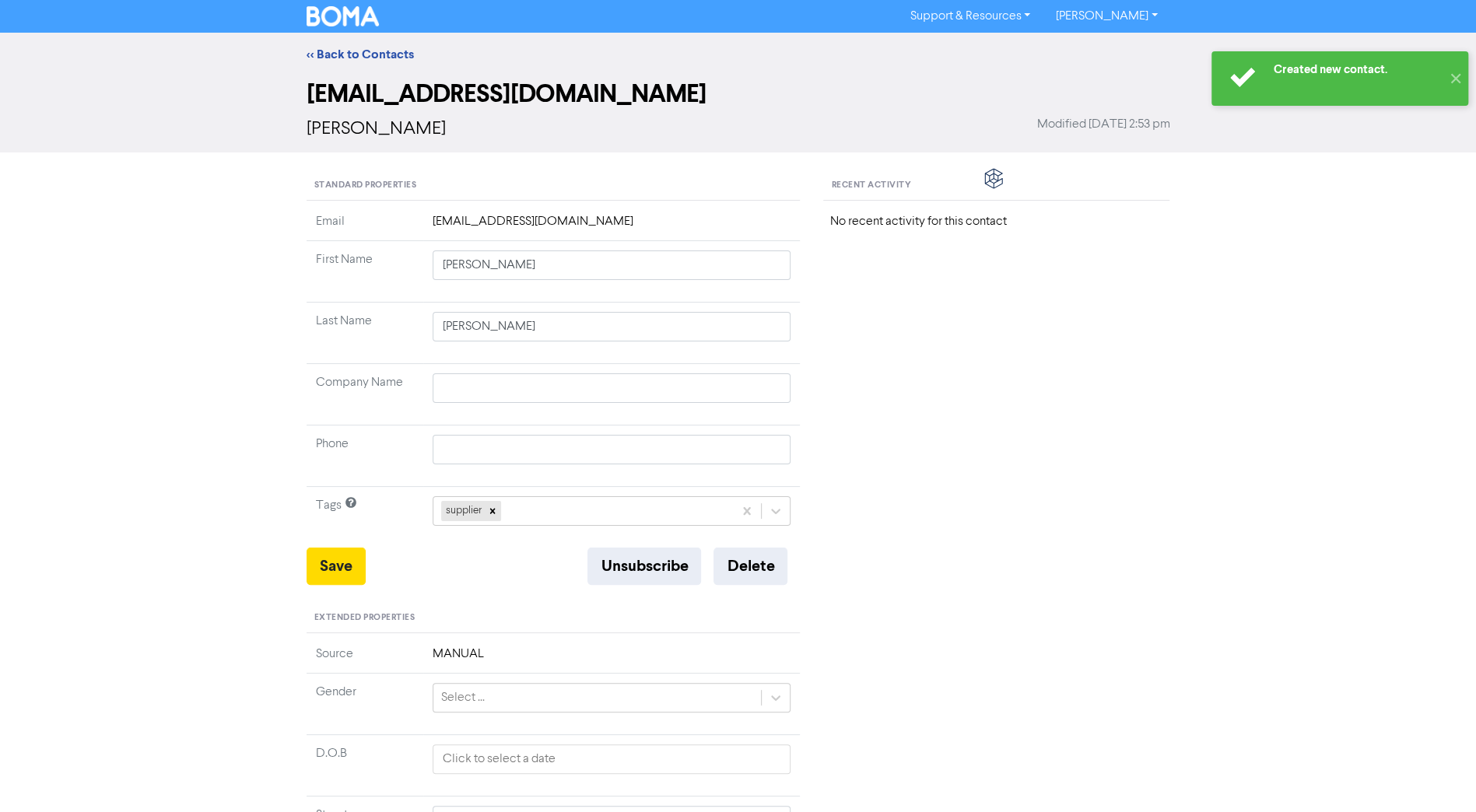
click at [1057, 486] on div "Recent Activity No recent activity for this contact" at bounding box center [997, 656] width 370 height 969
click at [382, 55] on link "<< Back to Contacts" at bounding box center [361, 55] width 108 height 16
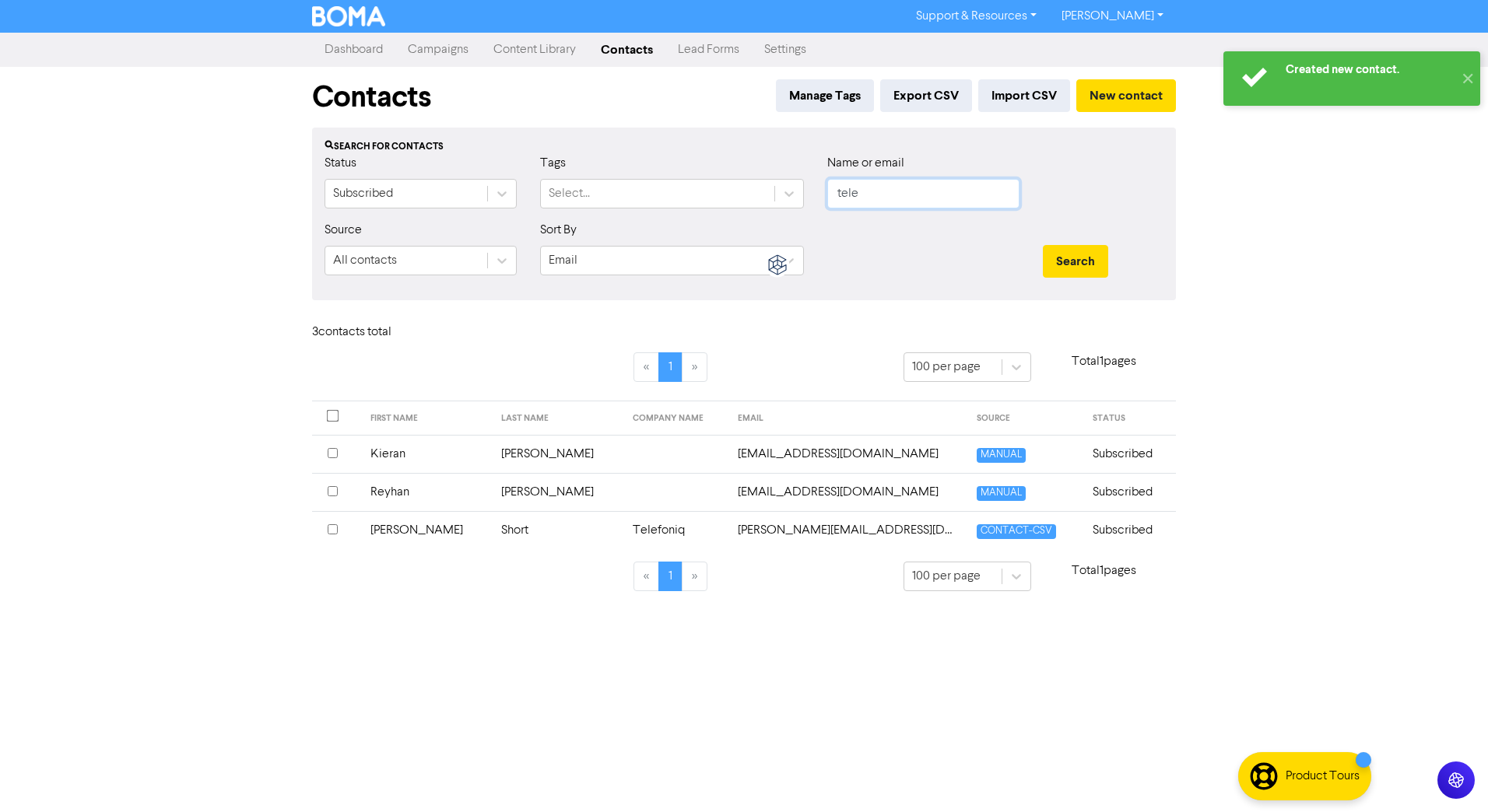
click at [876, 192] on input "tele" at bounding box center [923, 193] width 193 height 29
click at [876, 192] on input "tele" at bounding box center [923, 193] width 193 height 29
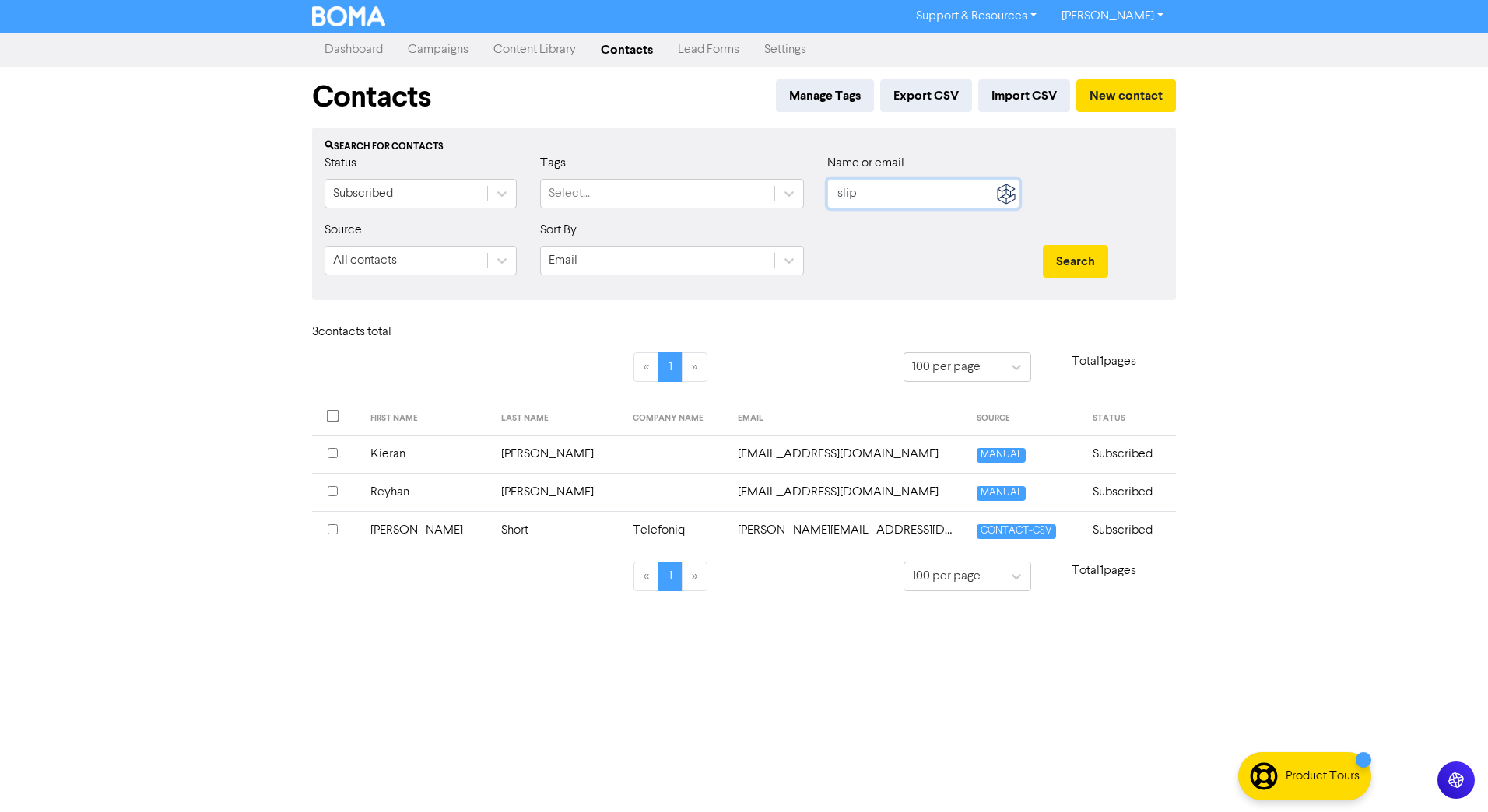
click at [1042, 245] on button "Search" at bounding box center [1075, 261] width 66 height 33
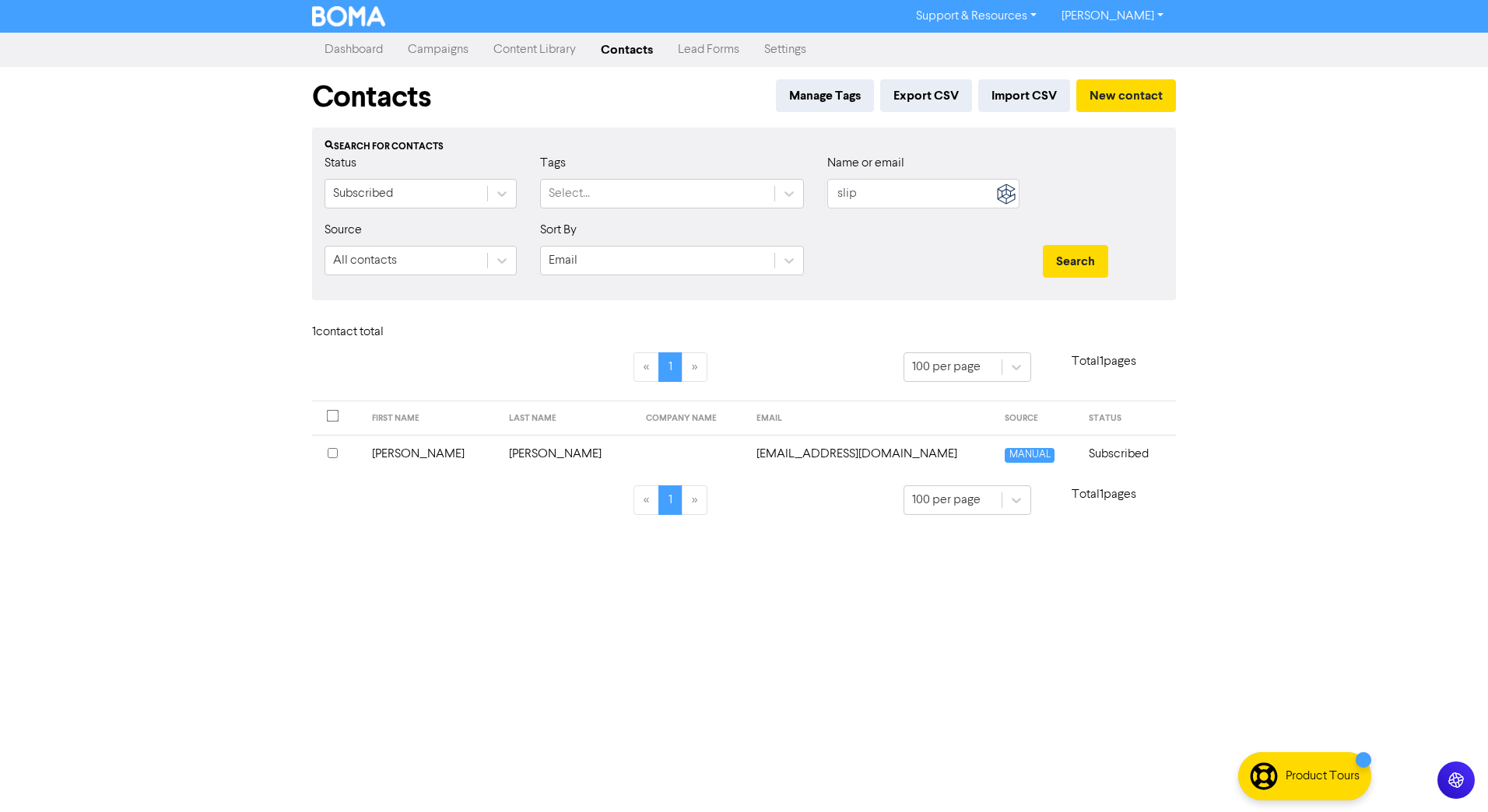
click at [337, 454] on input "checkbox" at bounding box center [333, 453] width 10 height 10
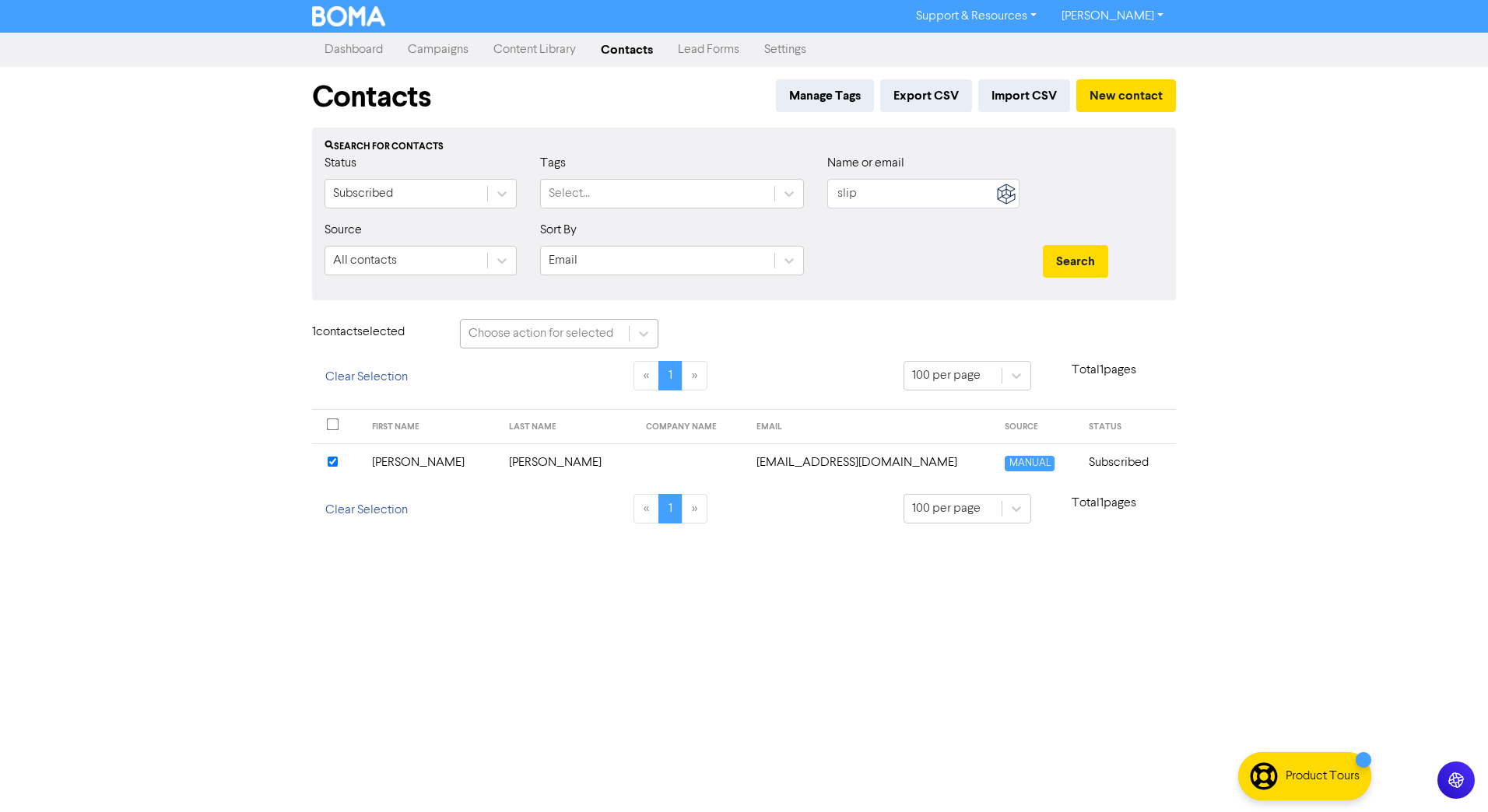
click at [598, 330] on div "Choose action for selected" at bounding box center [541, 334] width 145 height 18
click at [532, 409] on div "Delete Contacts" at bounding box center [559, 404] width 198 height 31
click at [747, 330] on button "Delete 1 contact" at bounding box center [738, 335] width 113 height 33
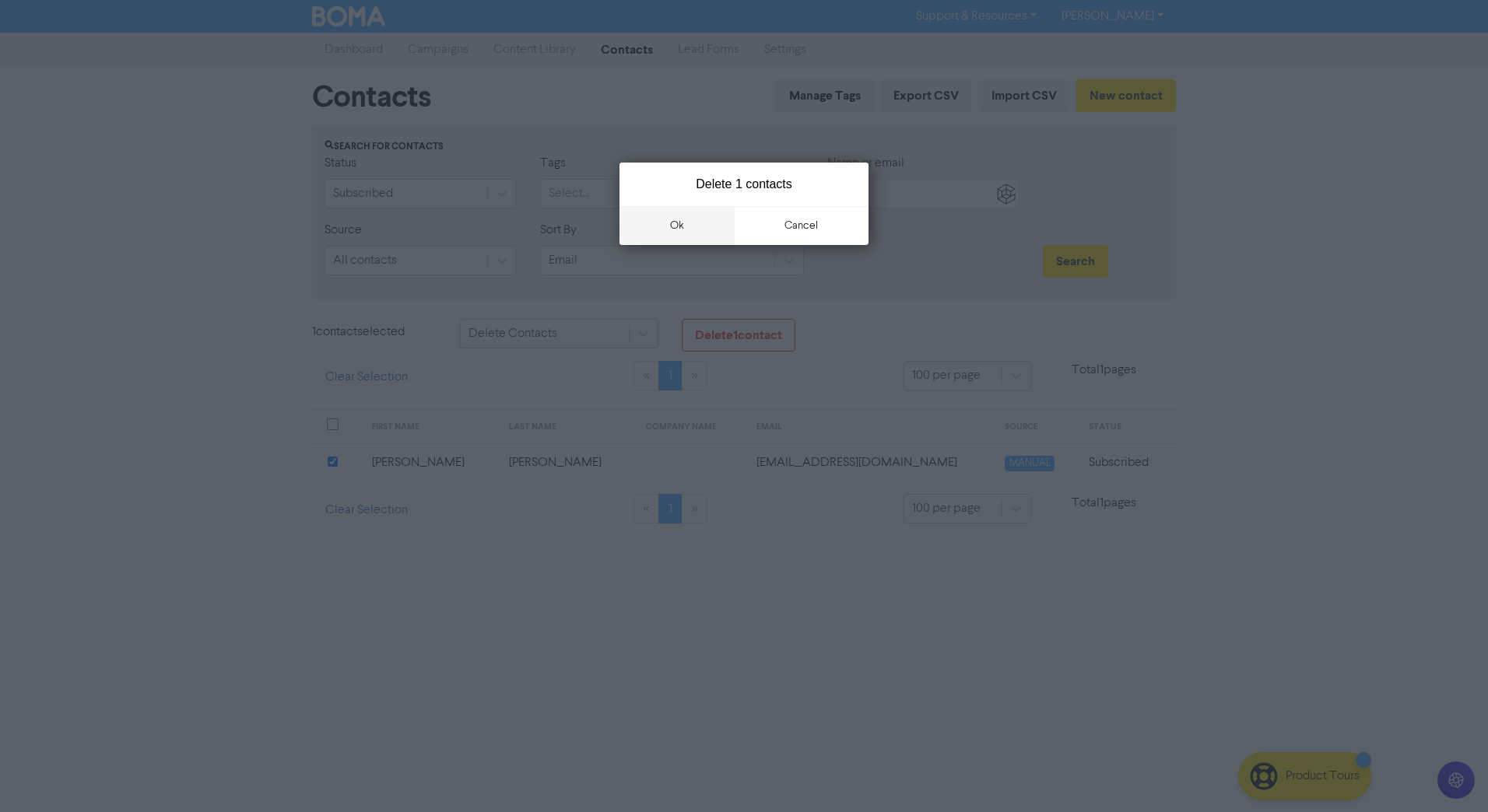
drag, startPoint x: 653, startPoint y: 232, endPoint x: 720, endPoint y: 238, distance: 67.3
click at [655, 232] on button "ok" at bounding box center [677, 225] width 115 height 39
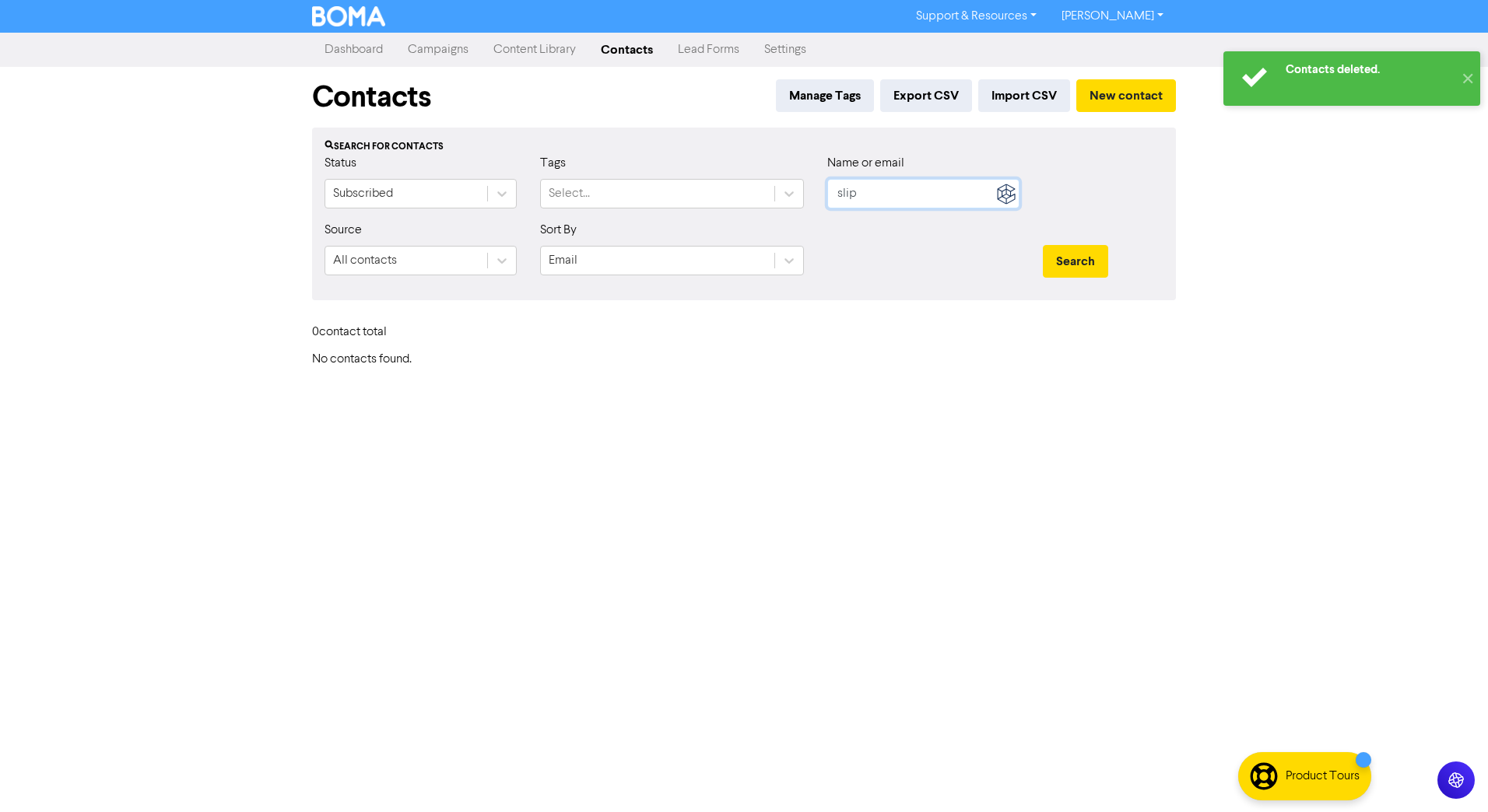
click at [884, 199] on input "slip" at bounding box center [923, 193] width 193 height 29
click at [1084, 267] on button "Search" at bounding box center [1075, 261] width 66 height 33
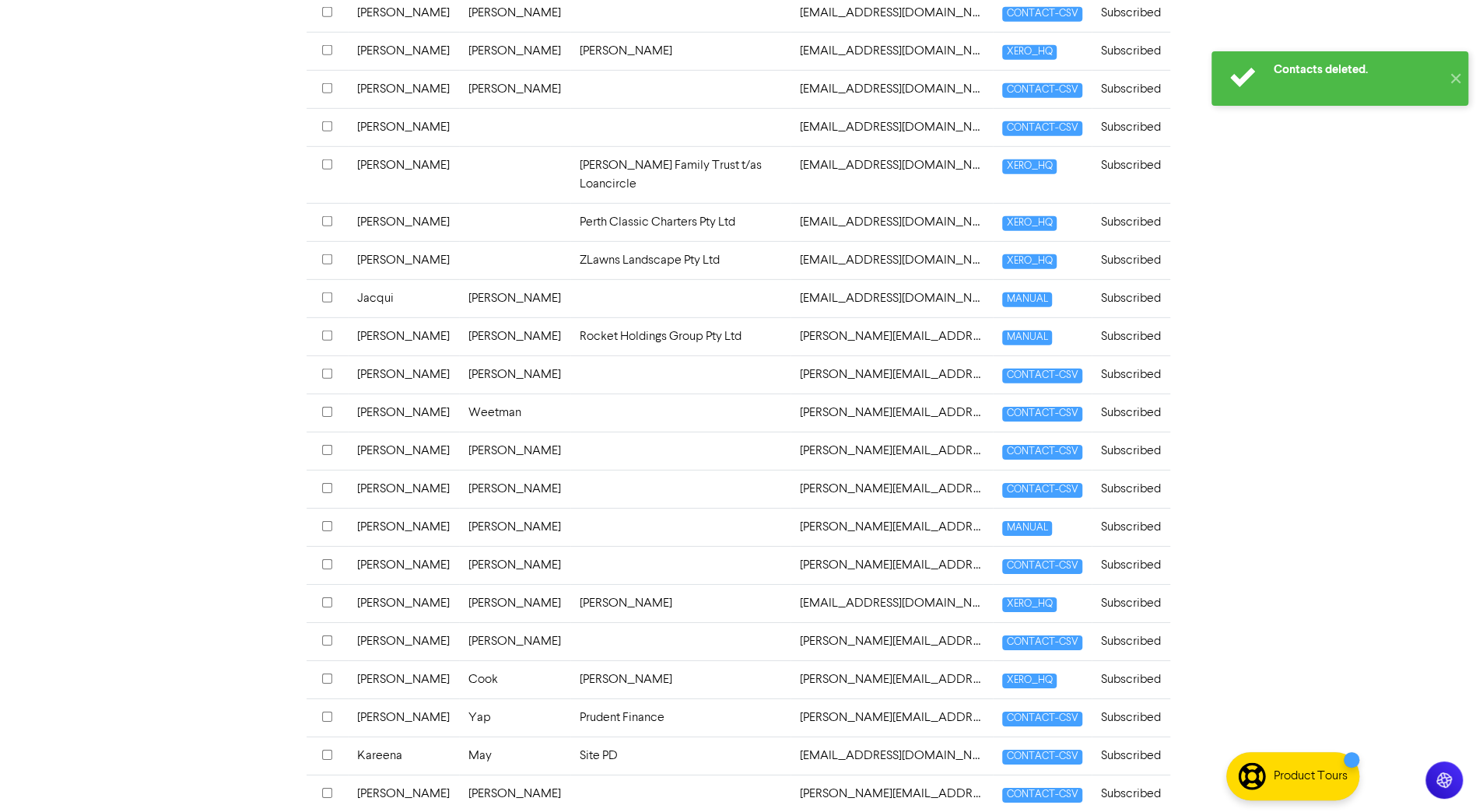
scroll to position [3505, 0]
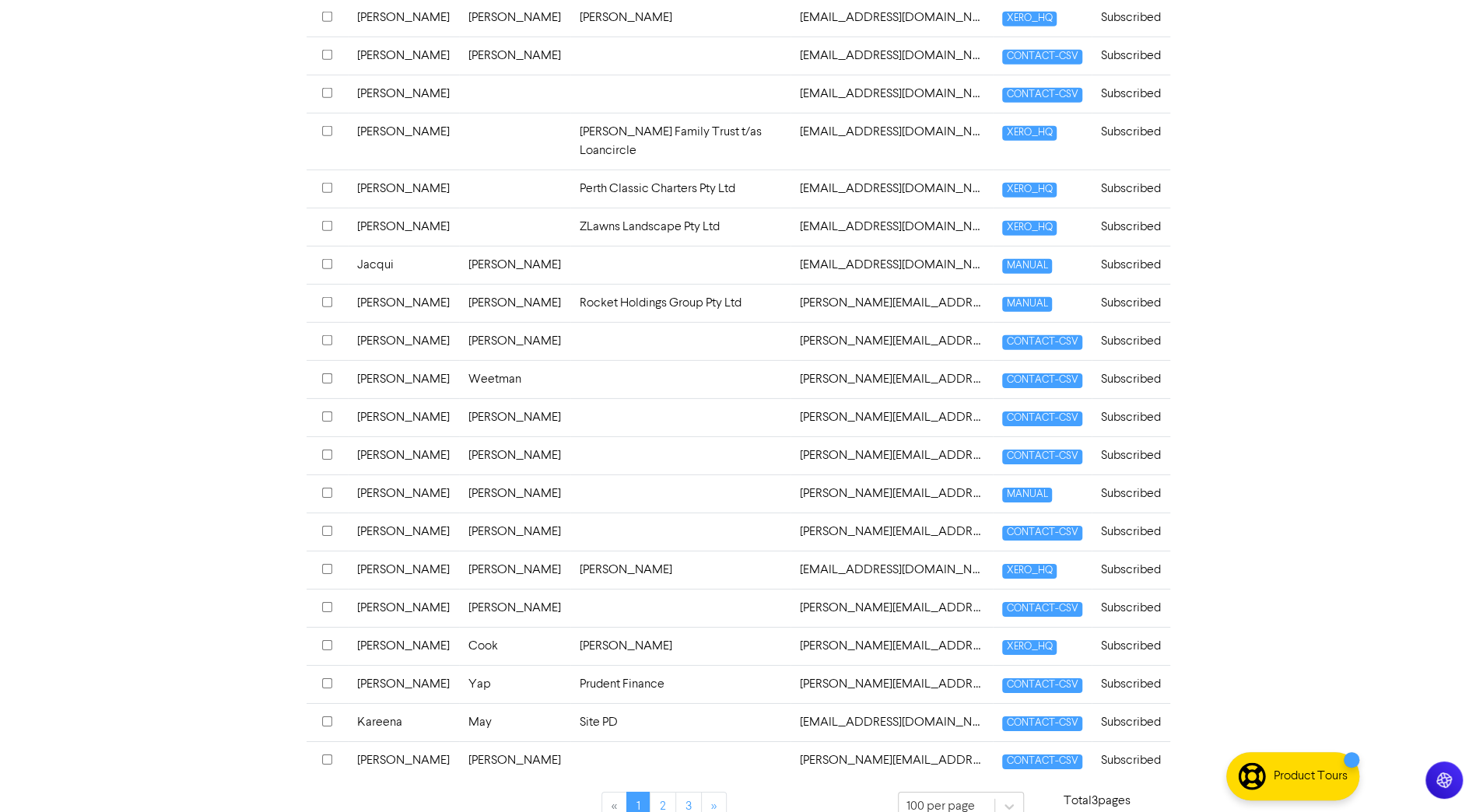
click at [489, 551] on td "[PERSON_NAME]" at bounding box center [514, 569] width 111 height 38
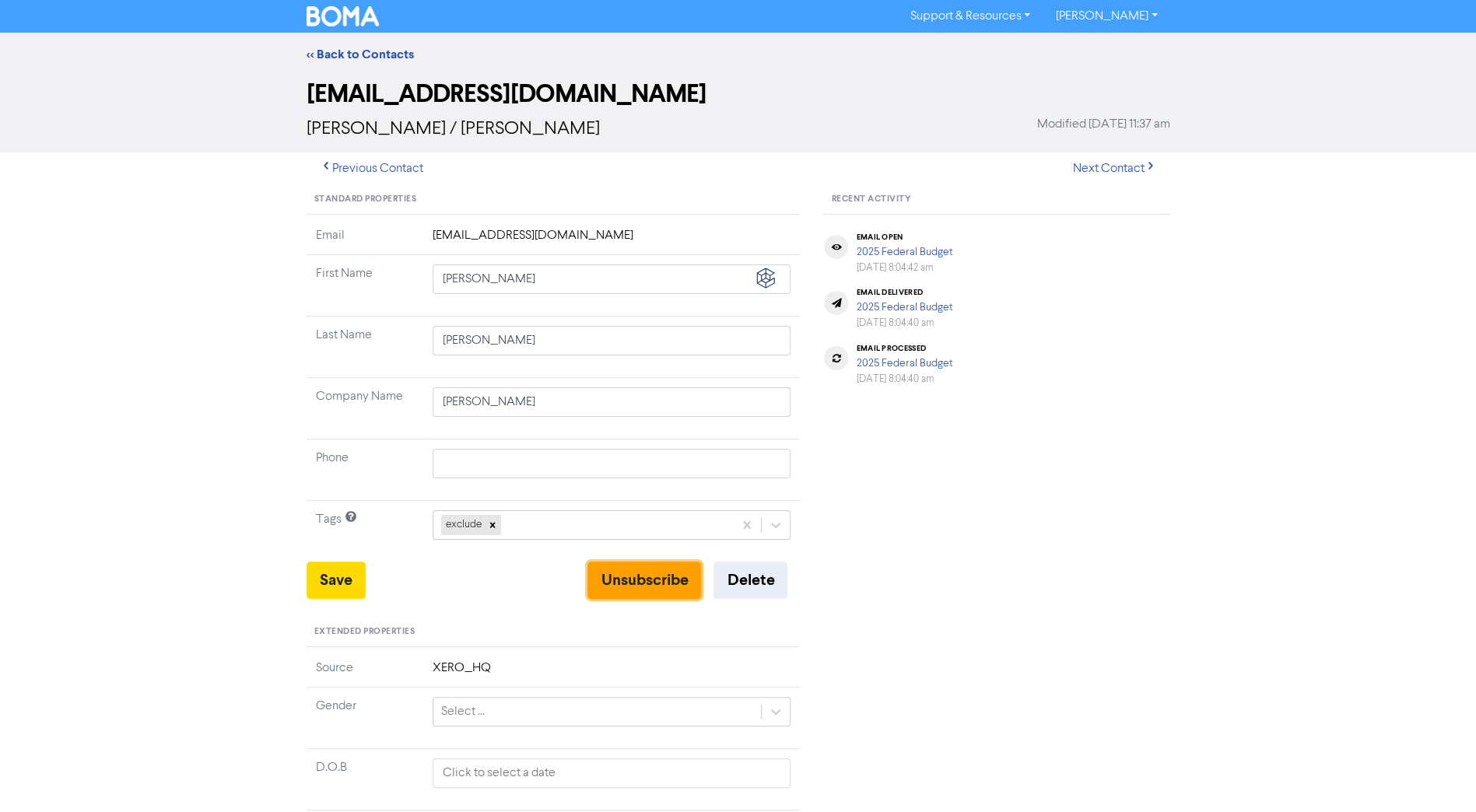
click at [638, 573] on button "Unsubscribe" at bounding box center [644, 580] width 113 height 37
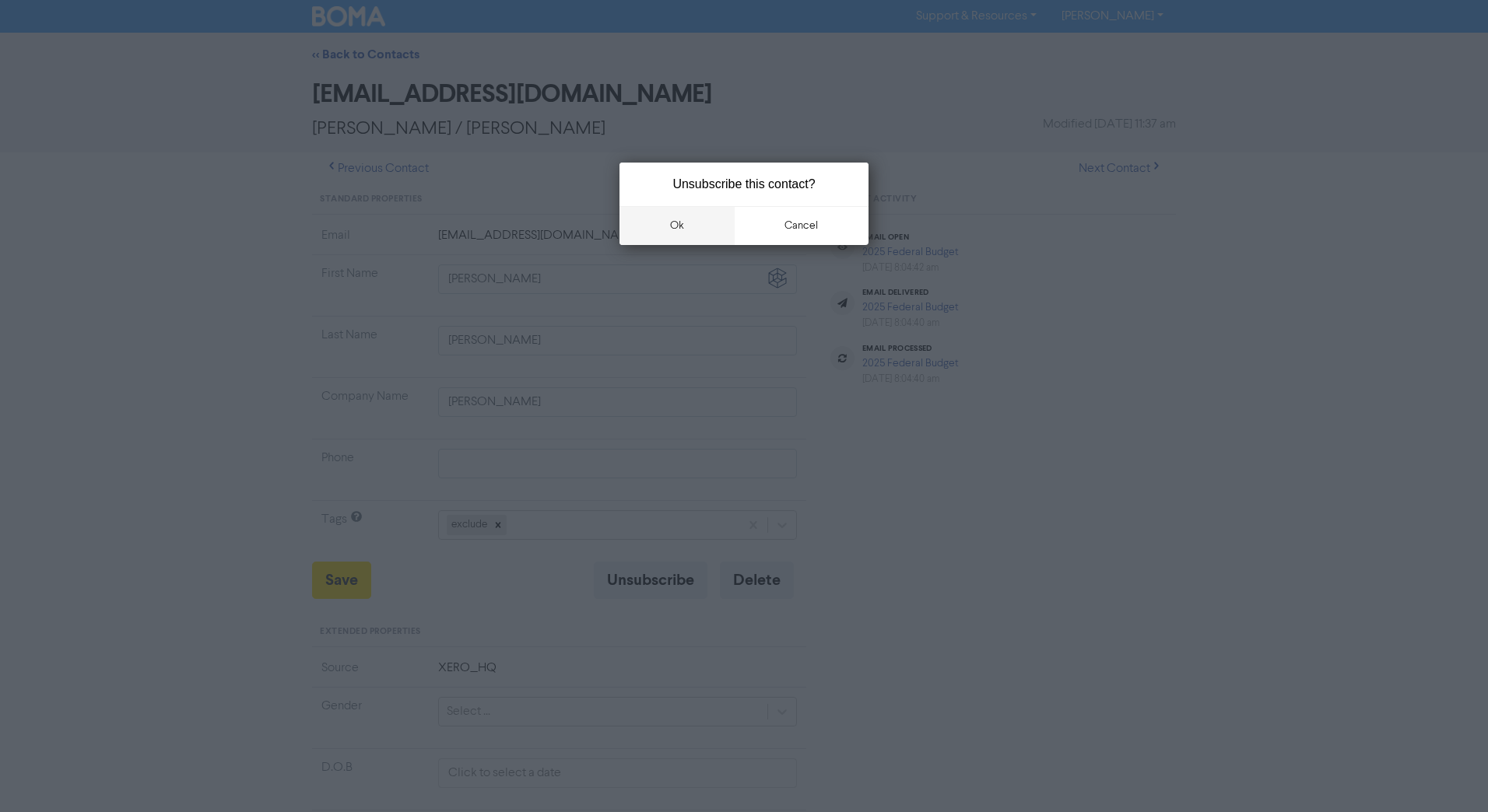
click at [686, 232] on button "ok" at bounding box center [677, 225] width 115 height 39
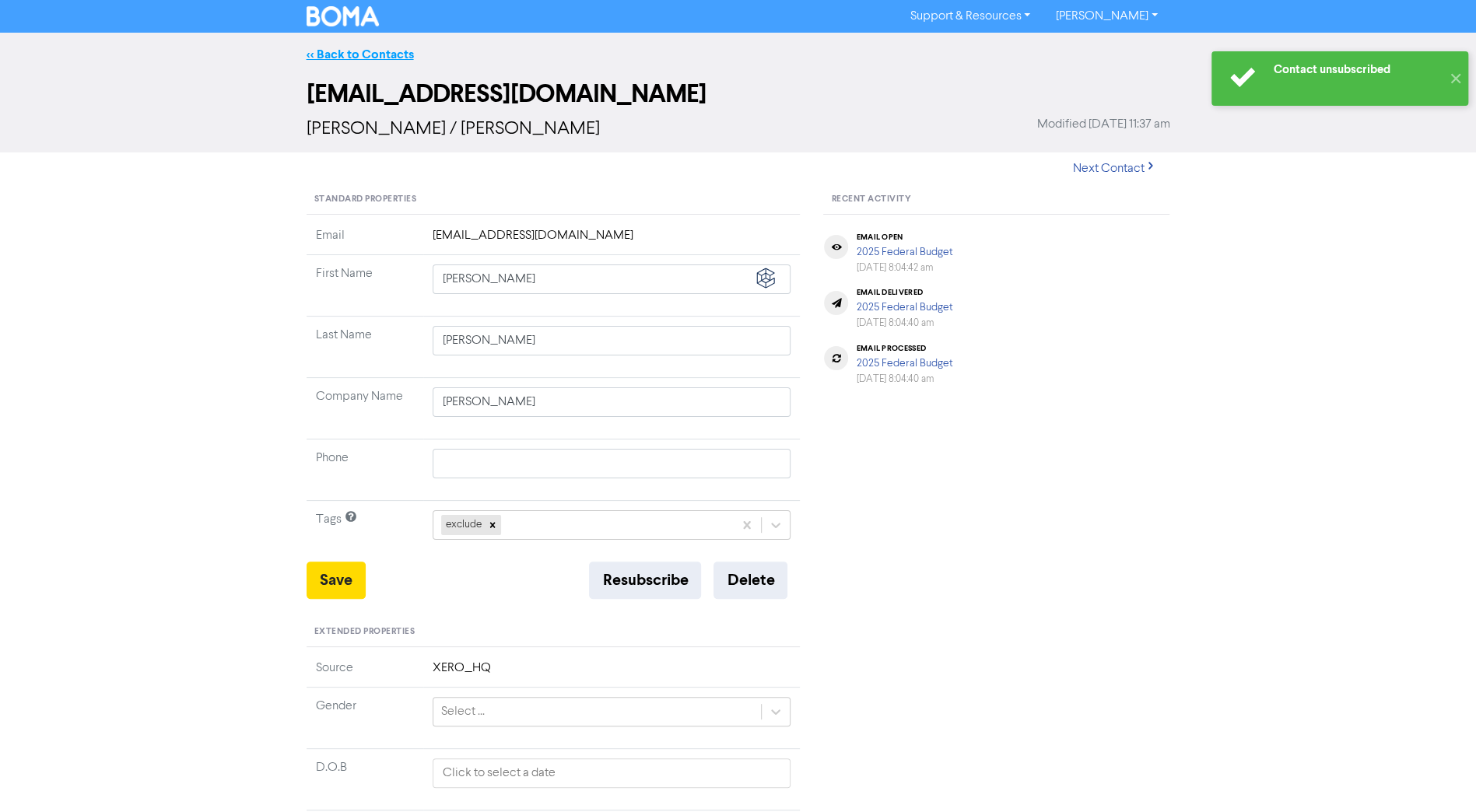
click at [351, 49] on link "<< Back to Contacts" at bounding box center [361, 55] width 108 height 16
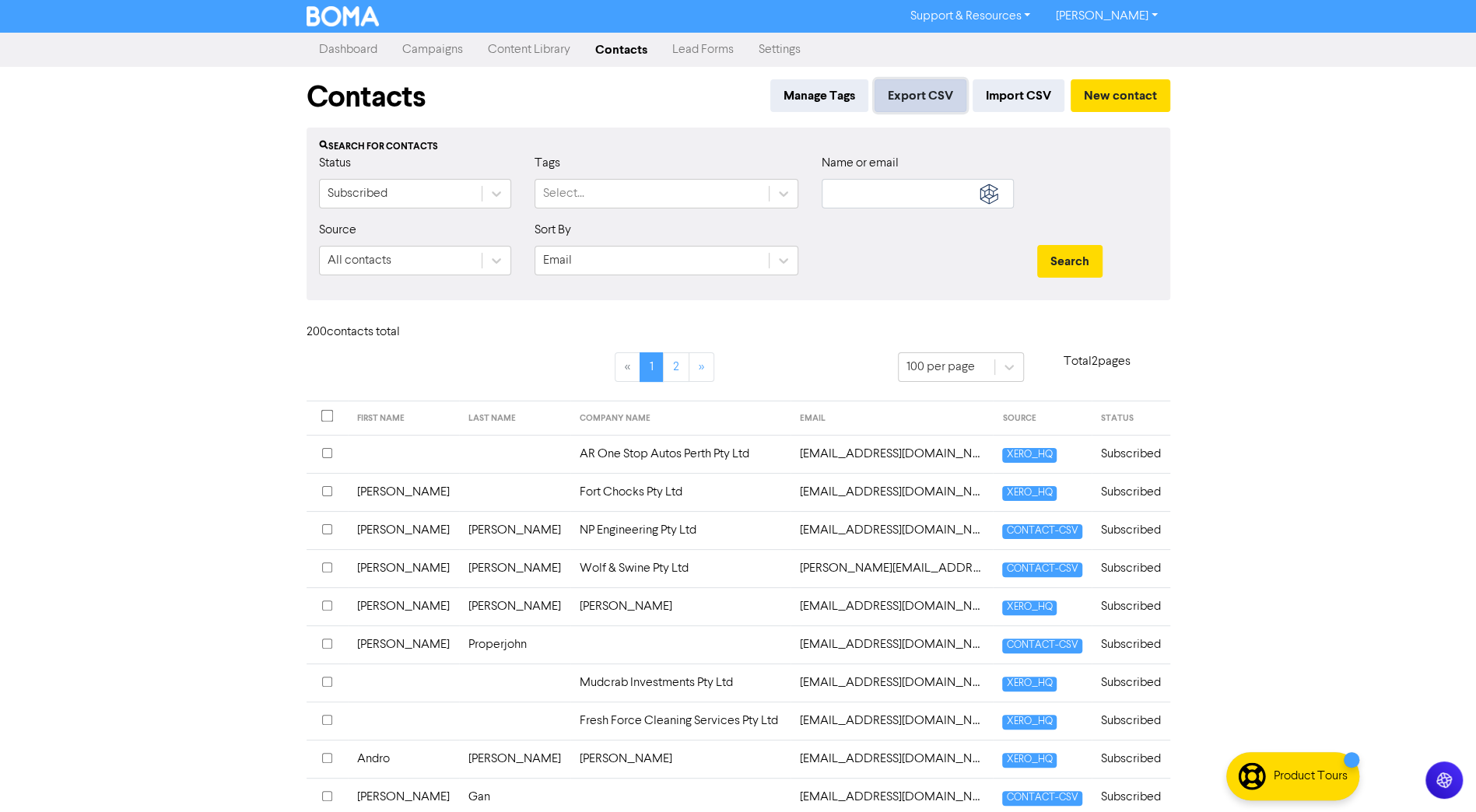
click at [929, 97] on button "Export CSV" at bounding box center [920, 95] width 92 height 33
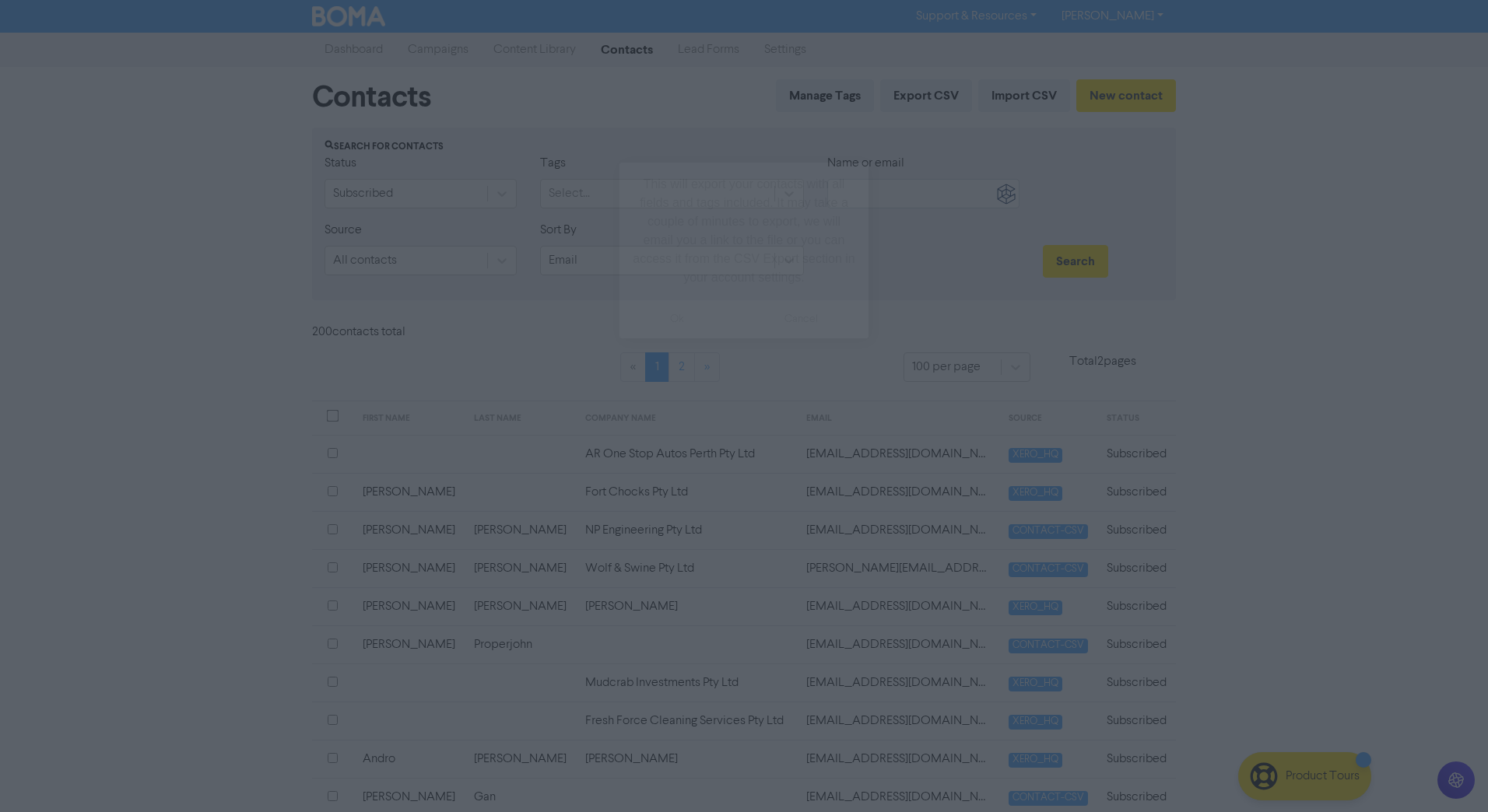
click at [789, 326] on button "cancel" at bounding box center [802, 319] width 135 height 39
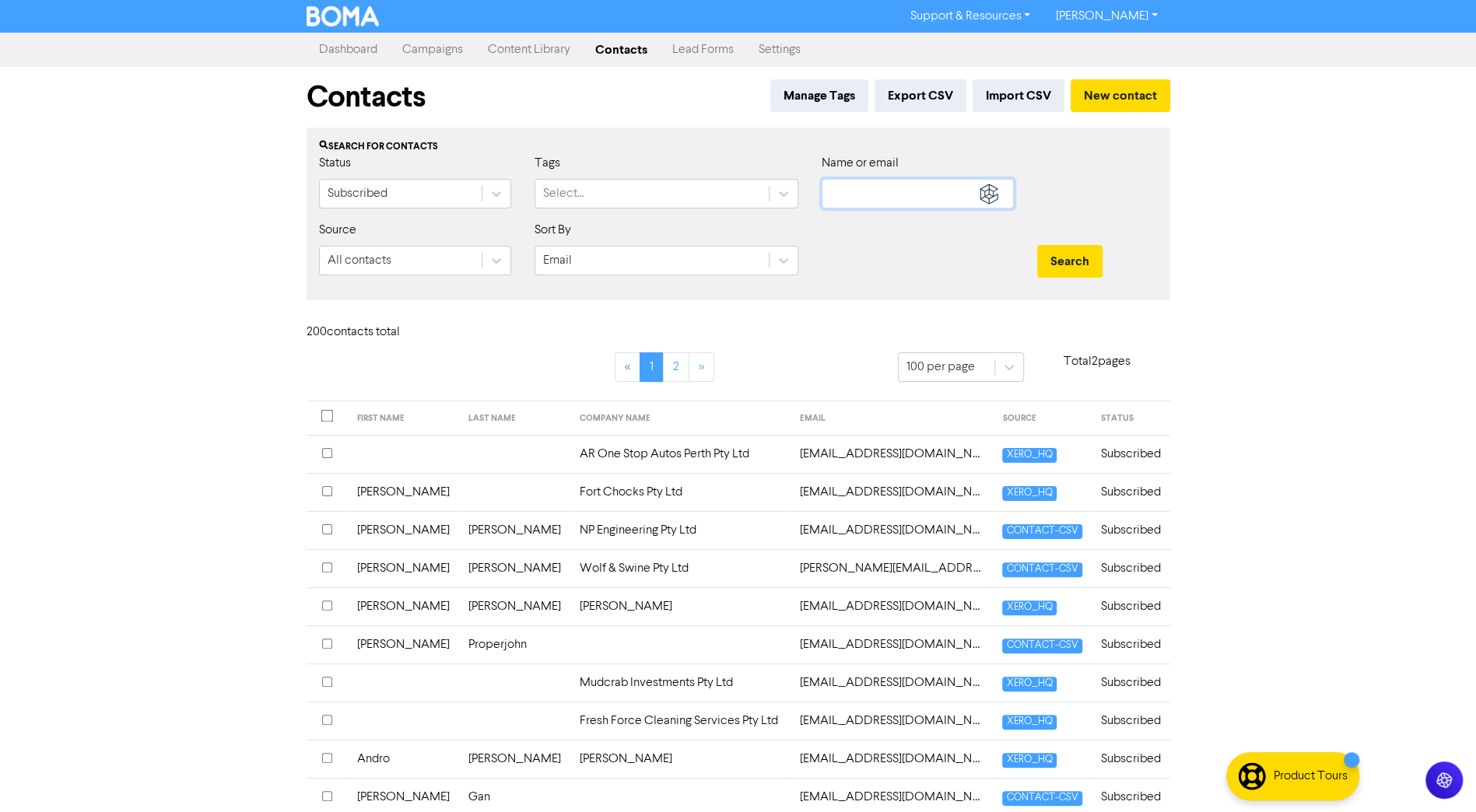
click at [873, 179] on input "text" at bounding box center [918, 193] width 192 height 29
click at [1037, 245] on button "Search" at bounding box center [1070, 261] width 66 height 33
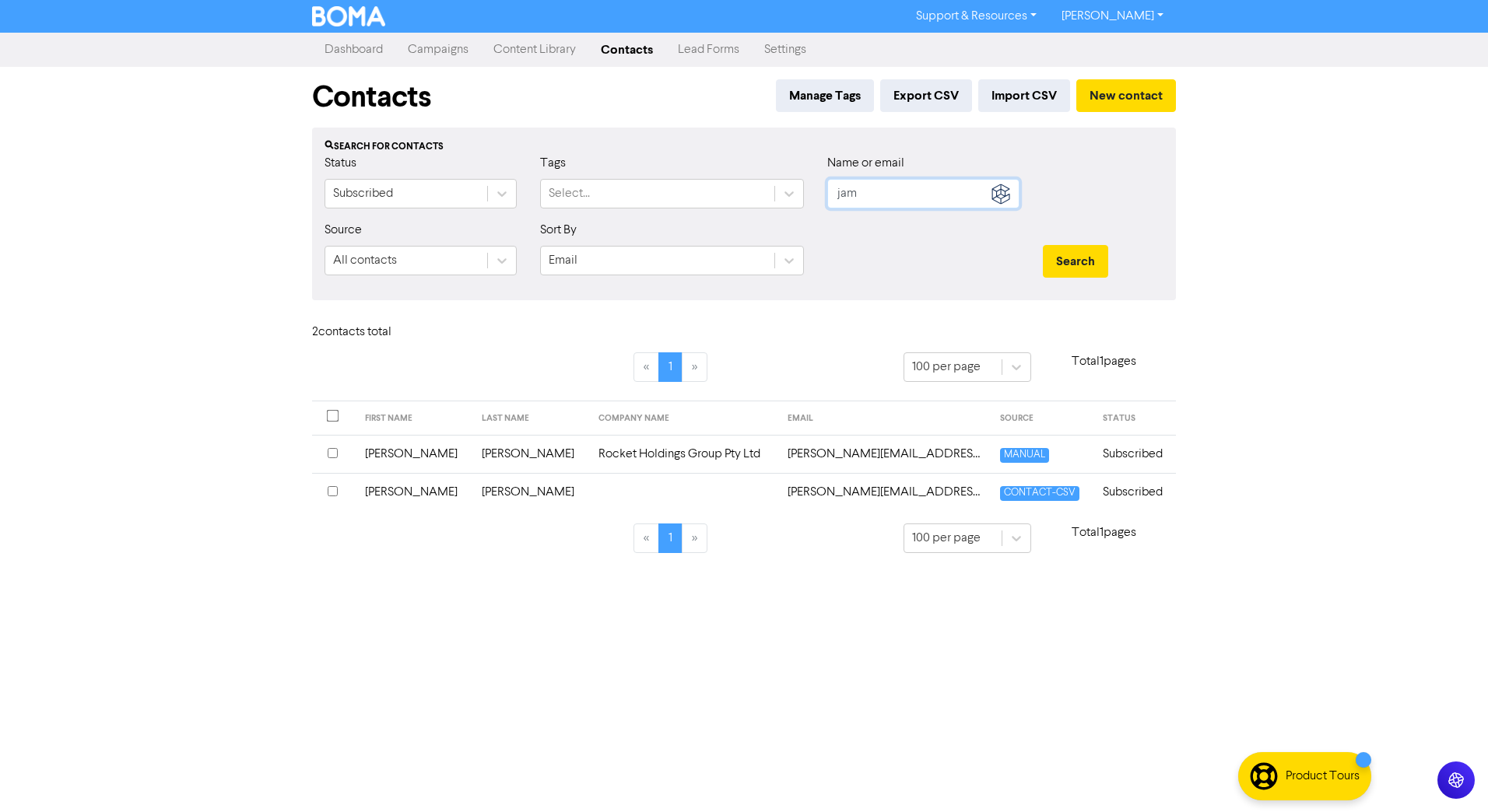
click at [875, 193] on input "jam" at bounding box center [923, 193] width 193 height 29
click at [1084, 246] on button "Search" at bounding box center [1075, 261] width 66 height 33
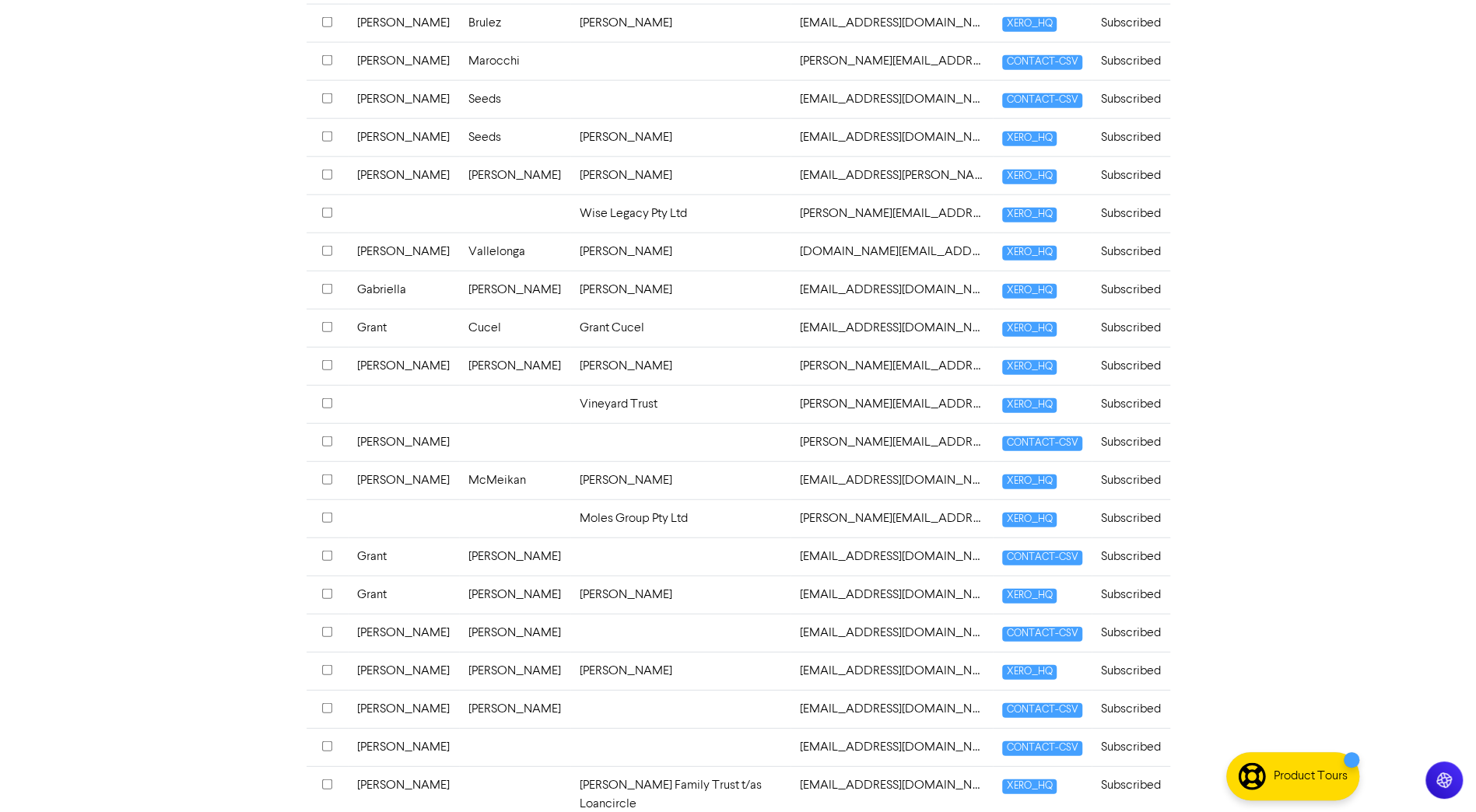
scroll to position [3505, 0]
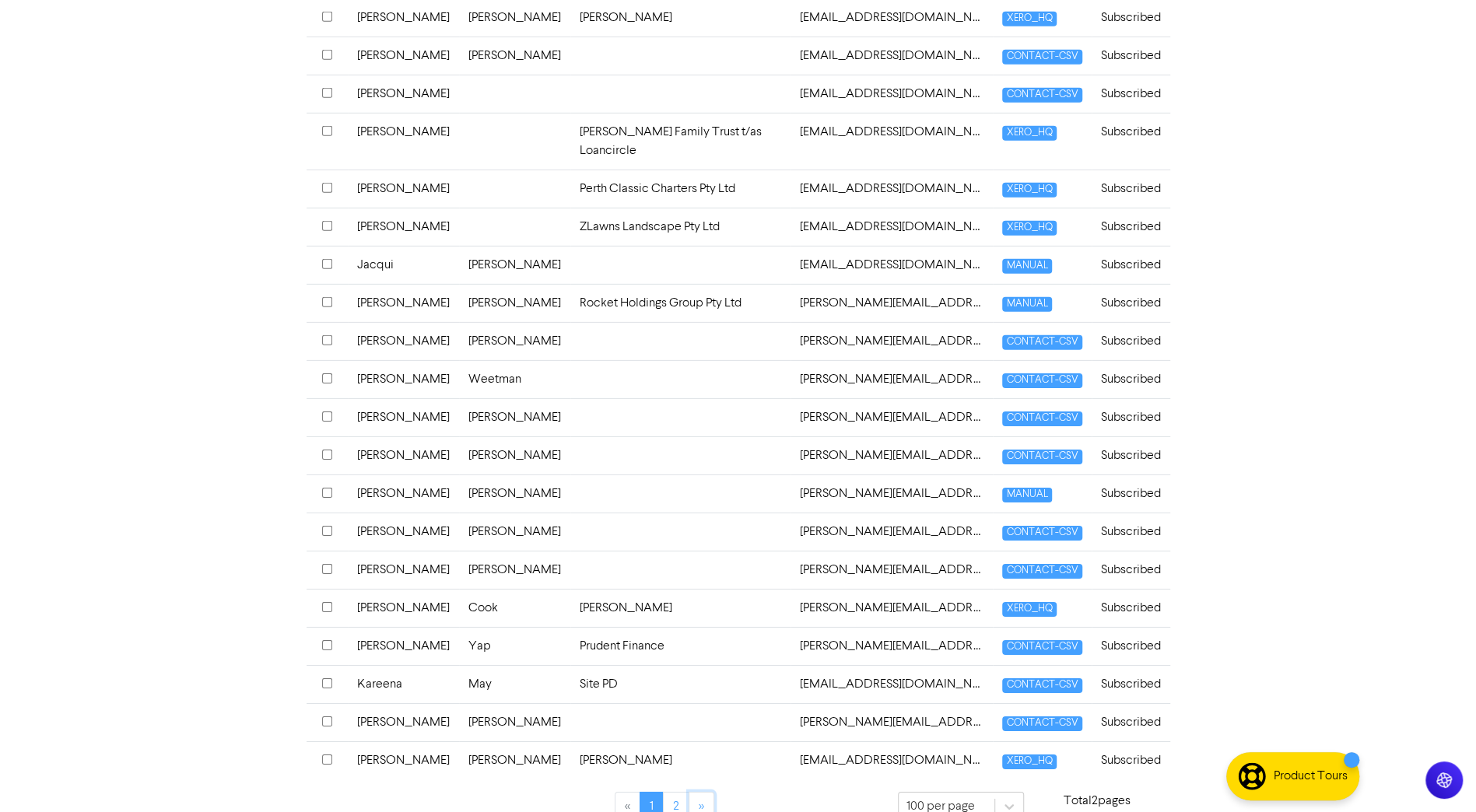
click at [696, 573] on link "»" at bounding box center [701, 806] width 26 height 29
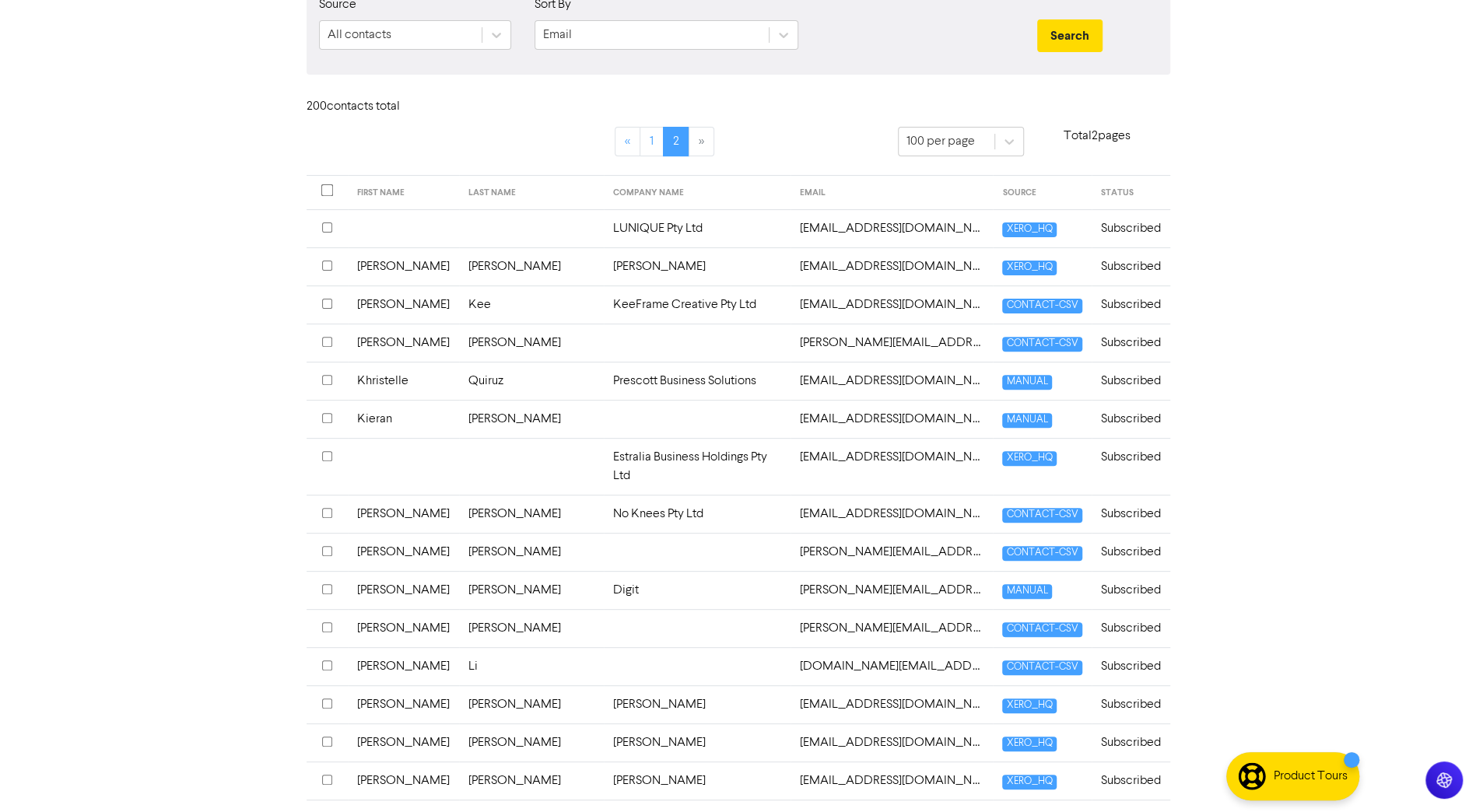
scroll to position [0, 0]
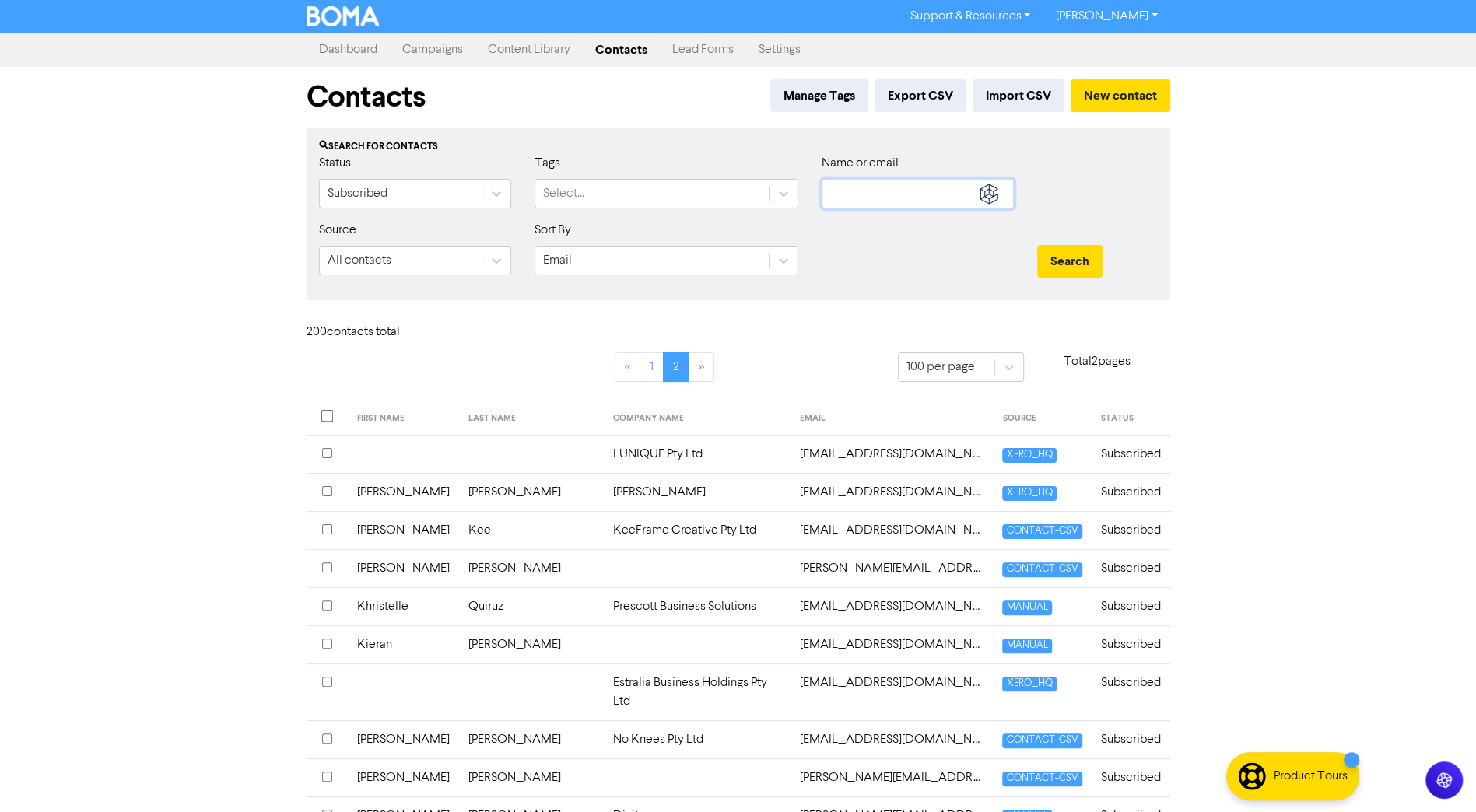
click at [904, 196] on input "text" at bounding box center [918, 193] width 192 height 29
click at [1037, 245] on button "Search" at bounding box center [1070, 261] width 66 height 33
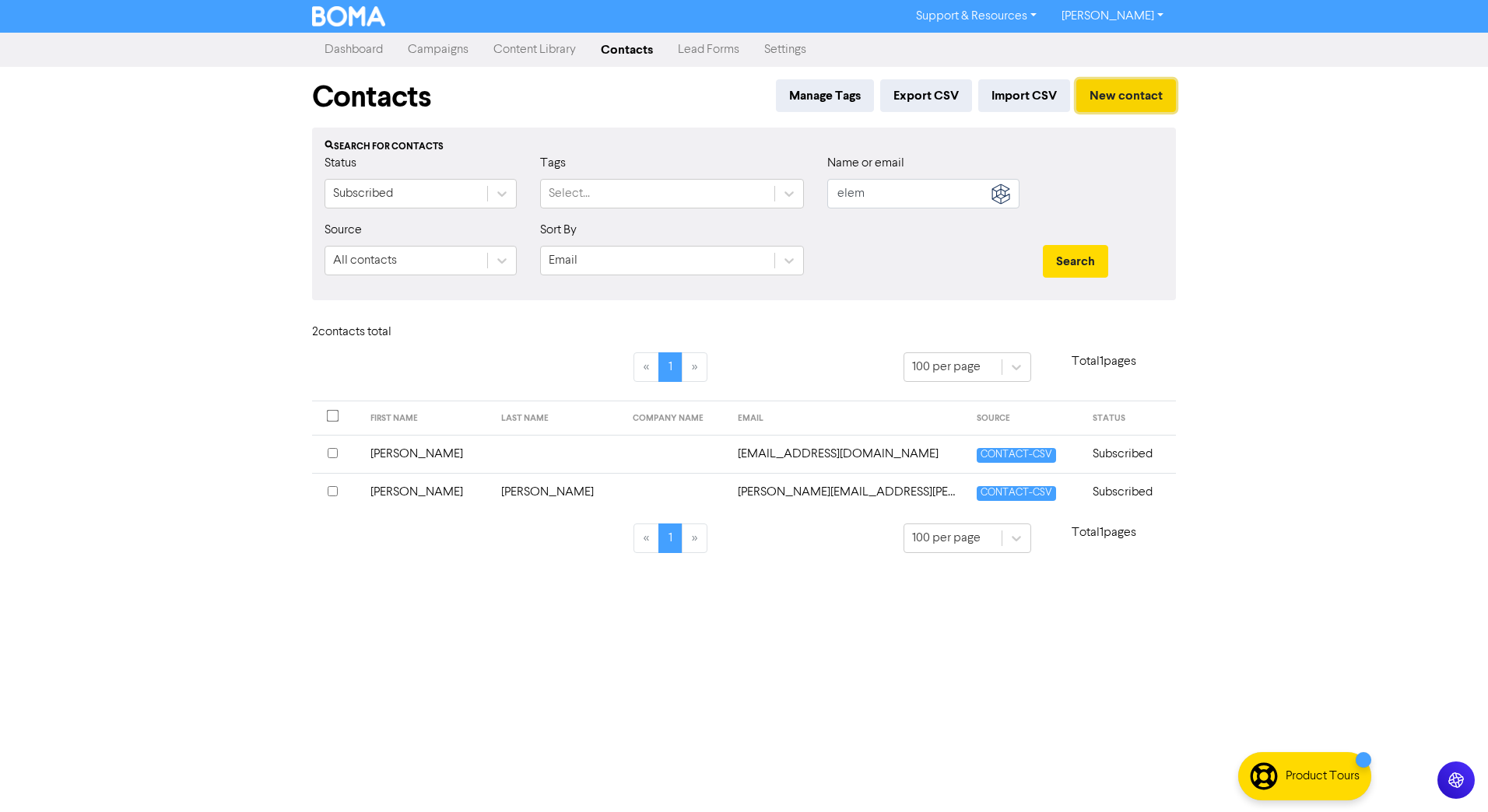
click at [1137, 95] on button "New contact" at bounding box center [1126, 95] width 99 height 33
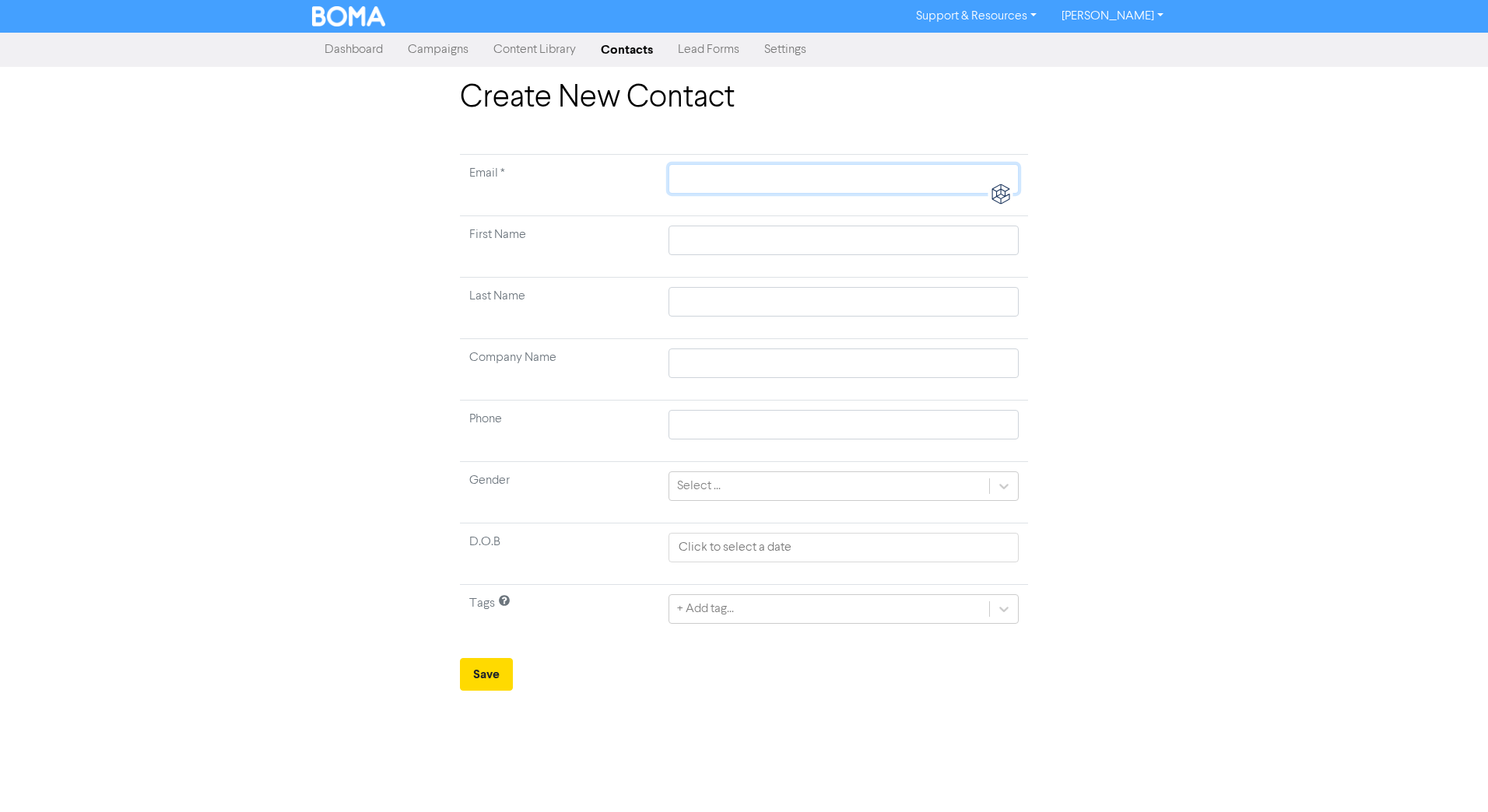
click at [804, 176] on input "text" at bounding box center [843, 178] width 351 height 29
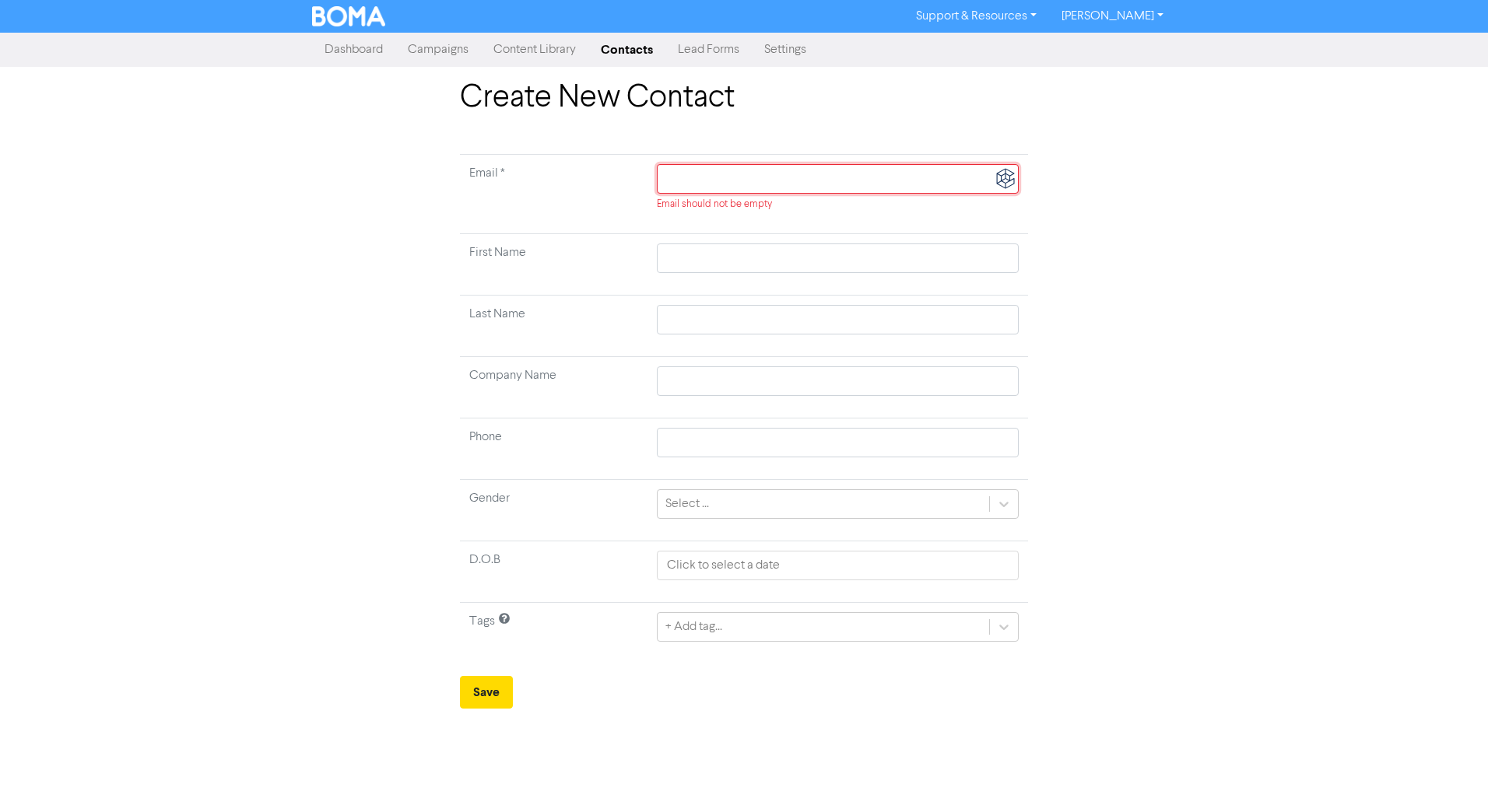
paste input "[PERSON_NAME] <[PERSON_NAME][EMAIL_ADDRESS][PERSON_NAME][DOMAIN_NAME]>"
click at [741, 256] on input "text" at bounding box center [837, 258] width 361 height 29
paste input "[PERSON_NAME] <[PERSON_NAME][EMAIL_ADDRESS][PERSON_NAME][DOMAIN_NAME]>"
click at [712, 309] on input "text" at bounding box center [837, 319] width 361 height 29
paste input "[PERSON_NAME] <[PERSON_NAME][EMAIL_ADDRESS][PERSON_NAME][DOMAIN_NAME]>"
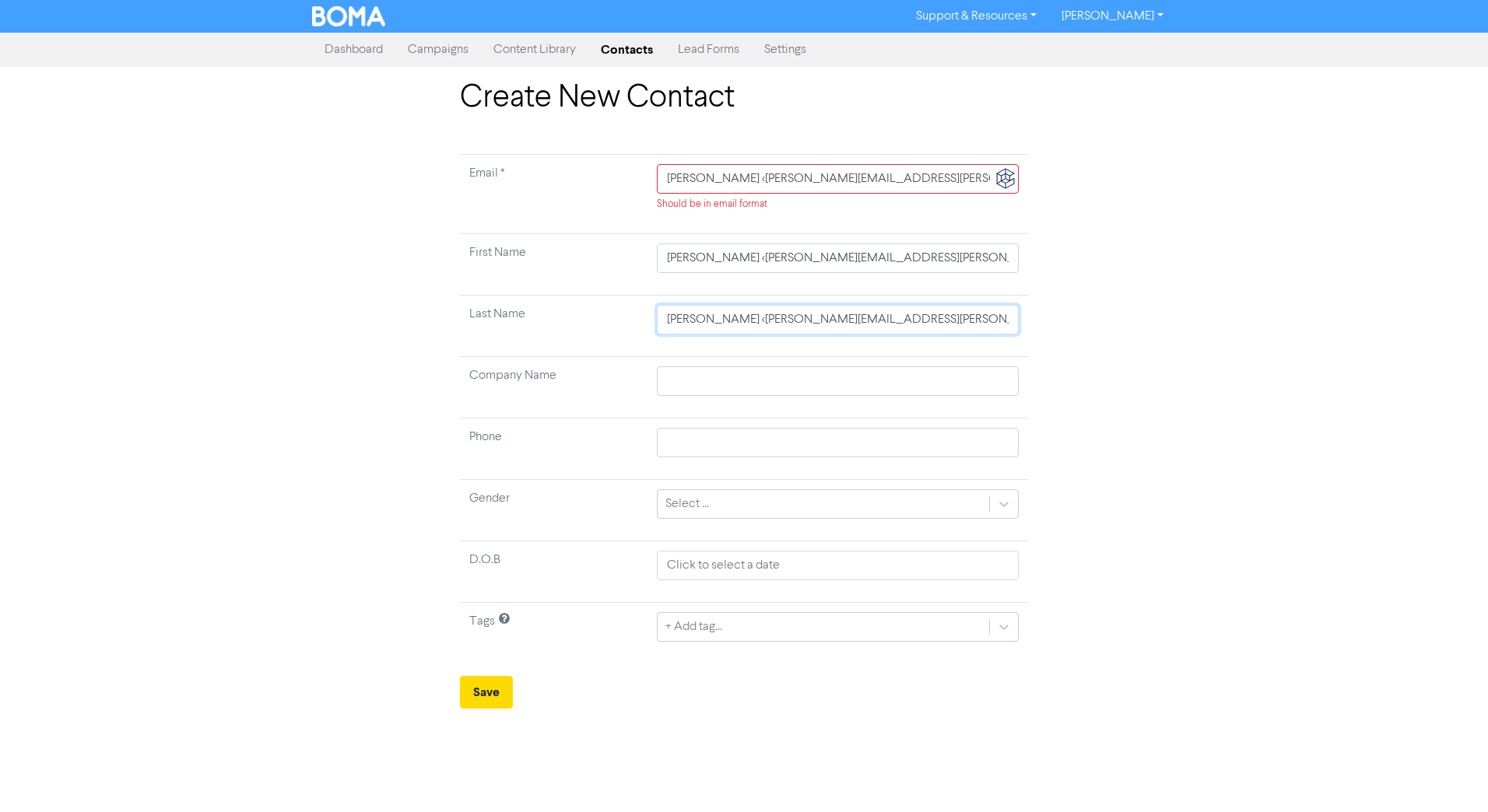
drag, startPoint x: 717, startPoint y: 319, endPoint x: 1861, endPoint y: 400, distance: 1146.9
click at [1192, 400] on html "Support & Resources Video Tutorials FAQ & Guides Marketing Education [PERSON_NA…" at bounding box center [744, 406] width 1488 height 812
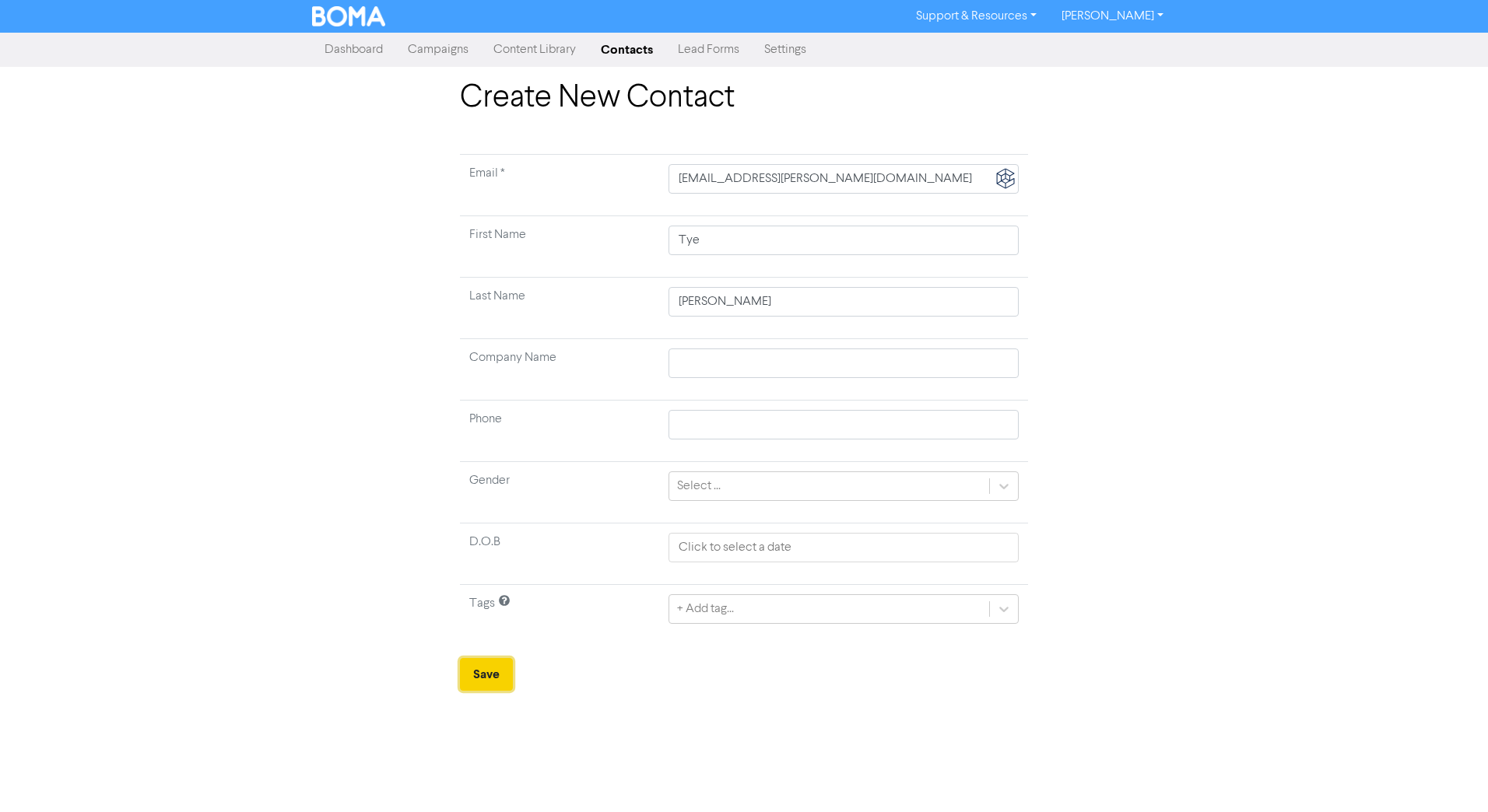
drag, startPoint x: 493, startPoint y: 669, endPoint x: 489, endPoint y: 685, distance: 16.5
click at [493, 573] on button "Save" at bounding box center [486, 674] width 53 height 33
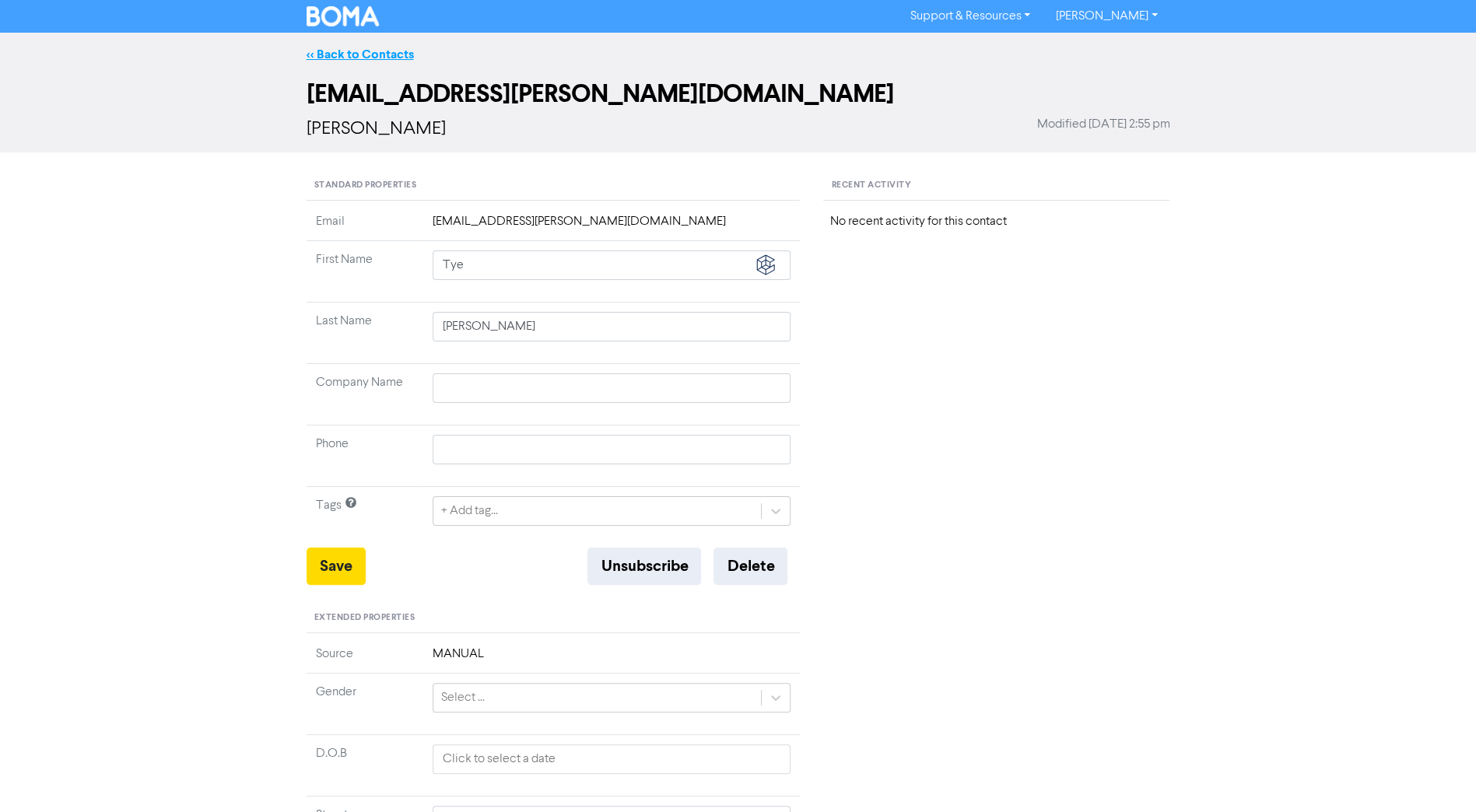
click at [376, 53] on link "<< Back to Contacts" at bounding box center [361, 55] width 108 height 16
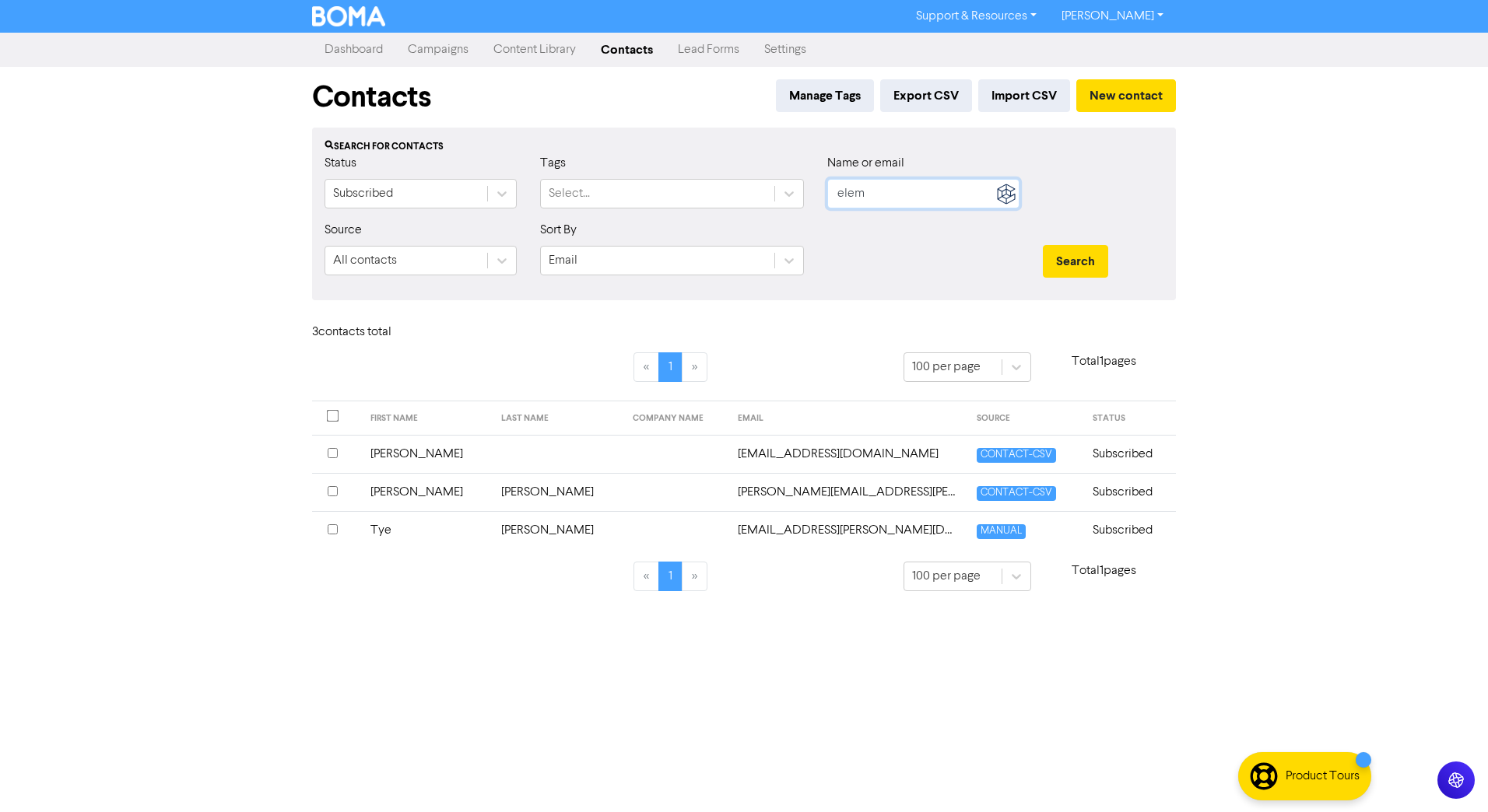
click at [932, 185] on input "elem" at bounding box center [923, 193] width 193 height 29
click at [1042, 245] on button "Search" at bounding box center [1075, 261] width 66 height 33
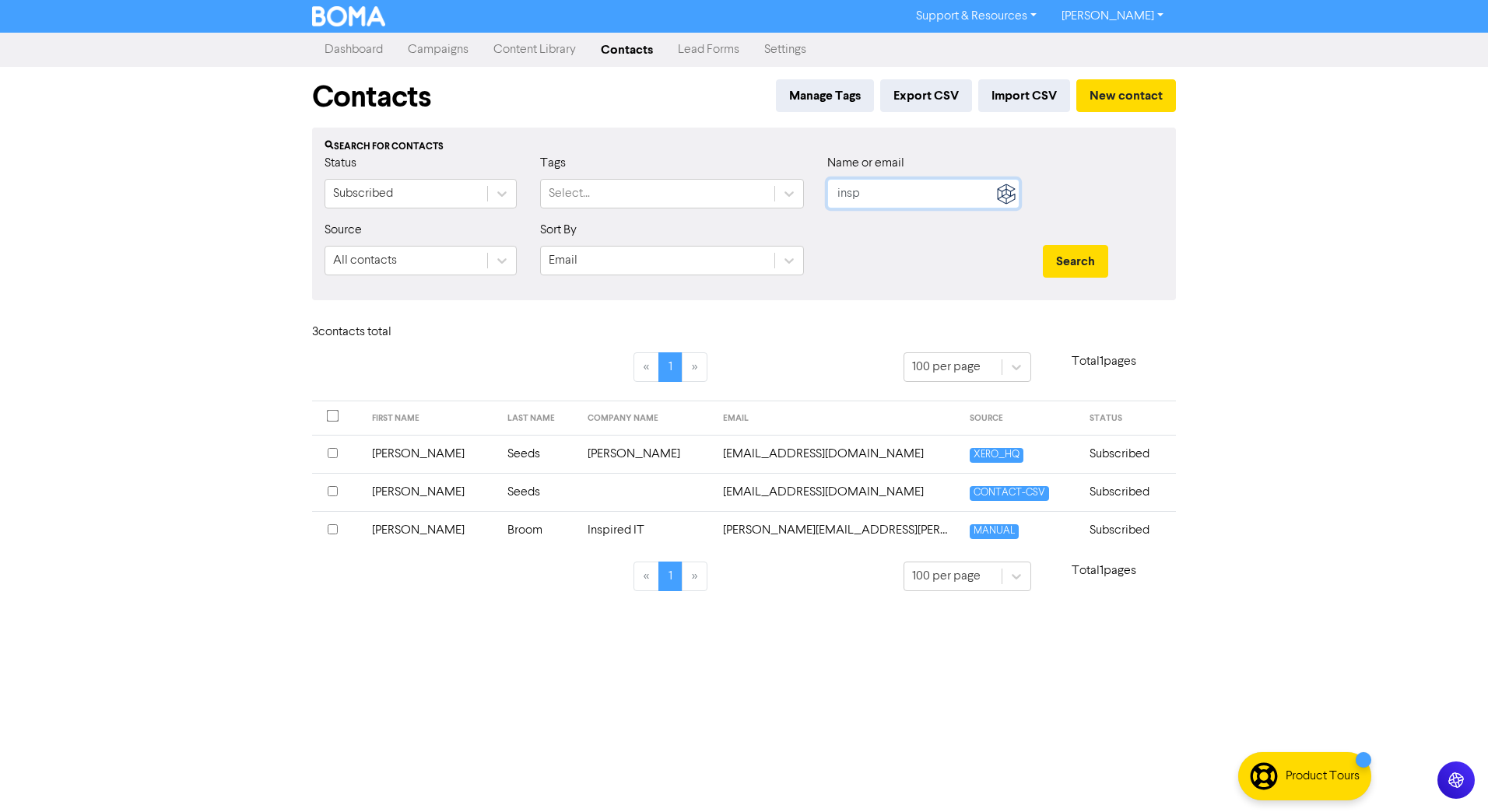
click at [950, 192] on input "insp" at bounding box center [923, 193] width 193 height 29
click at [1042, 245] on button "Search" at bounding box center [1075, 261] width 66 height 33
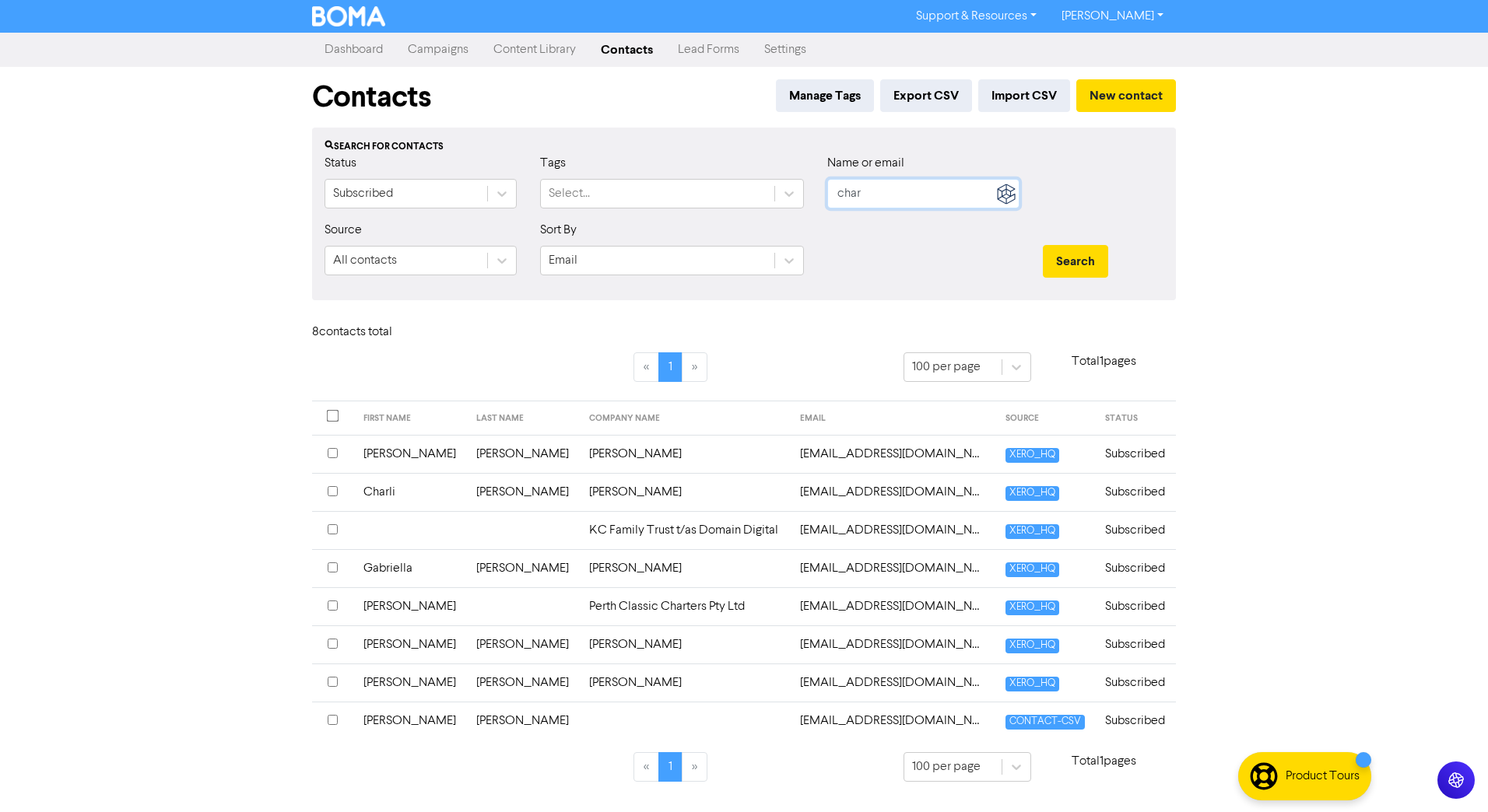
click at [897, 208] on input "char" at bounding box center [923, 193] width 193 height 29
click at [1042, 245] on button "Search" at bounding box center [1075, 261] width 66 height 33
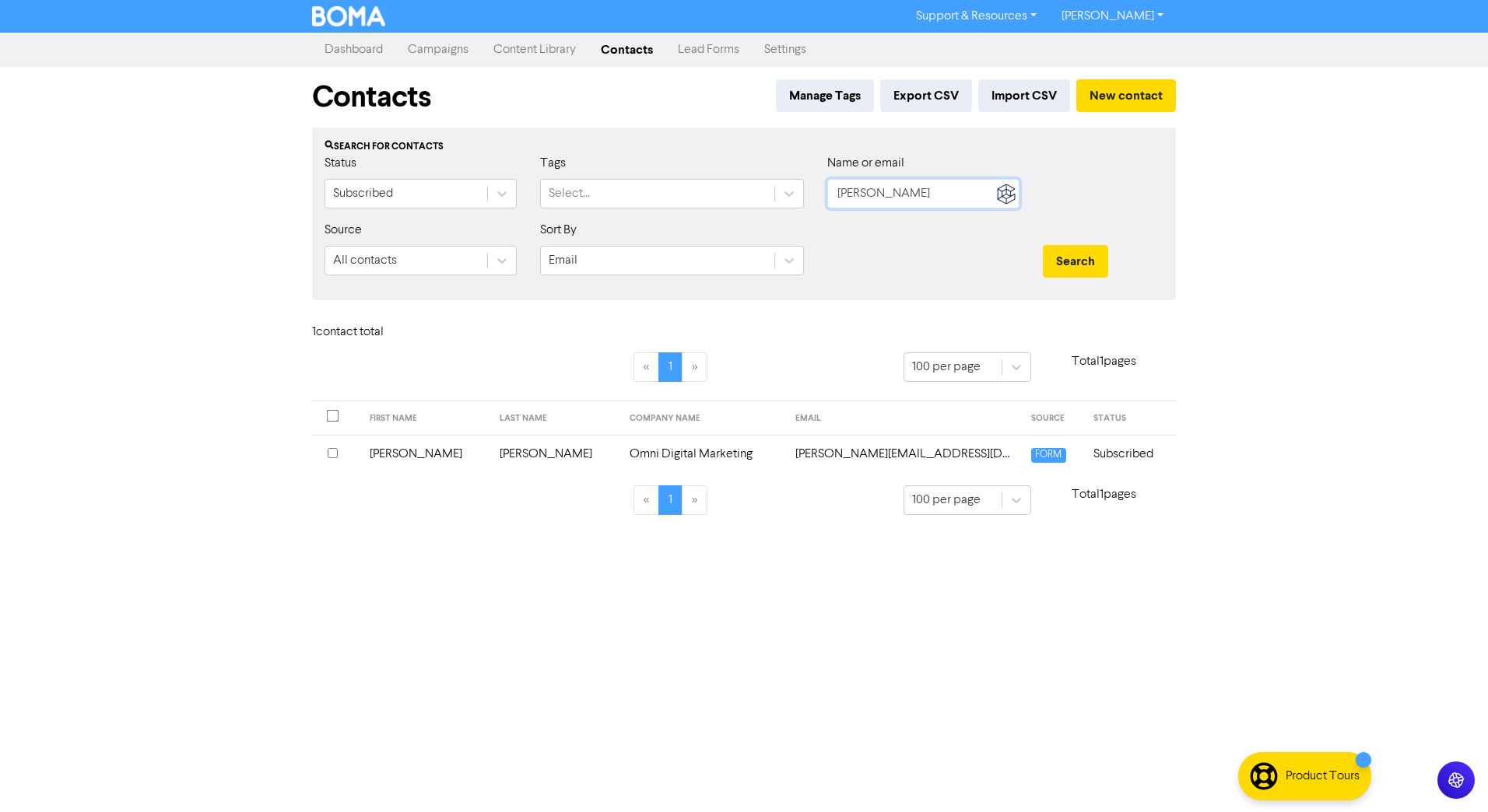
click at [926, 183] on input "[PERSON_NAME]" at bounding box center [923, 193] width 193 height 29
click at [1042, 245] on button "Search" at bounding box center [1075, 261] width 66 height 33
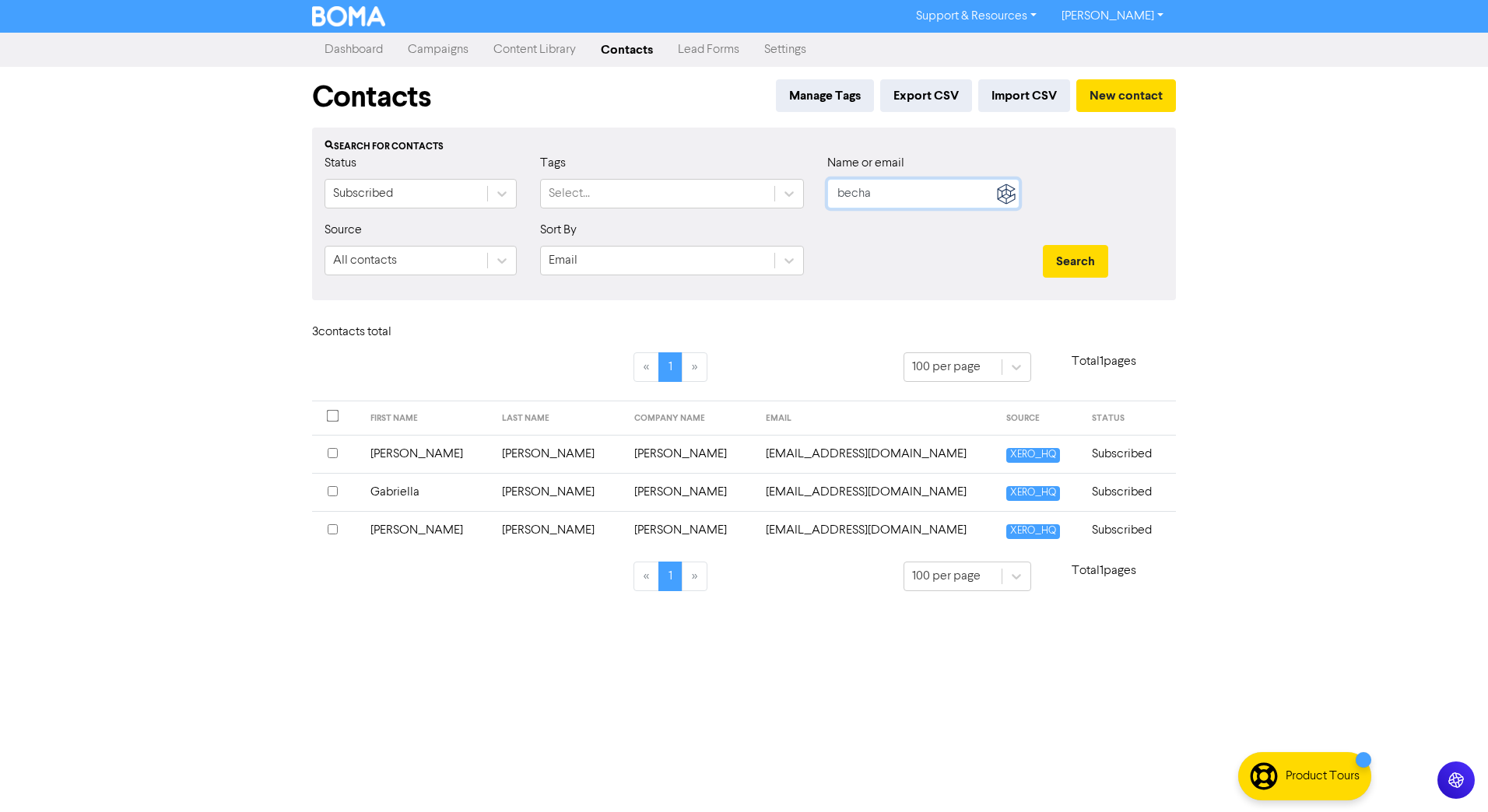
click at [936, 198] on input "becha" at bounding box center [923, 193] width 193 height 29
click at [1042, 245] on button "Search" at bounding box center [1075, 261] width 66 height 33
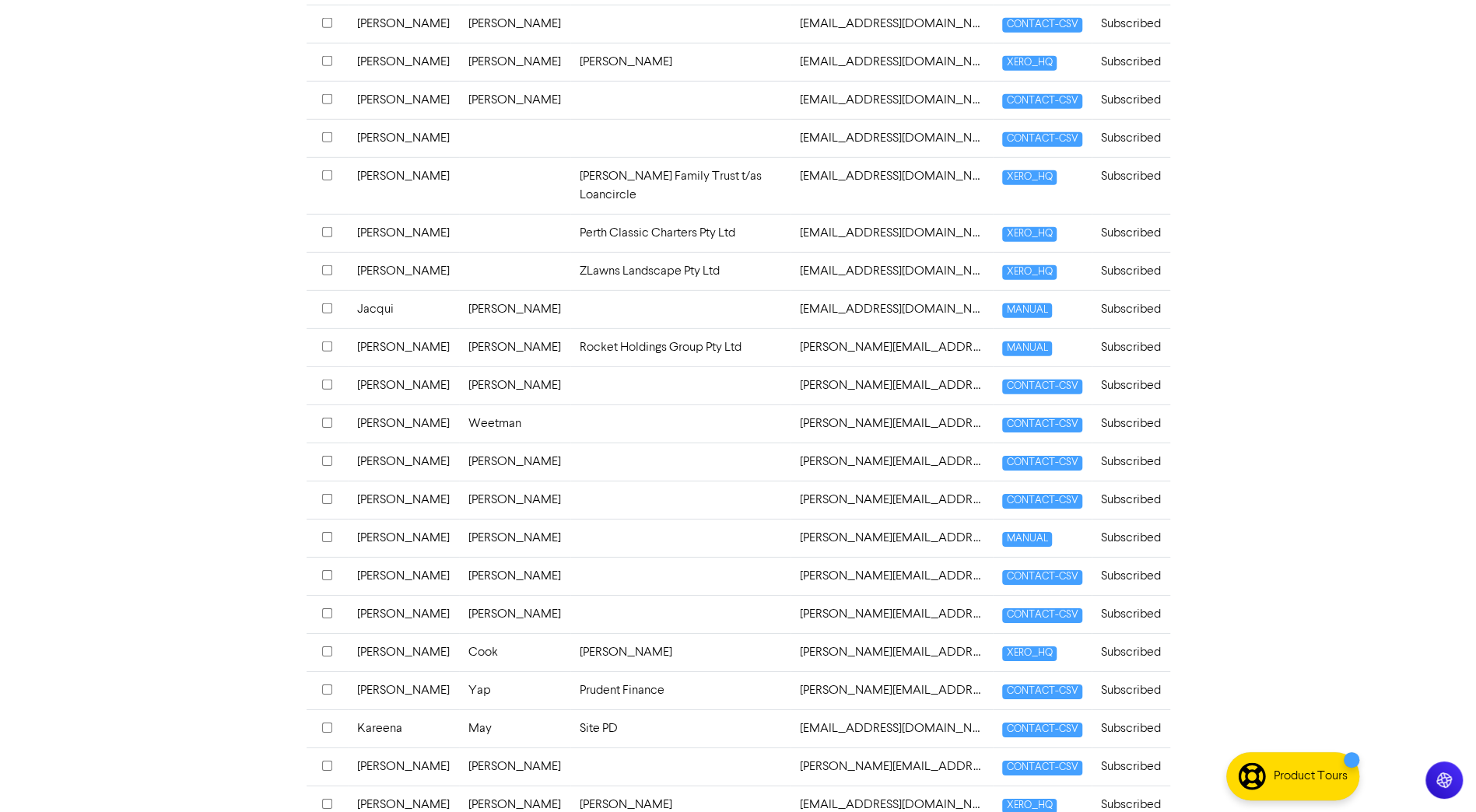
scroll to position [3505, 0]
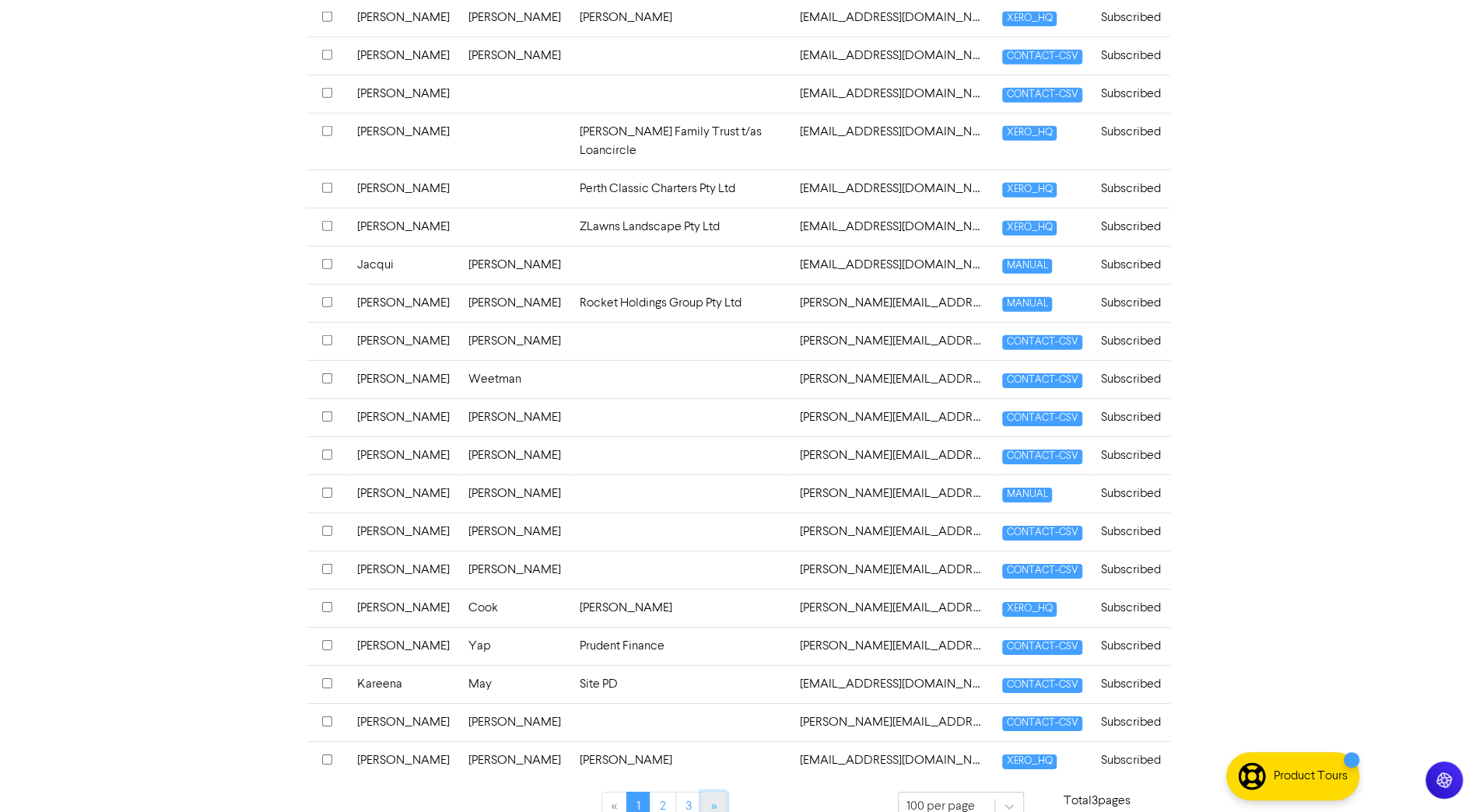
click at [716, 573] on link "»" at bounding box center [714, 806] width 26 height 29
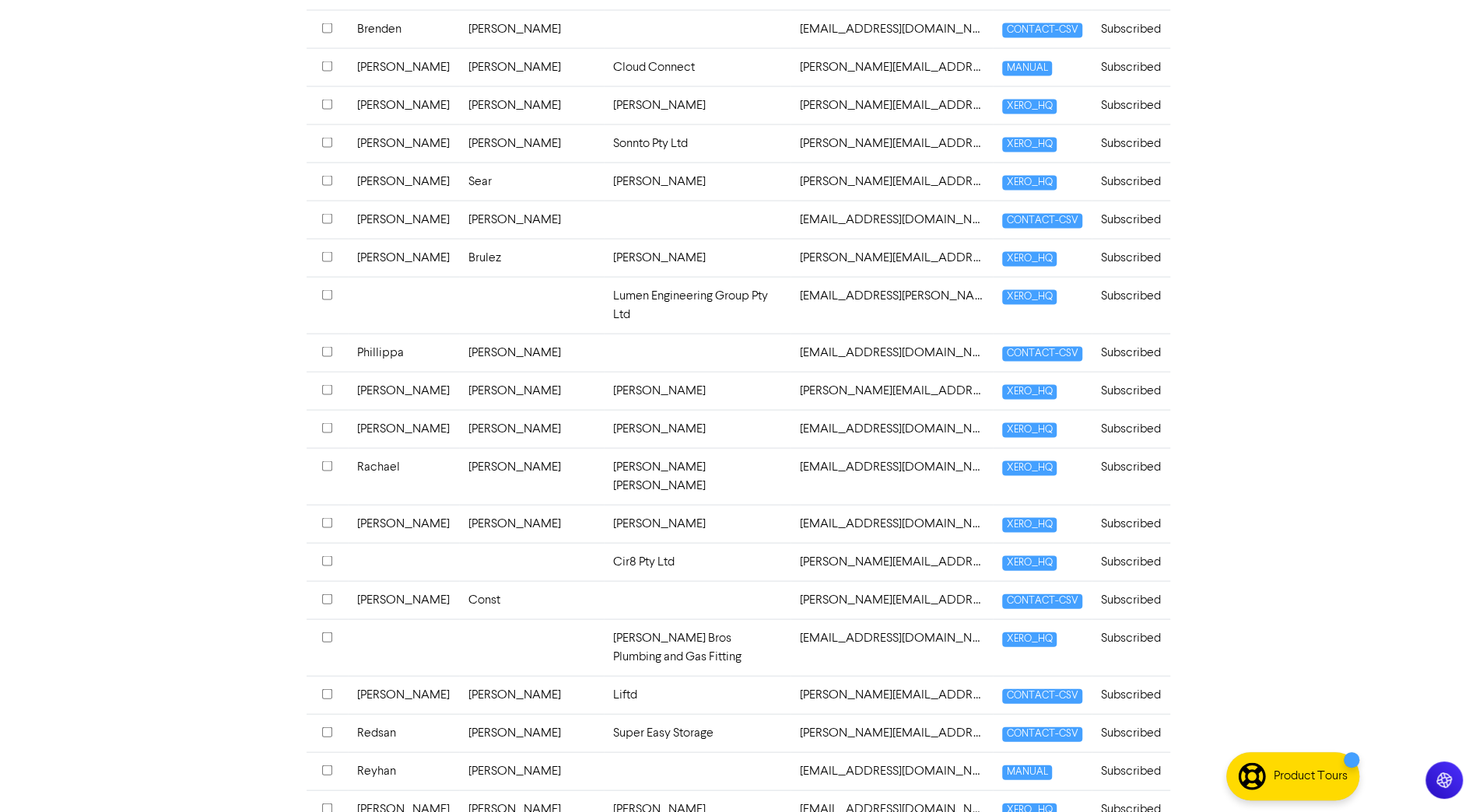
scroll to position [2183, 0]
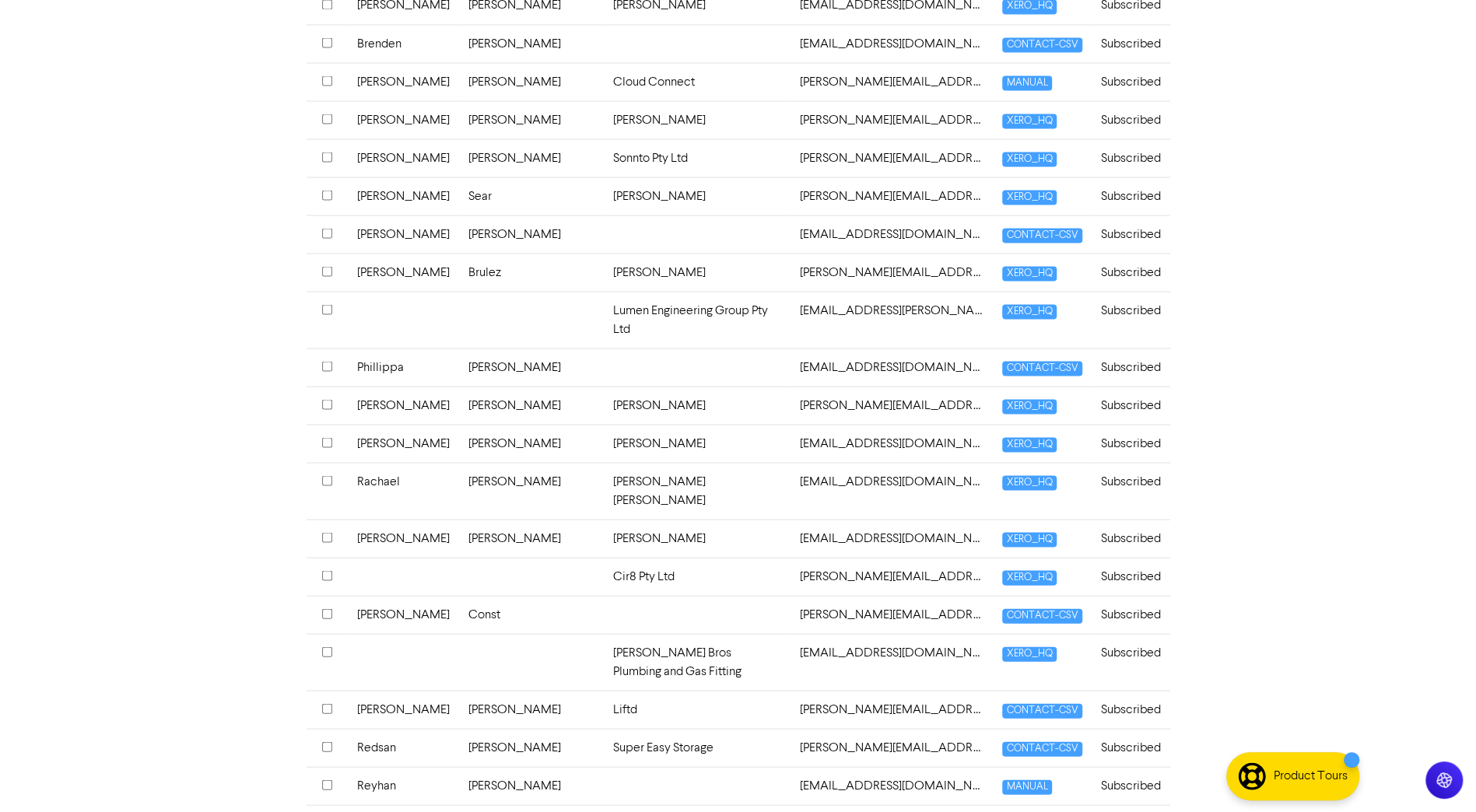
click at [651, 424] on td "[PERSON_NAME]" at bounding box center [697, 443] width 187 height 38
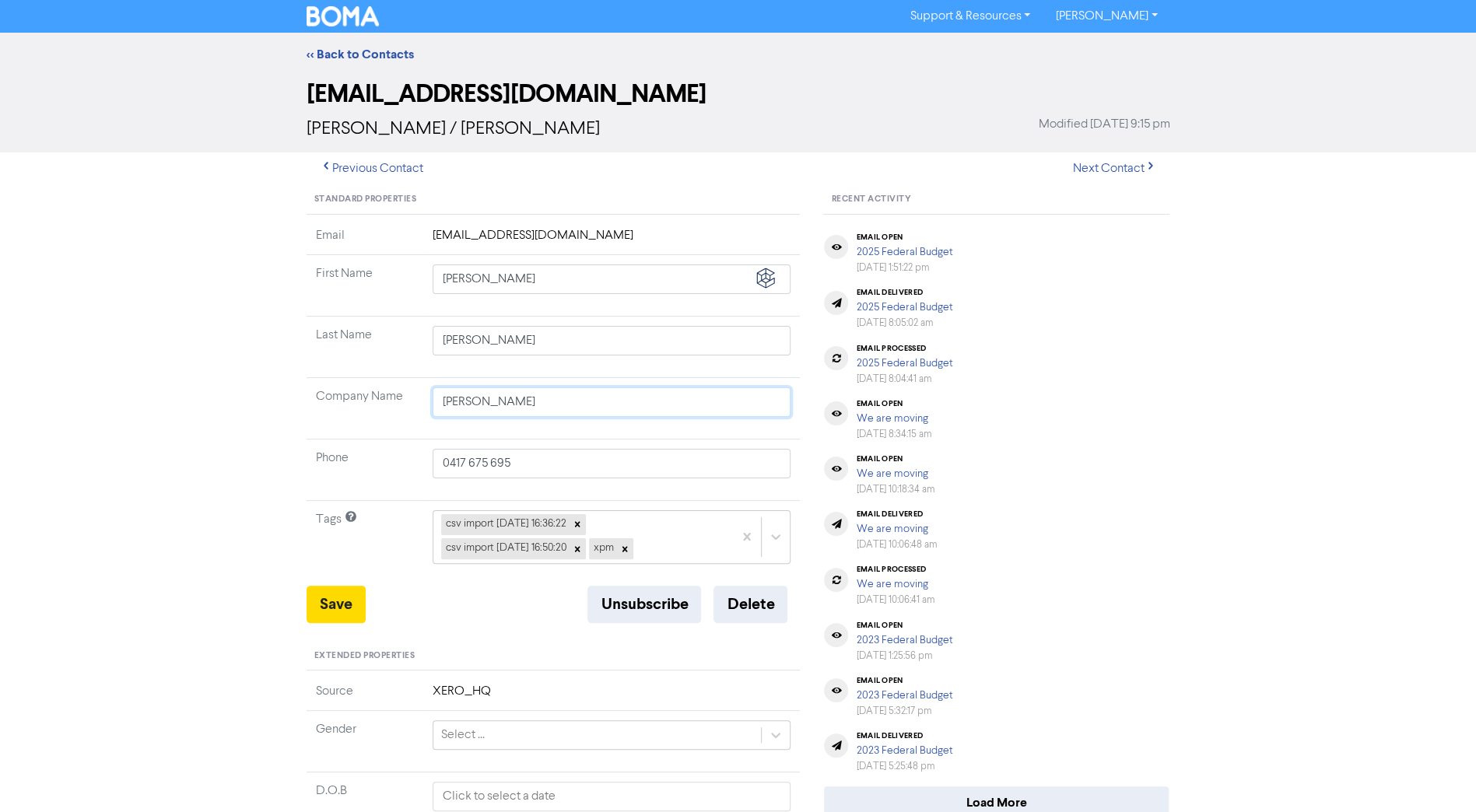
click at [563, 398] on input "[PERSON_NAME]" at bounding box center [612, 402] width 359 height 29
click at [350, 573] on button "Save" at bounding box center [336, 604] width 59 height 37
click at [372, 53] on link "<< Back to Contacts" at bounding box center [361, 55] width 108 height 16
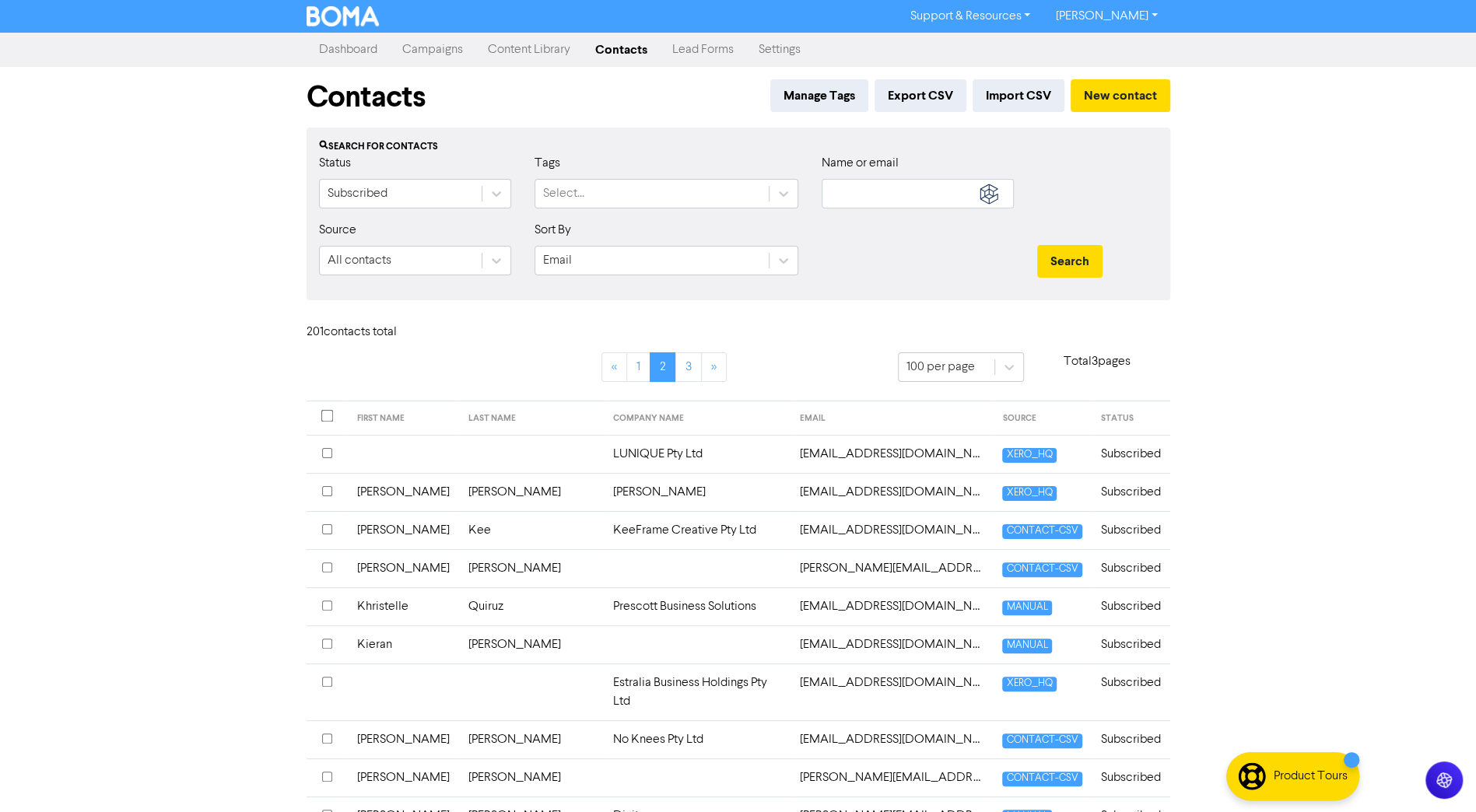
click at [673, 573] on td "Prescott Business Solutions" at bounding box center [697, 606] width 187 height 38
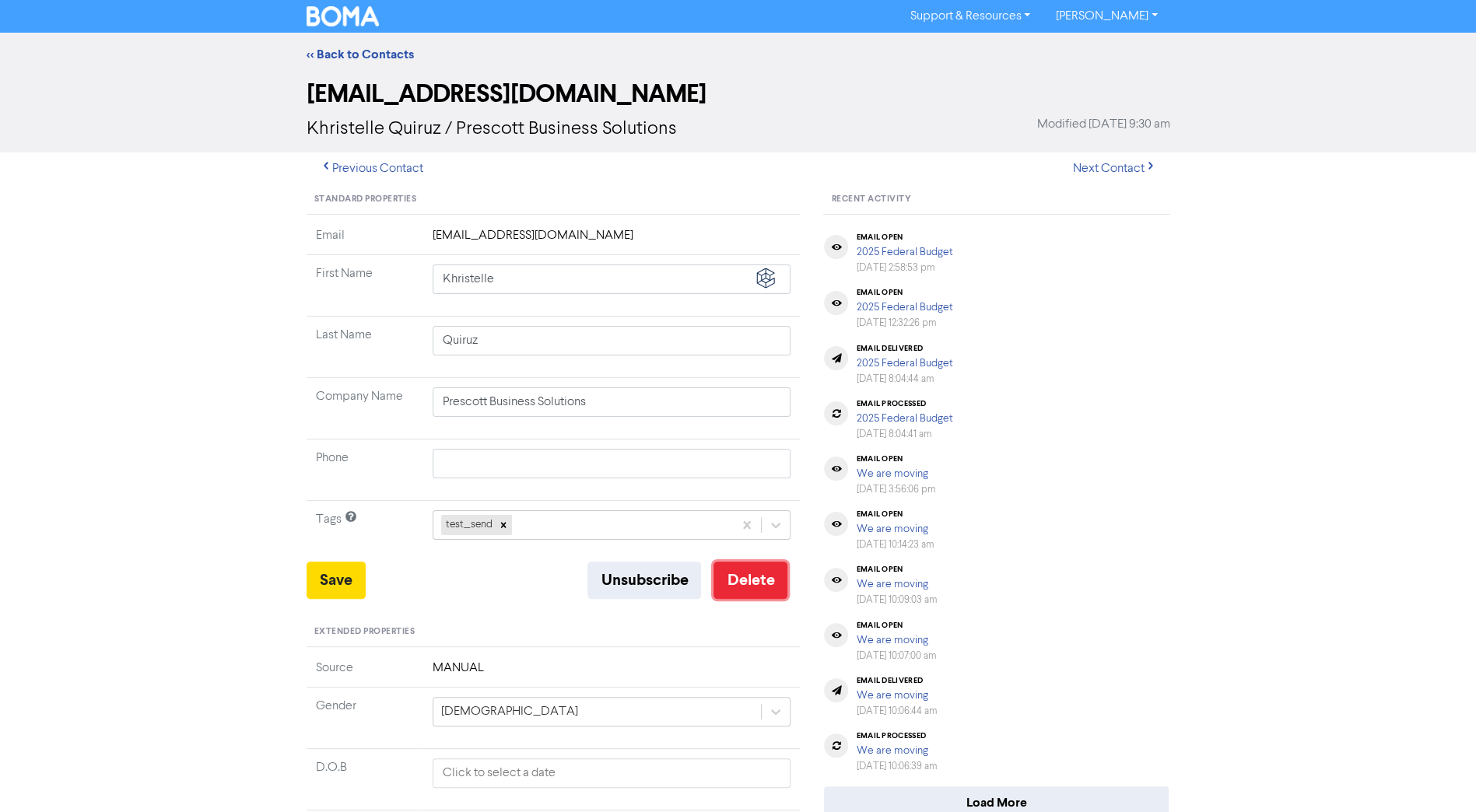
click at [763, 573] on button "Delete" at bounding box center [751, 580] width 74 height 37
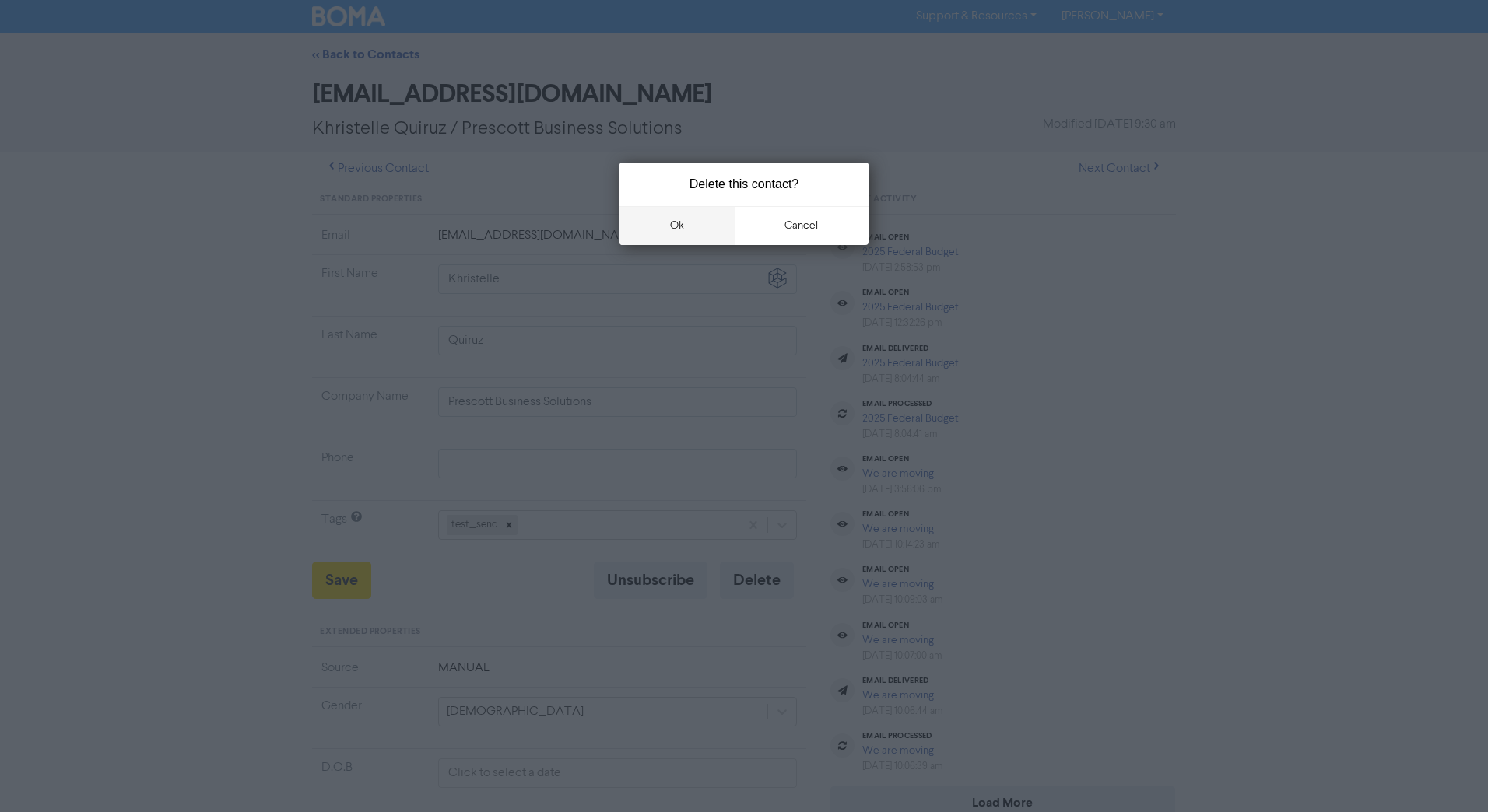
click at [691, 230] on button "ok" at bounding box center [677, 225] width 115 height 39
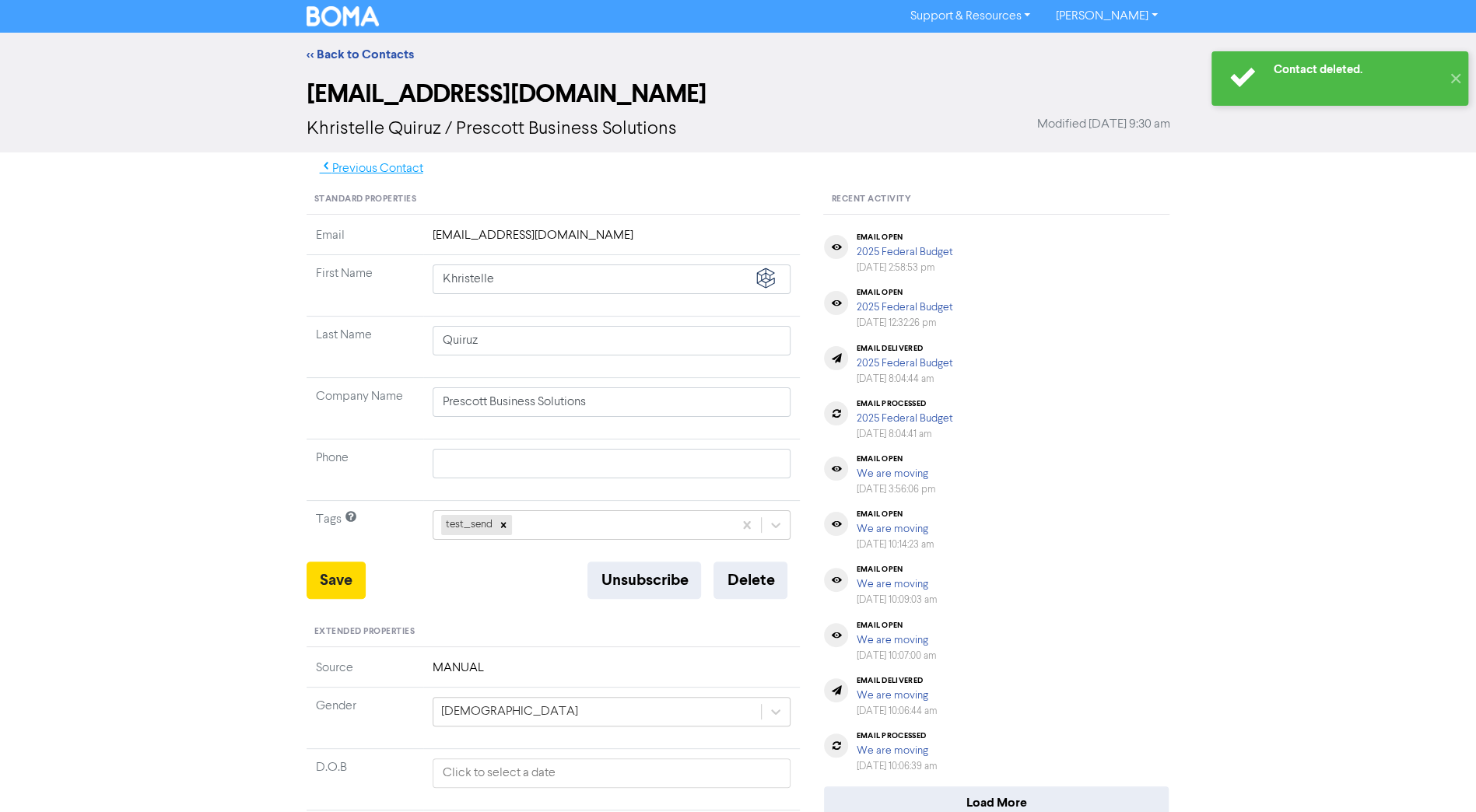
click at [403, 167] on button "Previous Contact" at bounding box center [372, 168] width 130 height 33
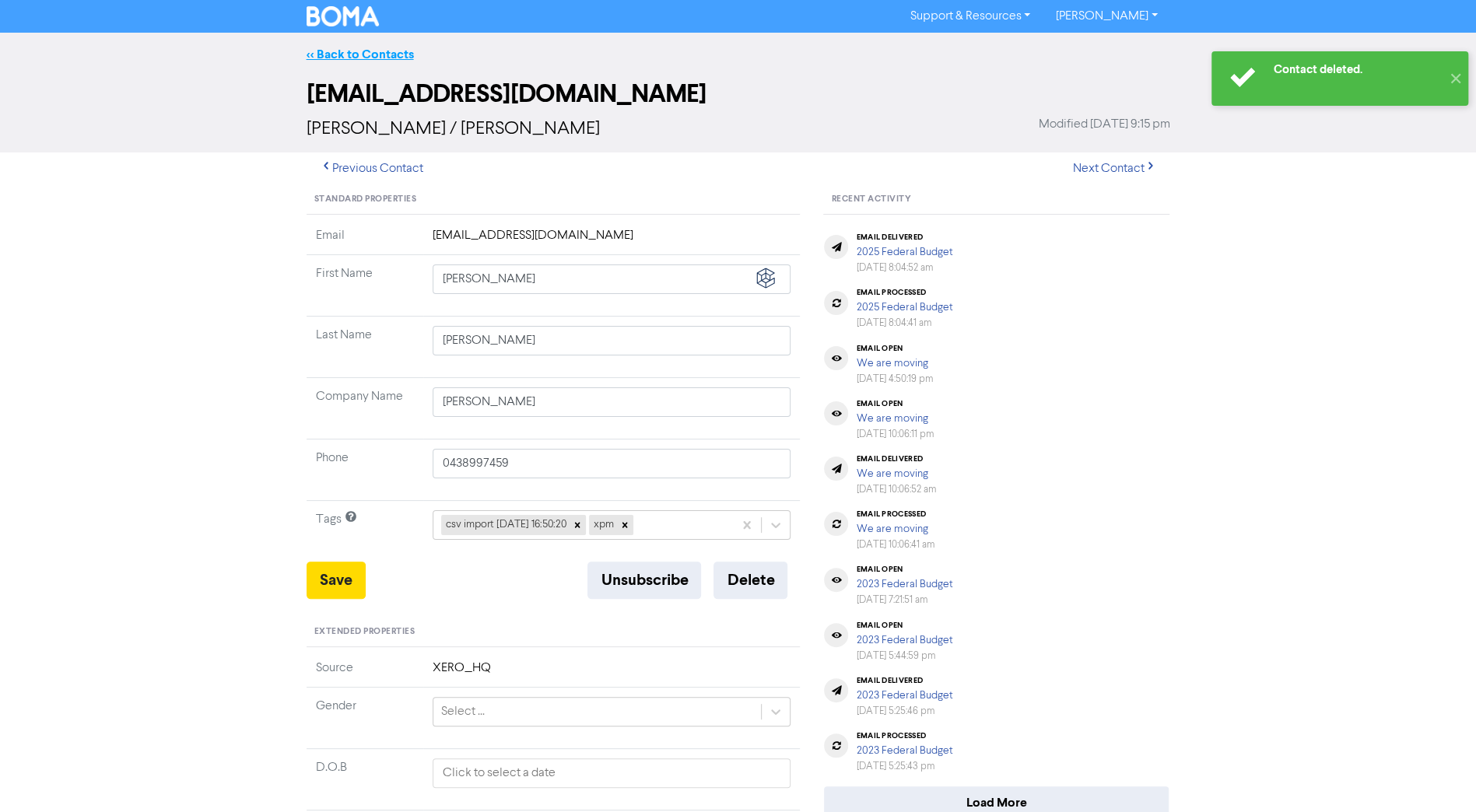
click at [351, 61] on link "<< Back to Contacts" at bounding box center [361, 55] width 108 height 16
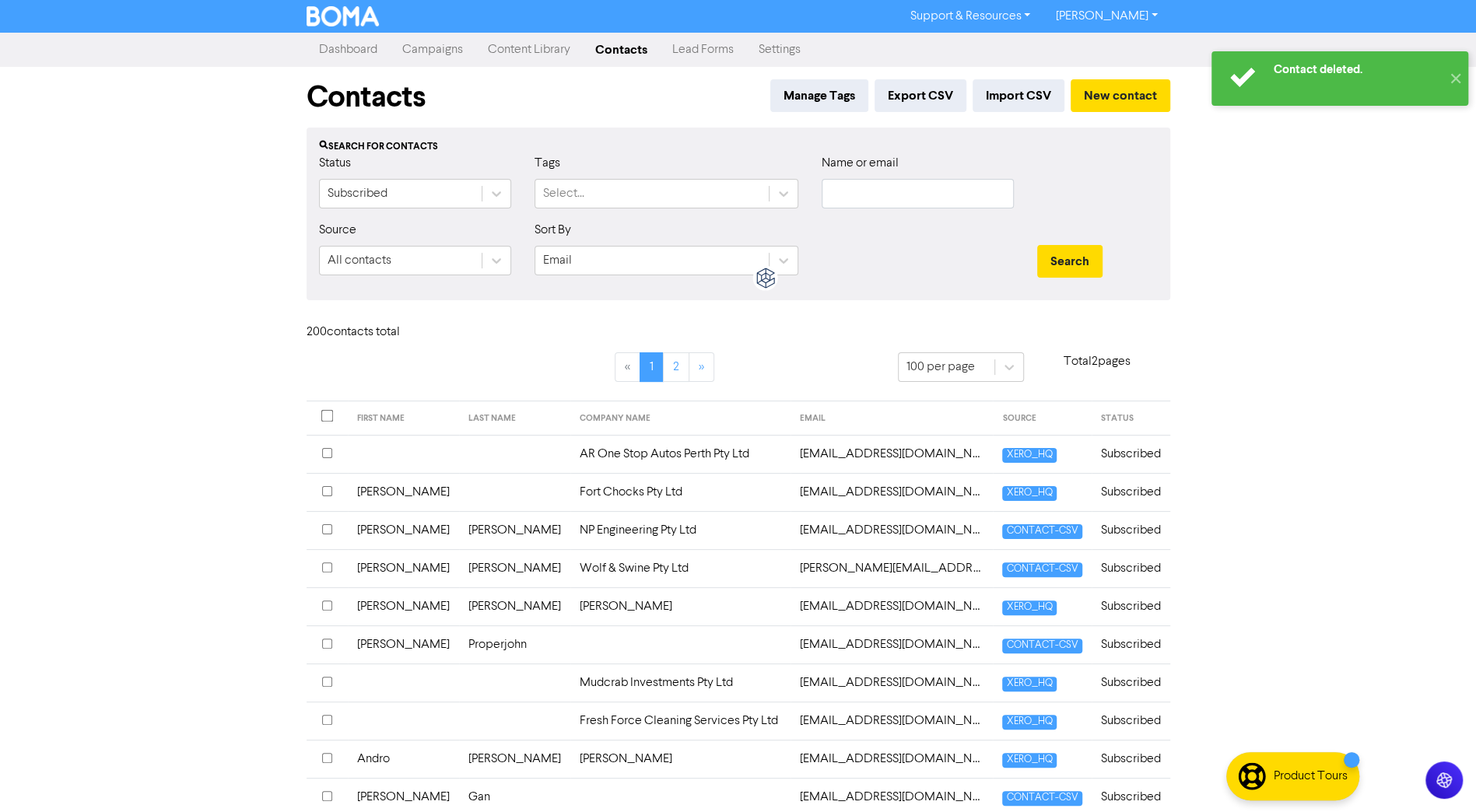
drag, startPoint x: 832, startPoint y: 175, endPoint x: 849, endPoint y: 187, distance: 20.8
click at [832, 175] on div "Name or email" at bounding box center [918, 181] width 192 height 55
click at [856, 190] on input "text" at bounding box center [918, 193] width 192 height 29
click at [1037, 245] on button "Search" at bounding box center [1070, 261] width 66 height 33
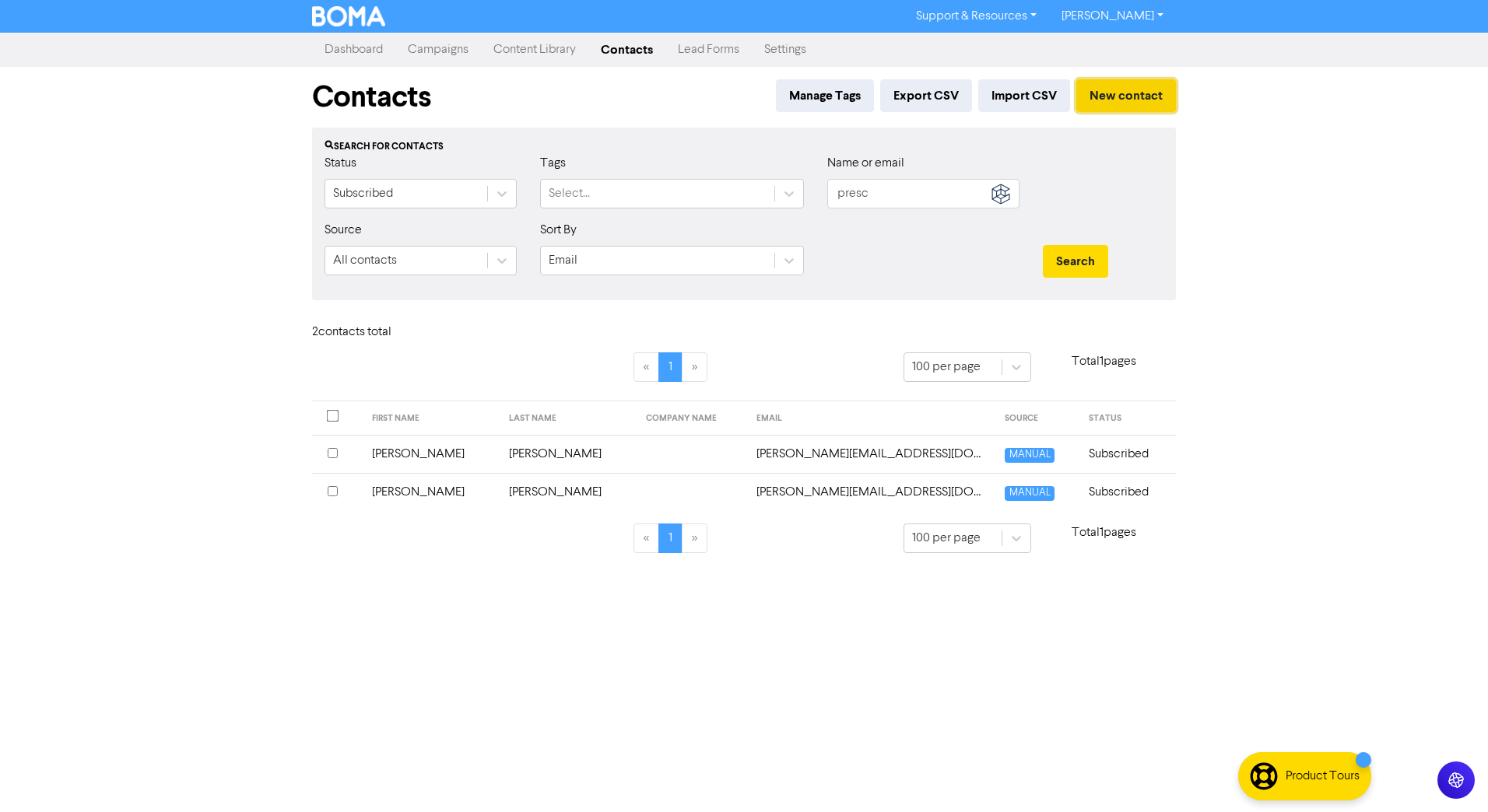
click at [1129, 99] on button "New contact" at bounding box center [1126, 95] width 99 height 33
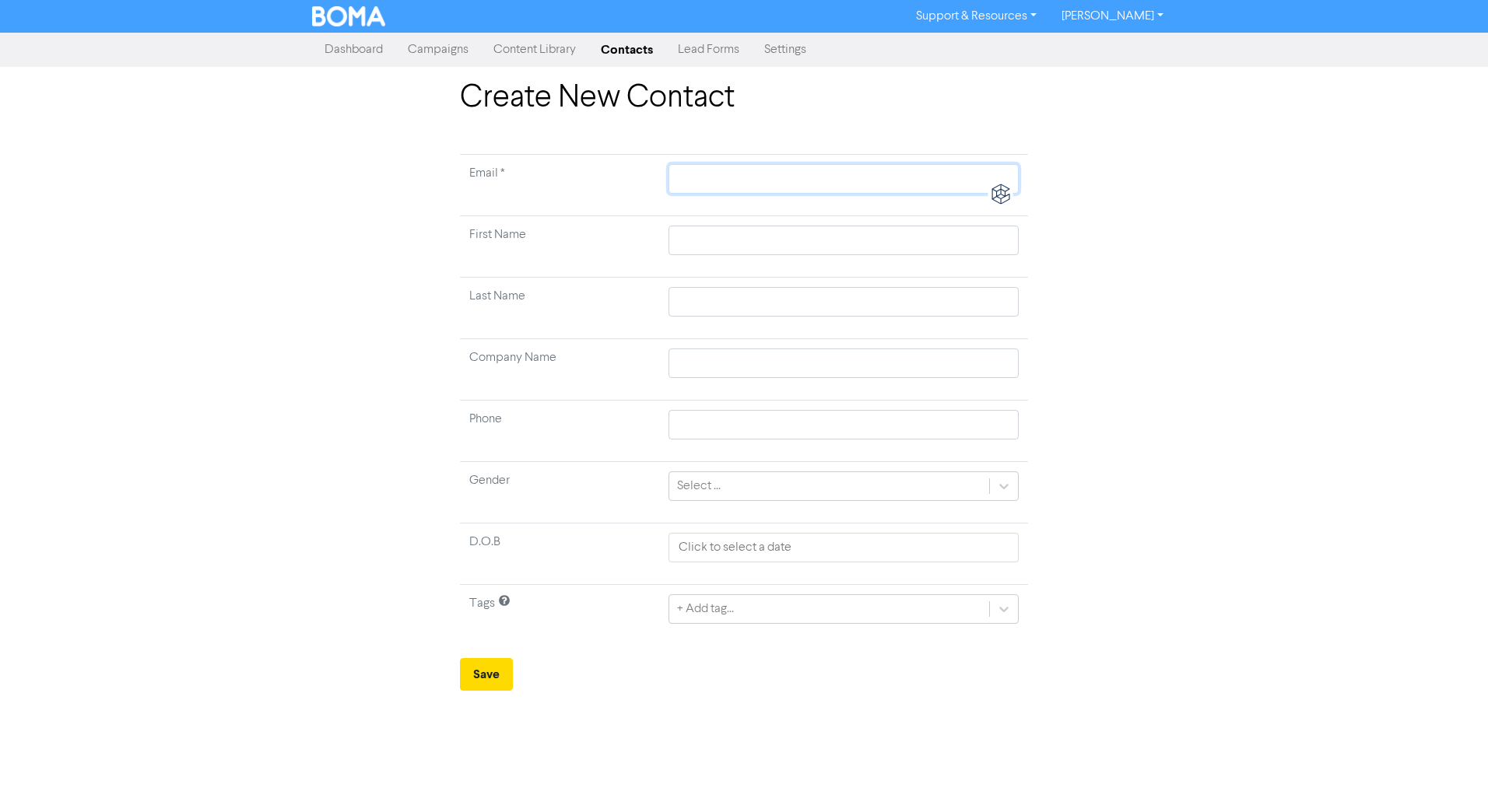
click at [713, 182] on input "text" at bounding box center [843, 178] width 351 height 29
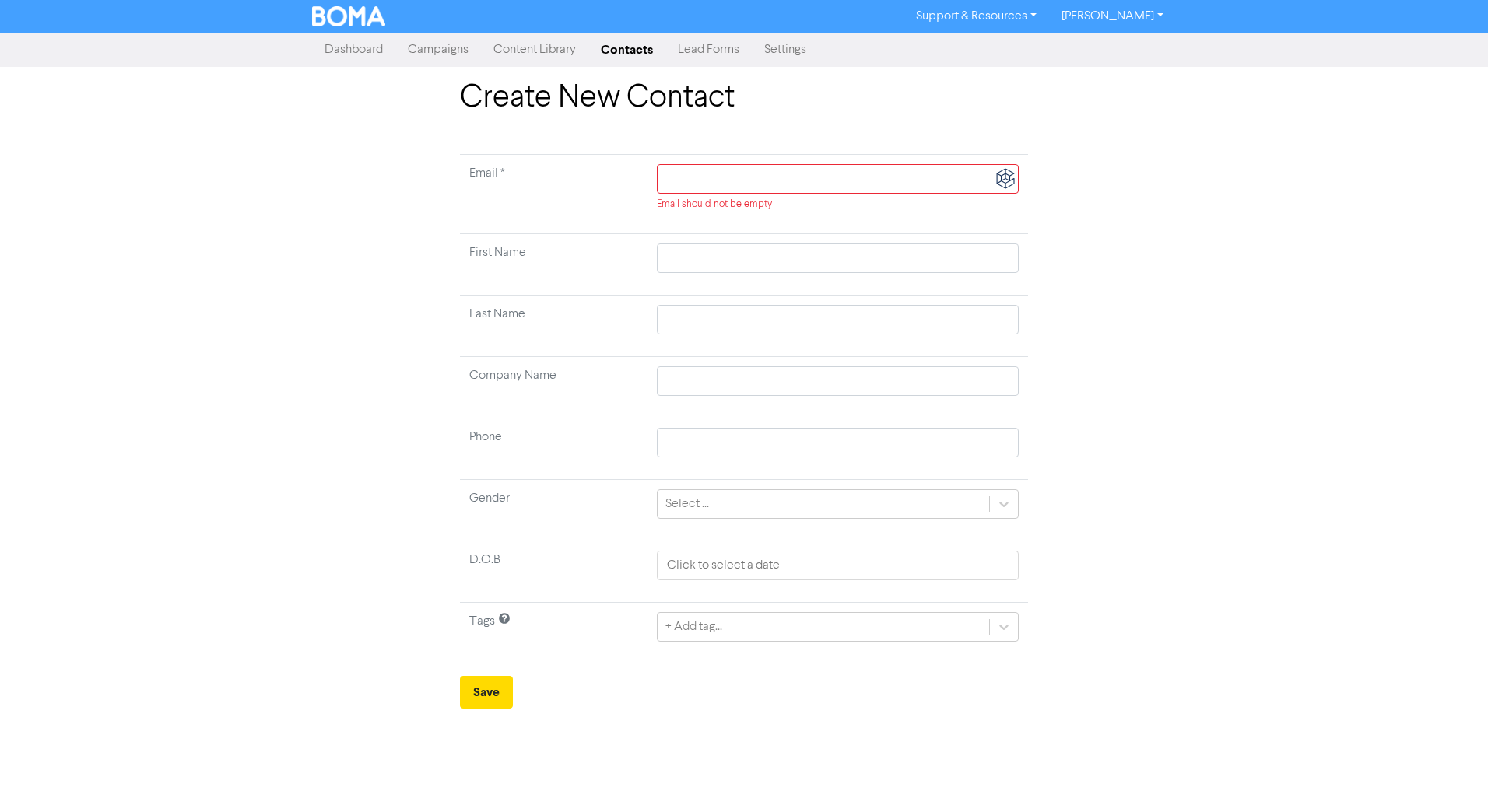
click at [1192, 356] on div "Create New Contact Email * Email should not be empty First Name Last Name Compa…" at bounding box center [744, 393] width 1488 height 630
click at [609, 62] on link "Contacts" at bounding box center [627, 50] width 77 height 31
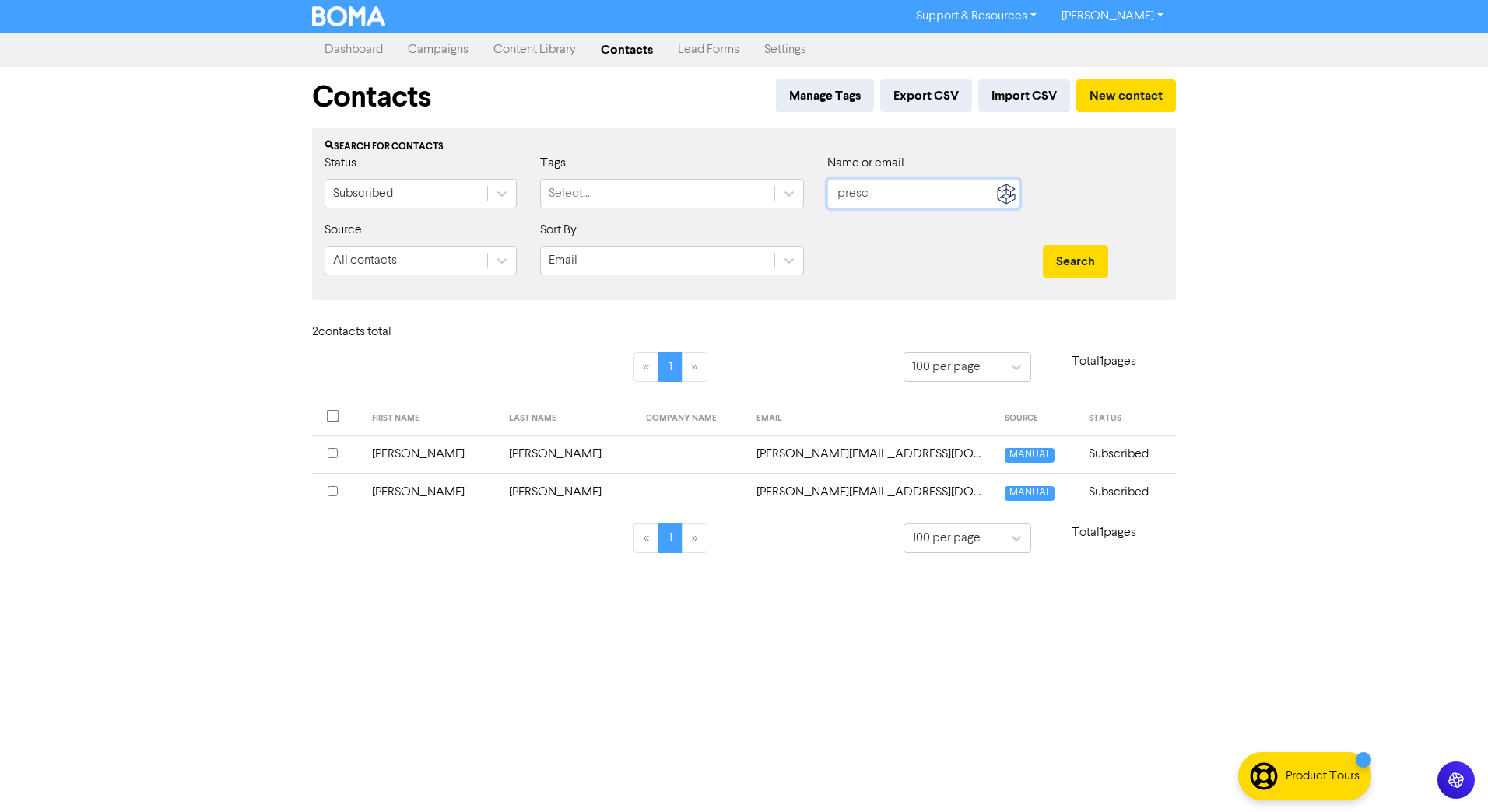
click at [865, 199] on input "presc" at bounding box center [923, 193] width 193 height 29
click at [1042, 245] on button "Search" at bounding box center [1075, 261] width 66 height 33
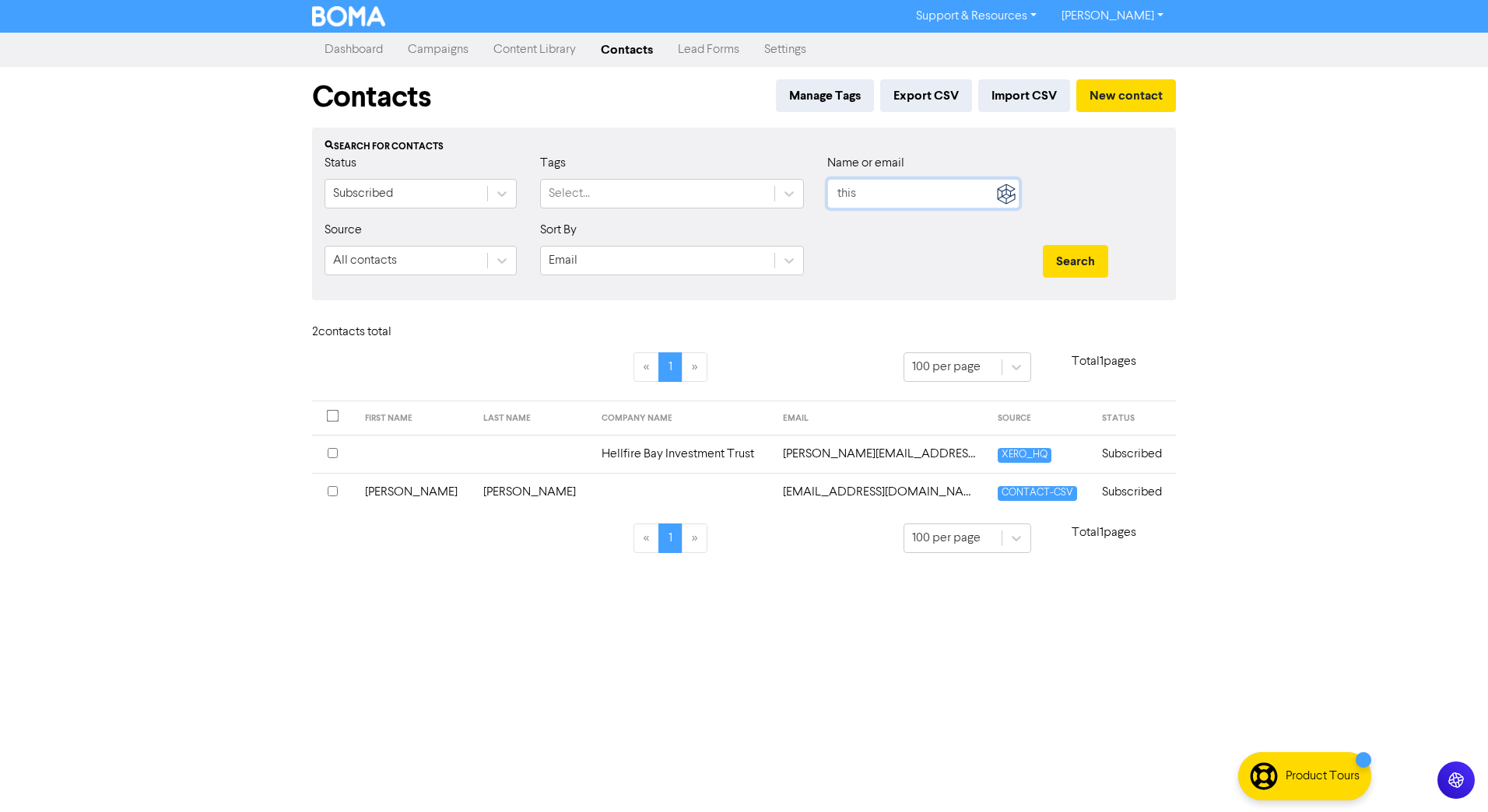
click at [868, 192] on input "this" at bounding box center [923, 193] width 193 height 29
click at [1042, 245] on button "Search" at bounding box center [1075, 261] width 66 height 33
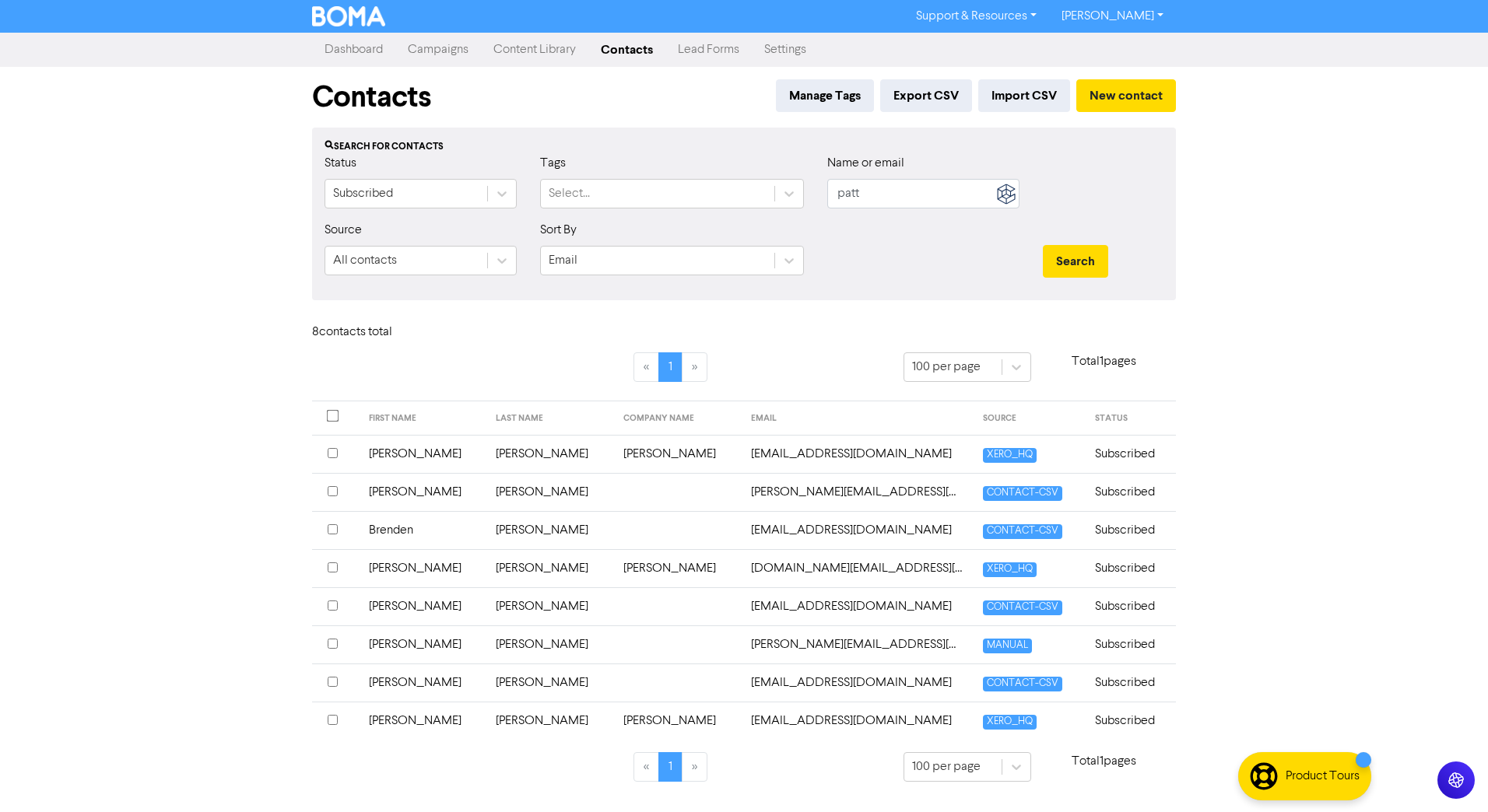
click at [506, 526] on td "[PERSON_NAME]" at bounding box center [551, 530] width 128 height 38
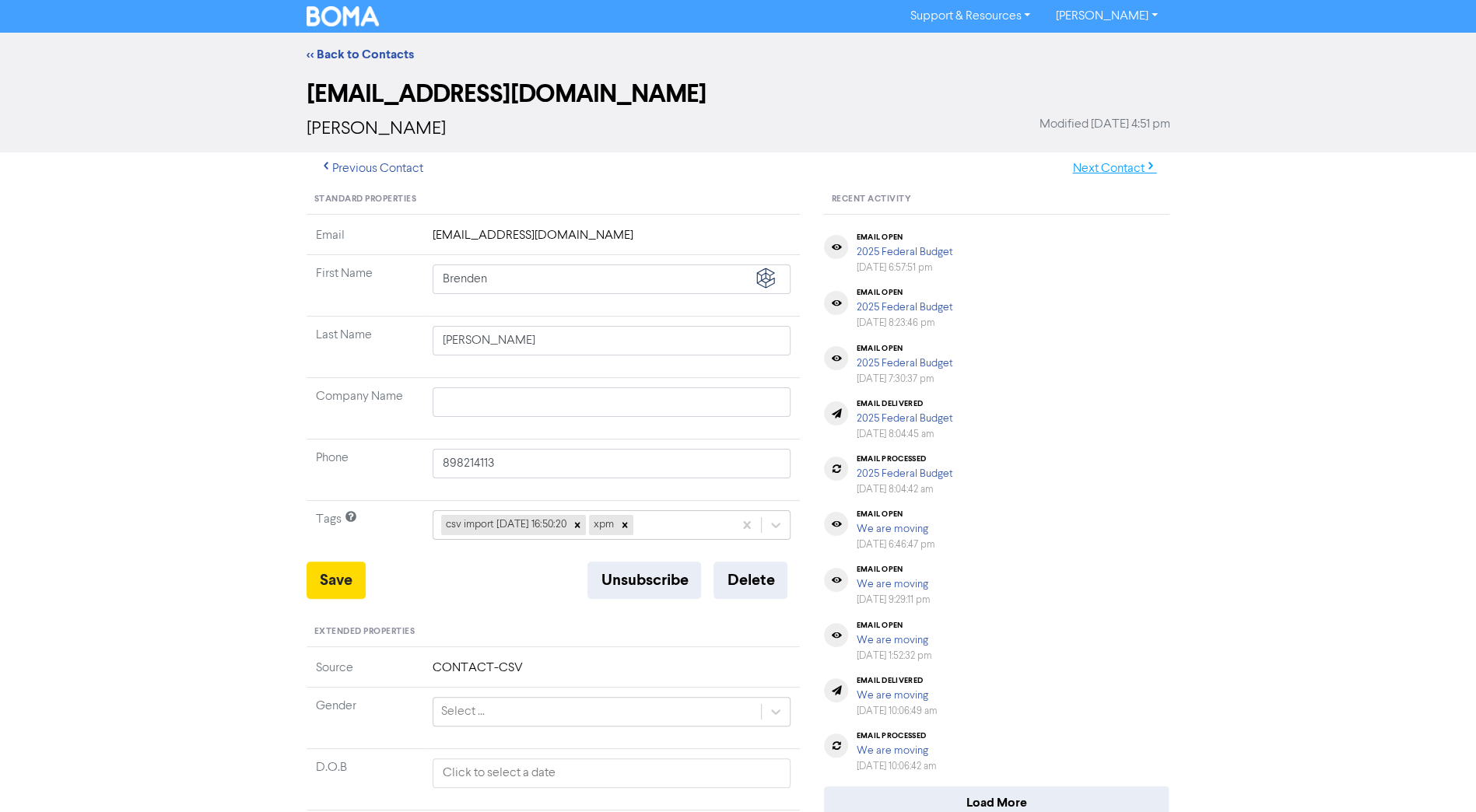
click at [1130, 171] on button "Next Contact" at bounding box center [1115, 168] width 110 height 33
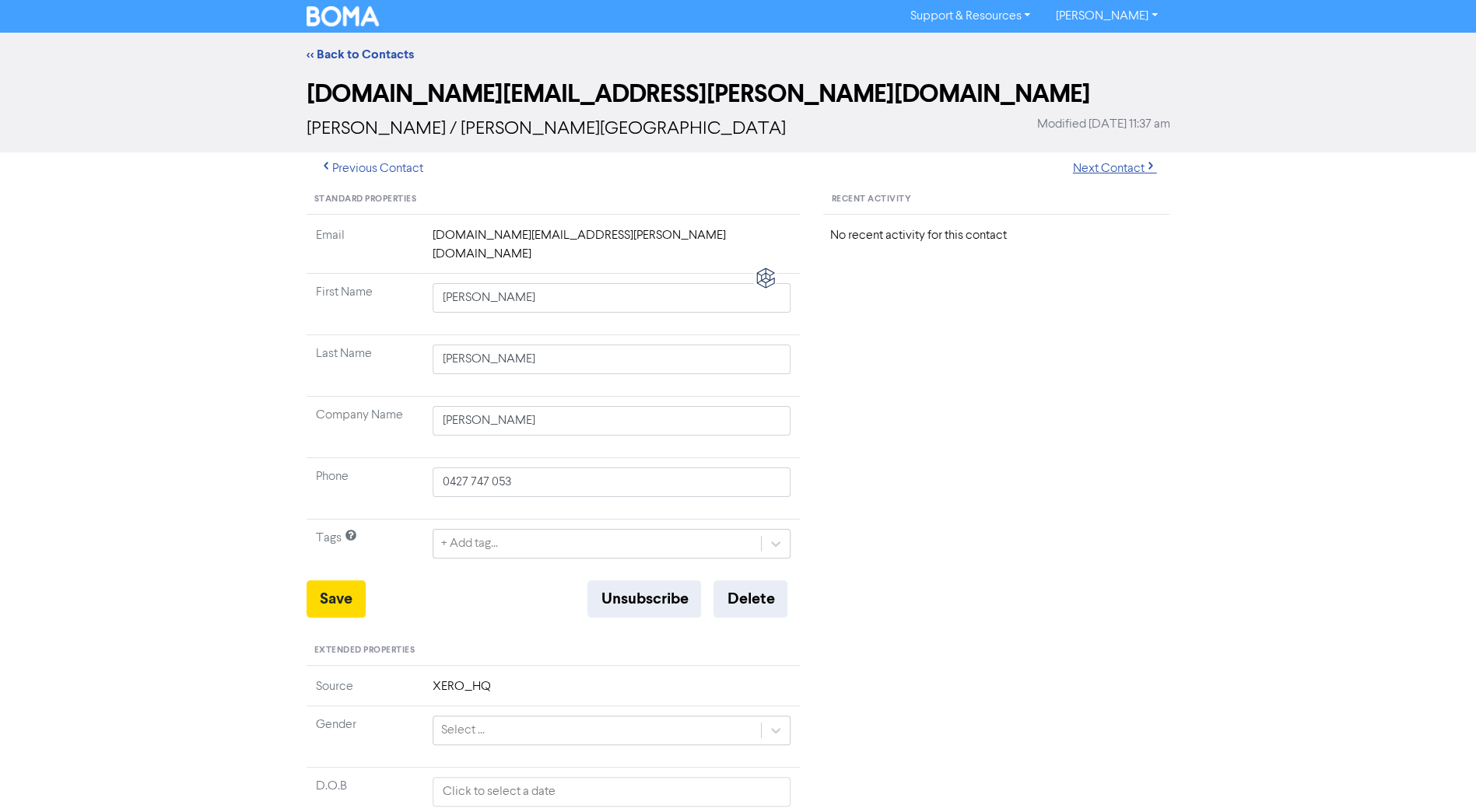
click at [1130, 171] on button "Next Contact" at bounding box center [1115, 168] width 110 height 33
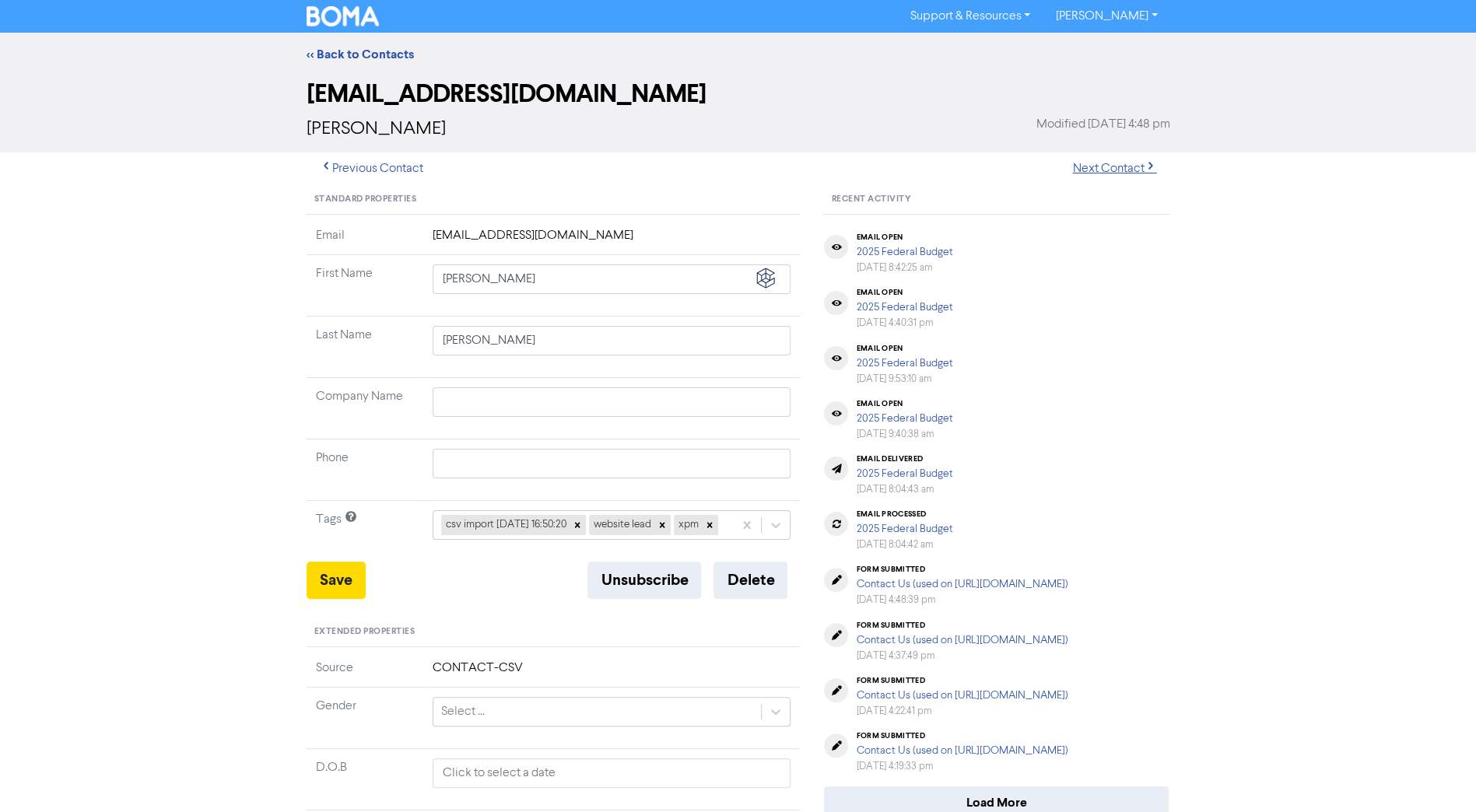
click at [1130, 171] on button "Next Contact" at bounding box center [1115, 168] width 110 height 33
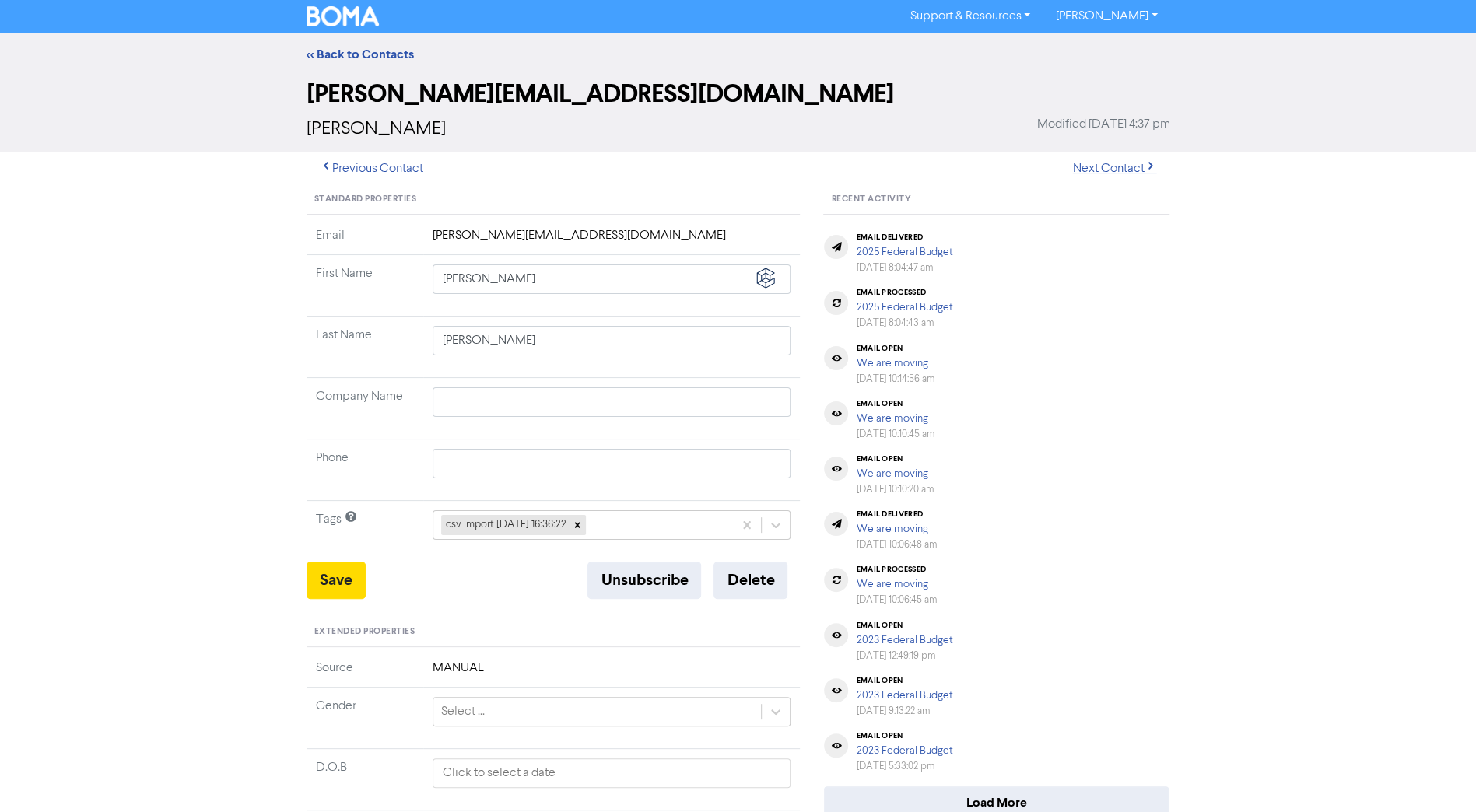
click at [1130, 171] on button "Next Contact" at bounding box center [1115, 168] width 110 height 33
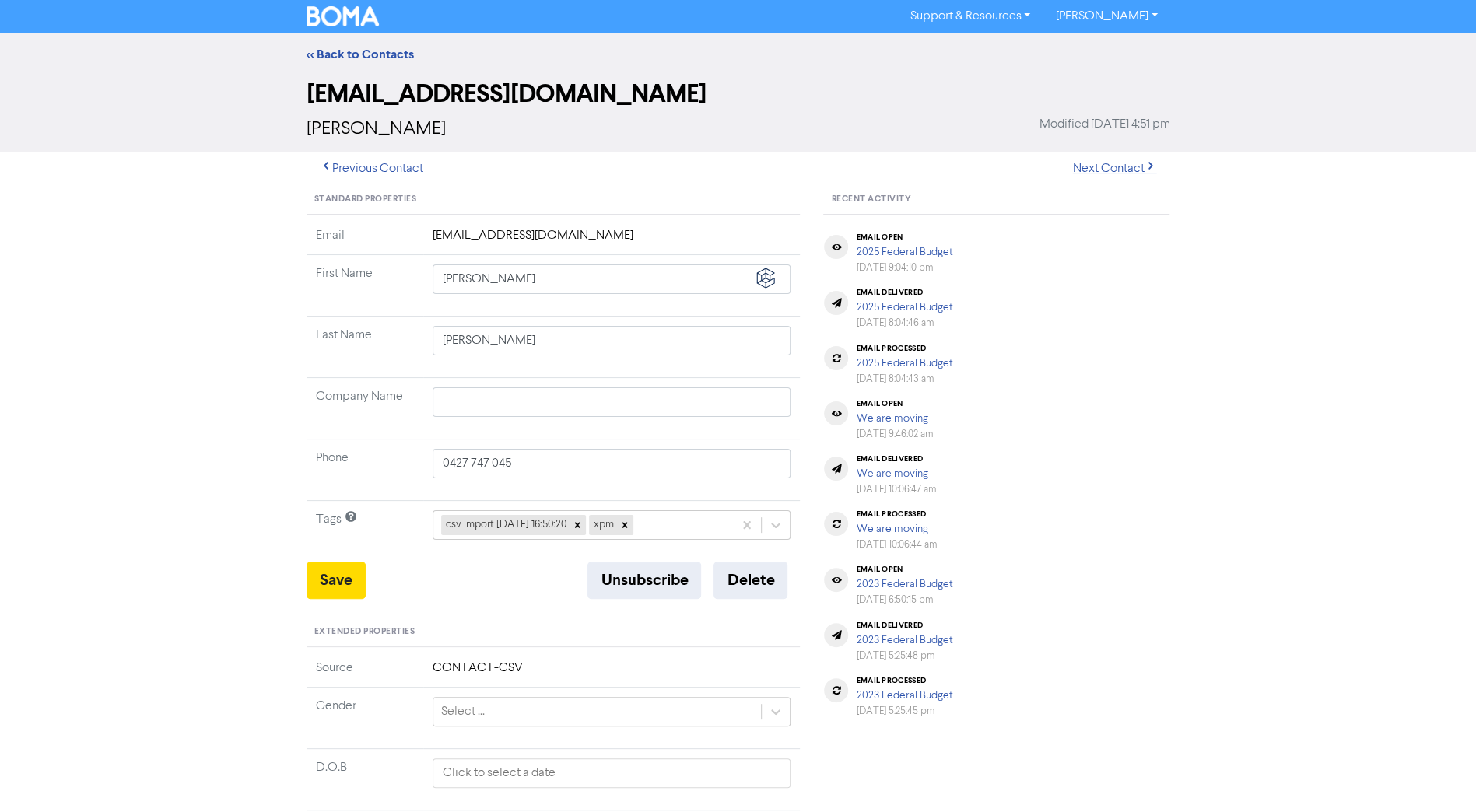
click at [1130, 171] on button "Next Contact" at bounding box center [1115, 168] width 110 height 33
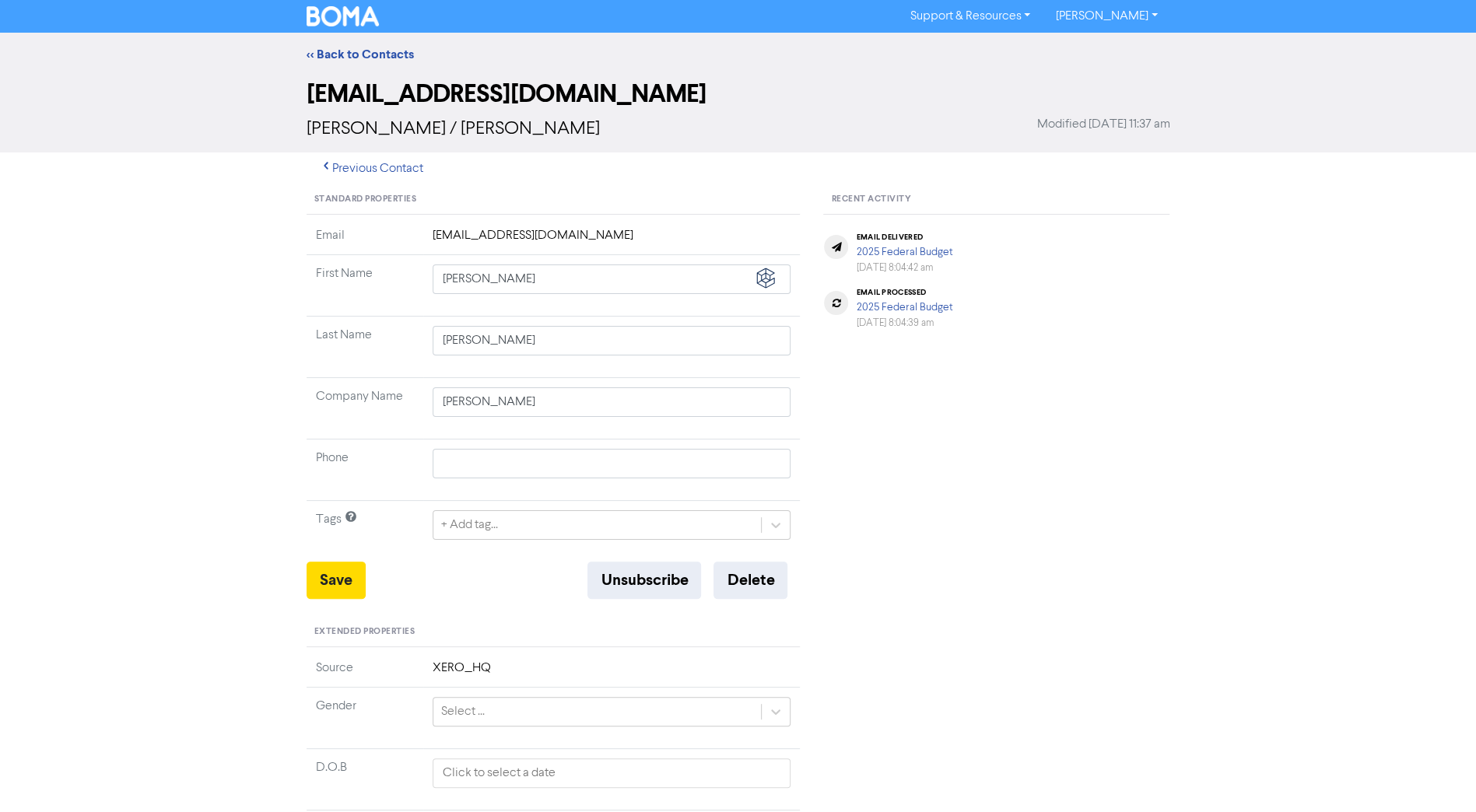
click at [1130, 171] on div at bounding box center [961, 168] width 444 height 33
click at [409, 162] on button "Previous Contact" at bounding box center [372, 168] width 130 height 33
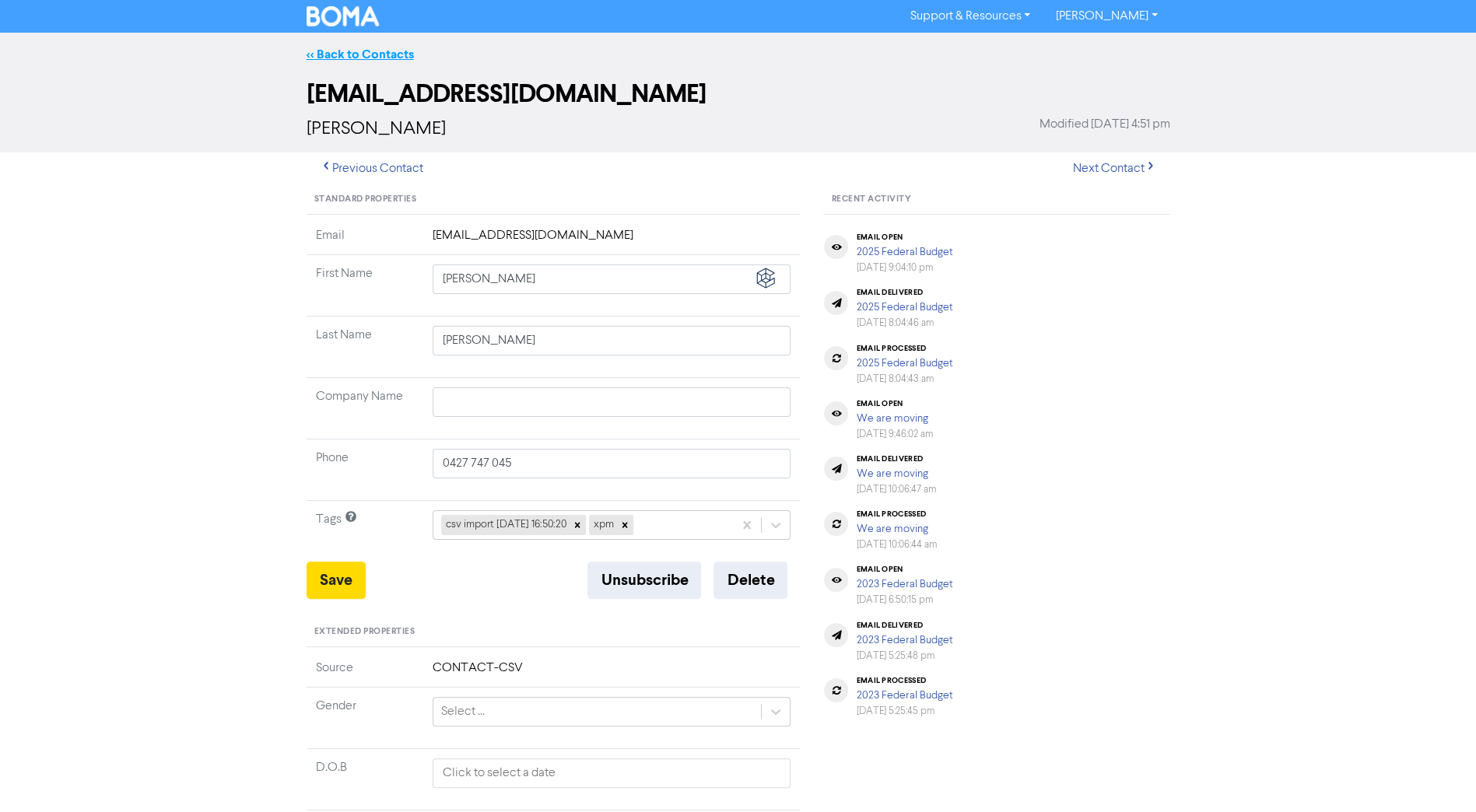
click at [345, 61] on link "<< Back to Contacts" at bounding box center [361, 55] width 108 height 16
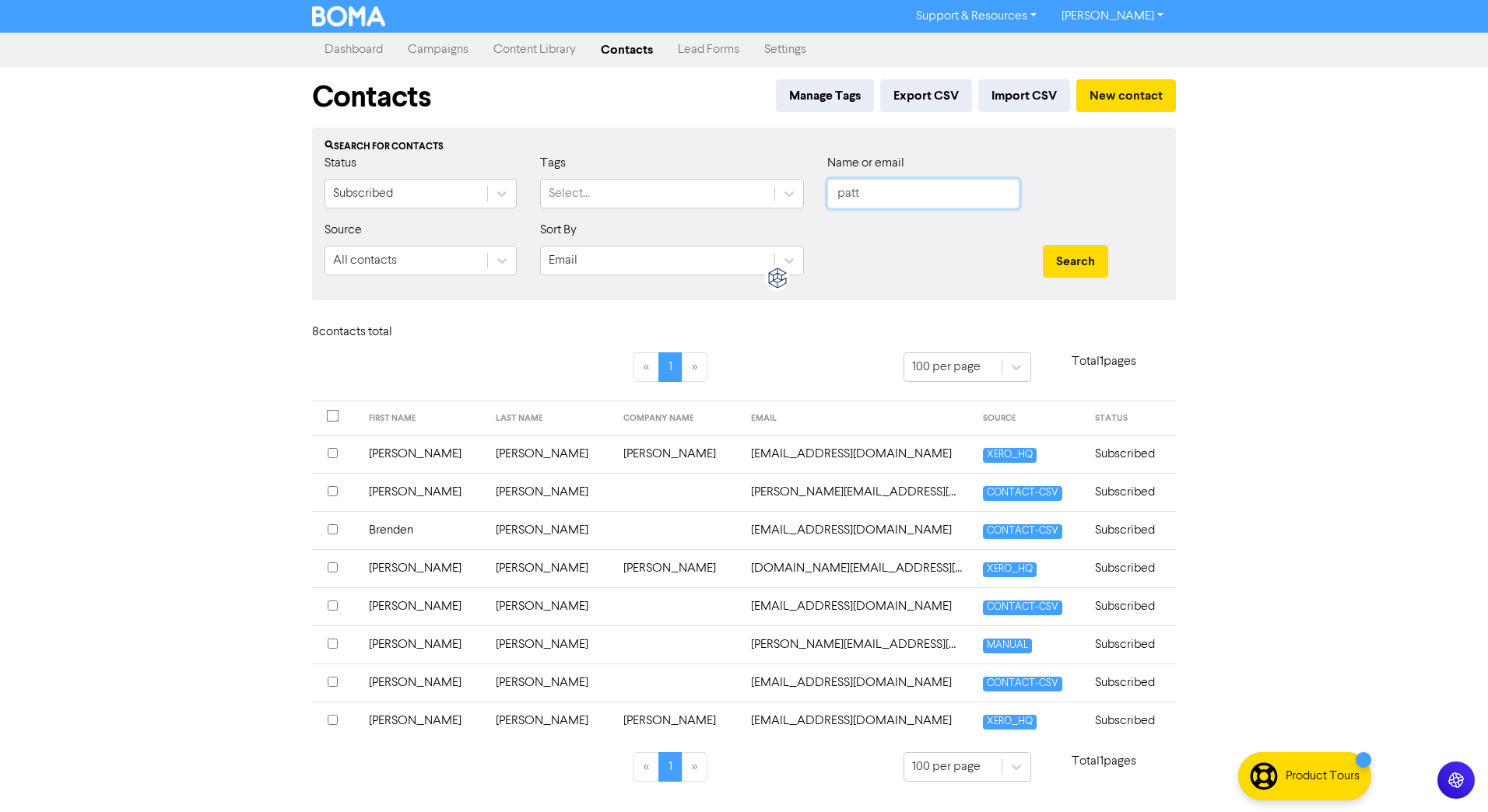
click at [863, 192] on input "patt" at bounding box center [923, 193] width 193 height 29
click at [1042, 245] on button "Search" at bounding box center [1075, 261] width 66 height 33
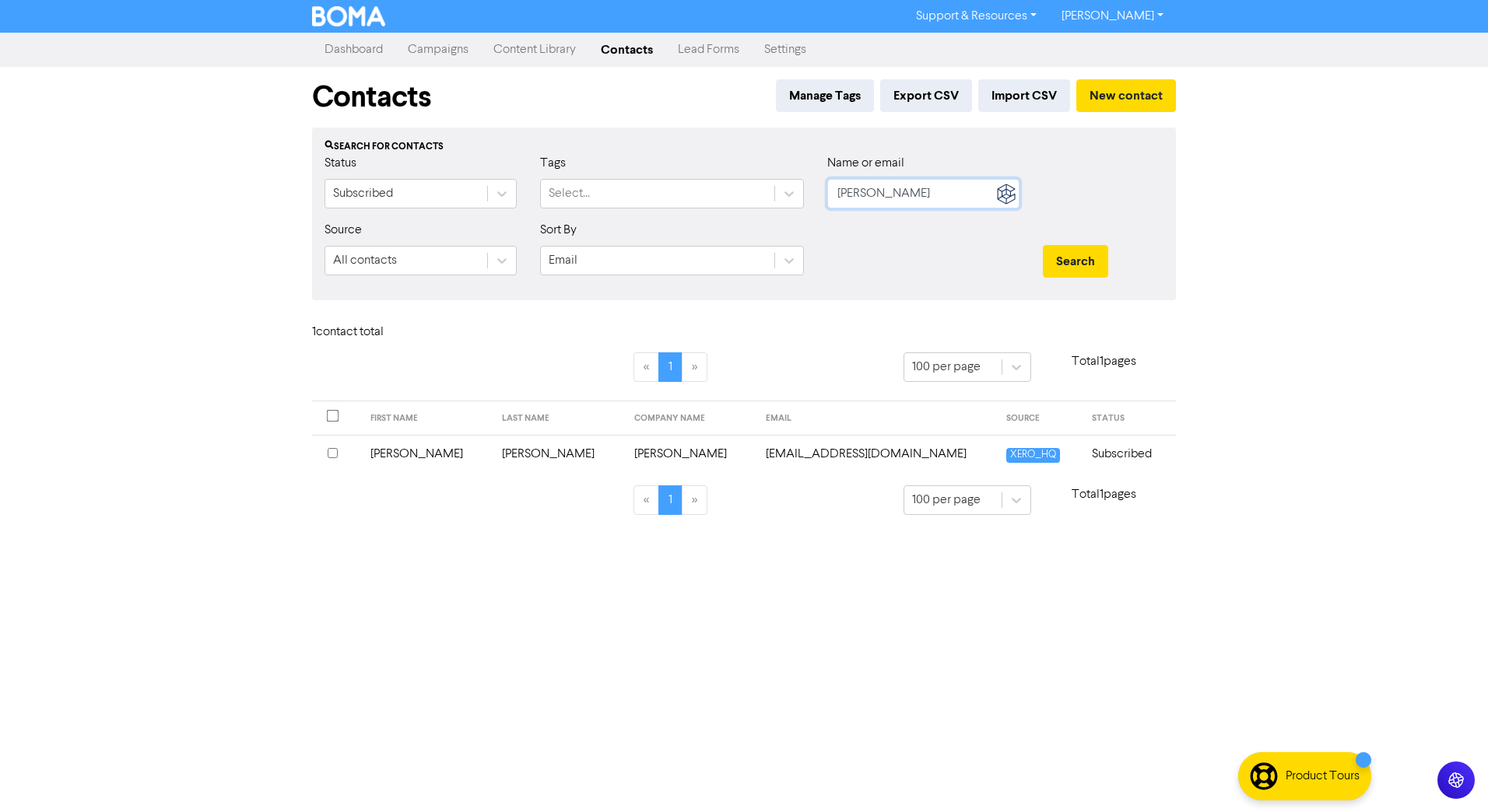
click at [931, 186] on input "[PERSON_NAME]" at bounding box center [923, 193] width 193 height 29
click at [1042, 245] on button "Search" at bounding box center [1075, 261] width 66 height 33
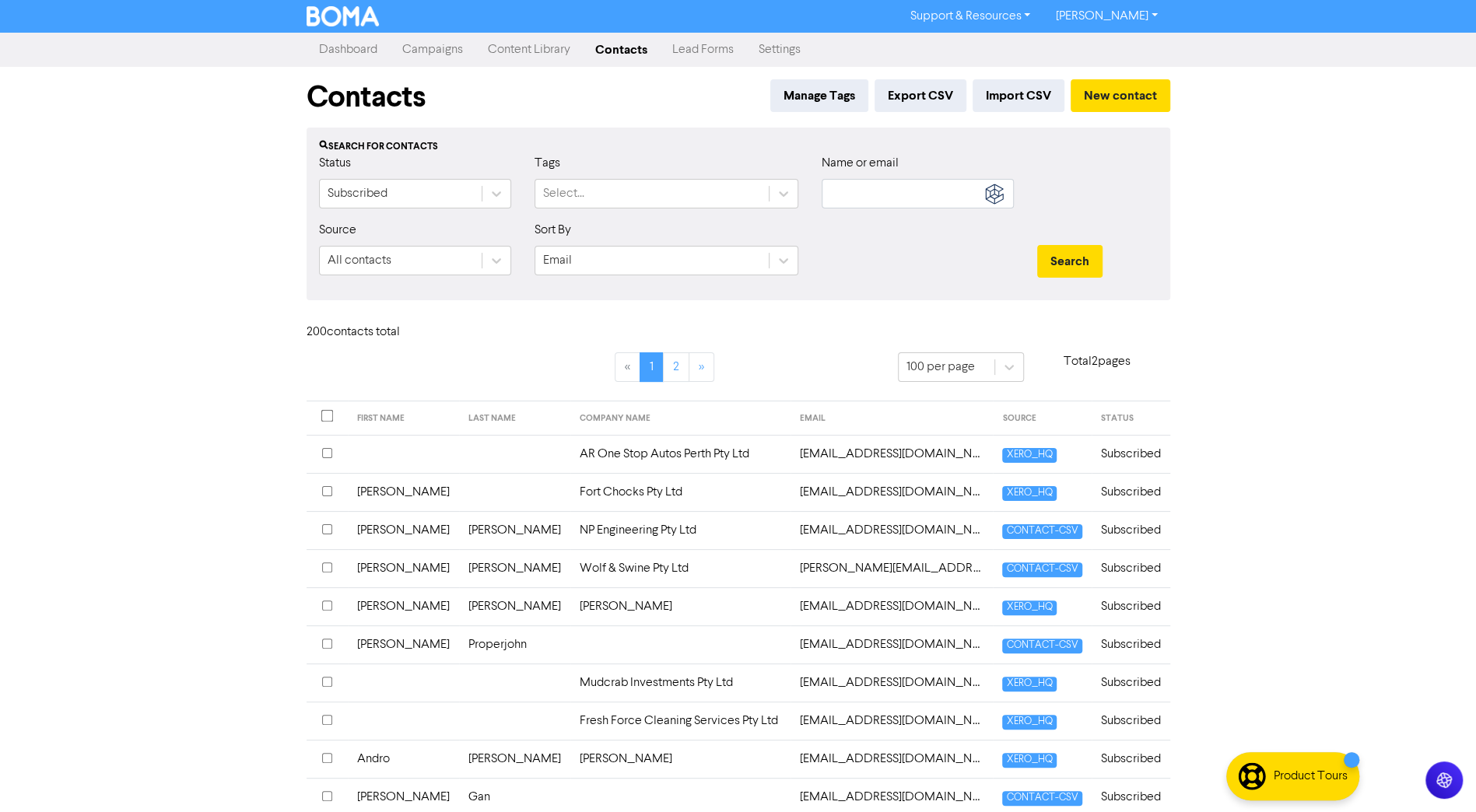
click at [424, 50] on link "Campaigns" at bounding box center [433, 50] width 86 height 31
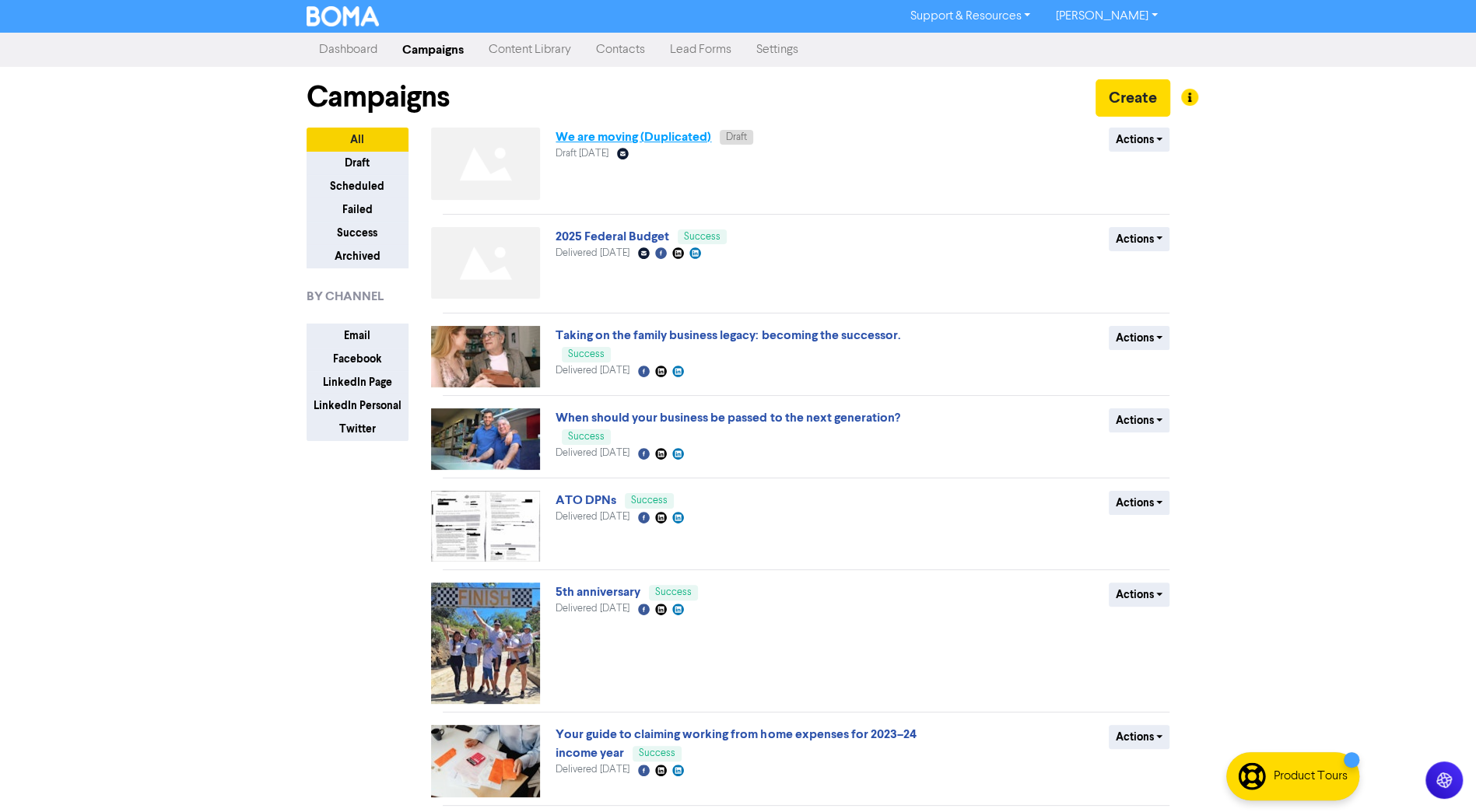
click at [629, 138] on link "We are moving (Duplicated)" at bounding box center [633, 137] width 156 height 16
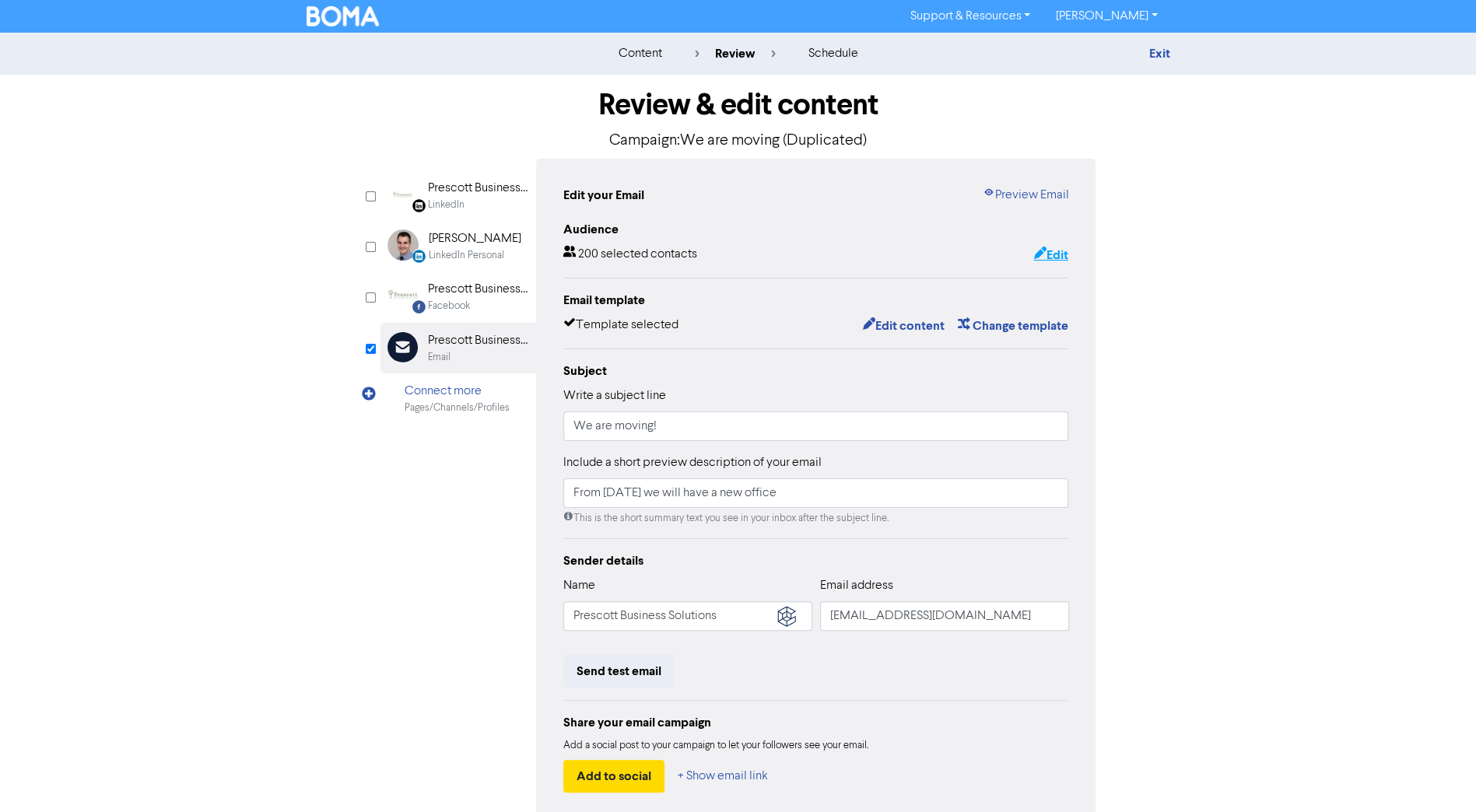
click at [1057, 252] on button "Edit" at bounding box center [1050, 256] width 36 height 20
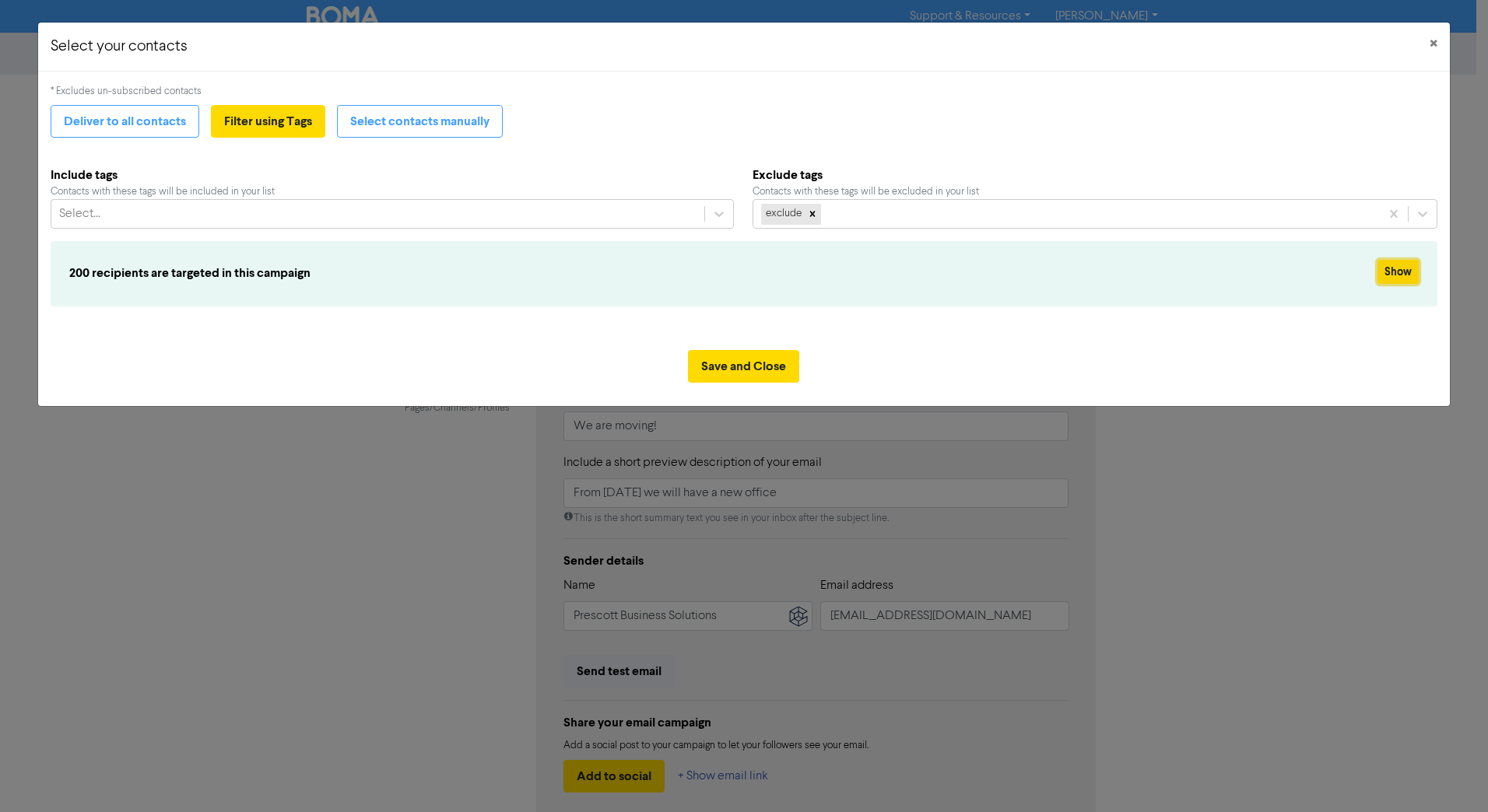
click at [1192, 269] on button "Show" at bounding box center [1398, 272] width 41 height 24
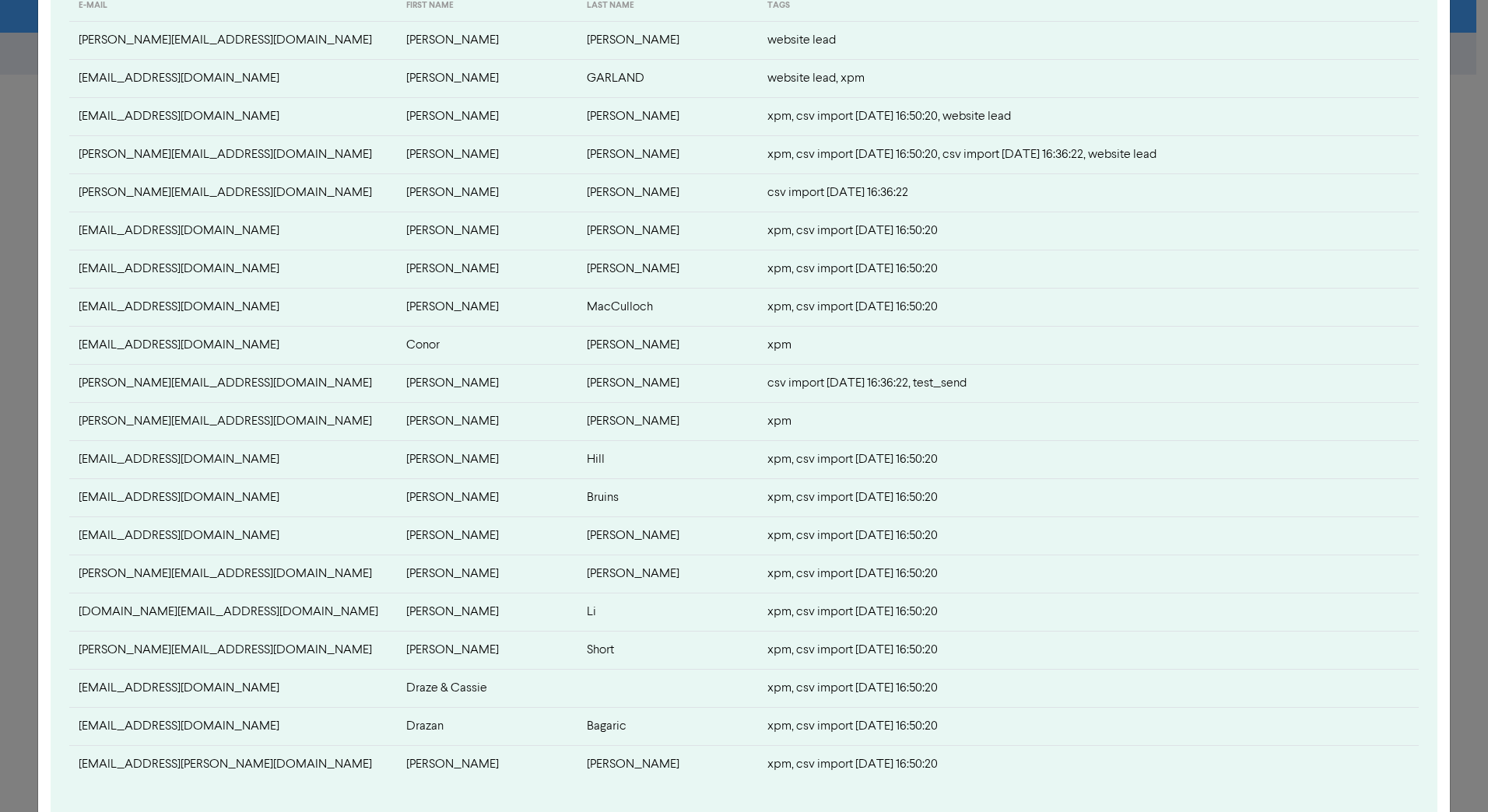
scroll to position [389, 0]
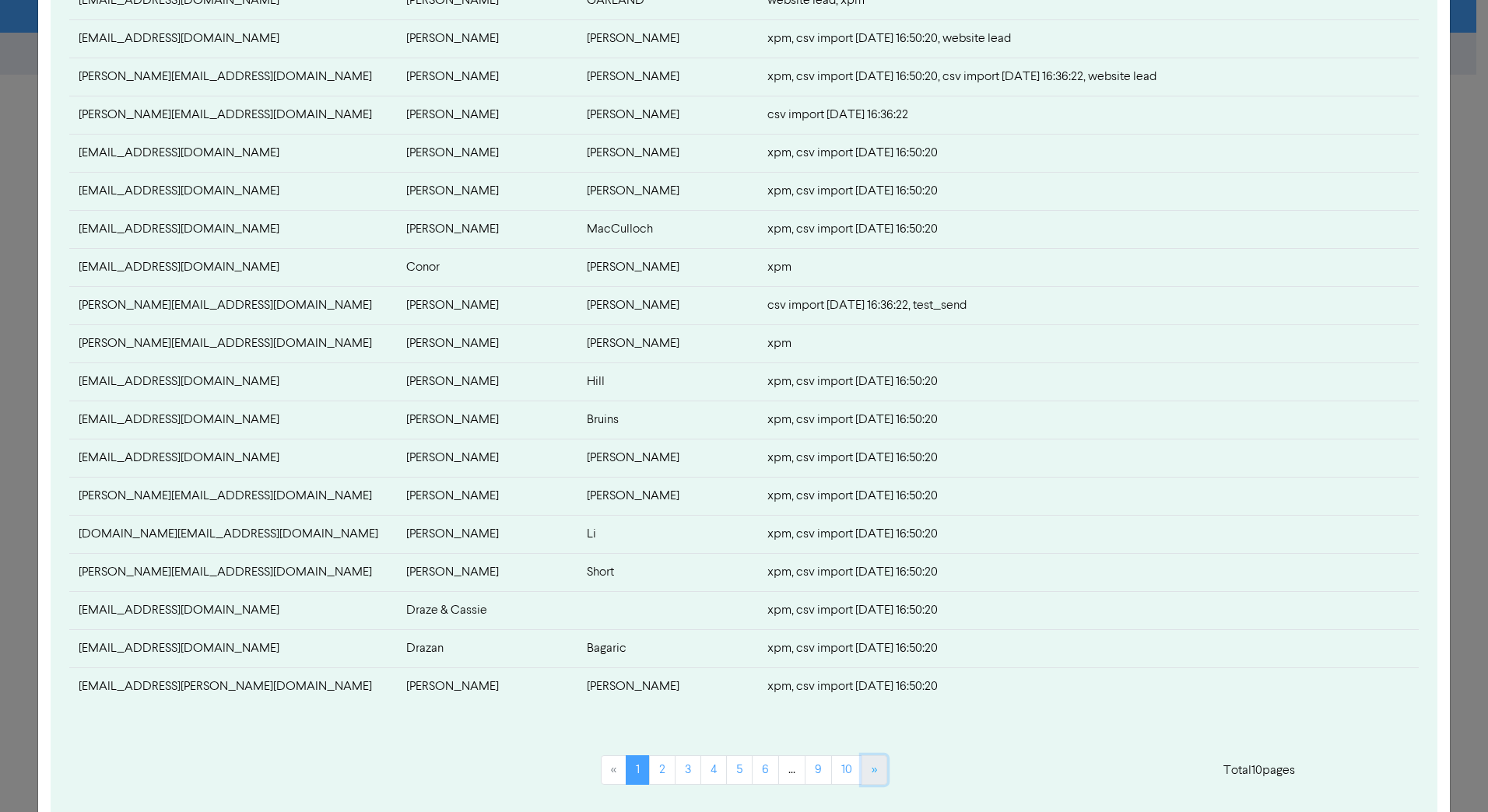
click at [864, 573] on link "»" at bounding box center [874, 770] width 26 height 29
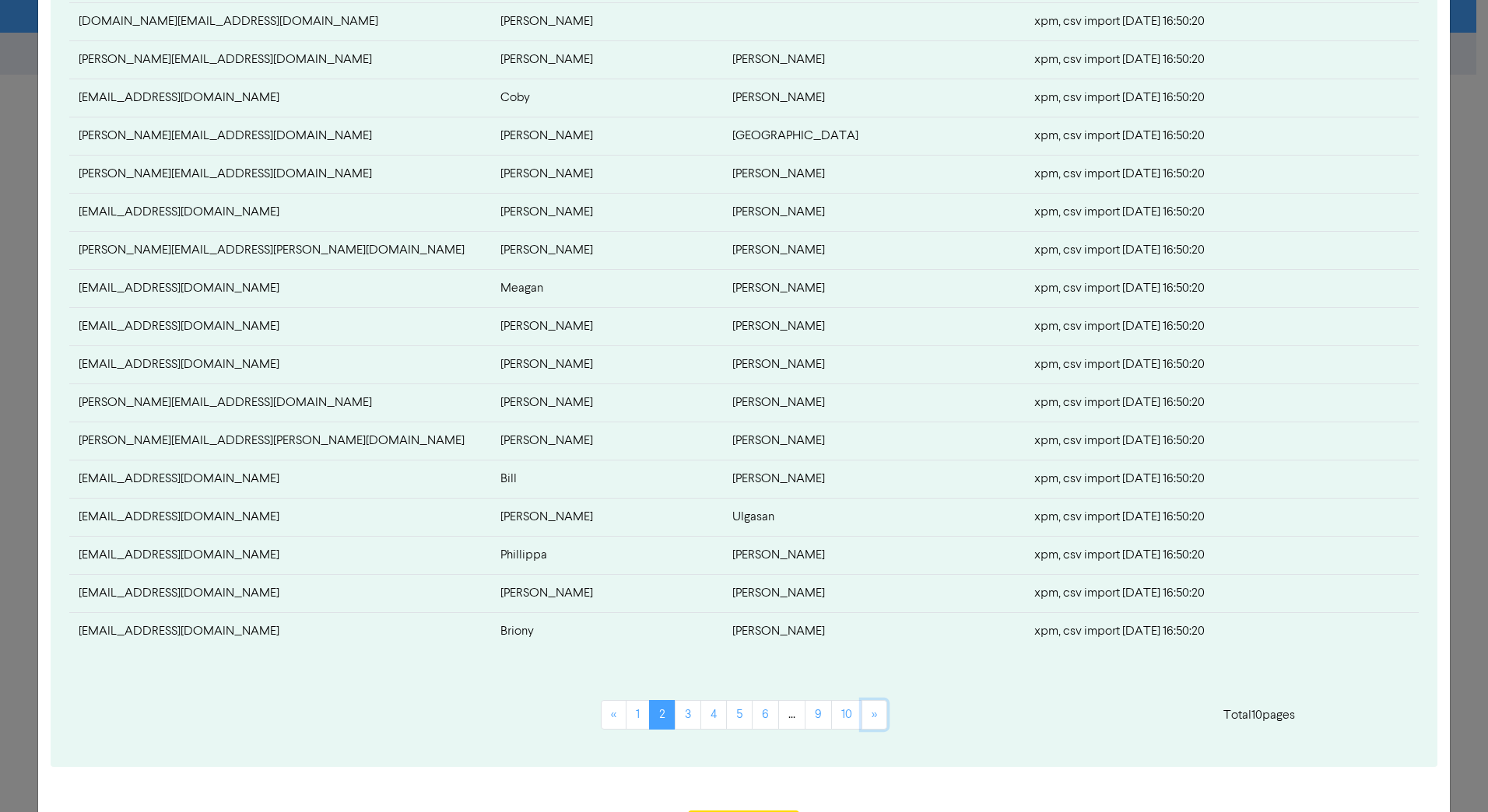
scroll to position [514, 0]
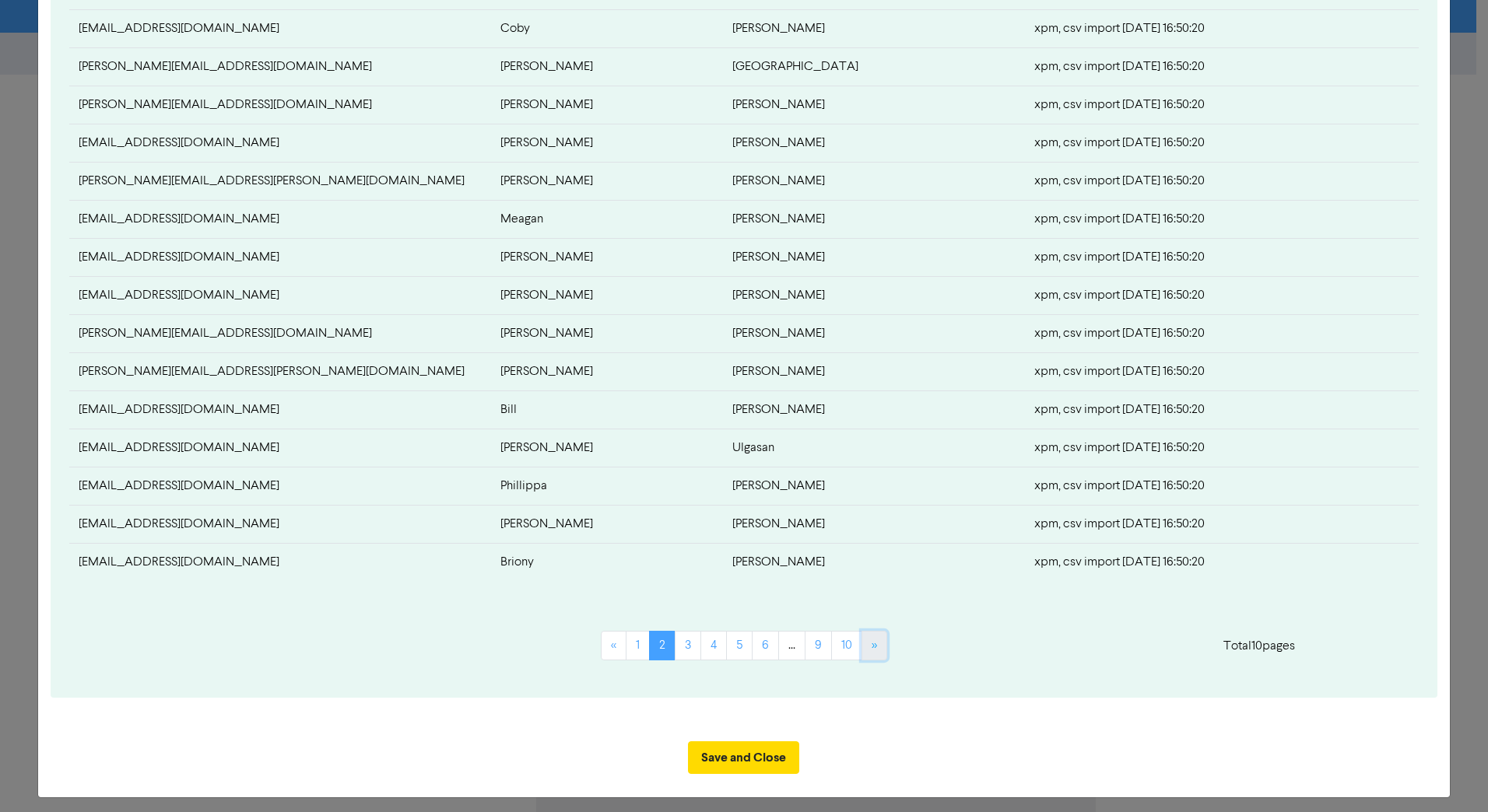
click at [865, 573] on link "»" at bounding box center [874, 646] width 26 height 29
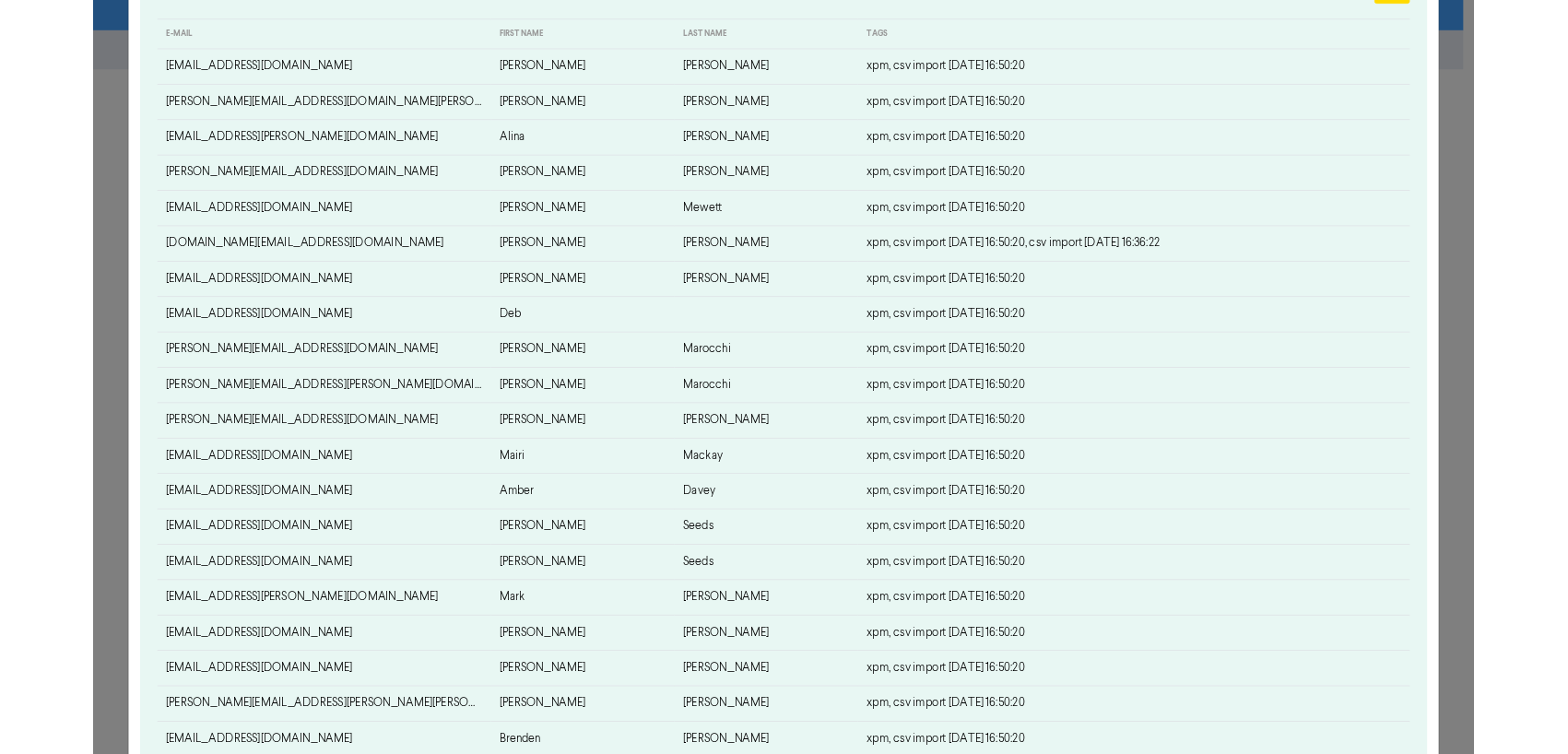
scroll to position [332, 0]
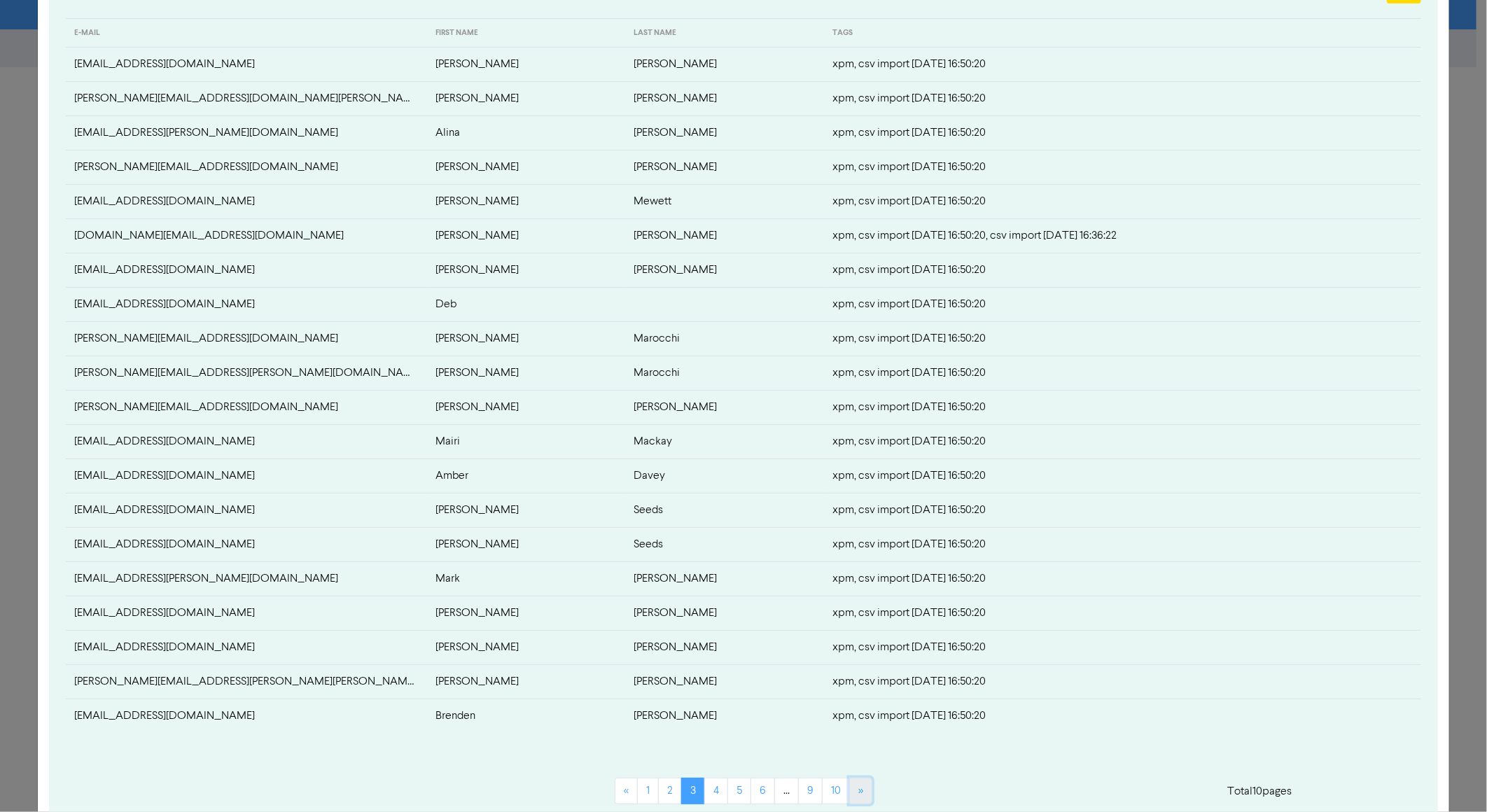
click at [861, 516] on link "»" at bounding box center [861, 790] width 23 height 26
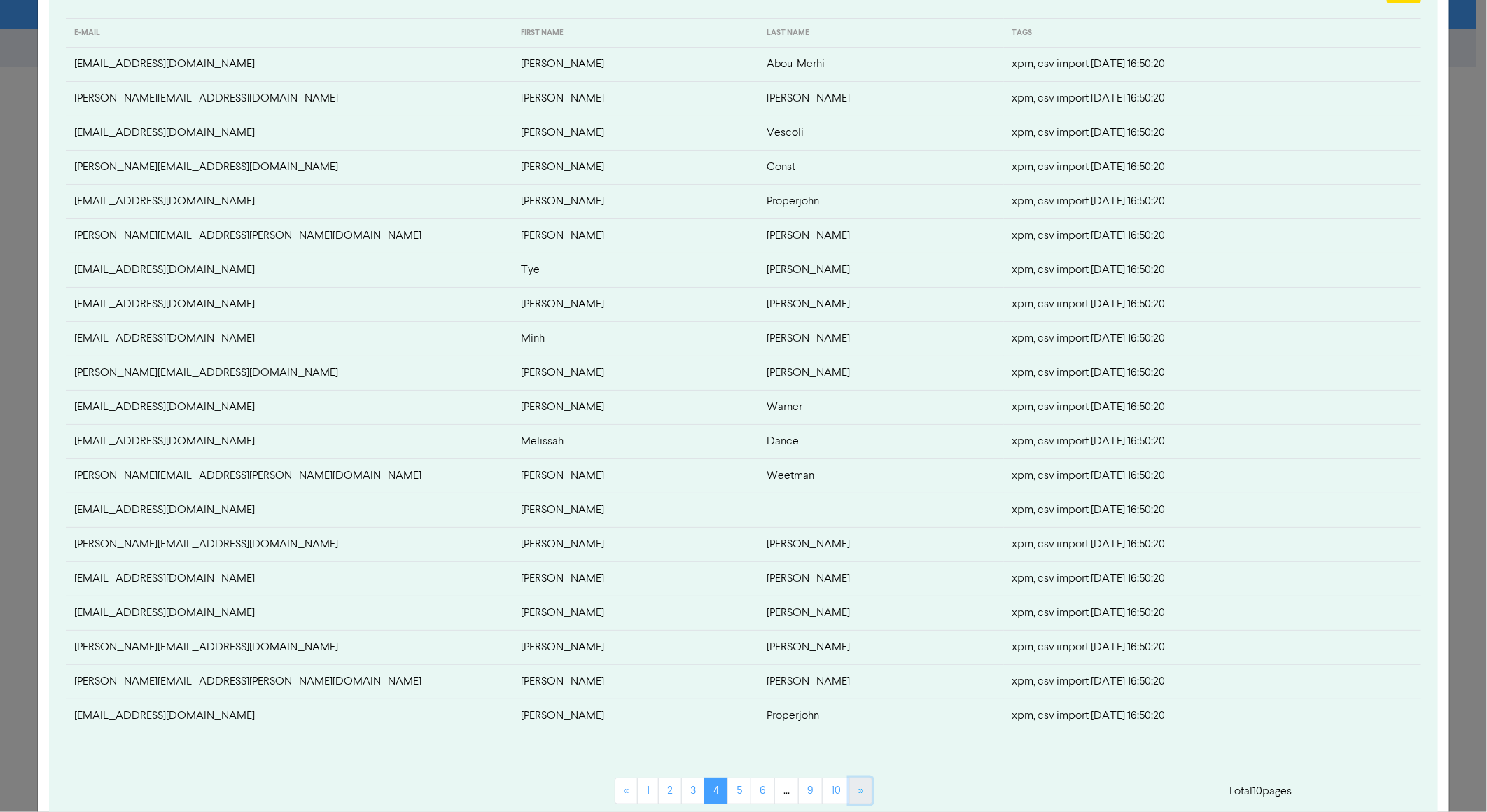
click at [863, 516] on link "»" at bounding box center [861, 790] width 23 height 26
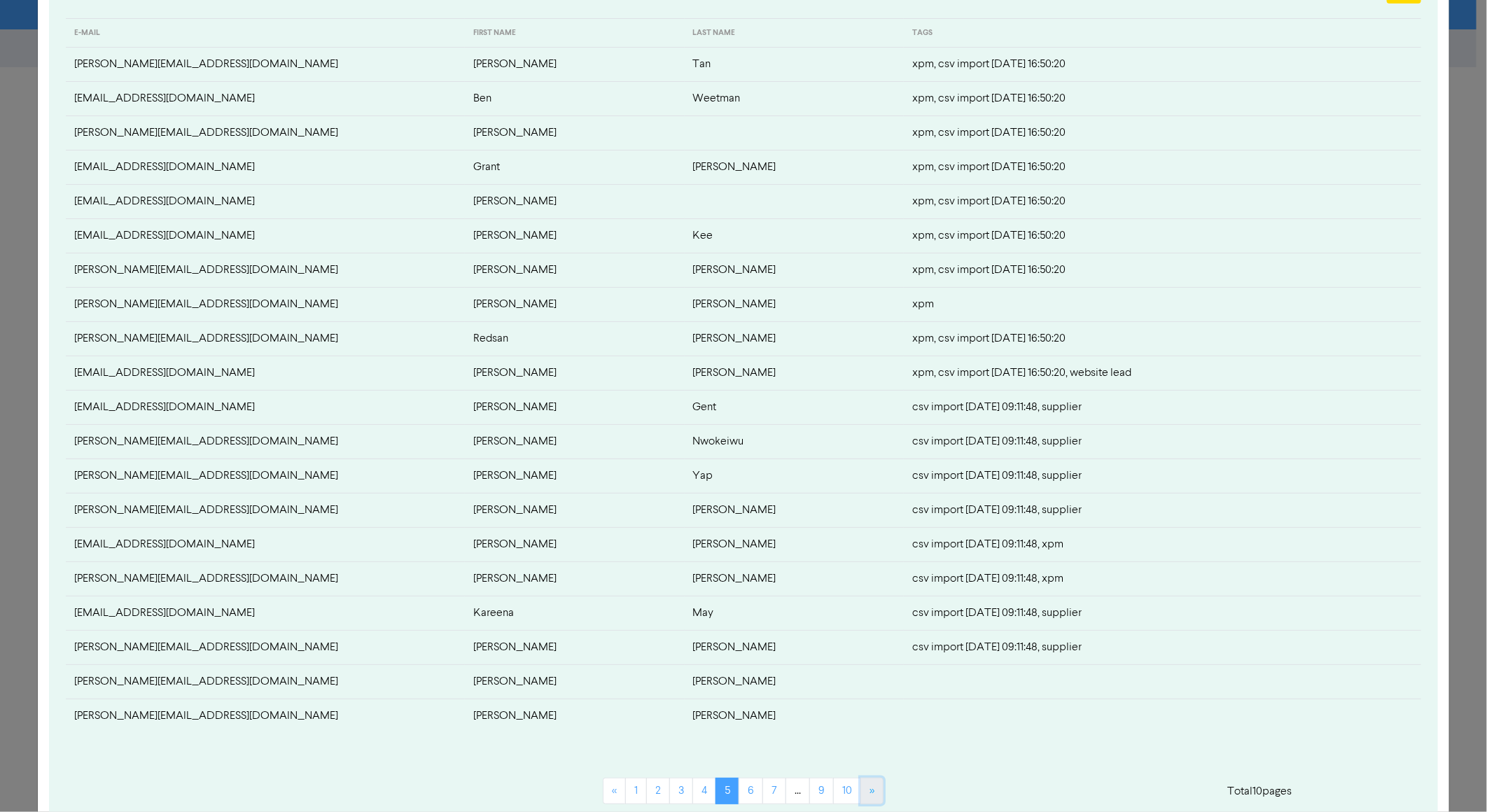
click at [863, 516] on link "»" at bounding box center [872, 790] width 23 height 26
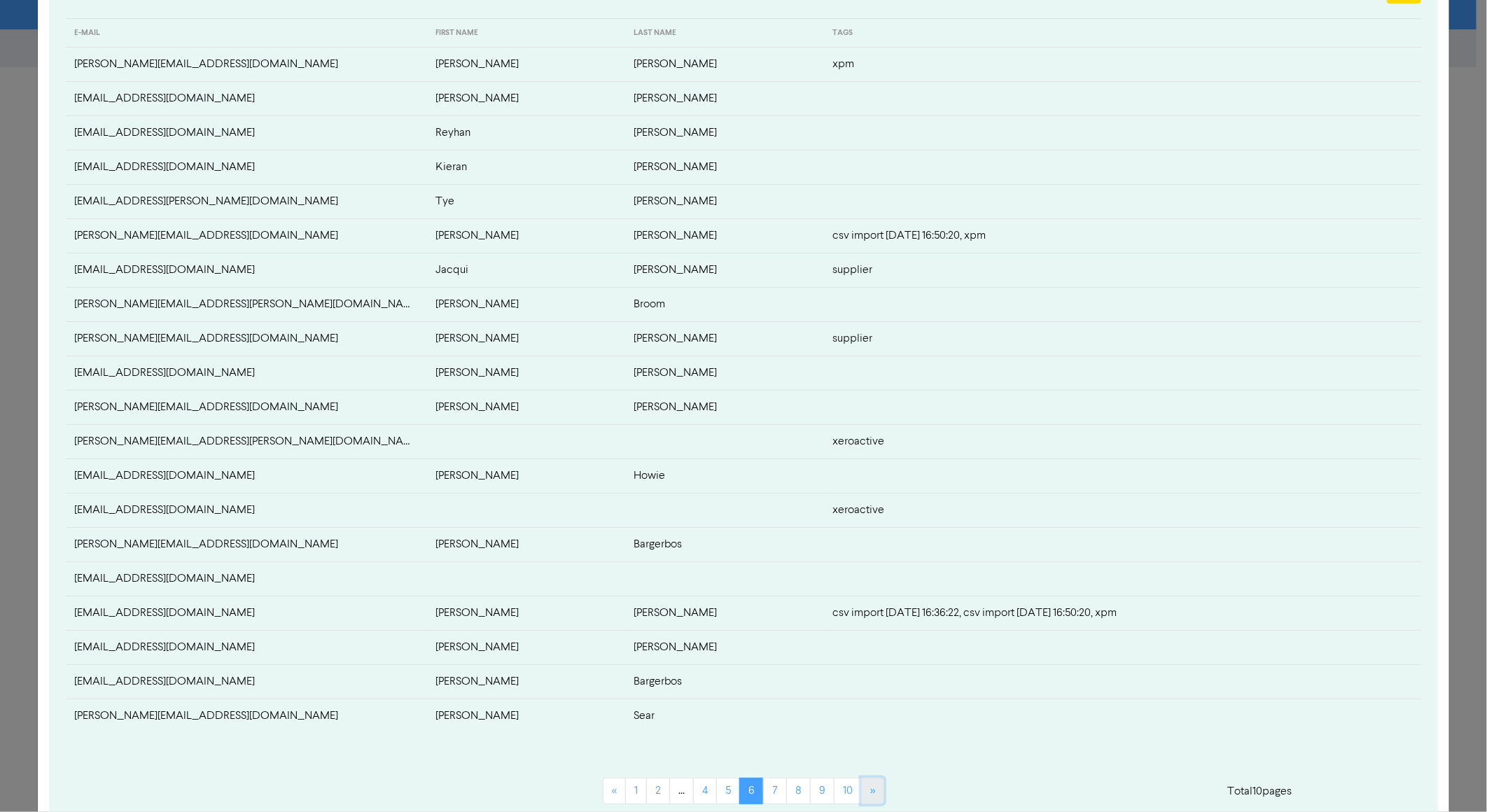
click at [864, 516] on link "»" at bounding box center [873, 790] width 23 height 26
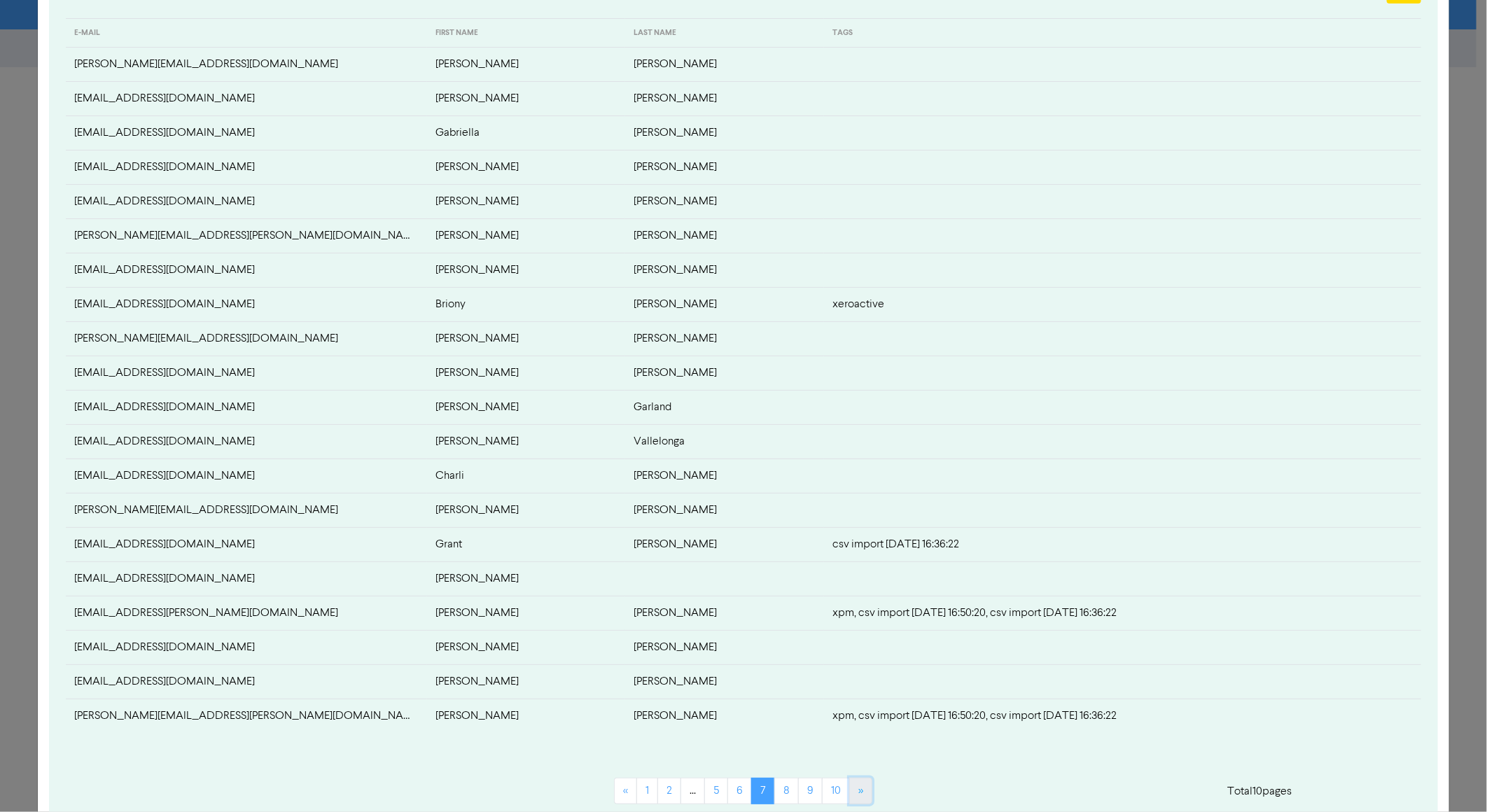
click at [864, 516] on link "»" at bounding box center [861, 790] width 23 height 26
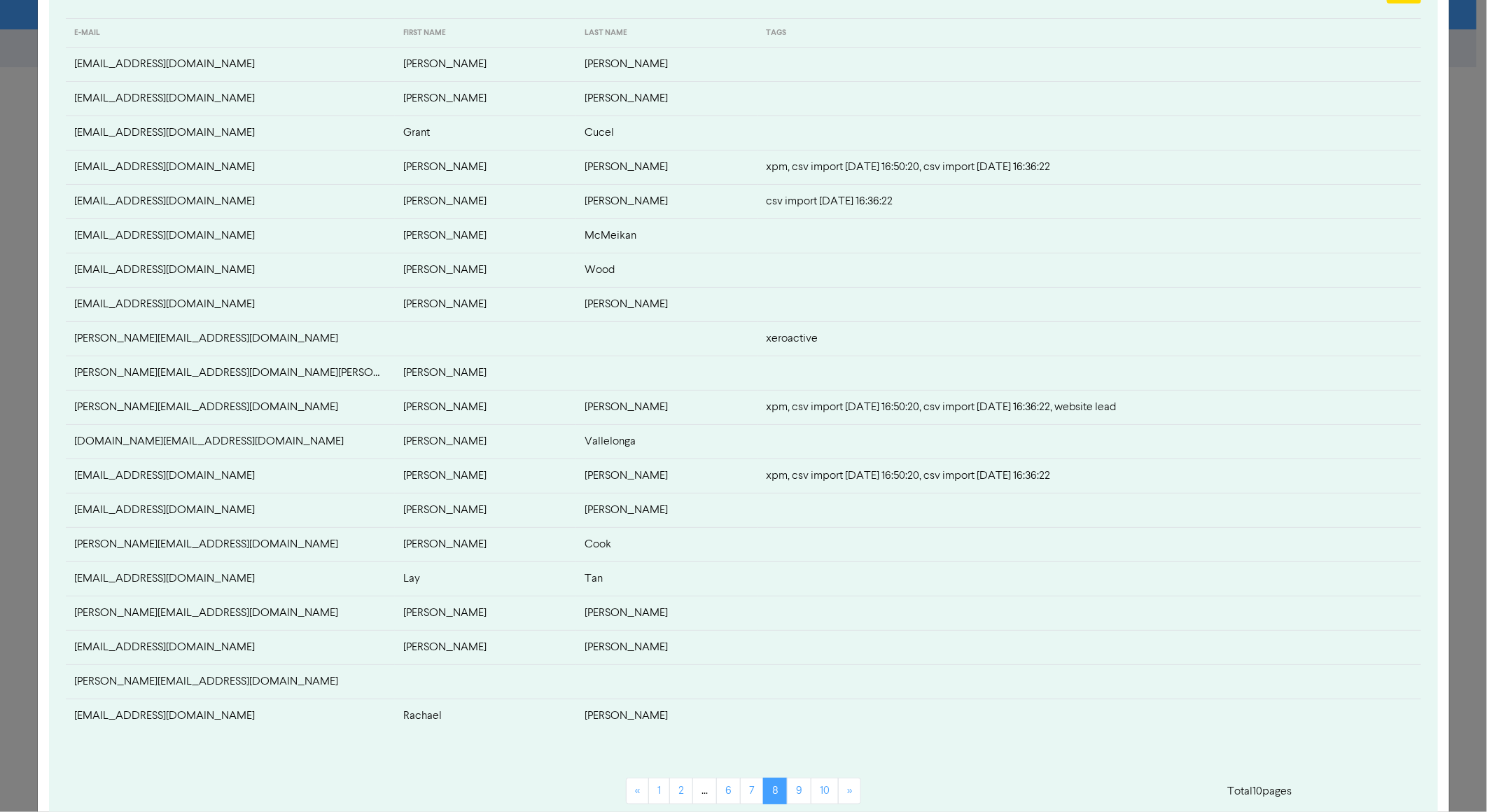
drag, startPoint x: 863, startPoint y: 789, endPoint x: 984, endPoint y: 782, distance: 121.2
click at [984, 516] on div "« 1 2 ... 6 7 8 9 10 »" at bounding box center [744, 783] width 688 height 77
click at [178, 370] on td "[PERSON_NAME][EMAIL_ADDRESS][DOMAIN_NAME][PERSON_NAME]" at bounding box center [230, 373] width 329 height 34
click at [297, 371] on td "[PERSON_NAME][EMAIL_ADDRESS][DOMAIN_NAME][PERSON_NAME]" at bounding box center [230, 373] width 329 height 34
click at [641, 516] on link "«" at bounding box center [638, 790] width 23 height 26
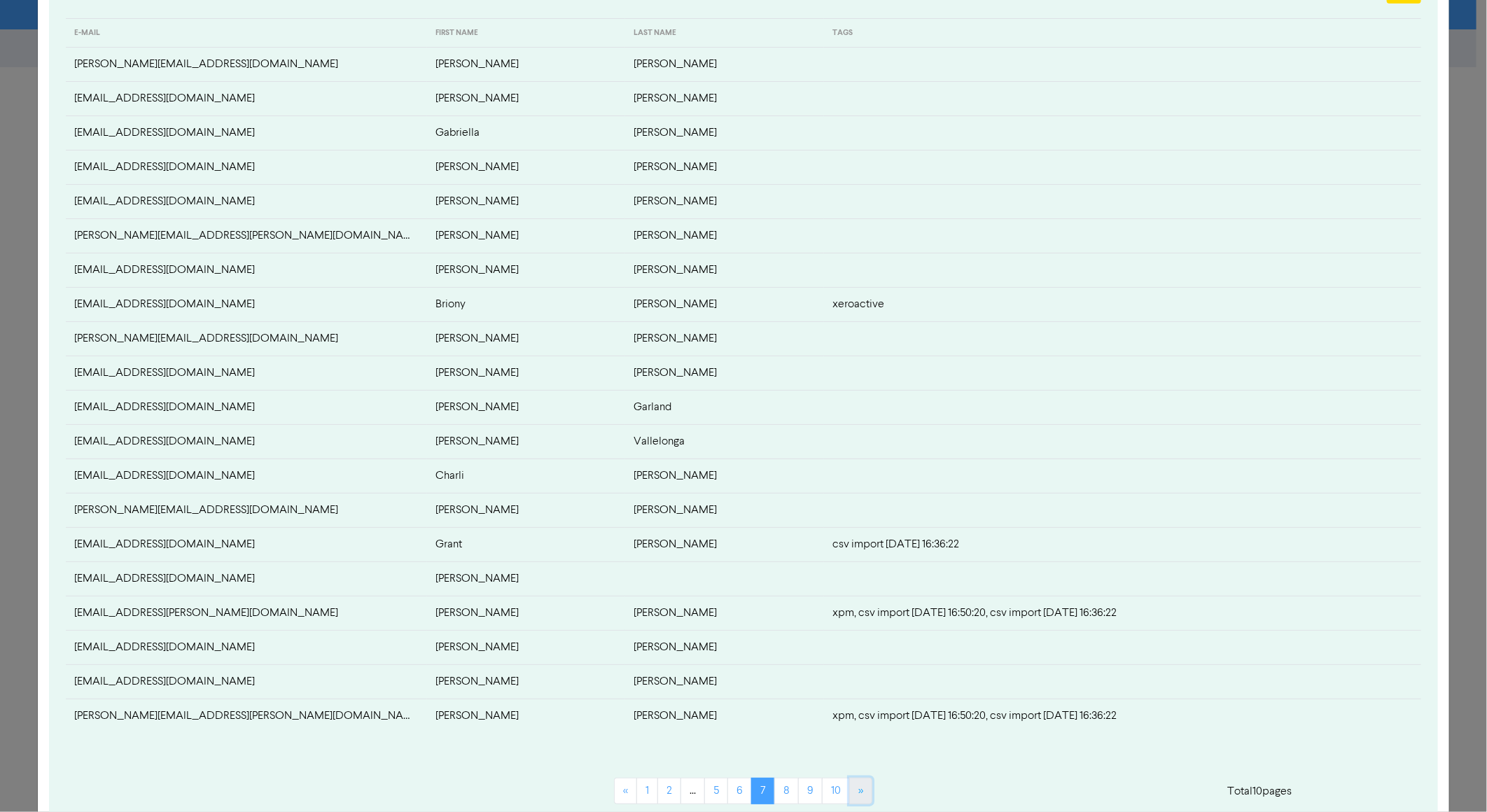
click at [850, 516] on link "»" at bounding box center [861, 790] width 23 height 26
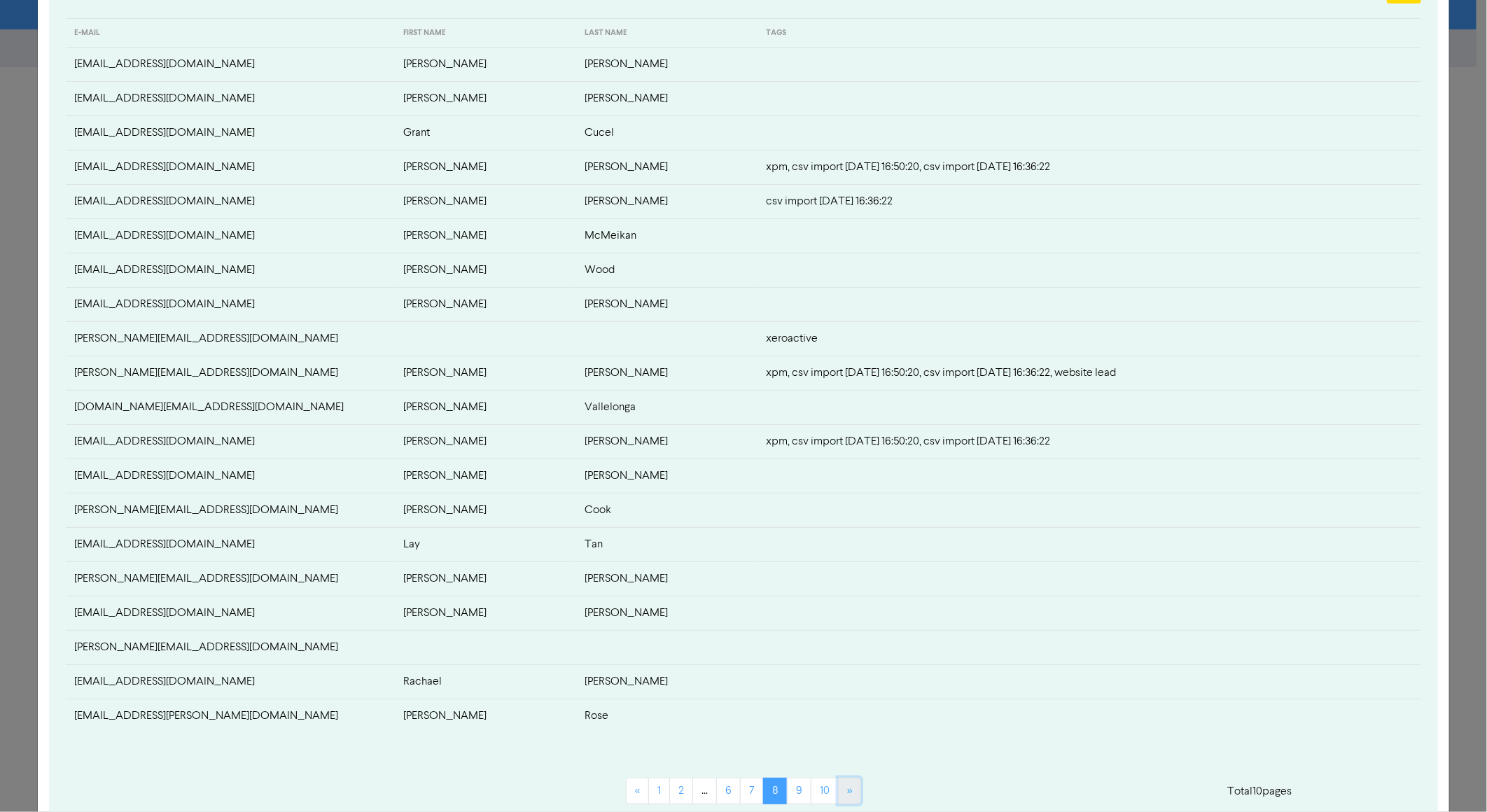
click at [838, 516] on link "»" at bounding box center [849, 790] width 23 height 26
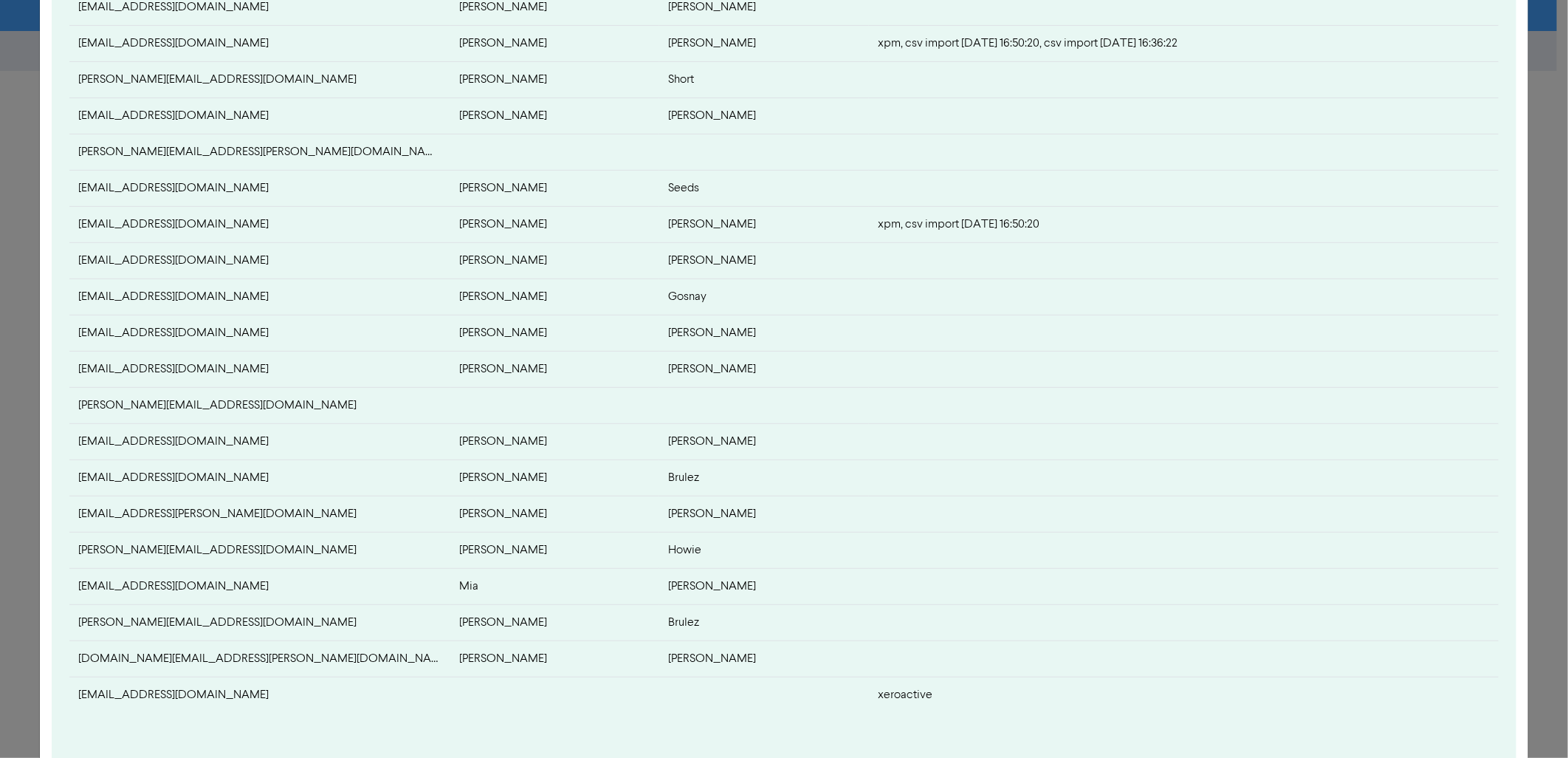
scroll to position [430, 0]
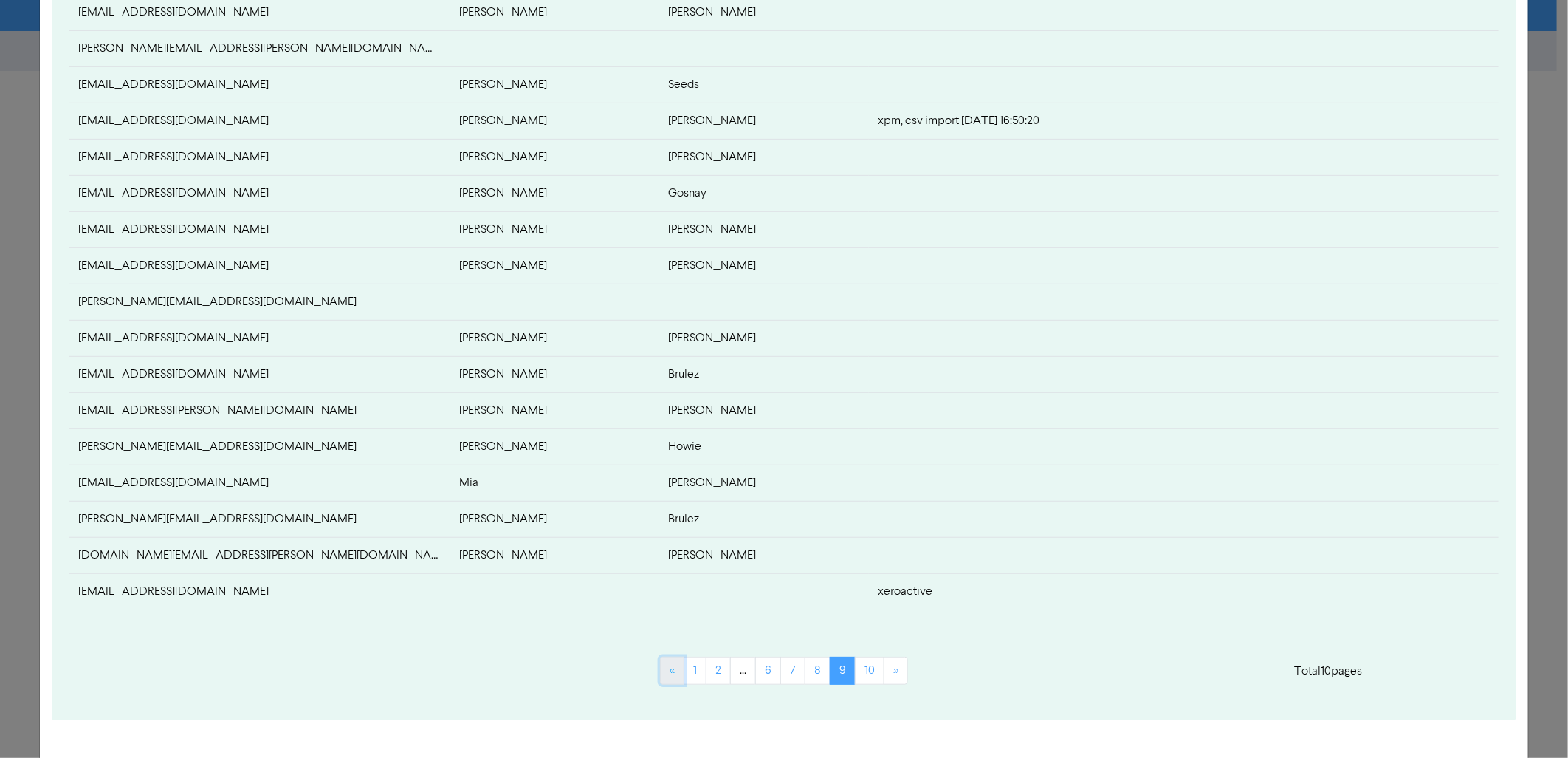
click at [666, 544] on link "«" at bounding box center [672, 670] width 25 height 28
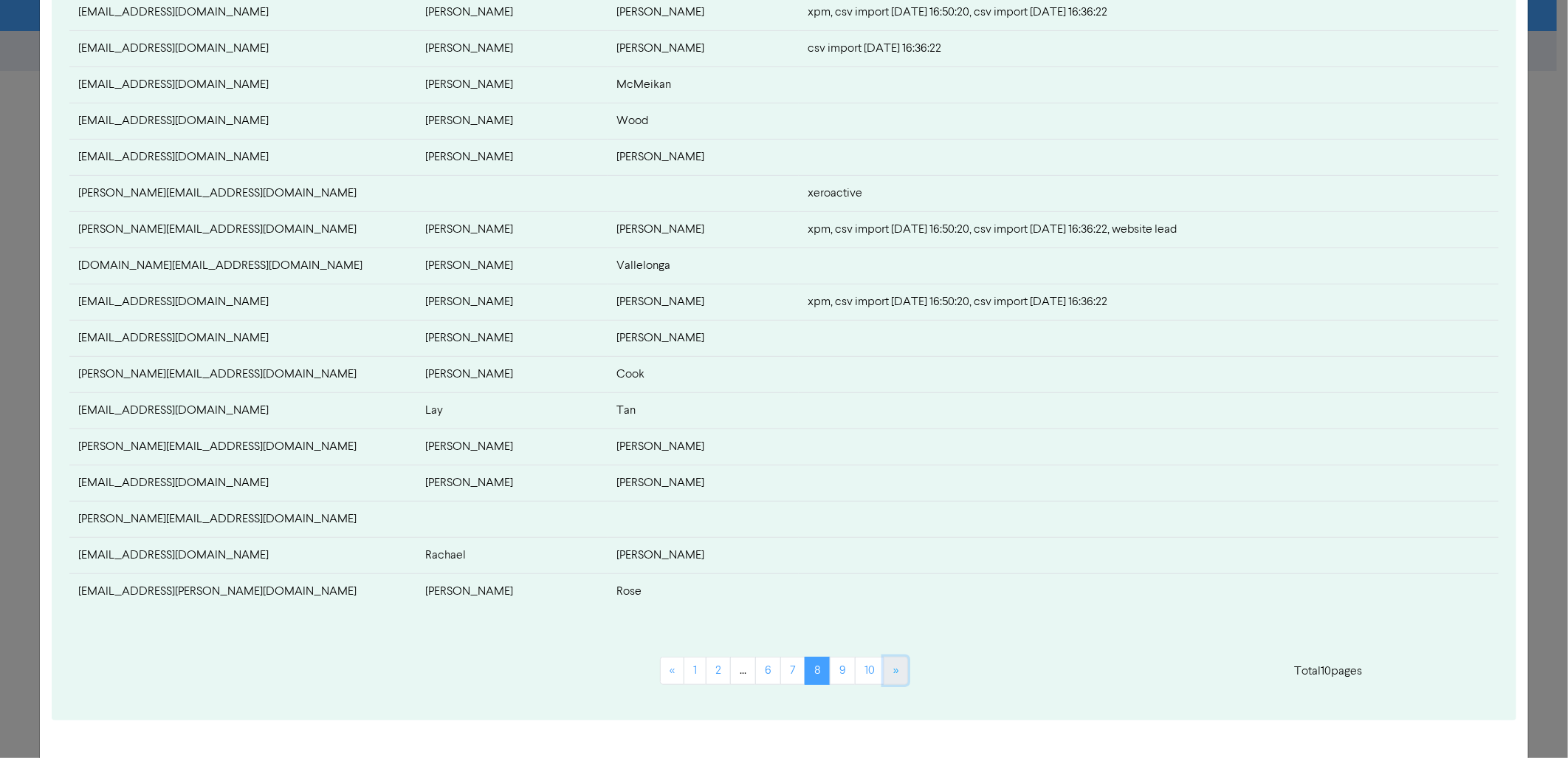
click at [886, 544] on link "»" at bounding box center [896, 670] width 25 height 28
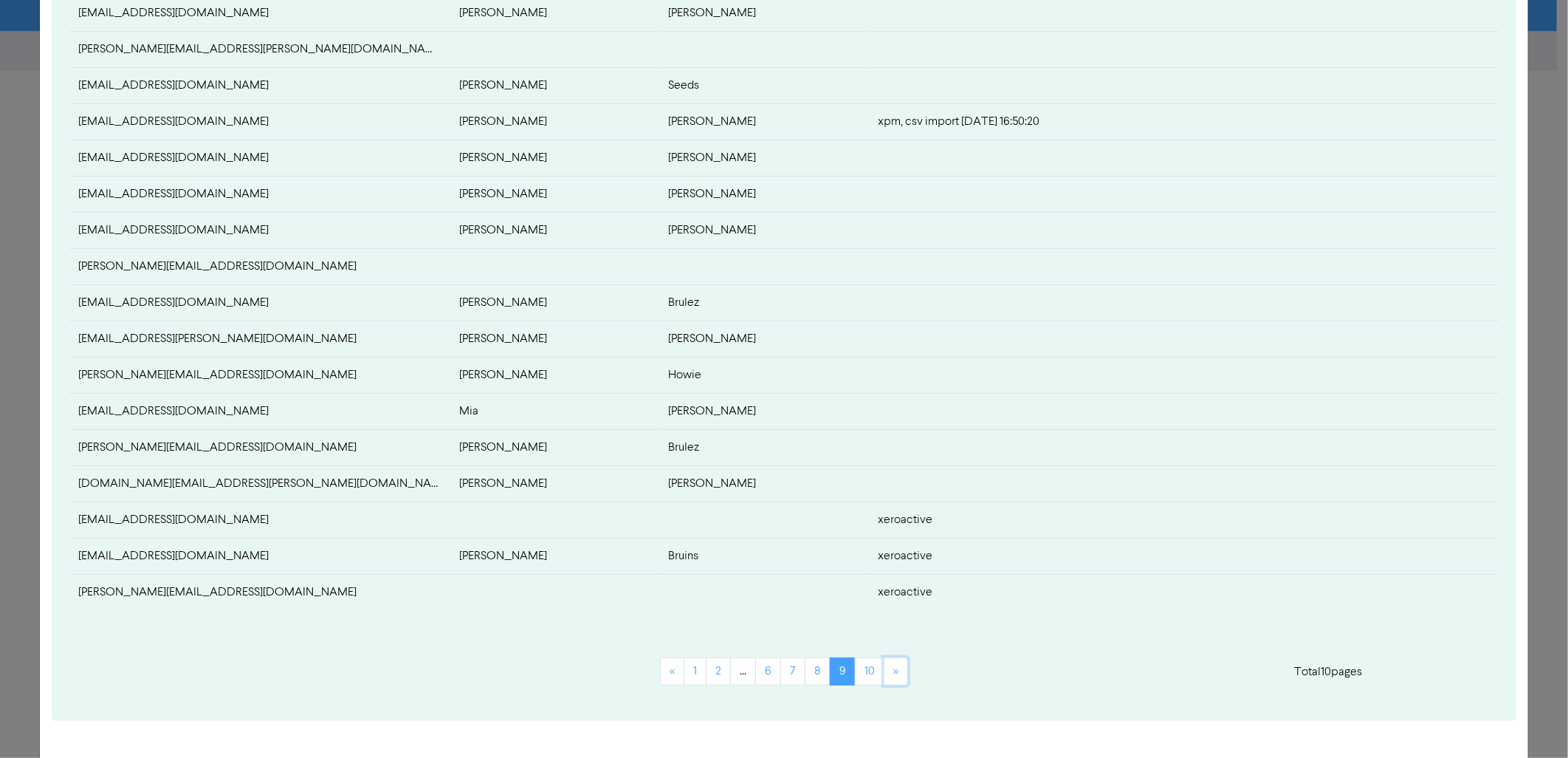
scroll to position [511, 0]
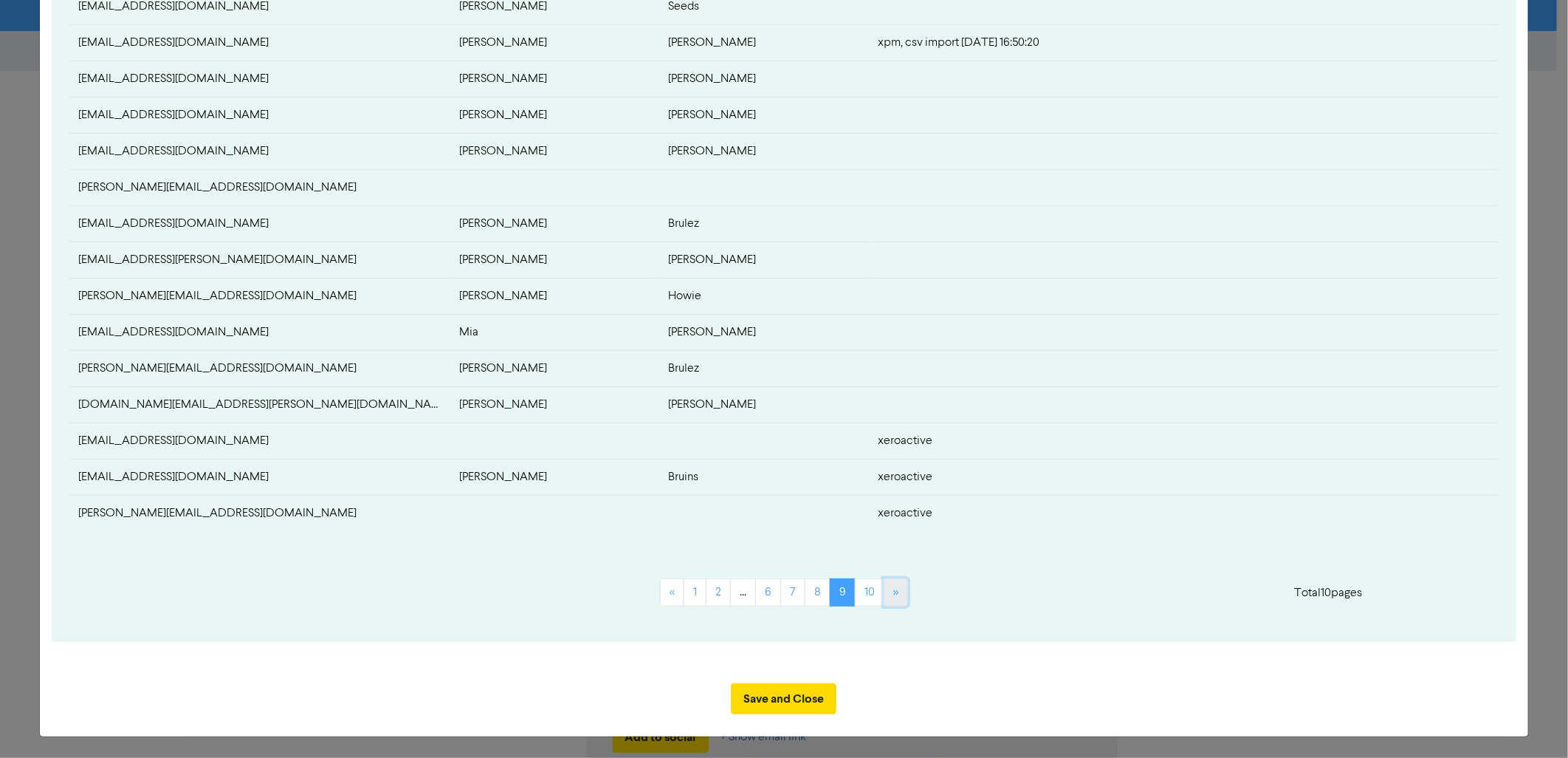
click at [900, 544] on link "»" at bounding box center [896, 592] width 25 height 28
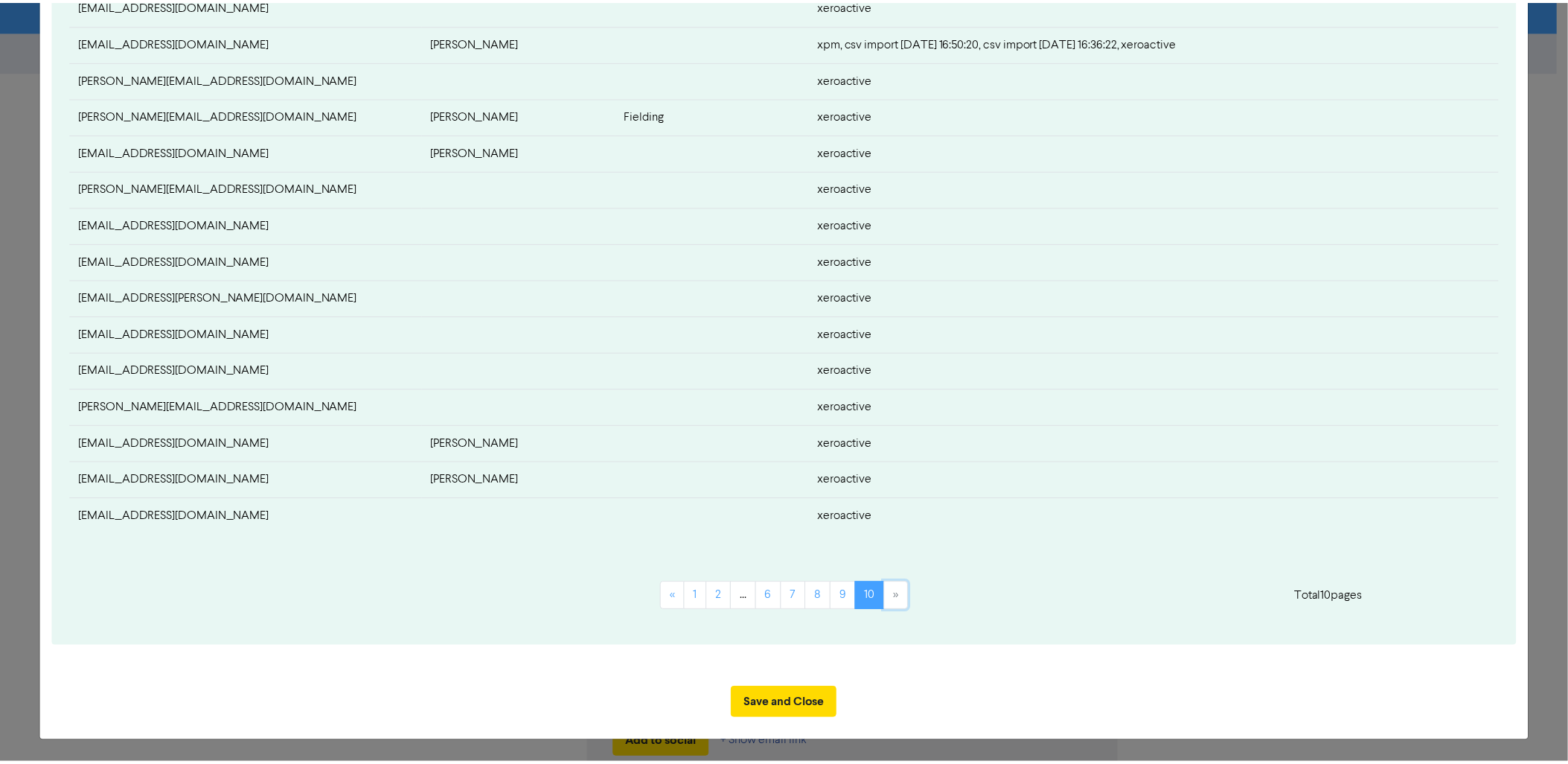
scroll to position [405, 0]
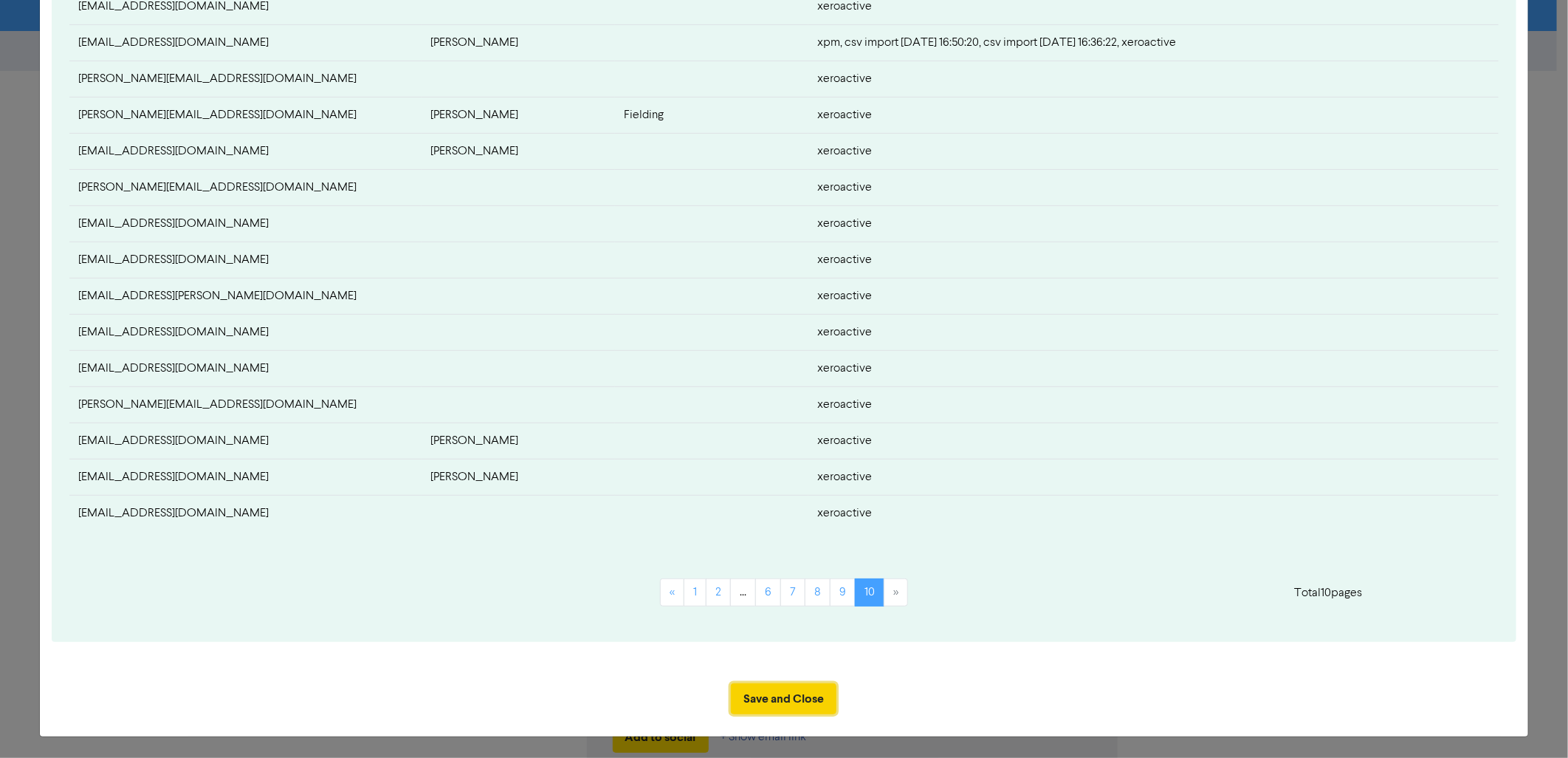
click at [780, 544] on button "Save and Close" at bounding box center [783, 698] width 105 height 31
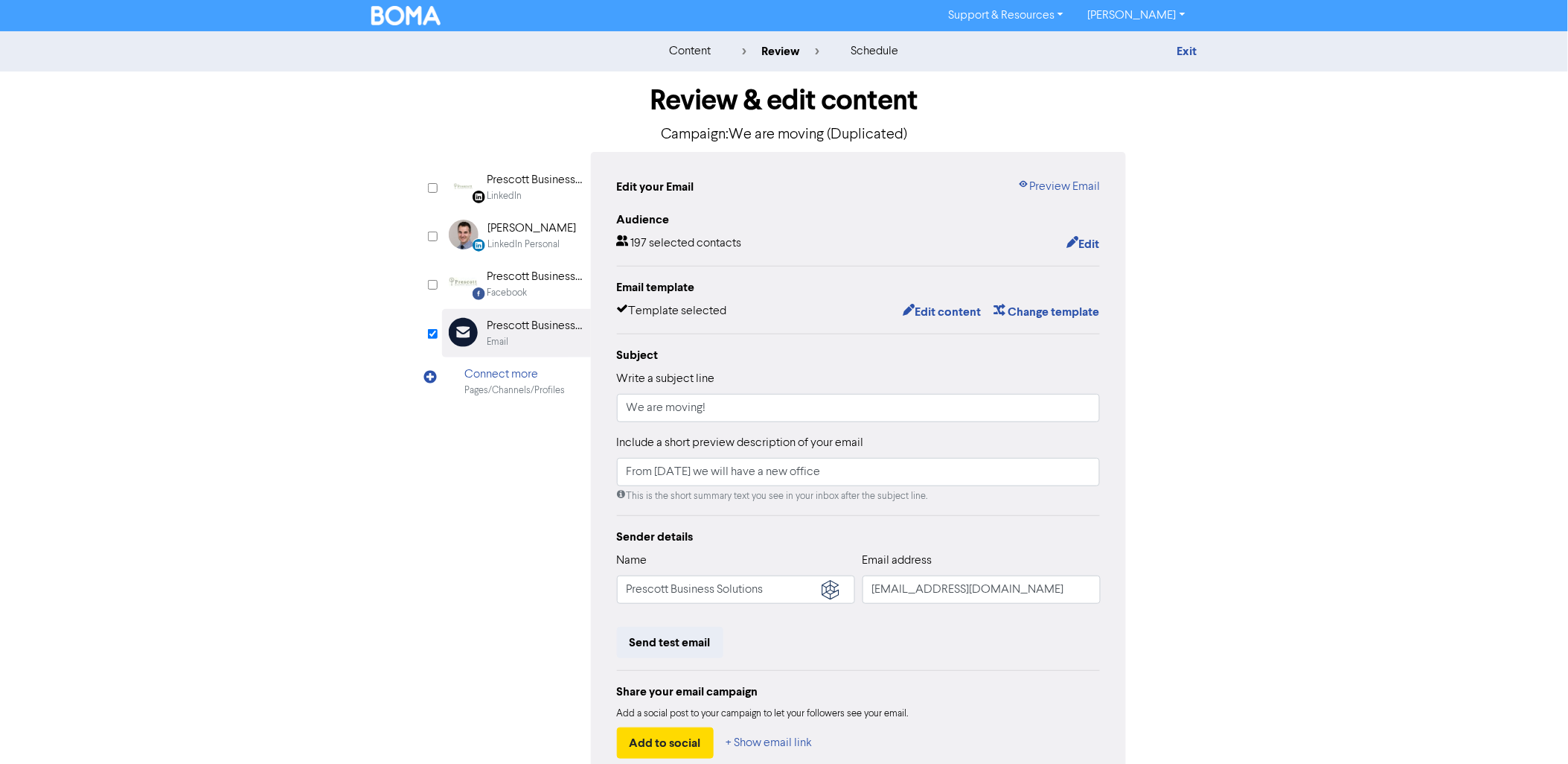
click at [1087, 233] on div "Audience 197 selected contacts Edit" at bounding box center [859, 232] width 484 height 43
click at [1087, 243] on button "Edit" at bounding box center [1083, 244] width 35 height 19
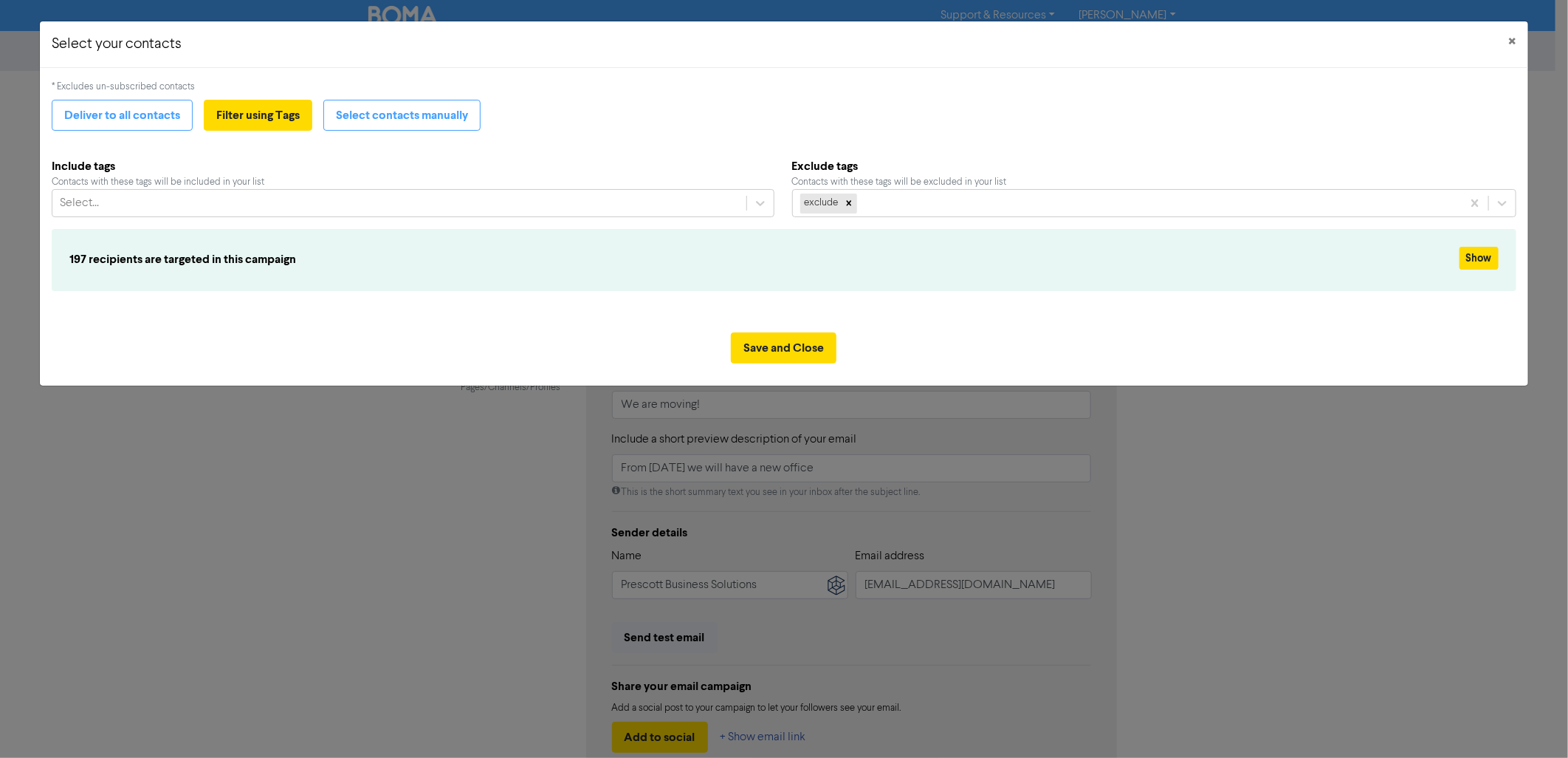
click at [698, 245] on div "197 recipients are targeted in this campaign Show" at bounding box center [784, 259] width 1465 height 61
click at [762, 204] on icon at bounding box center [760, 203] width 15 height 15
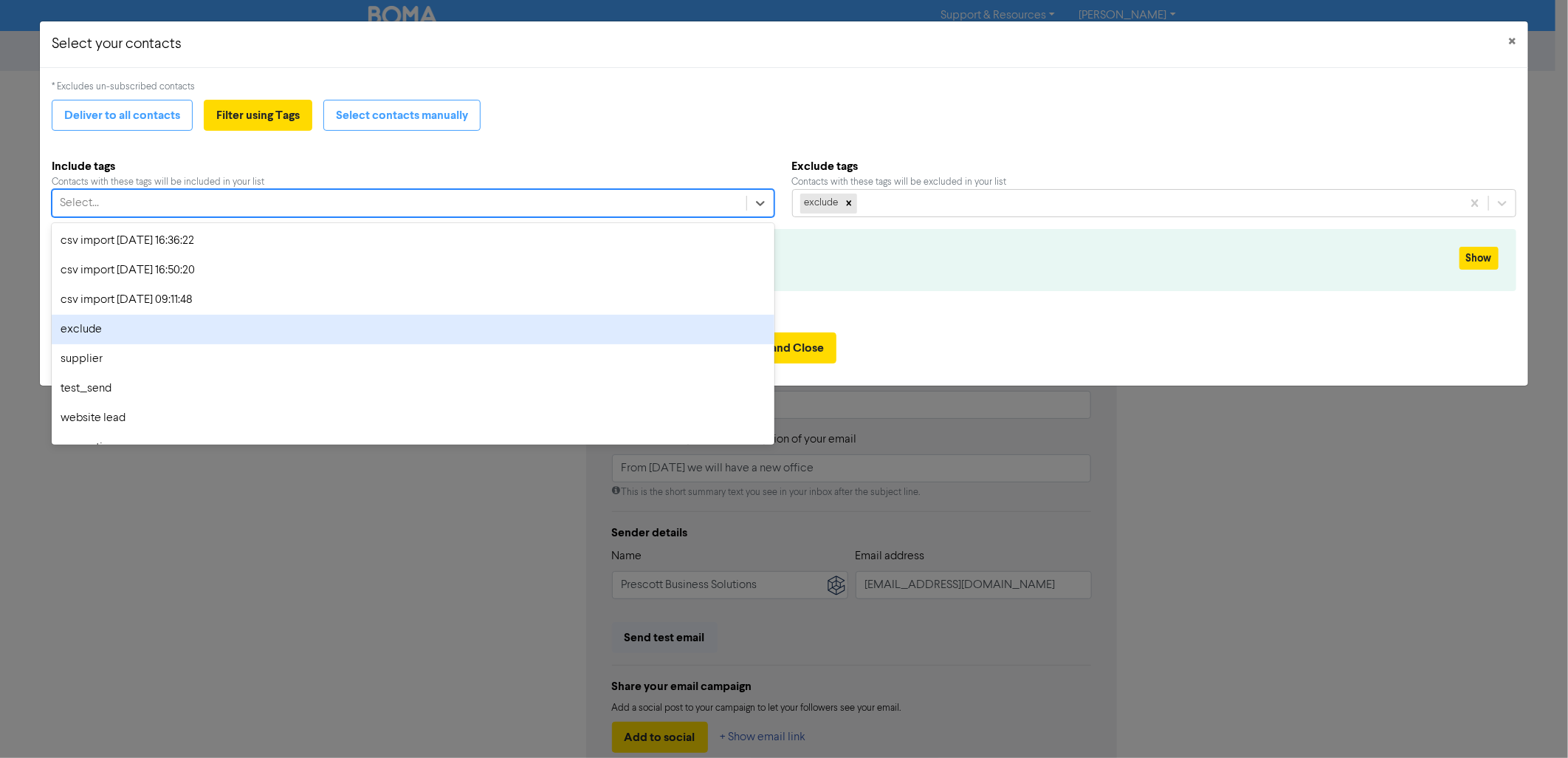
click at [306, 337] on div "exclude" at bounding box center [412, 329] width 722 height 30
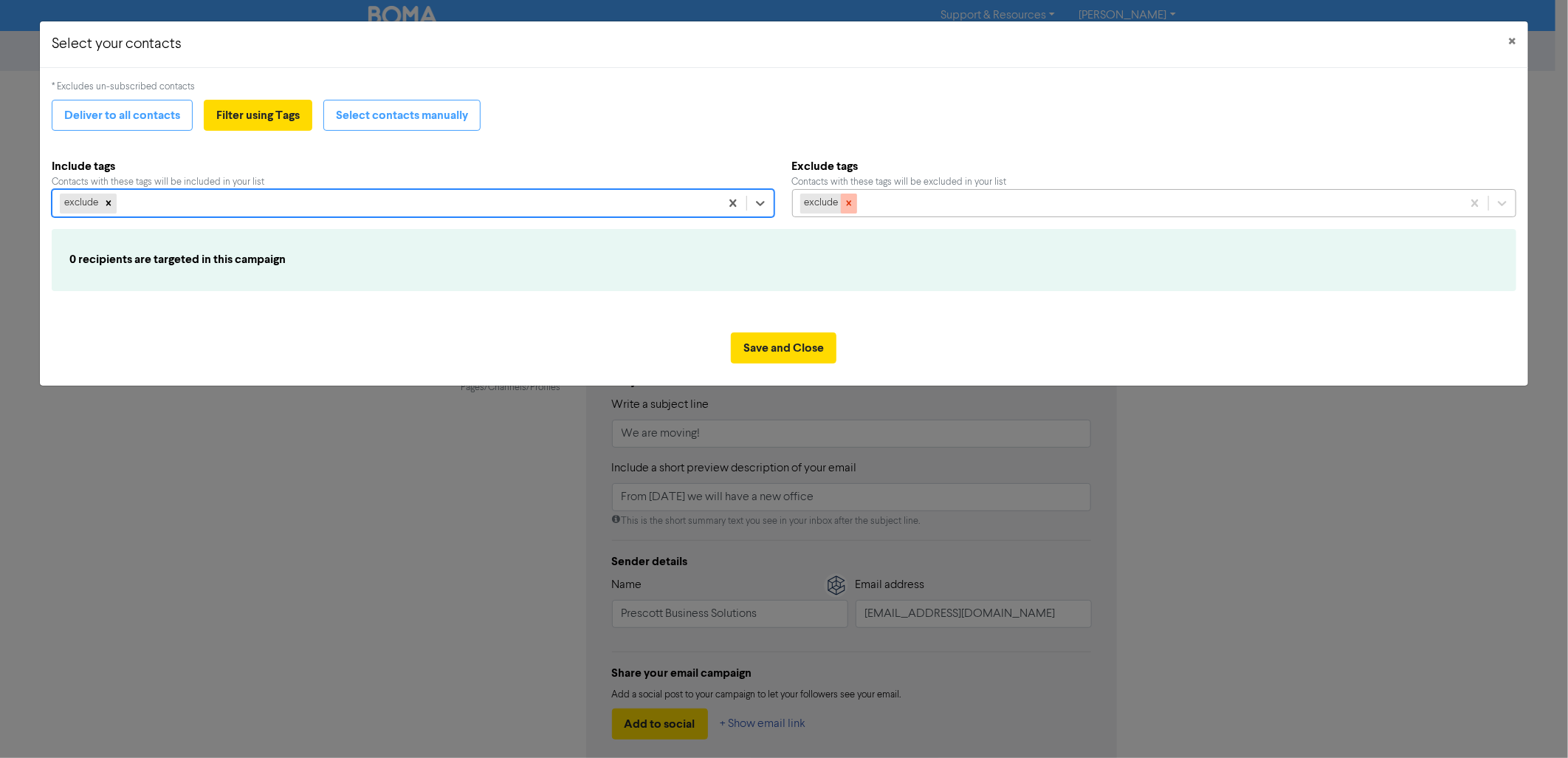
click at [850, 198] on icon at bounding box center [849, 203] width 10 height 10
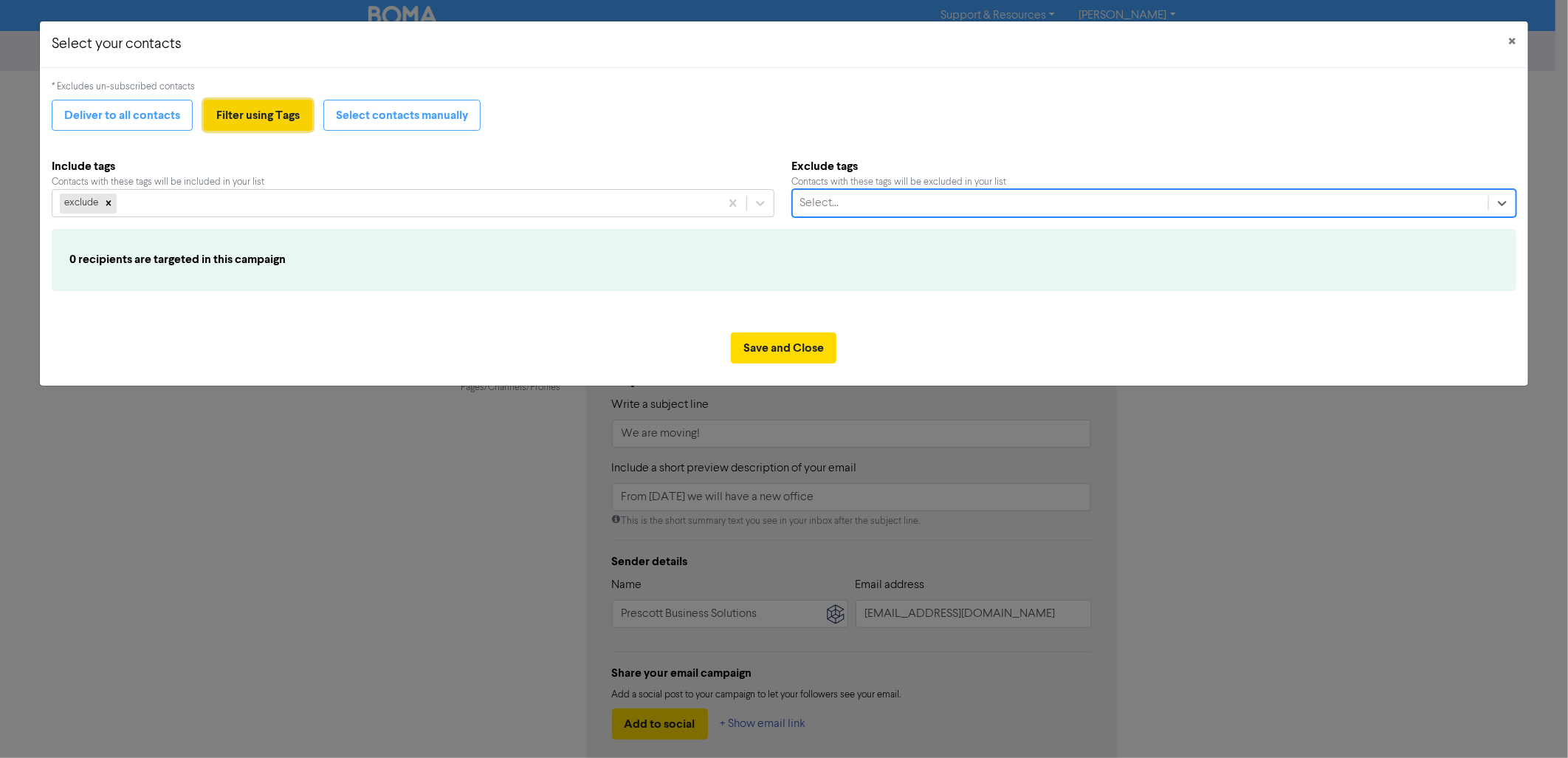
click at [219, 109] on button "Filter using Tags" at bounding box center [258, 115] width 108 height 31
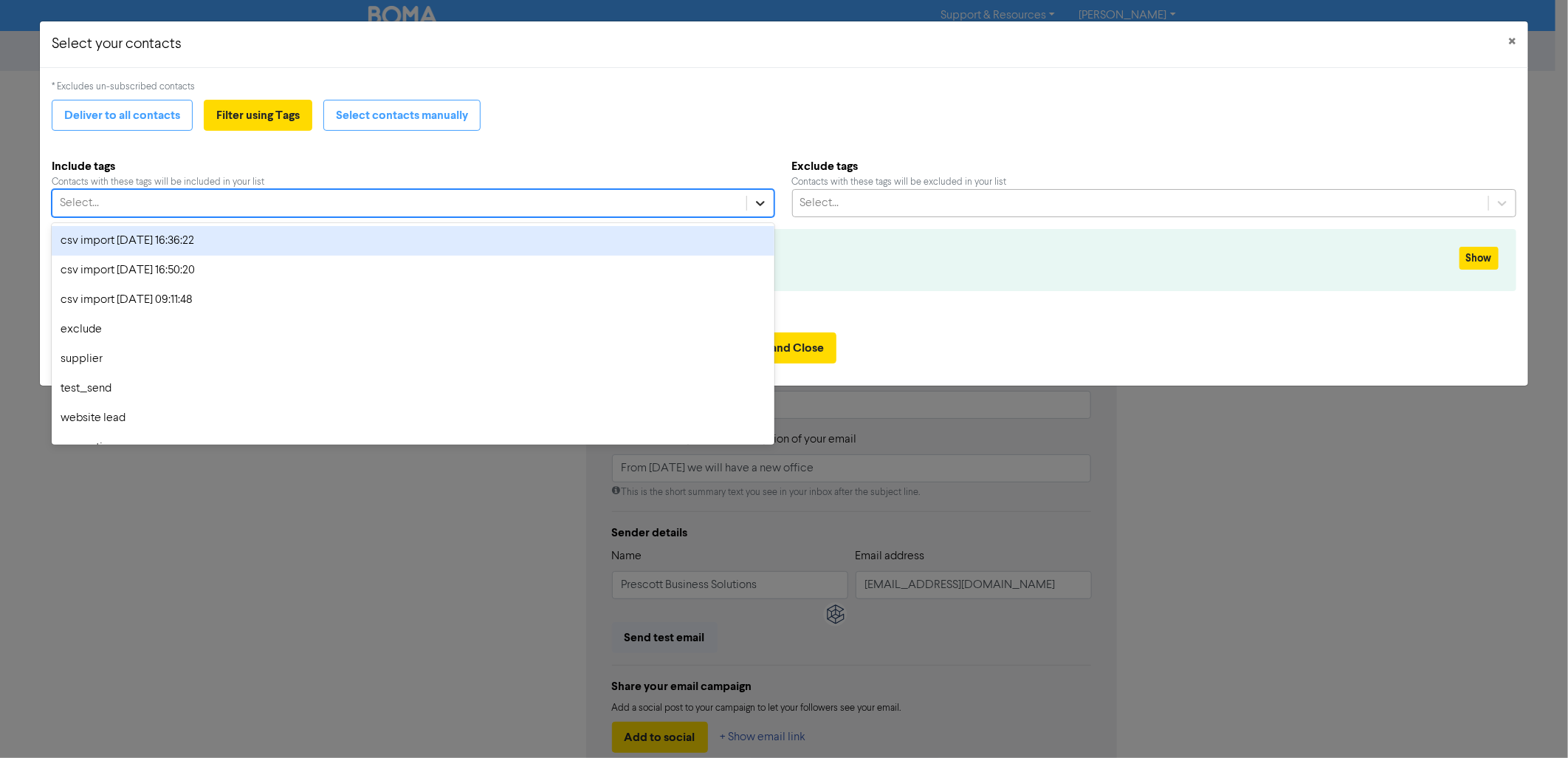
click at [759, 199] on icon at bounding box center [760, 203] width 15 height 15
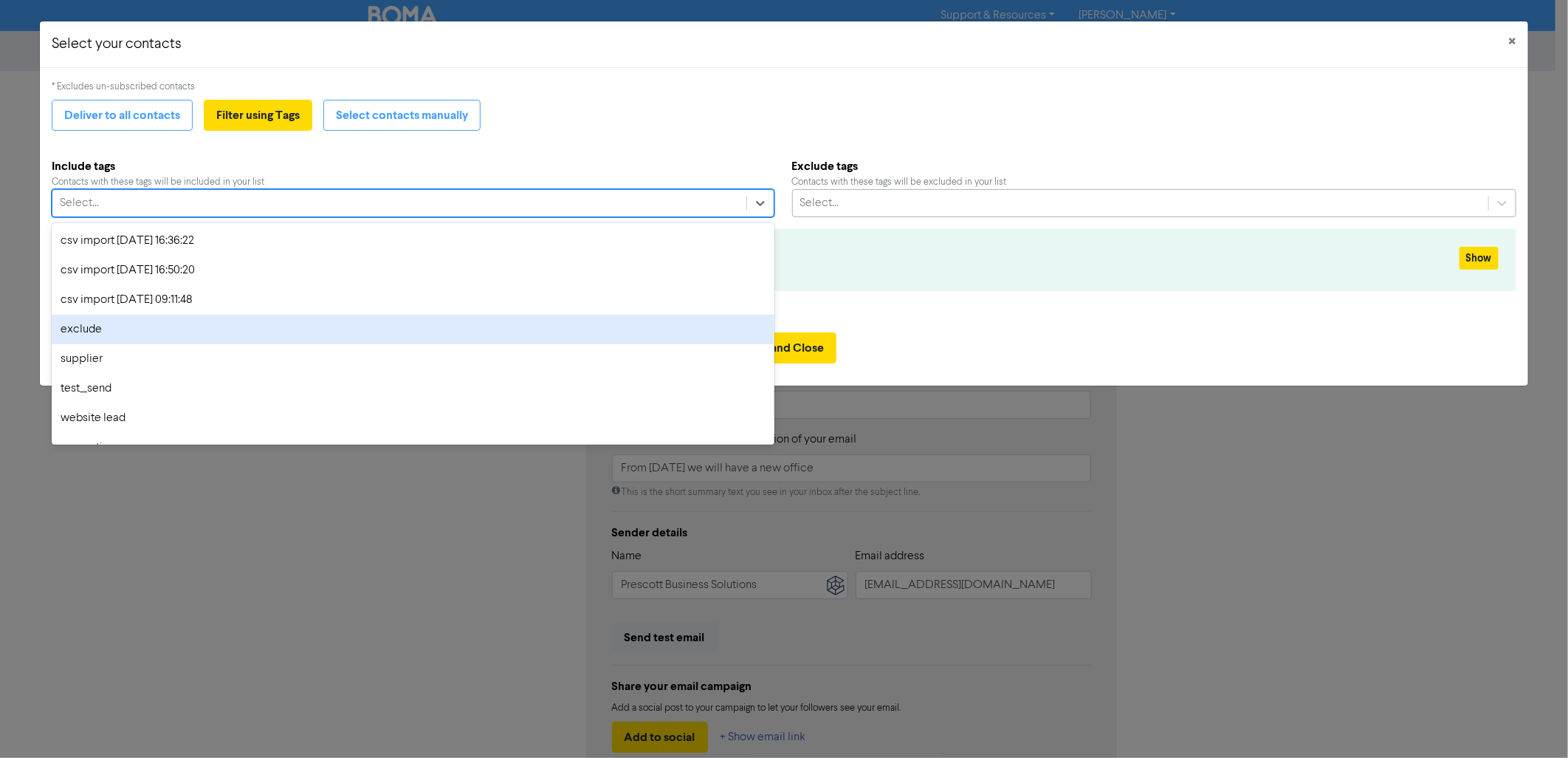
click at [149, 334] on div "exclude" at bounding box center [412, 329] width 722 height 30
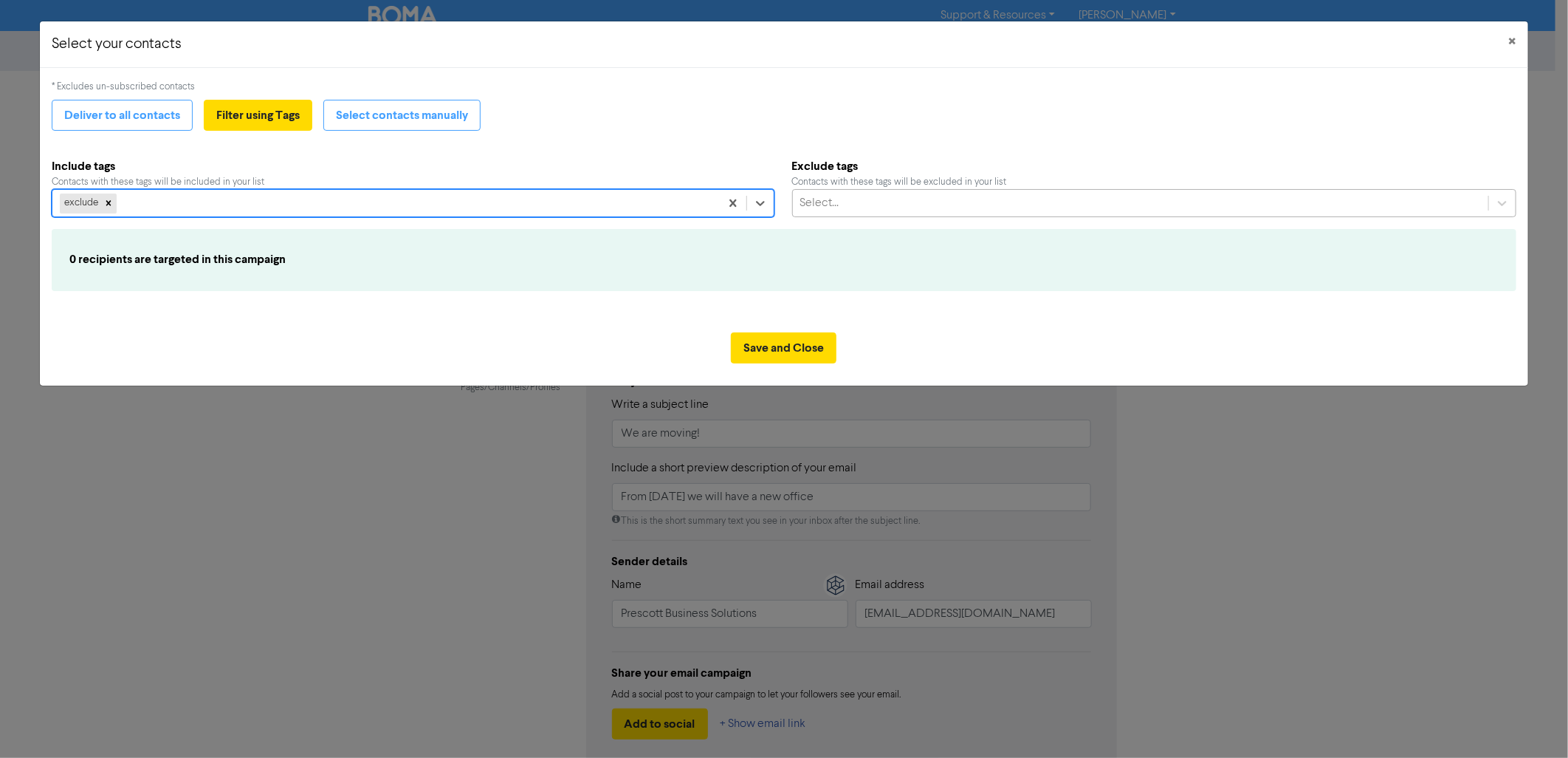
click at [1131, 255] on div "0 recipients are targeted in this campaign" at bounding box center [784, 259] width 1452 height 26
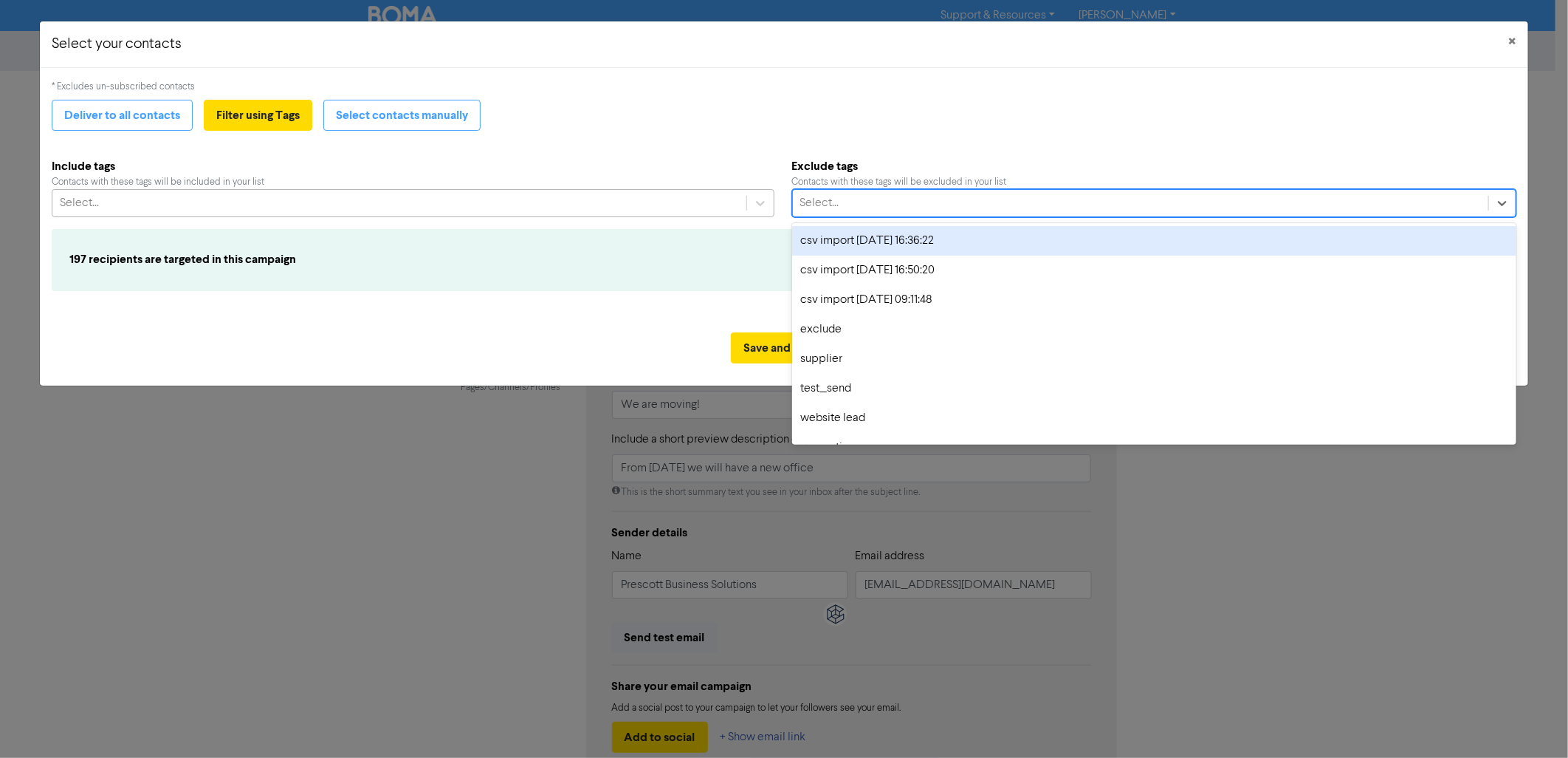
click at [928, 203] on div "Select..." at bounding box center [1141, 203] width 695 height 26
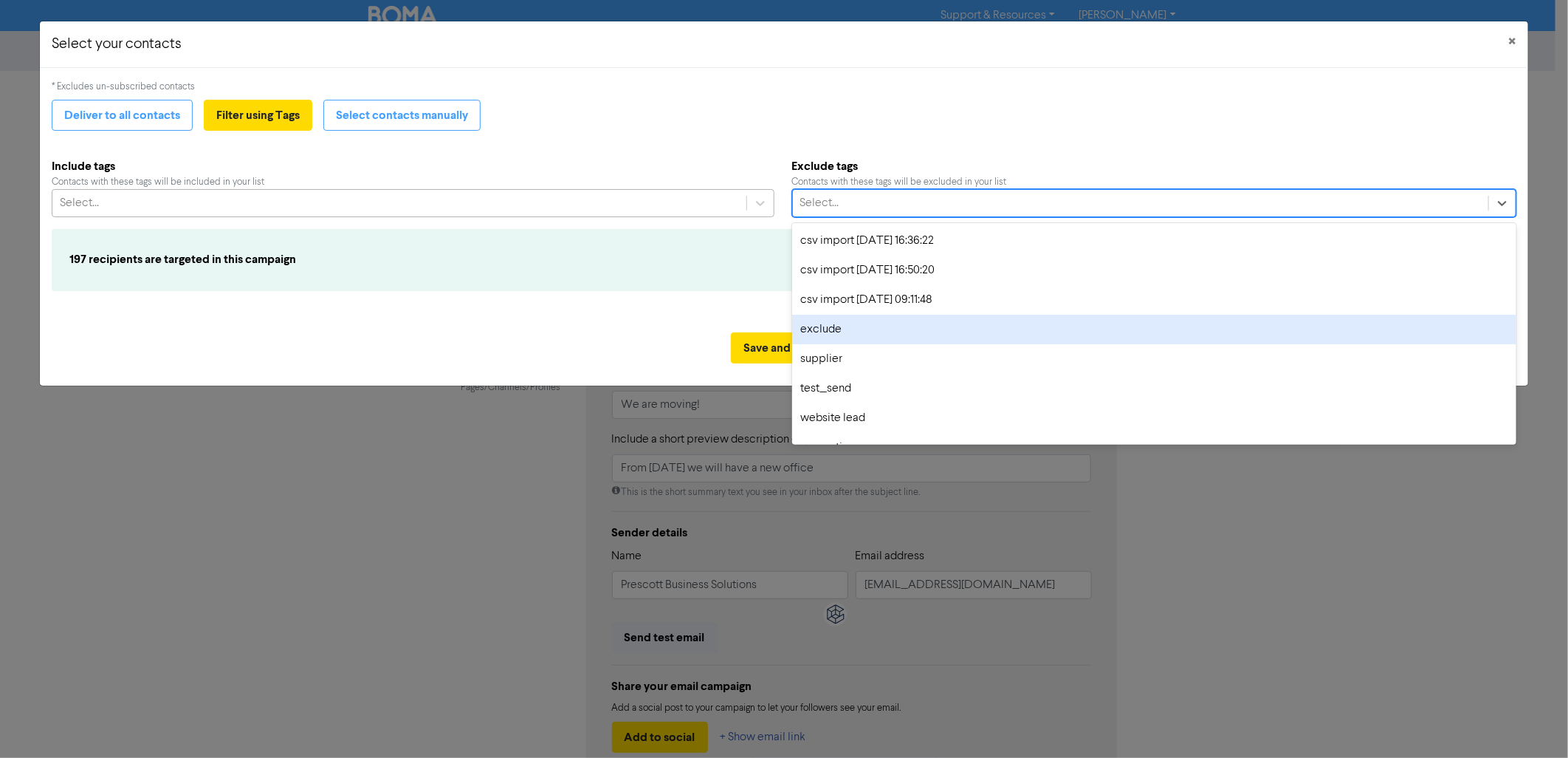
click at [848, 323] on div "exclude" at bounding box center [1154, 329] width 724 height 30
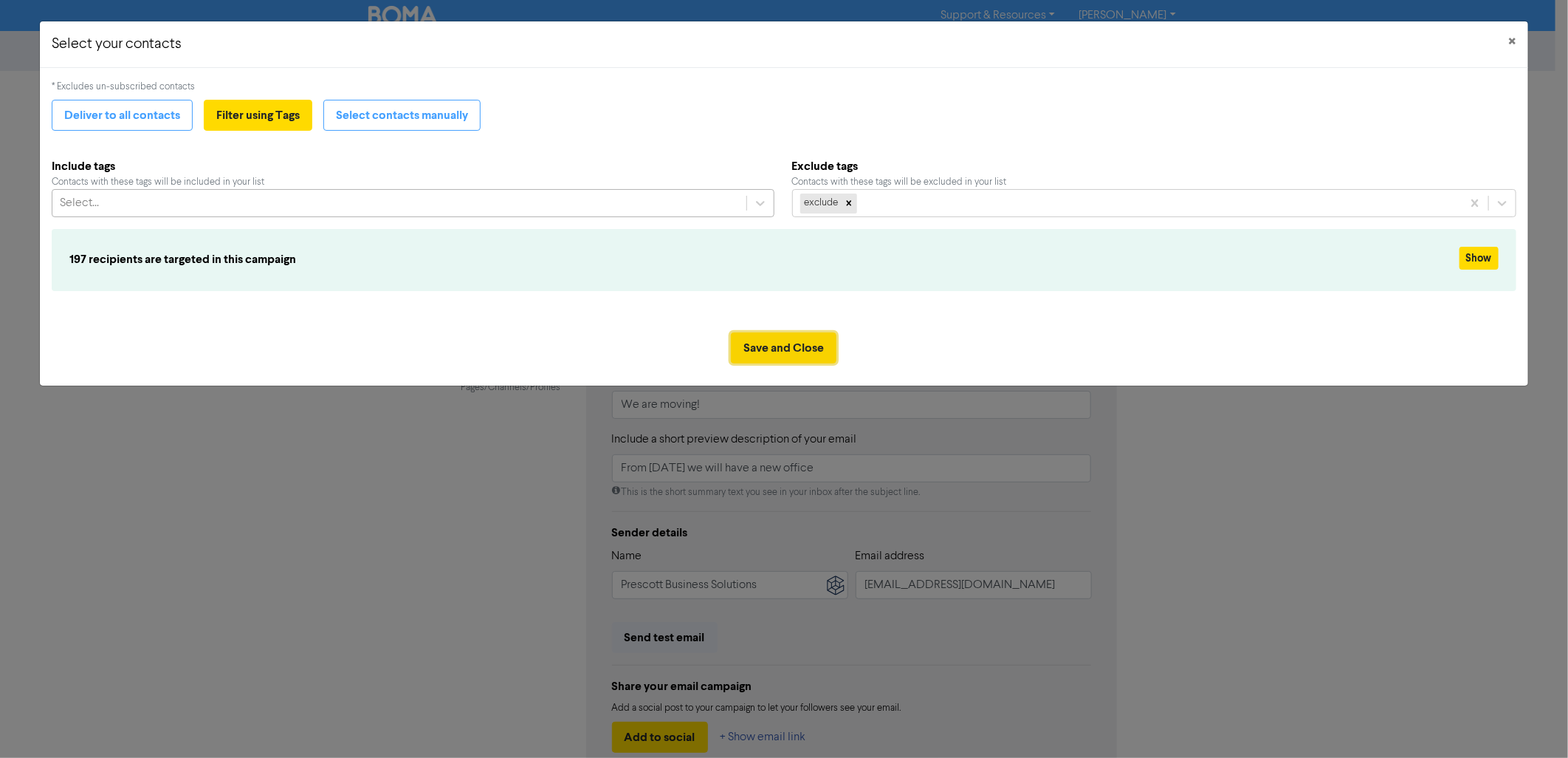
click at [808, 344] on button "Save and Close" at bounding box center [783, 348] width 105 height 31
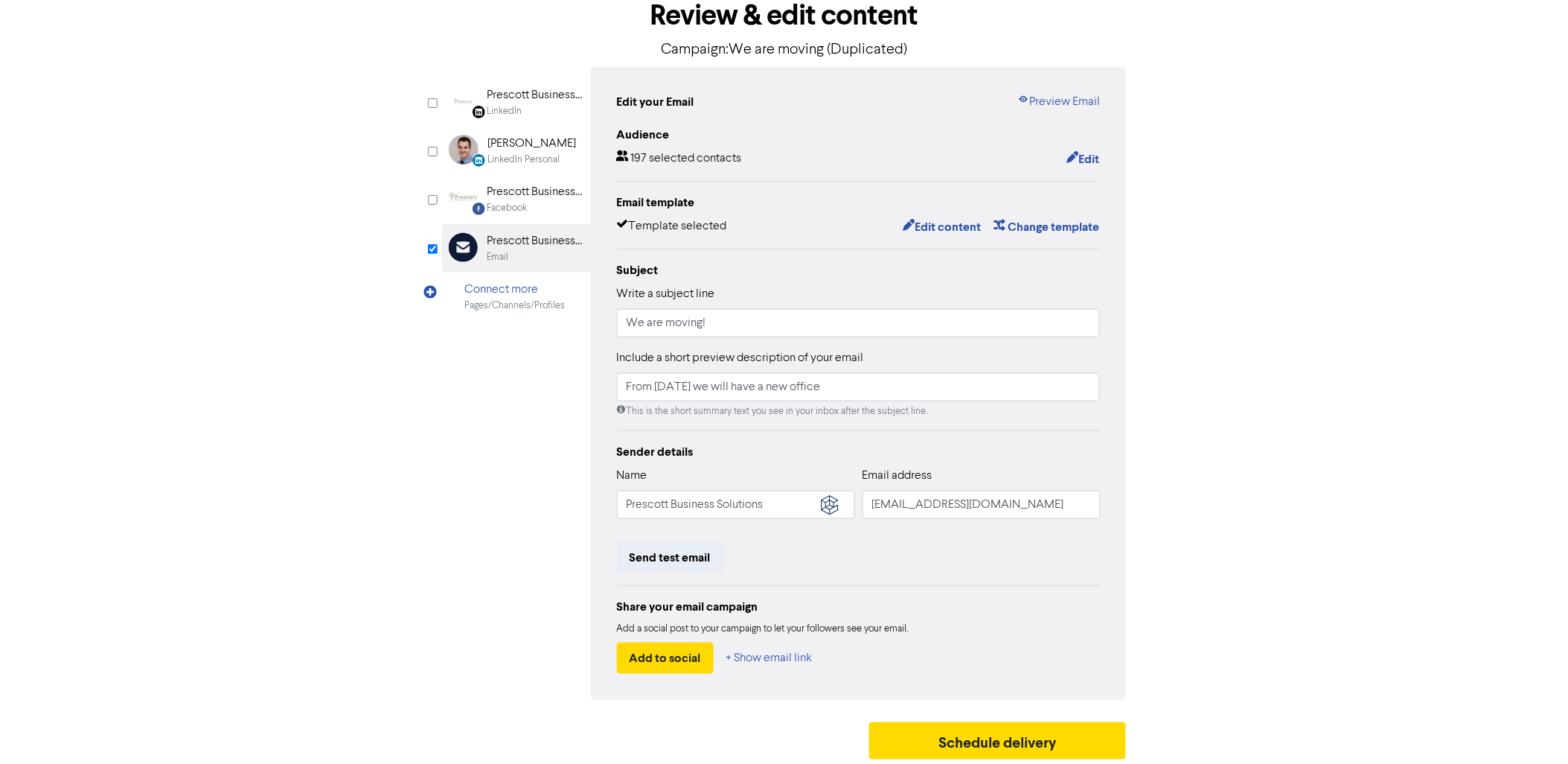
scroll to position [87, 0]
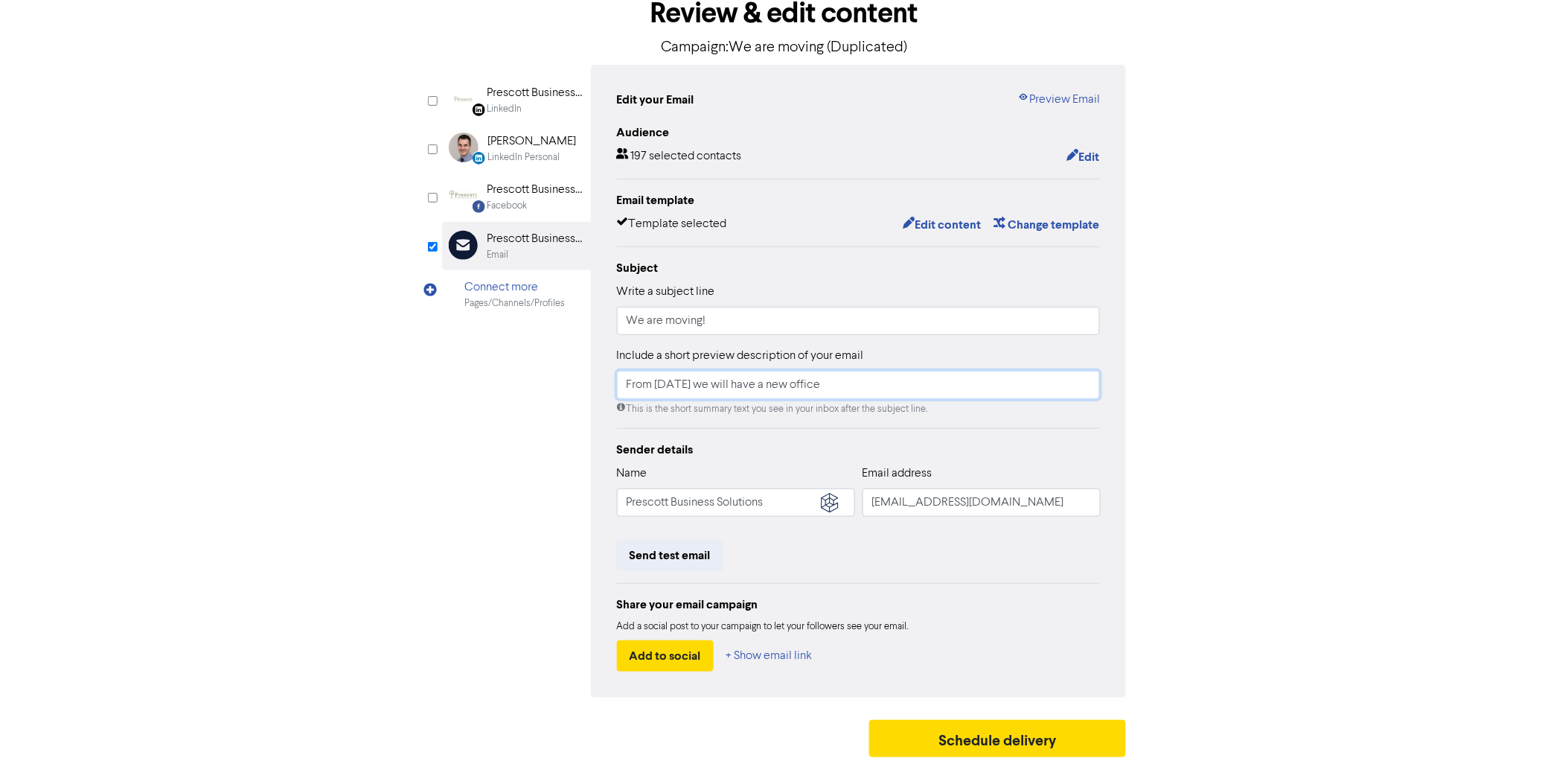
click at [655, 386] on input "From [DATE] we will have a new office" at bounding box center [859, 384] width 484 height 28
click at [1136, 406] on div "Review & edit content Campaign: We are moving (Duplicated) LinkedIn Page Create…" at bounding box center [784, 375] width 707 height 780
click at [919, 220] on button "Edit content" at bounding box center [942, 225] width 80 height 19
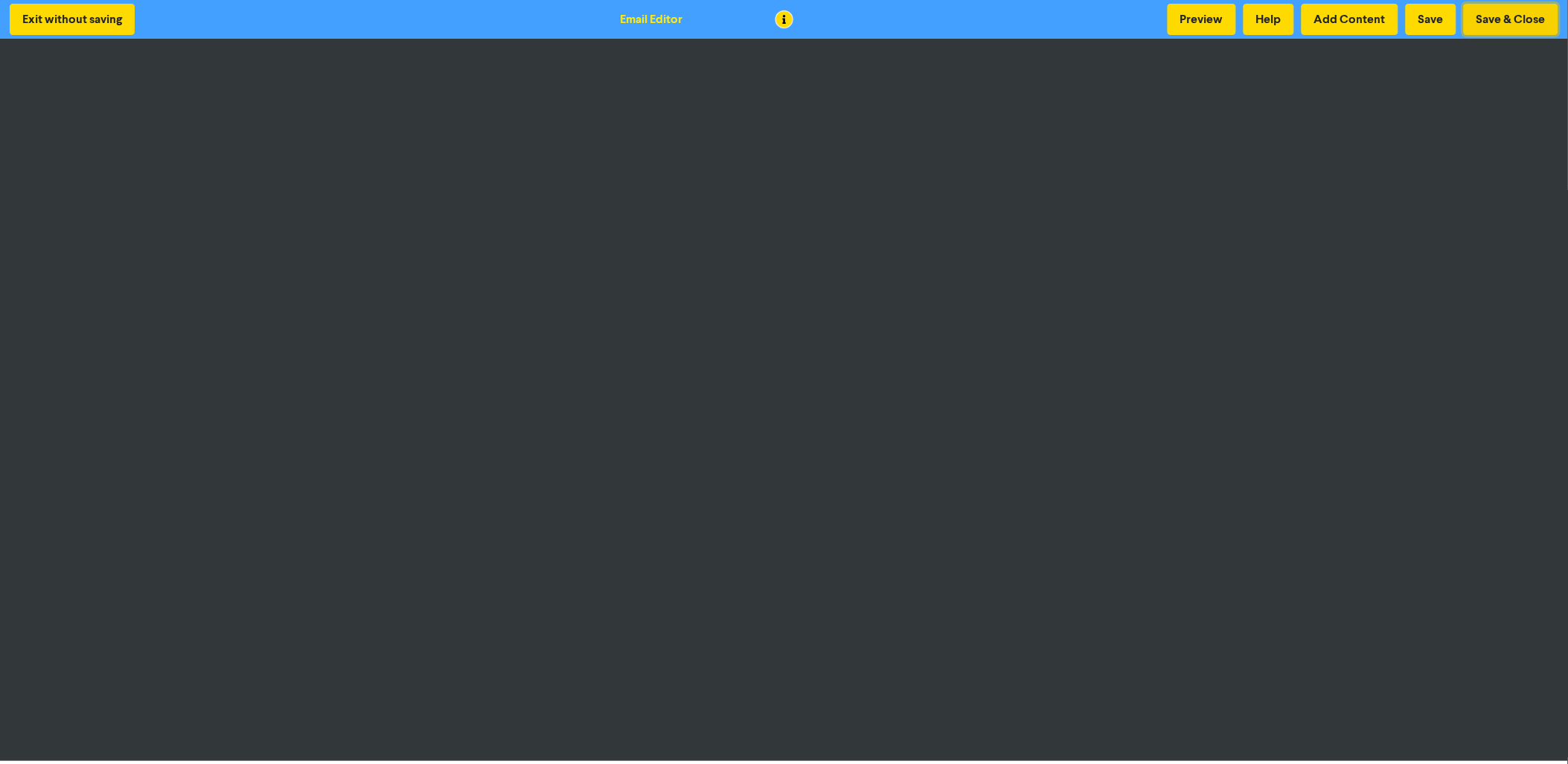
click at [1140, 25] on button "Save & Close" at bounding box center [1512, 19] width 95 height 31
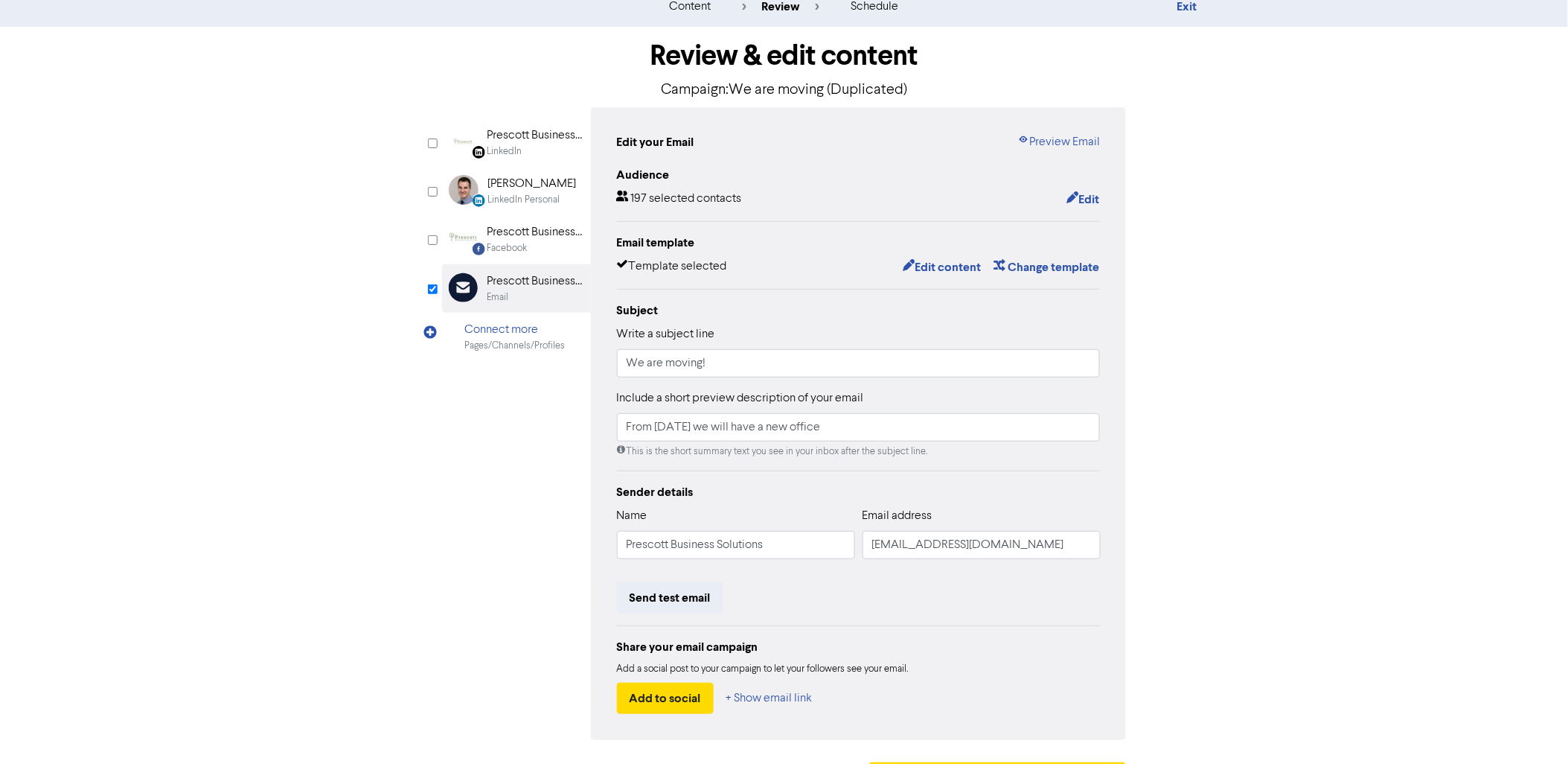
scroll to position [87, 0]
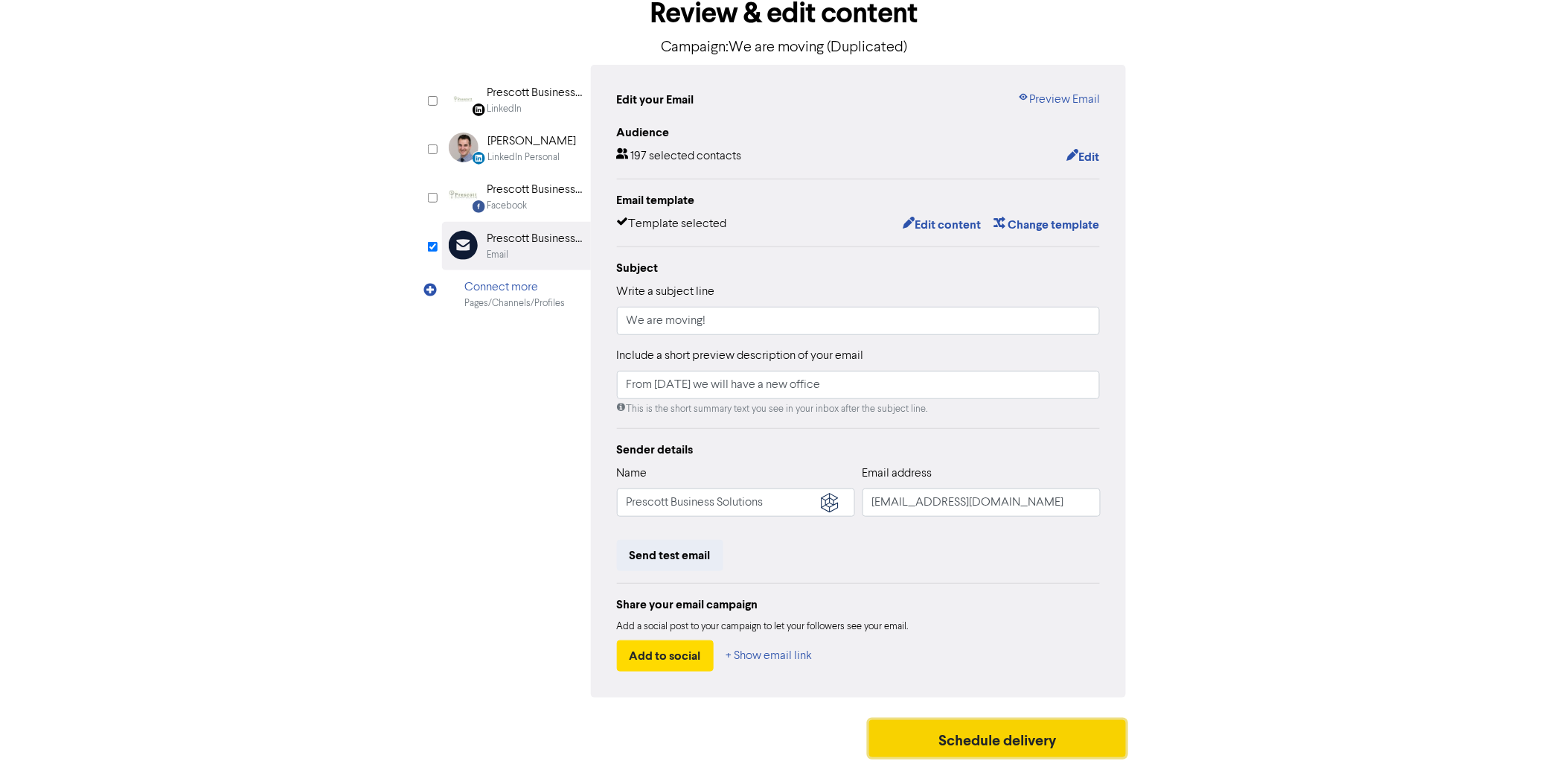
click at [1017, 548] on button "Schedule delivery" at bounding box center [998, 738] width 257 height 37
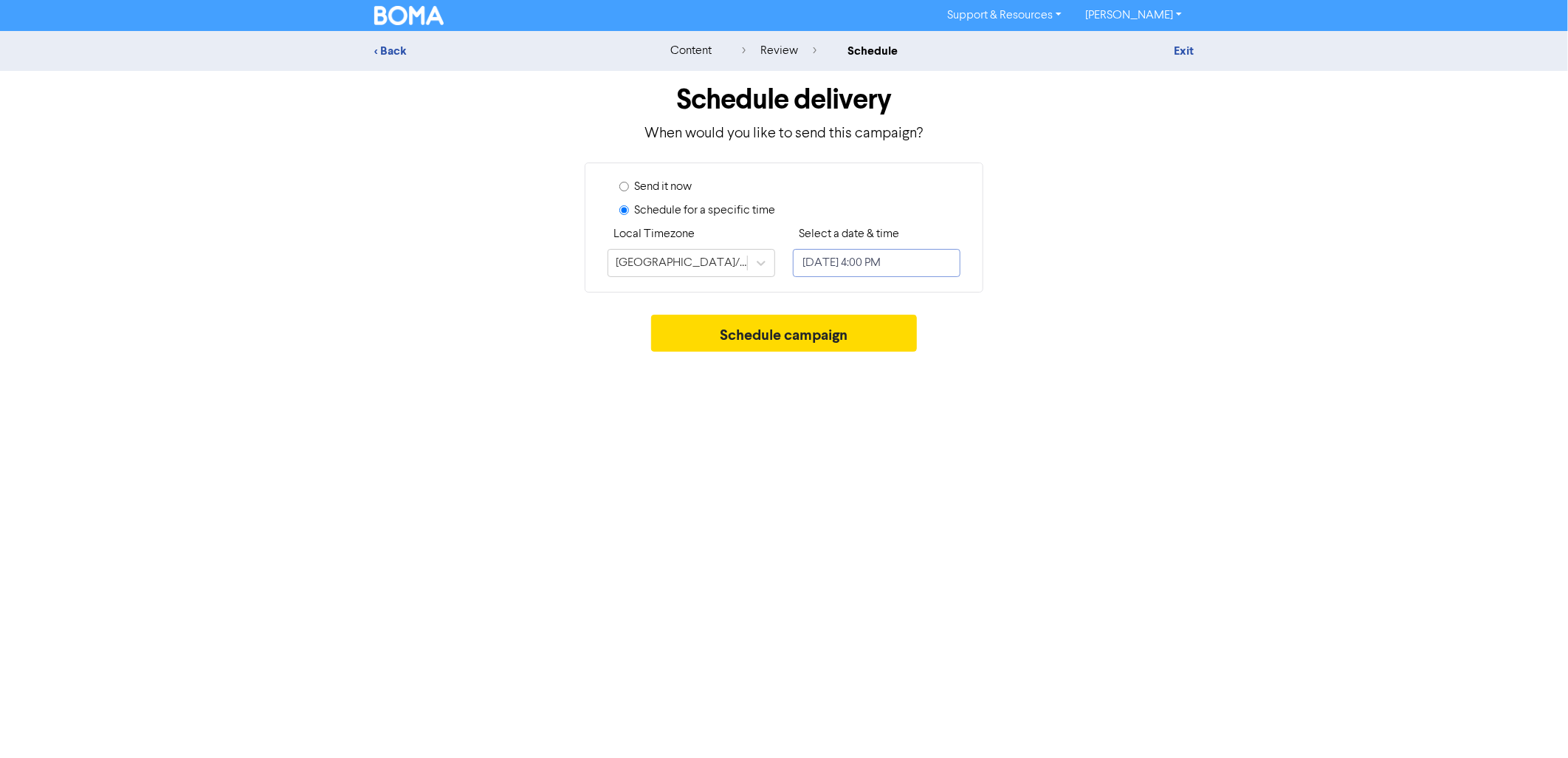
click at [912, 263] on input "[DATE] 4:00 PM" at bounding box center [877, 263] width 167 height 28
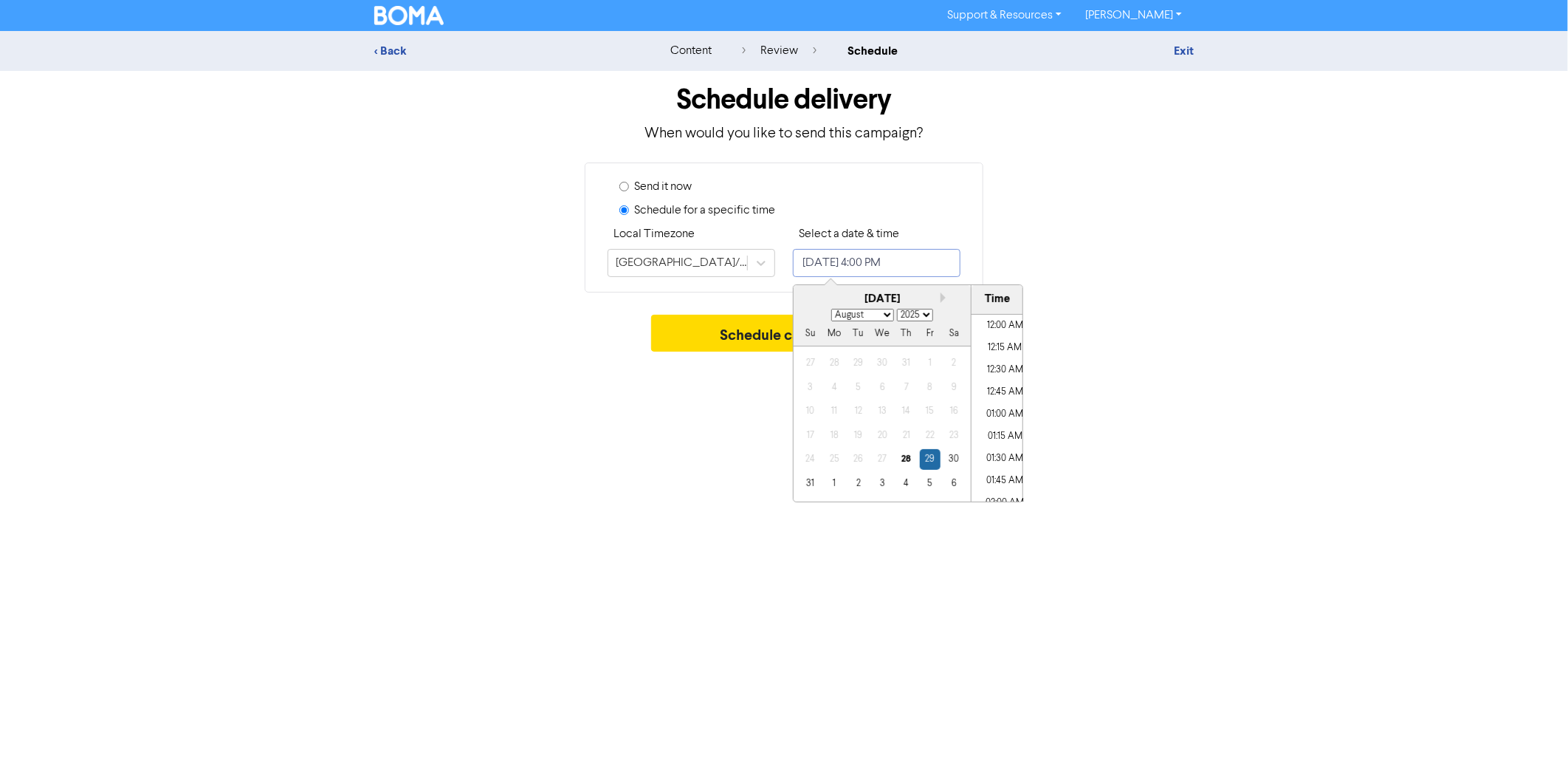
scroll to position [1336, 0]
click at [1003, 364] on li "03:30 PM" at bounding box center [1004, 364] width 66 height 22
click at [904, 462] on div "28" at bounding box center [906, 459] width 20 height 20
click at [1094, 369] on div "Support & Resources Video Tutorials FAQ & Guides Marketing Education [PERSON_NA…" at bounding box center [784, 379] width 1568 height 758
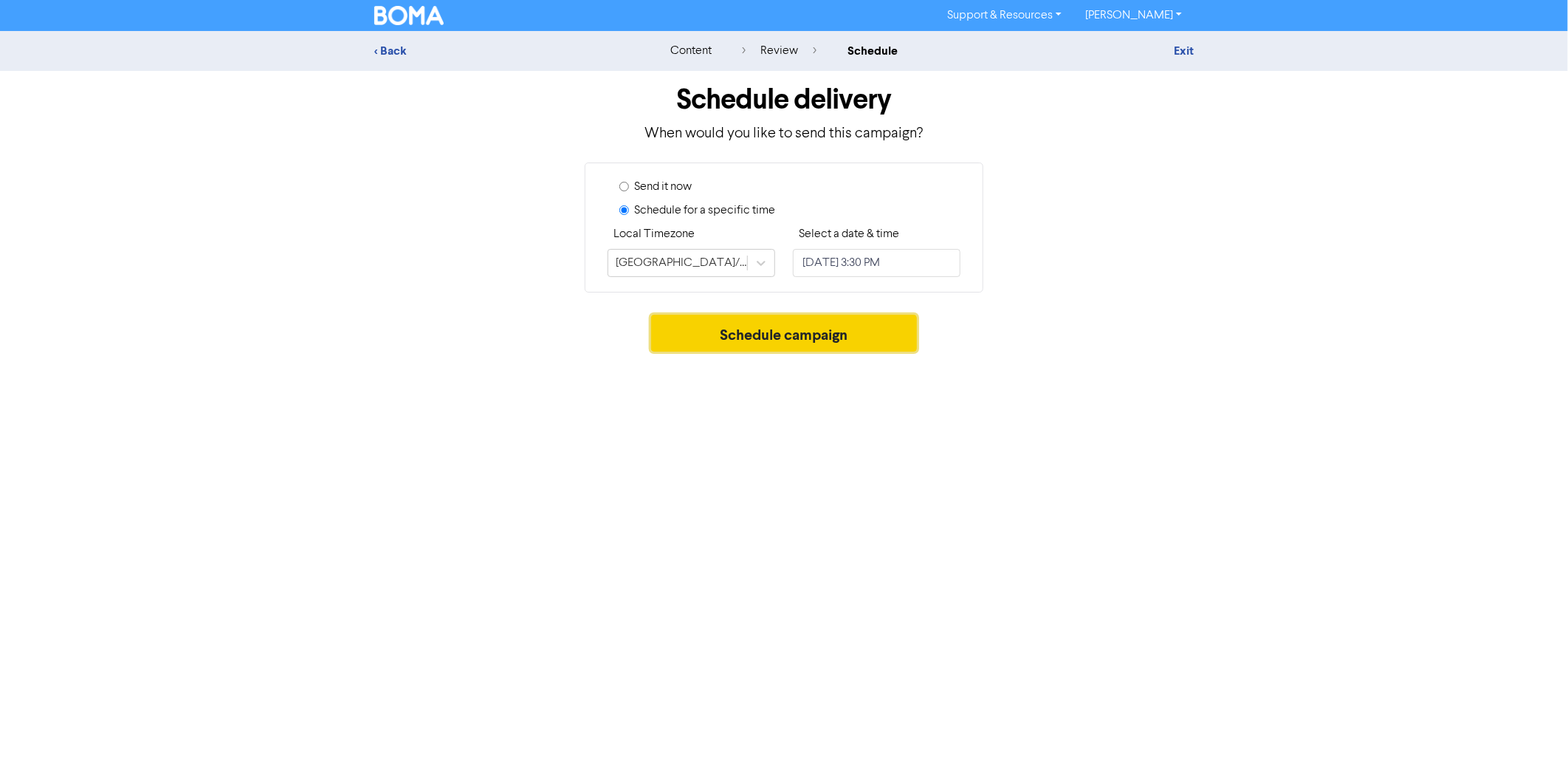
click at [753, 333] on button "Schedule campaign" at bounding box center [784, 333] width 266 height 37
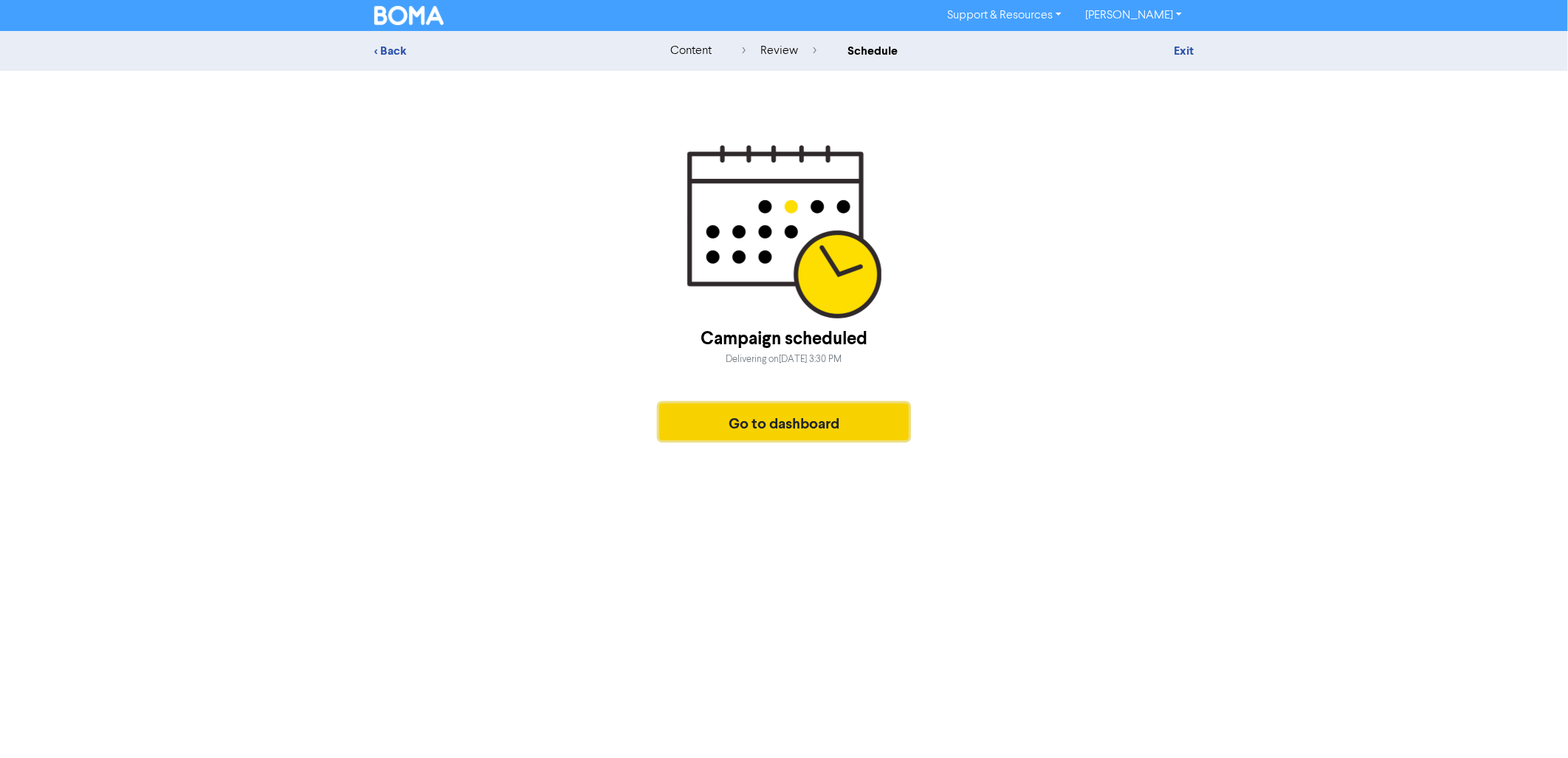
click at [813, 430] on button "Go to dashboard" at bounding box center [784, 421] width 250 height 37
